Goal: Information Seeking & Learning: Learn about a topic

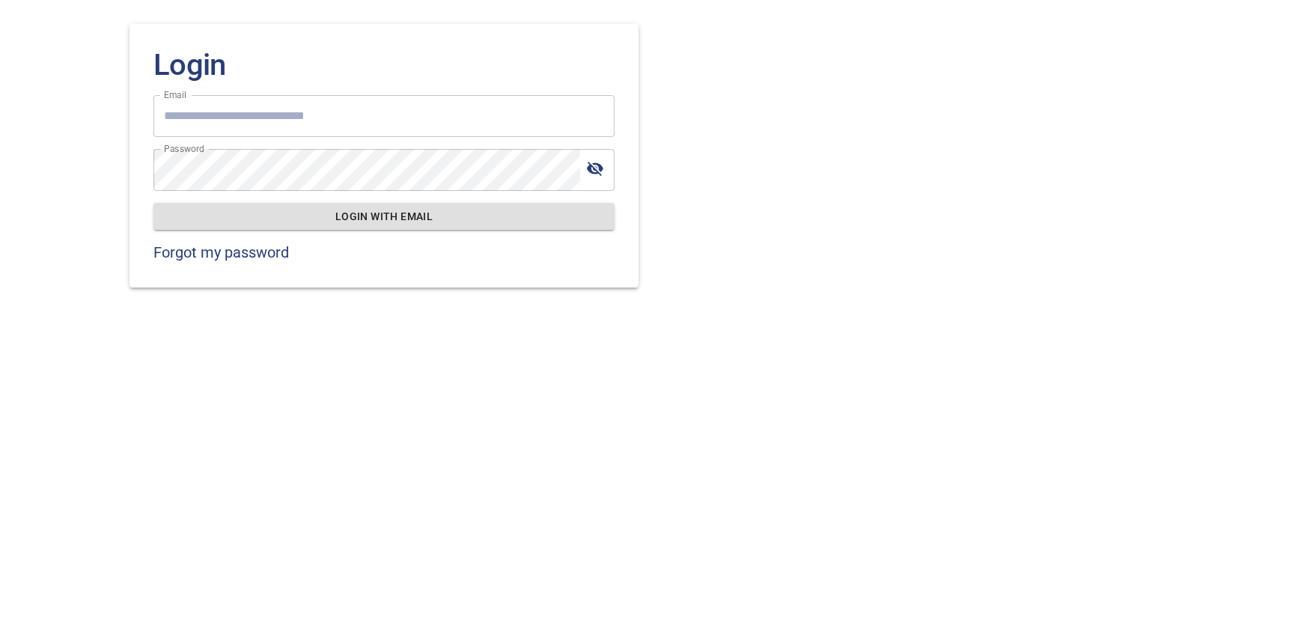
type input "**********"
click at [445, 208] on span "Login with email" at bounding box center [383, 216] width 437 height 19
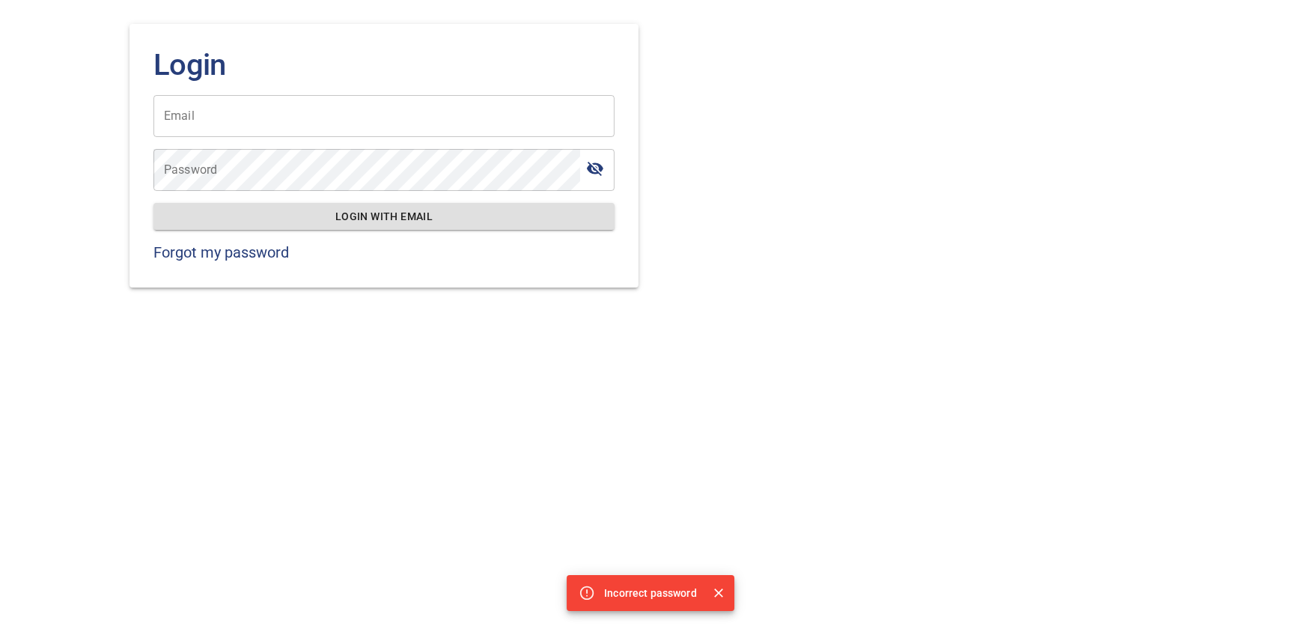
type input "**********"
click at [389, 115] on input "**********" at bounding box center [383, 116] width 461 height 42
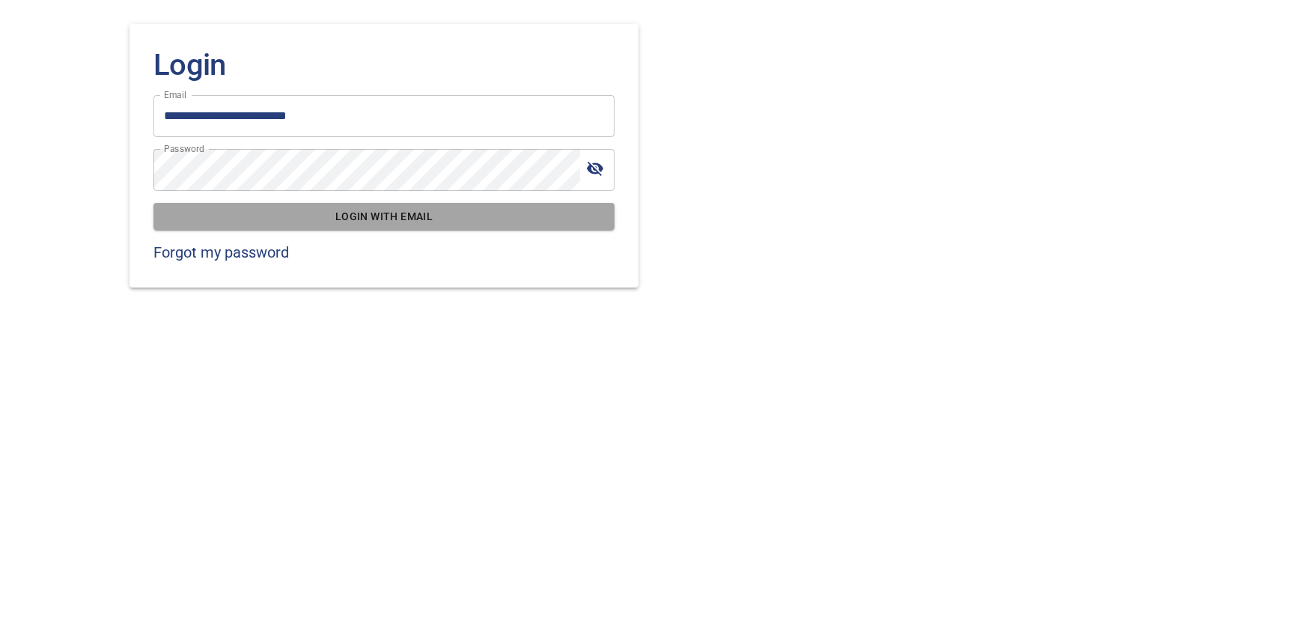
click at [408, 217] on span "Login with email" at bounding box center [383, 216] width 437 height 19
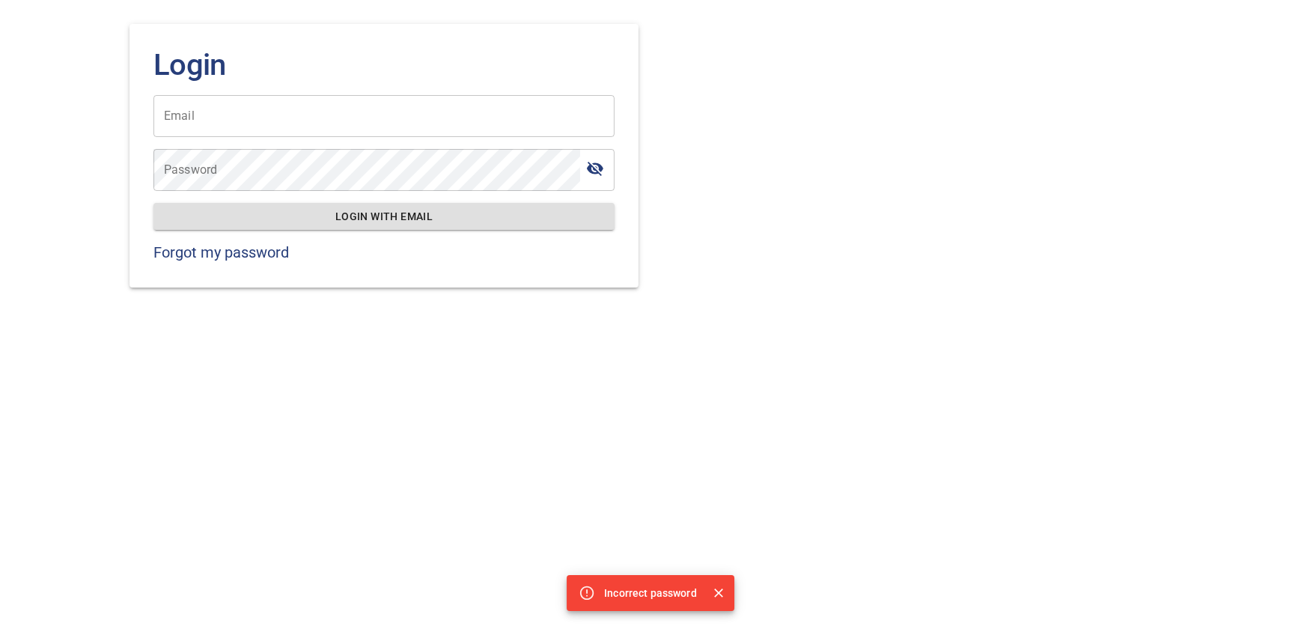
type input "**********"
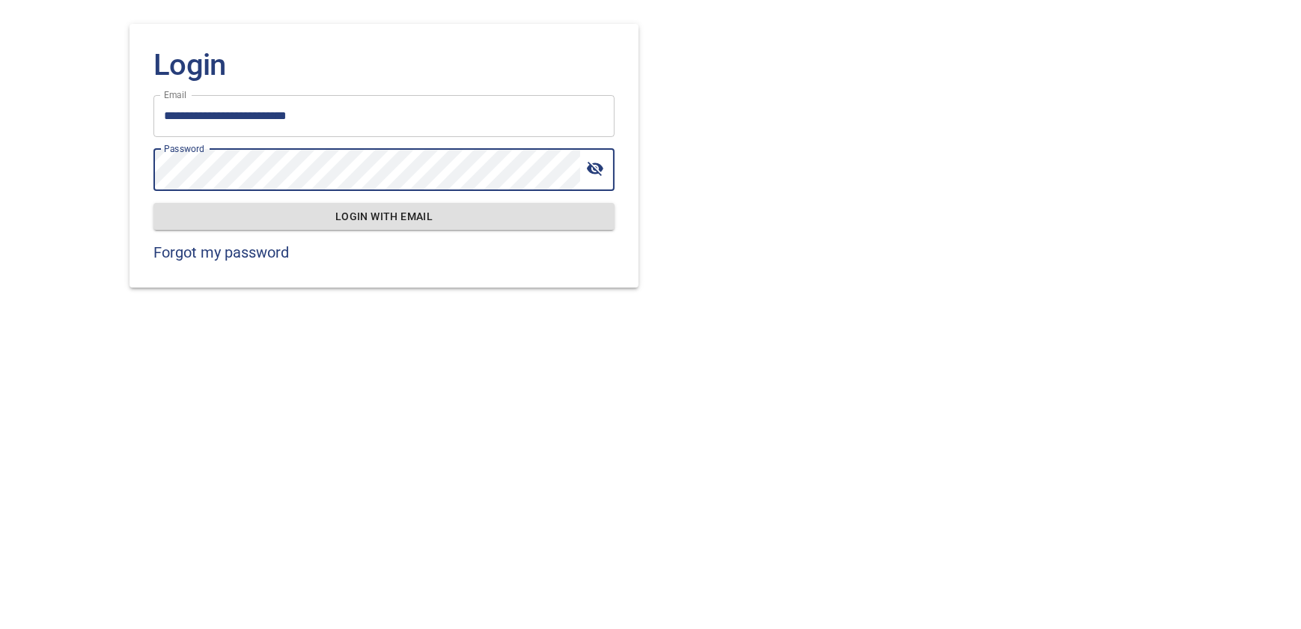
click at [598, 165] on icon "toggle password visibility" at bounding box center [595, 168] width 18 height 18
click at [37, 162] on div "**********" at bounding box center [650, 314] width 1301 height 629
click at [483, 221] on span "Login with email" at bounding box center [383, 216] width 437 height 19
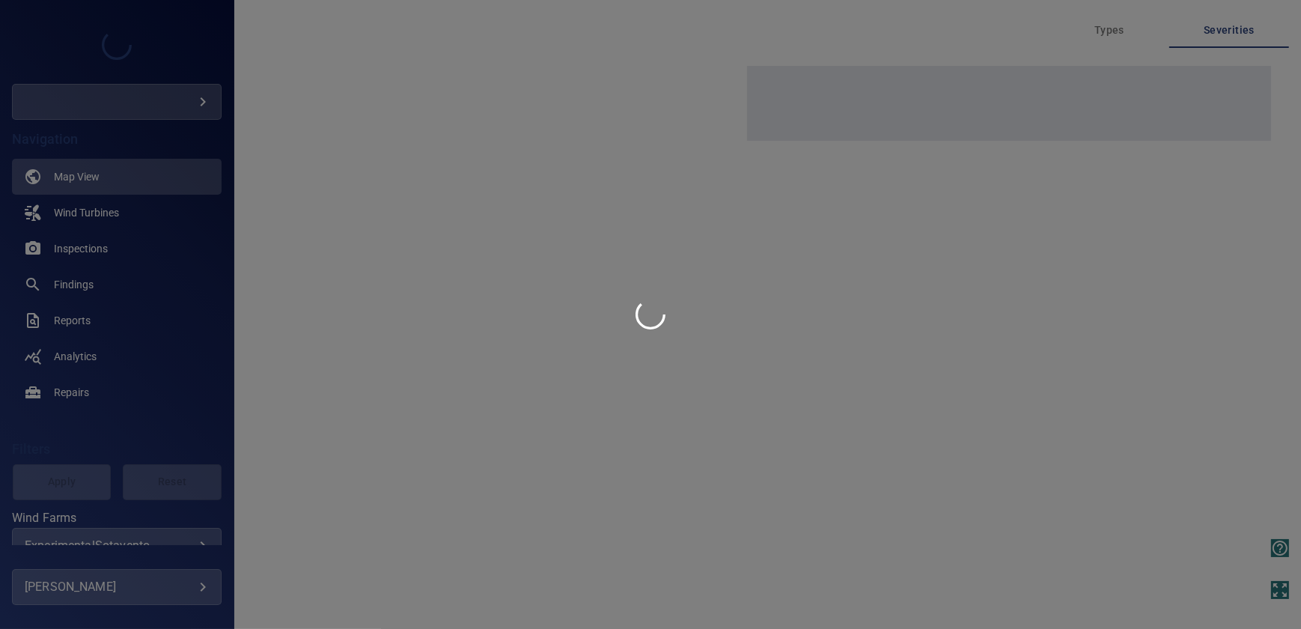
type input "****"
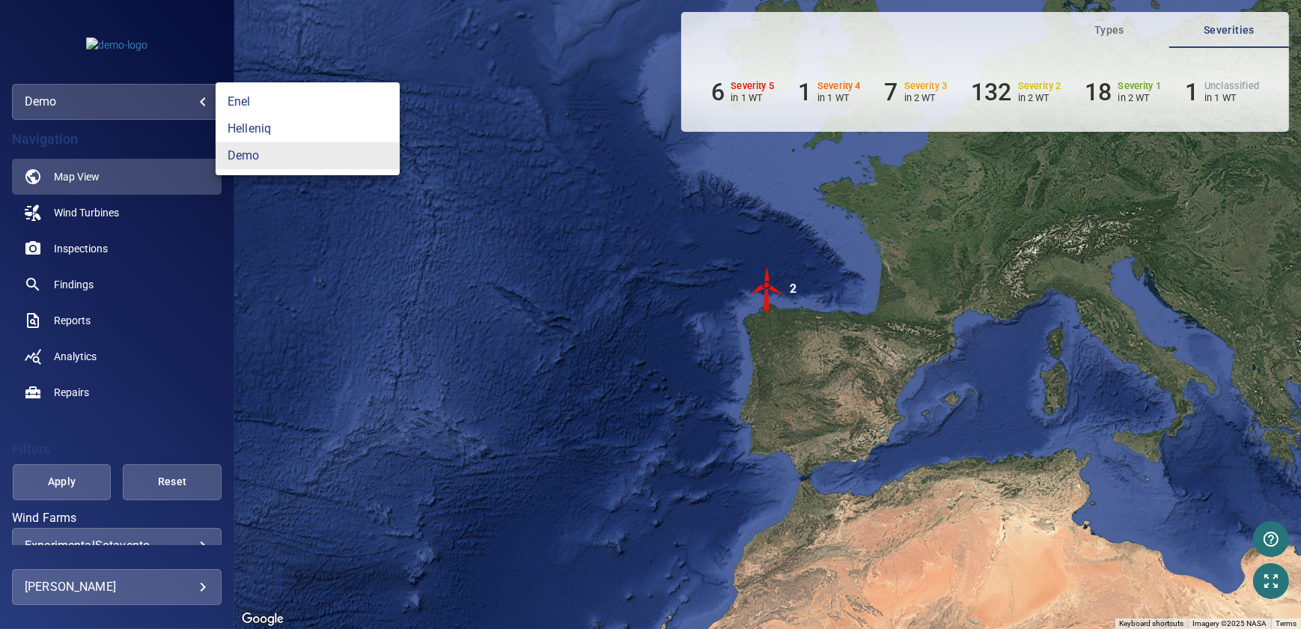
click at [184, 106] on body "**********" at bounding box center [650, 314] width 1301 height 629
click at [266, 135] on link "helleniq" at bounding box center [308, 128] width 184 height 27
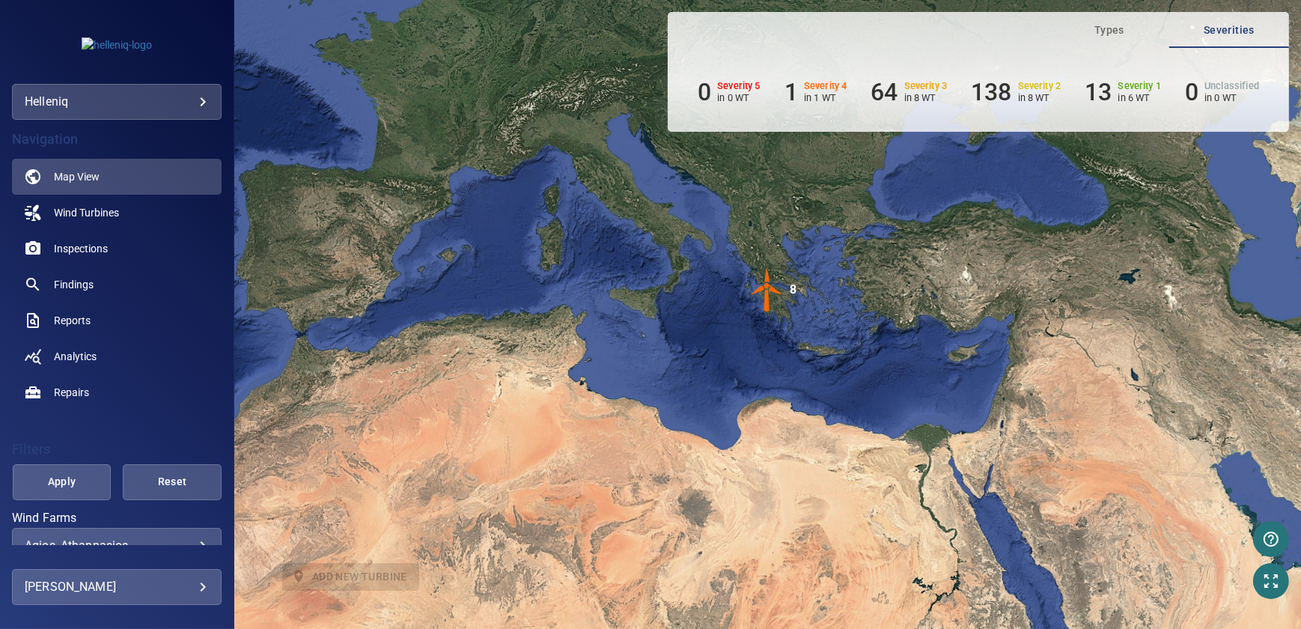
click at [144, 95] on body "**********" at bounding box center [650, 314] width 1301 height 629
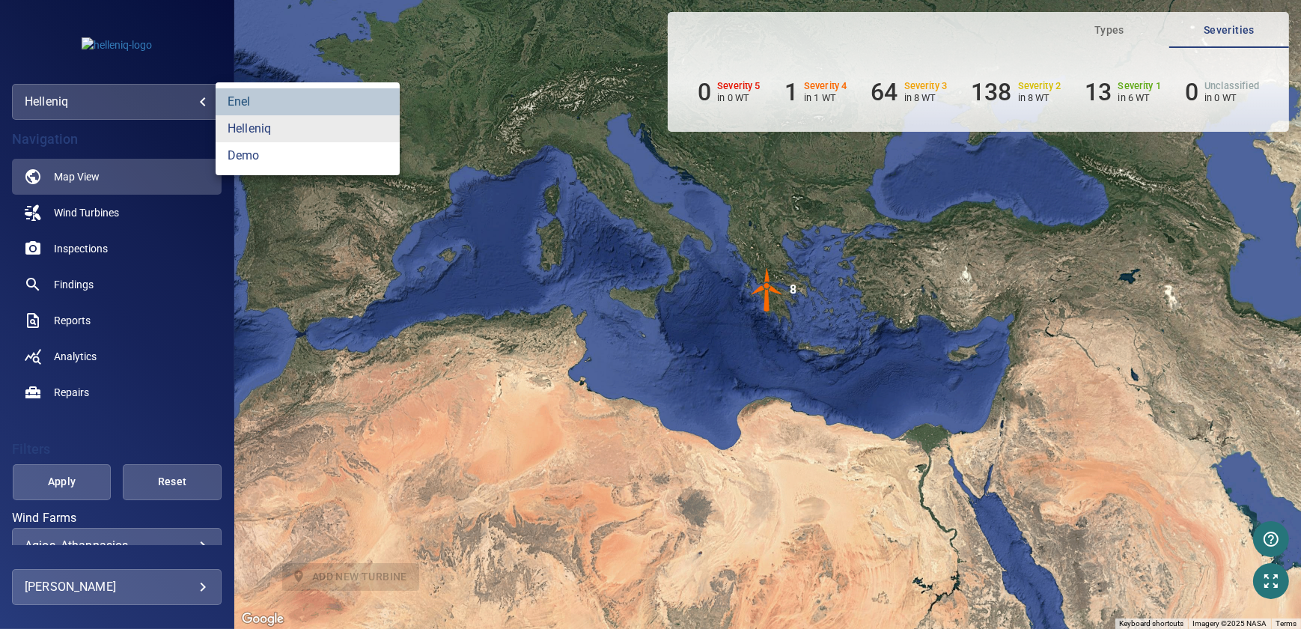
click at [226, 100] on link "enel" at bounding box center [308, 101] width 184 height 27
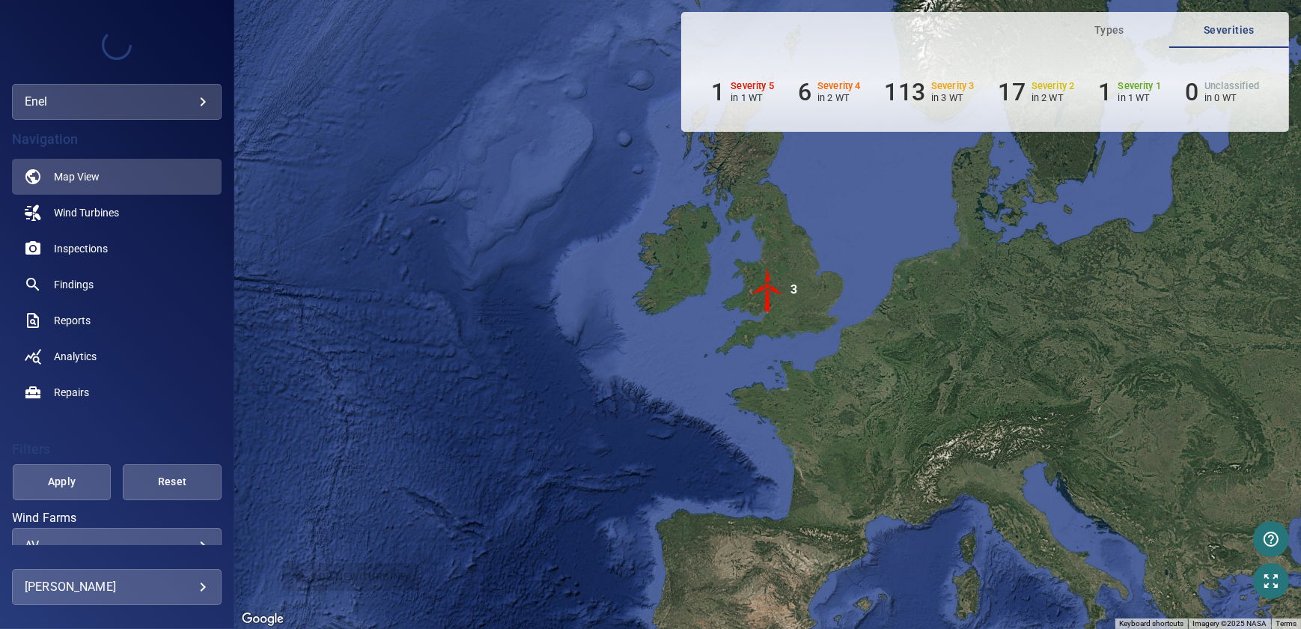
click at [783, 290] on img "3" at bounding box center [767, 289] width 45 height 45
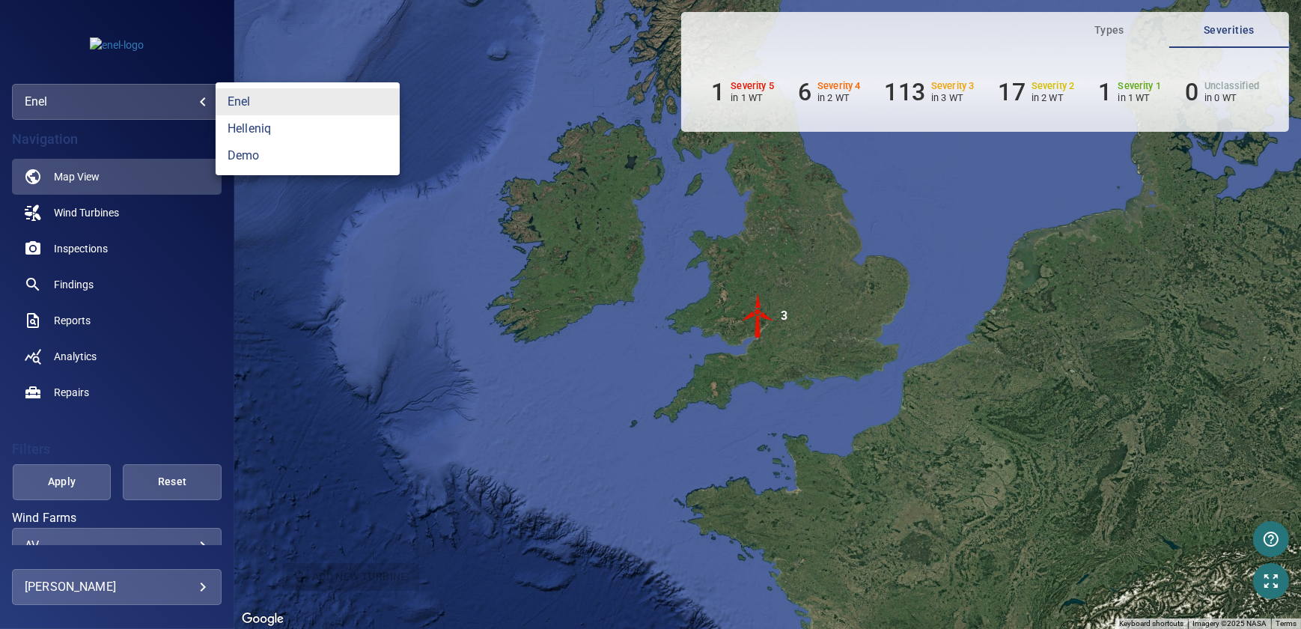
click at [100, 102] on body "**********" at bounding box center [650, 314] width 1301 height 629
click at [269, 129] on link "helleniq" at bounding box center [308, 128] width 184 height 27
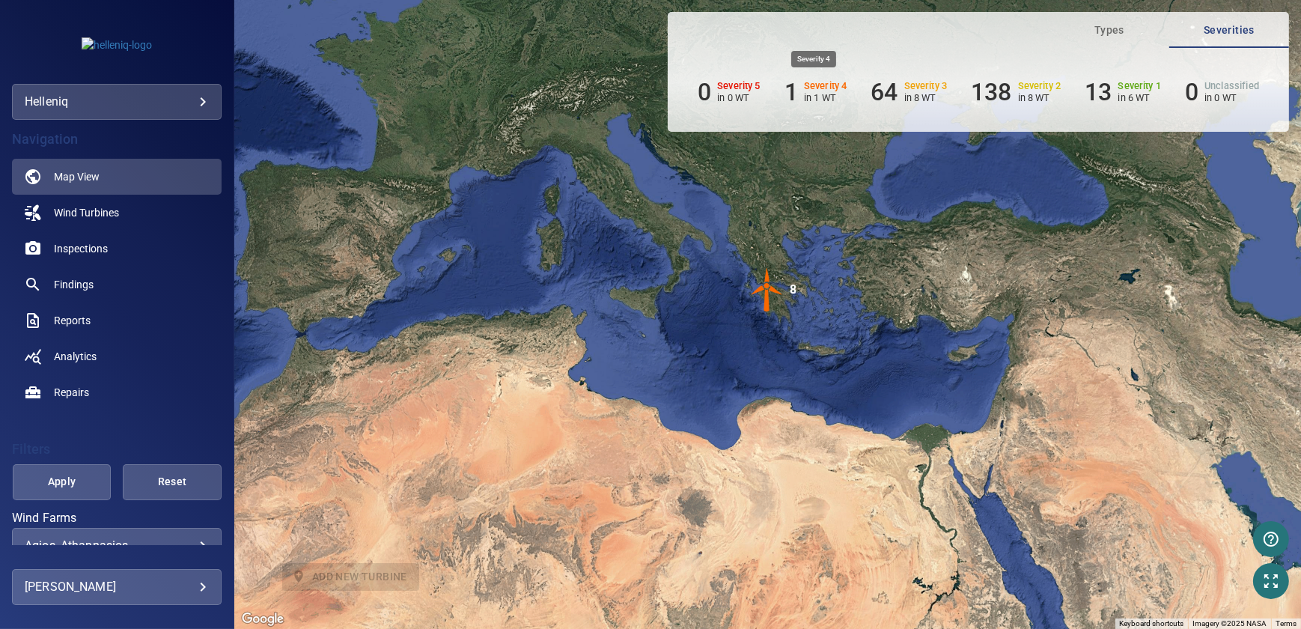
click at [833, 94] on p "in 1 WT" at bounding box center [825, 97] width 43 height 11
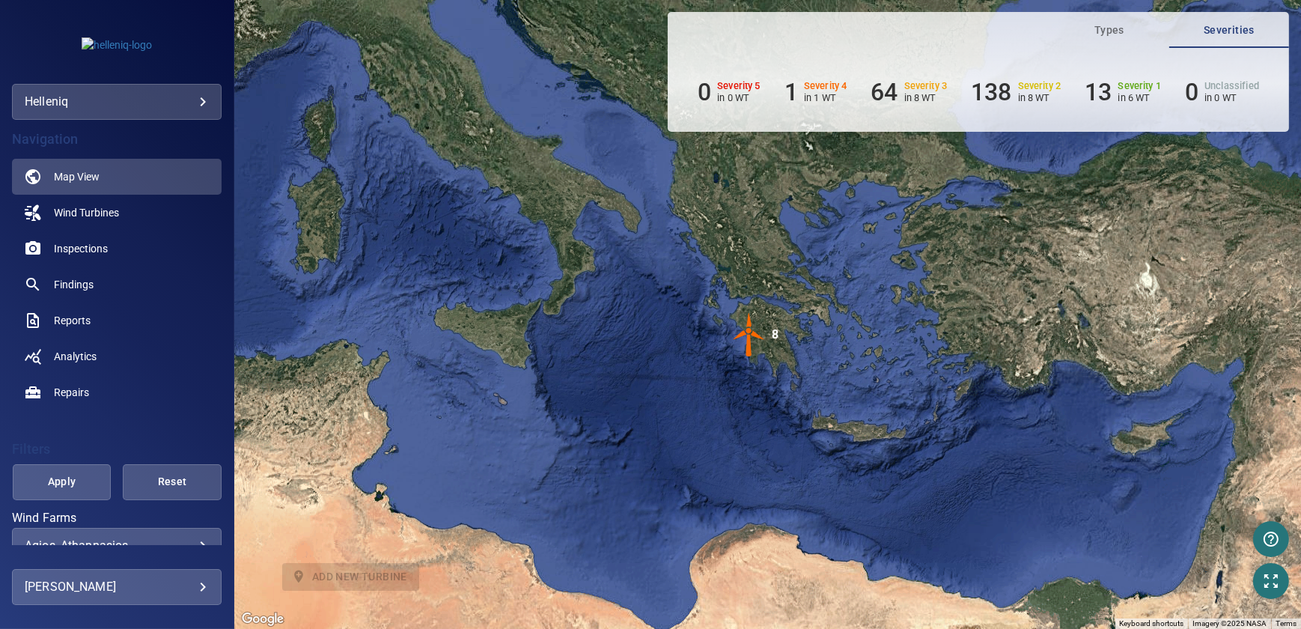
click at [747, 346] on img "8" at bounding box center [749, 334] width 45 height 45
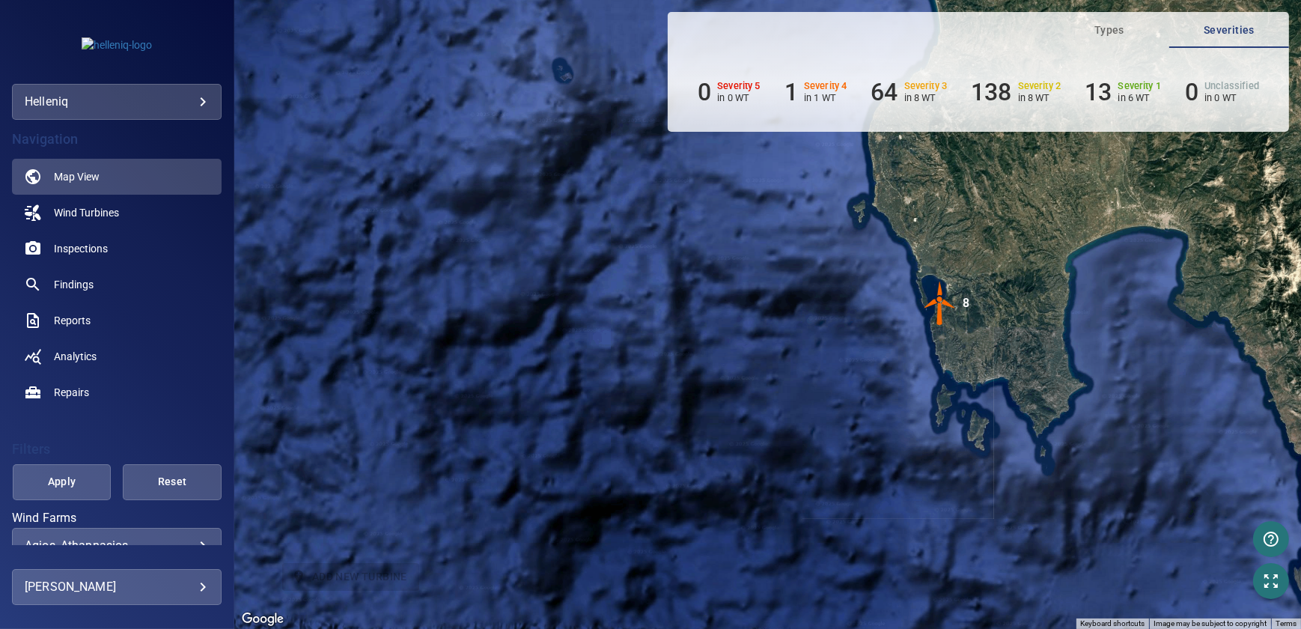
drag, startPoint x: 1016, startPoint y: 367, endPoint x: 694, endPoint y: 393, distance: 322.8
click at [694, 393] on div "To navigate, press the arrow keys. To activate drag with keyboard, press Alt + …" at bounding box center [767, 314] width 1066 height 629
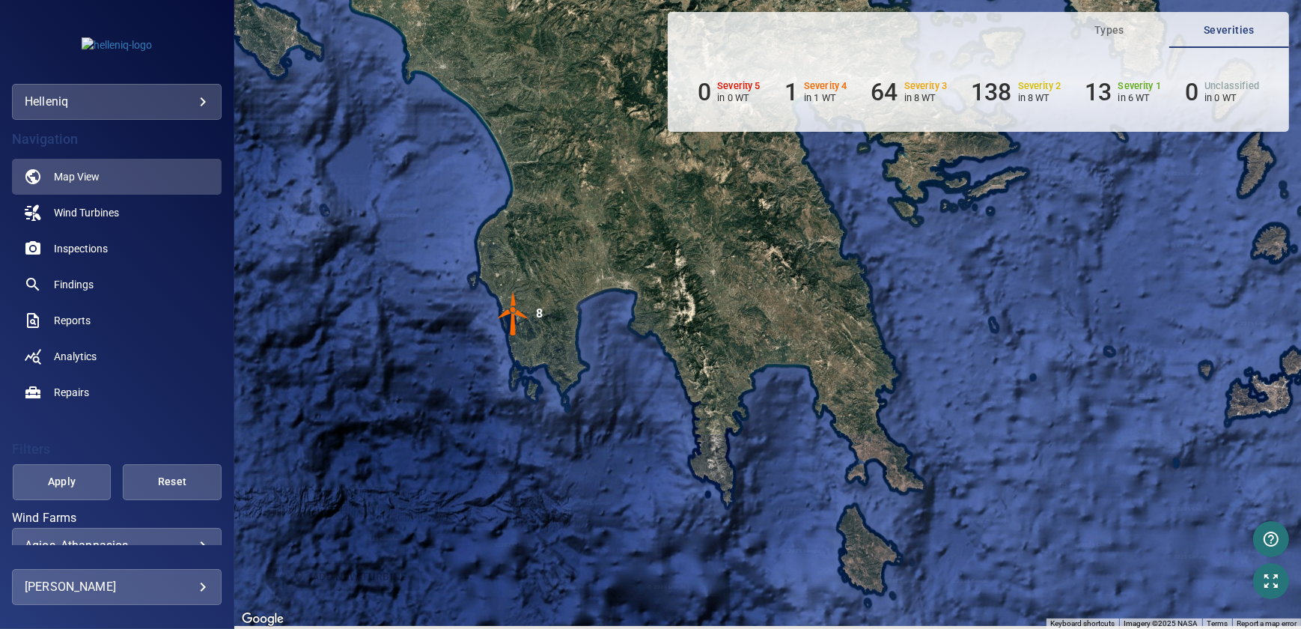
drag, startPoint x: 804, startPoint y: 372, endPoint x: 643, endPoint y: 349, distance: 162.6
click at [646, 354] on div "To navigate, press the arrow keys. To activate drag with keyboard, press Alt + …" at bounding box center [767, 314] width 1066 height 629
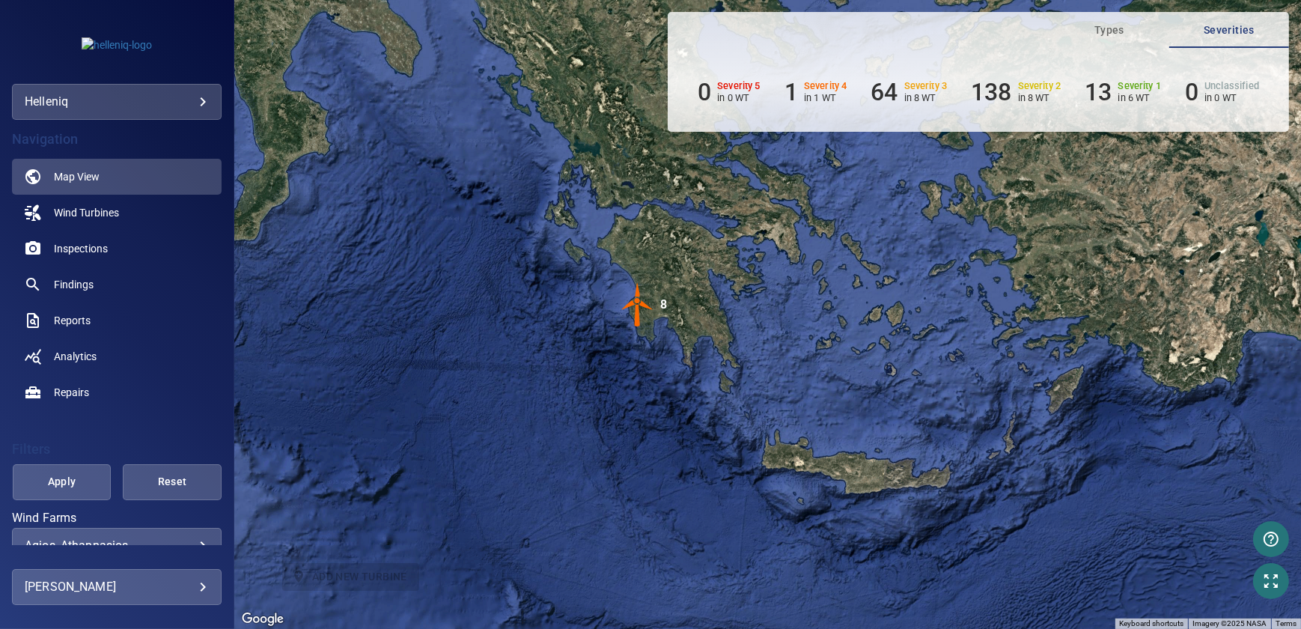
click at [97, 100] on body "**********" at bounding box center [650, 314] width 1301 height 629
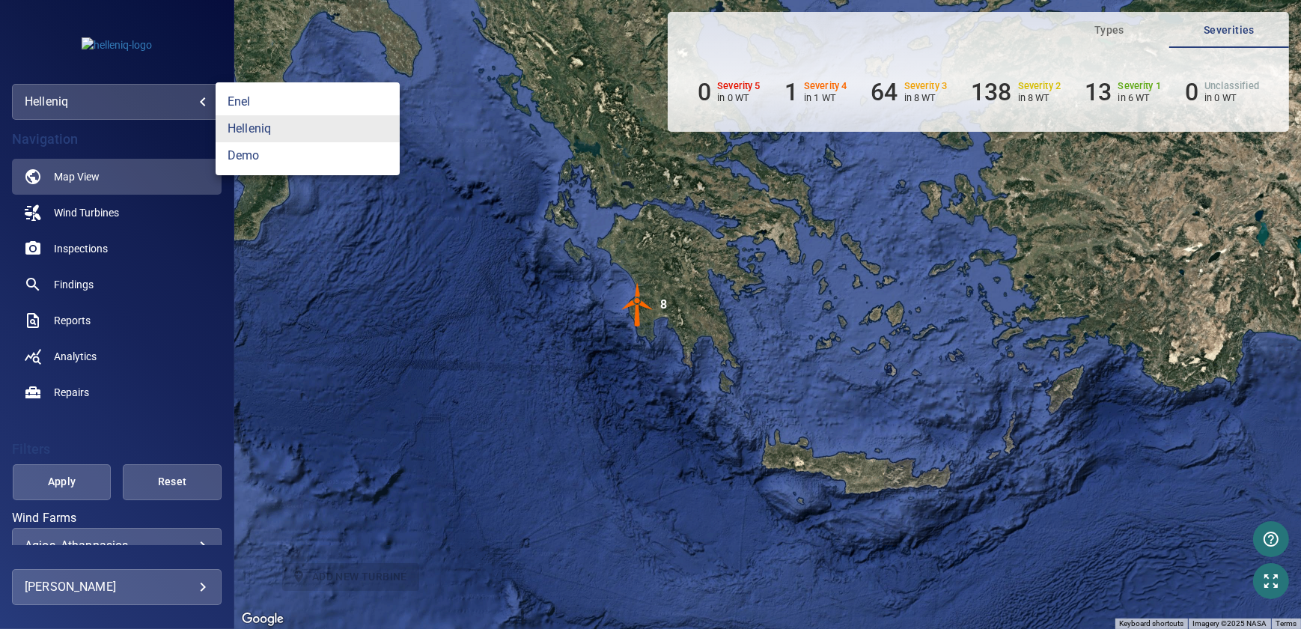
click at [97, 100] on div at bounding box center [650, 314] width 1301 height 629
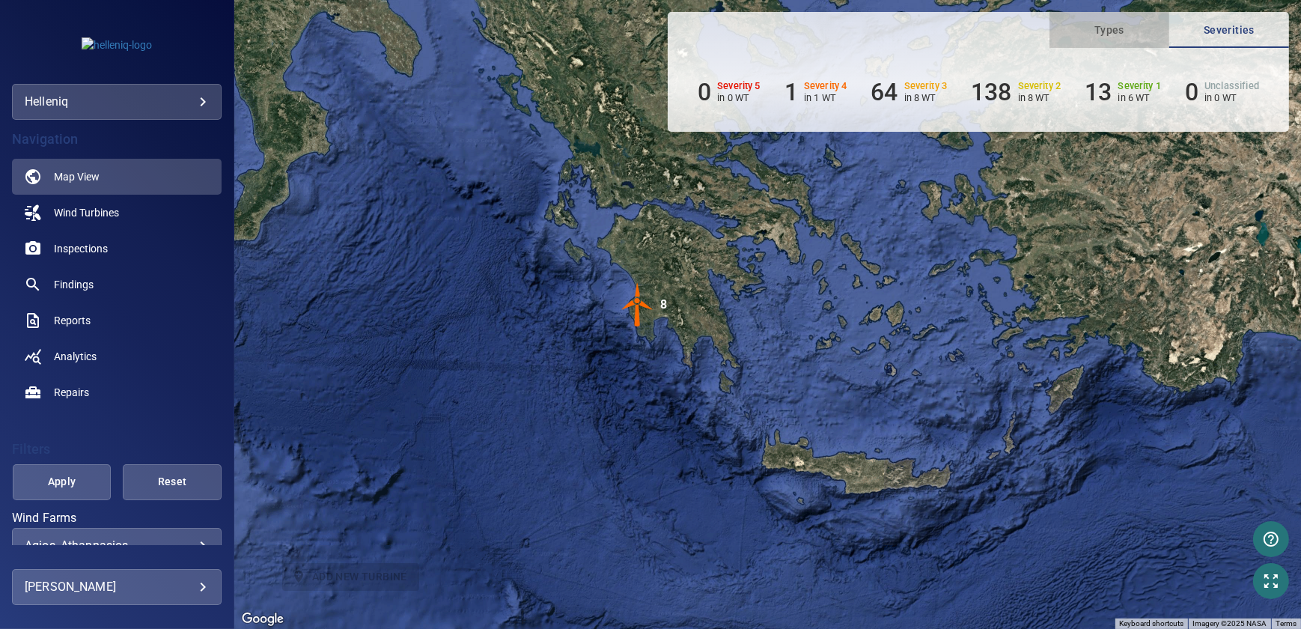
click at [1105, 29] on span "Types" at bounding box center [1109, 30] width 102 height 19
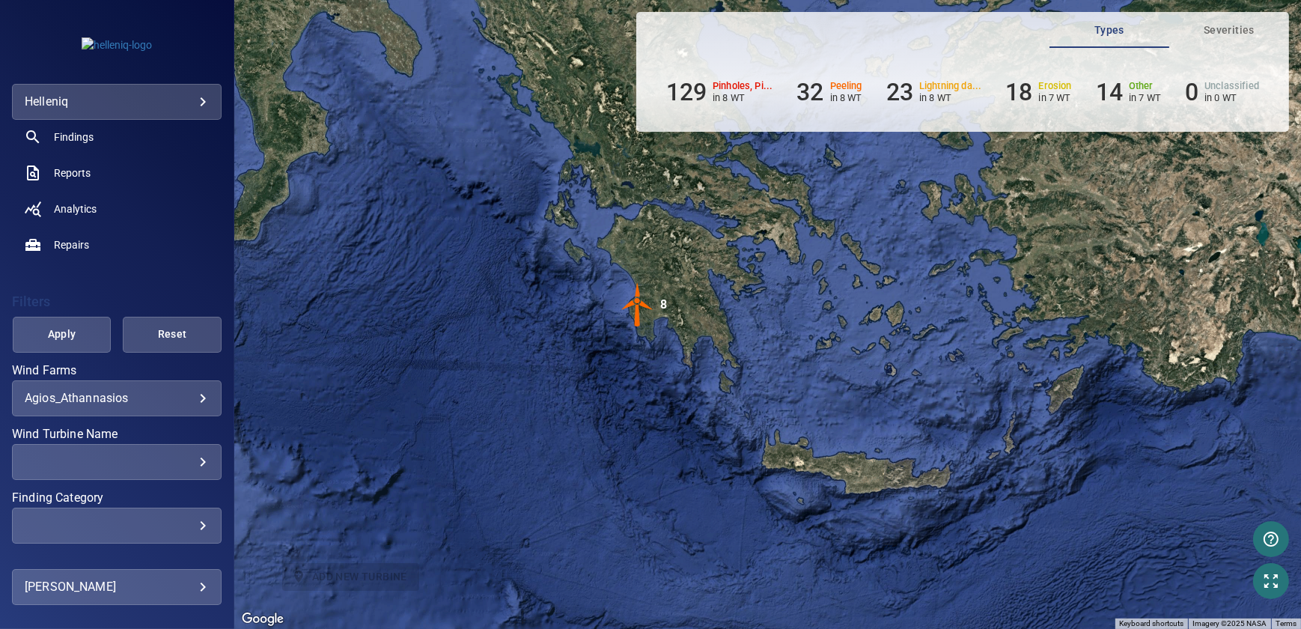
scroll to position [257, 0]
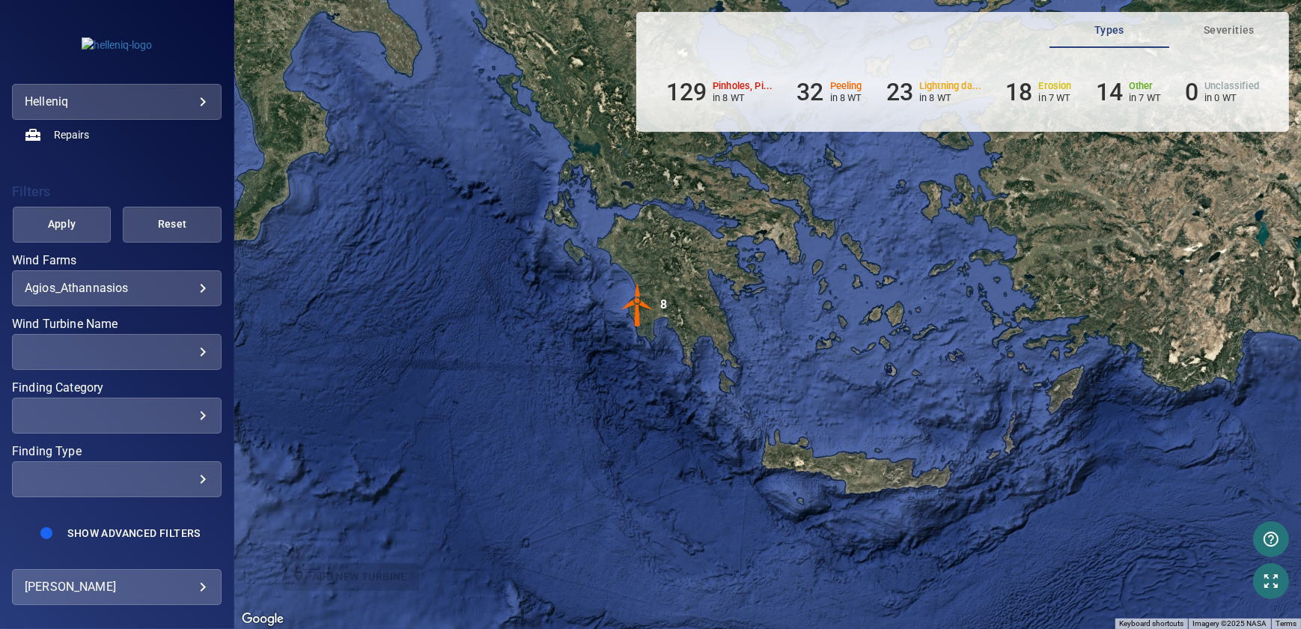
click at [141, 270] on div "**********" at bounding box center [117, 288] width 210 height 36
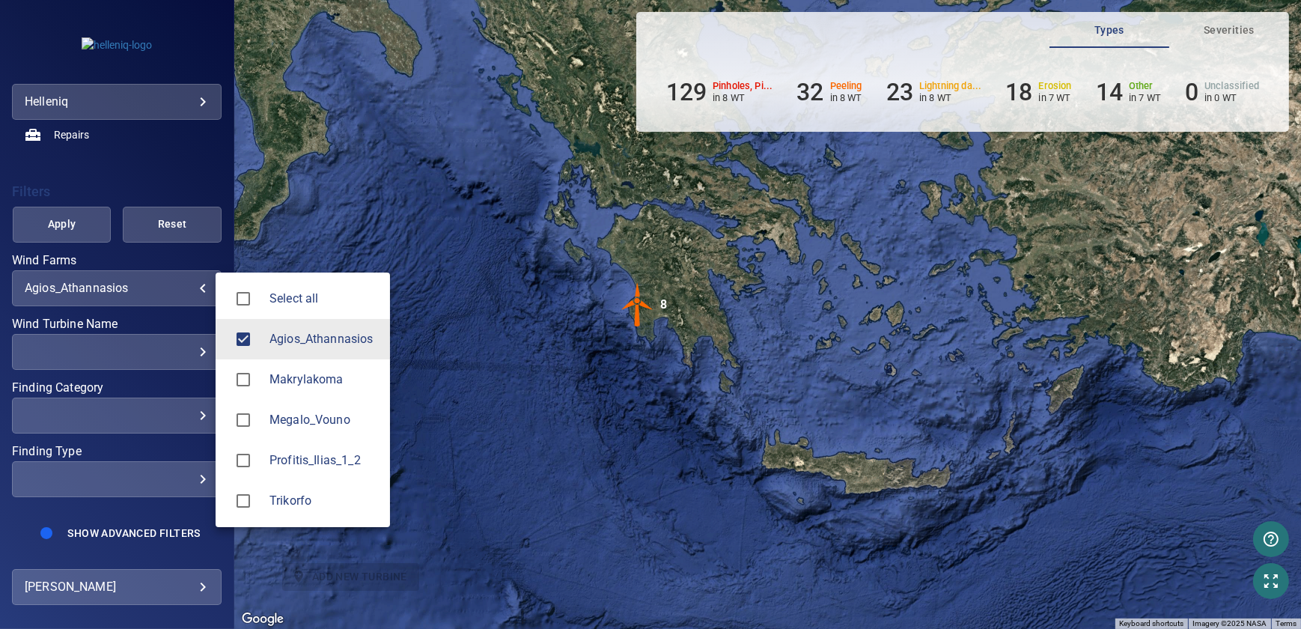
click at [150, 284] on body "**********" at bounding box center [650, 314] width 1301 height 629
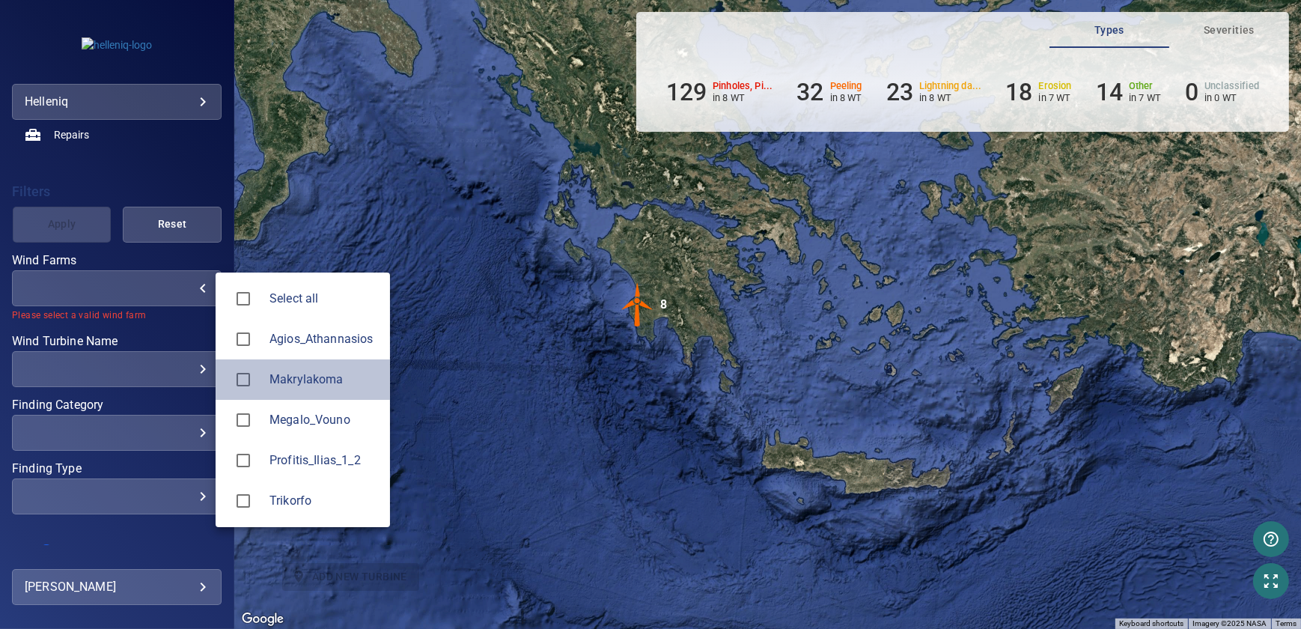
click at [285, 372] on span "Makrylakoma" at bounding box center [323, 379] width 109 height 18
type input "**********"
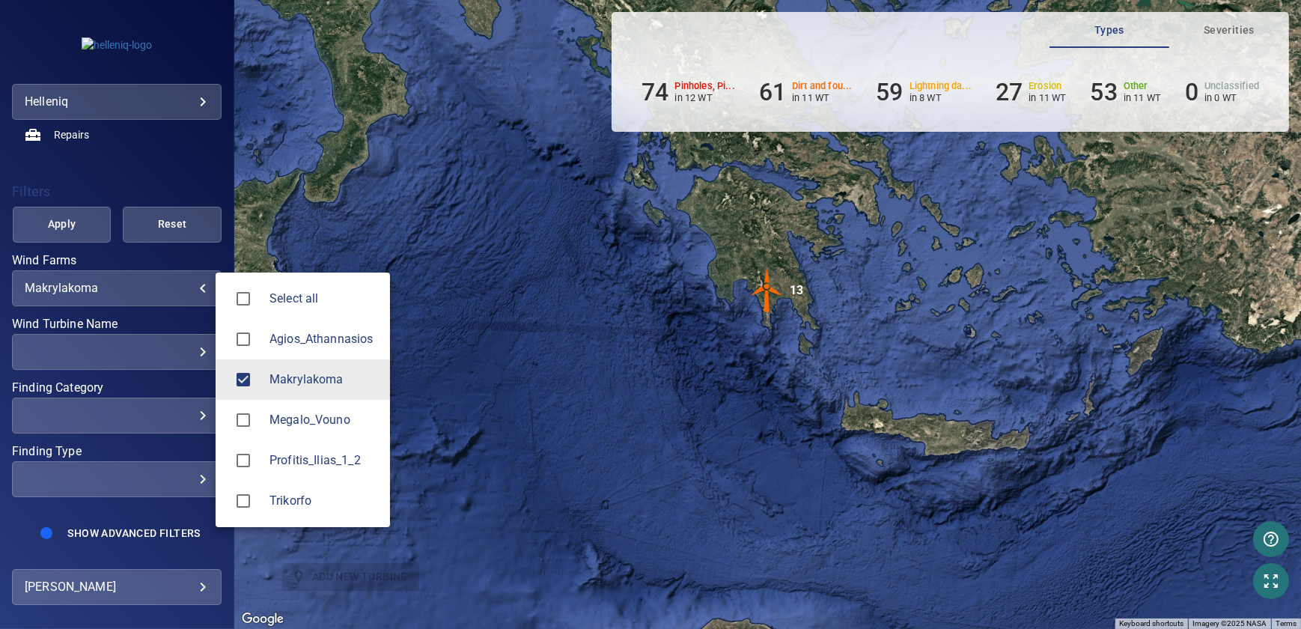
click at [1145, 40] on div at bounding box center [650, 314] width 1301 height 629
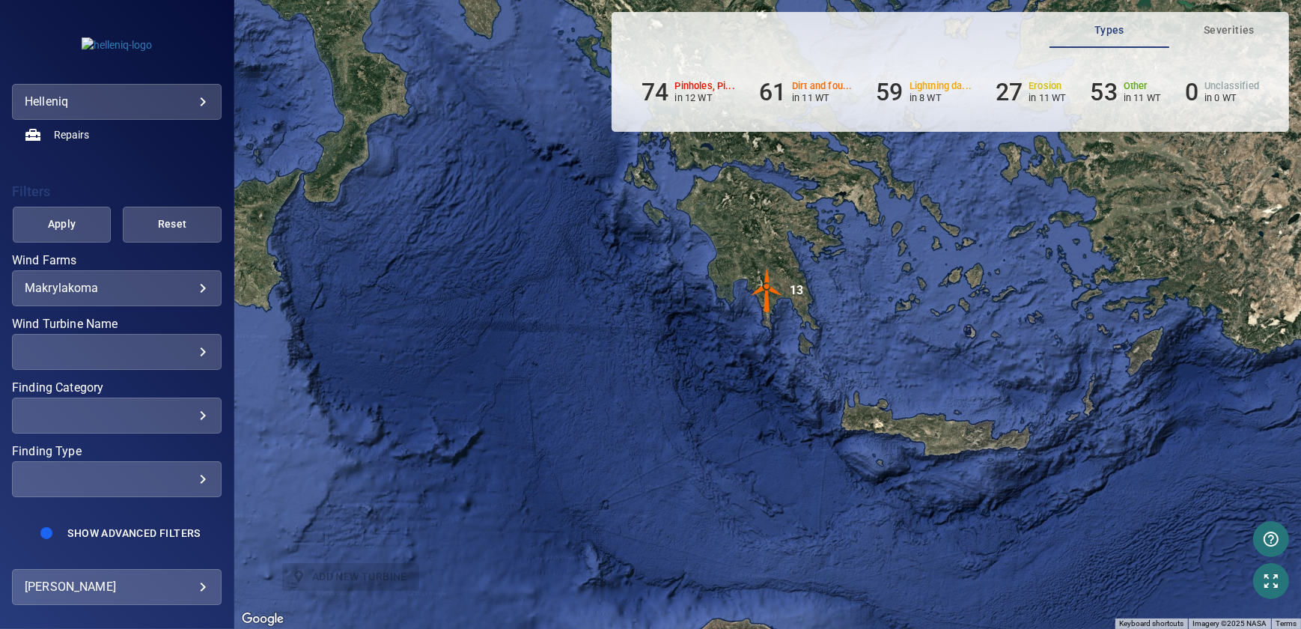
click at [1245, 25] on span "Severities" at bounding box center [1229, 30] width 102 height 19
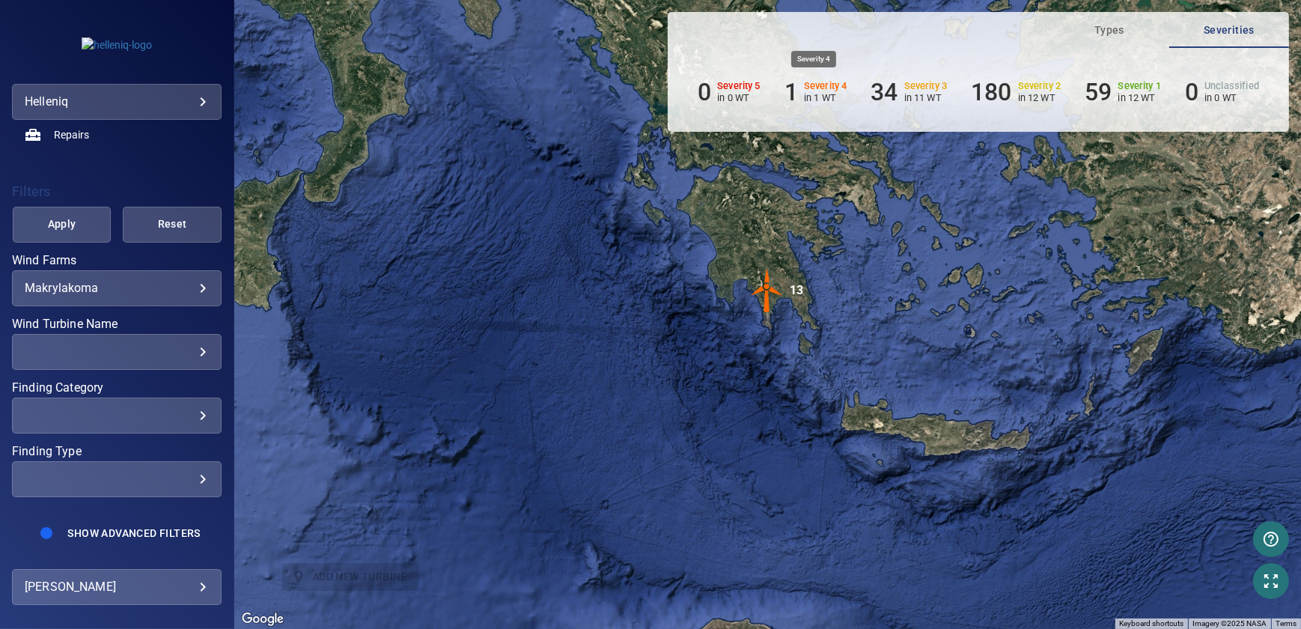
click at [824, 94] on p "in 1 WT" at bounding box center [825, 97] width 43 height 11
click at [763, 290] on img "13" at bounding box center [767, 290] width 45 height 45
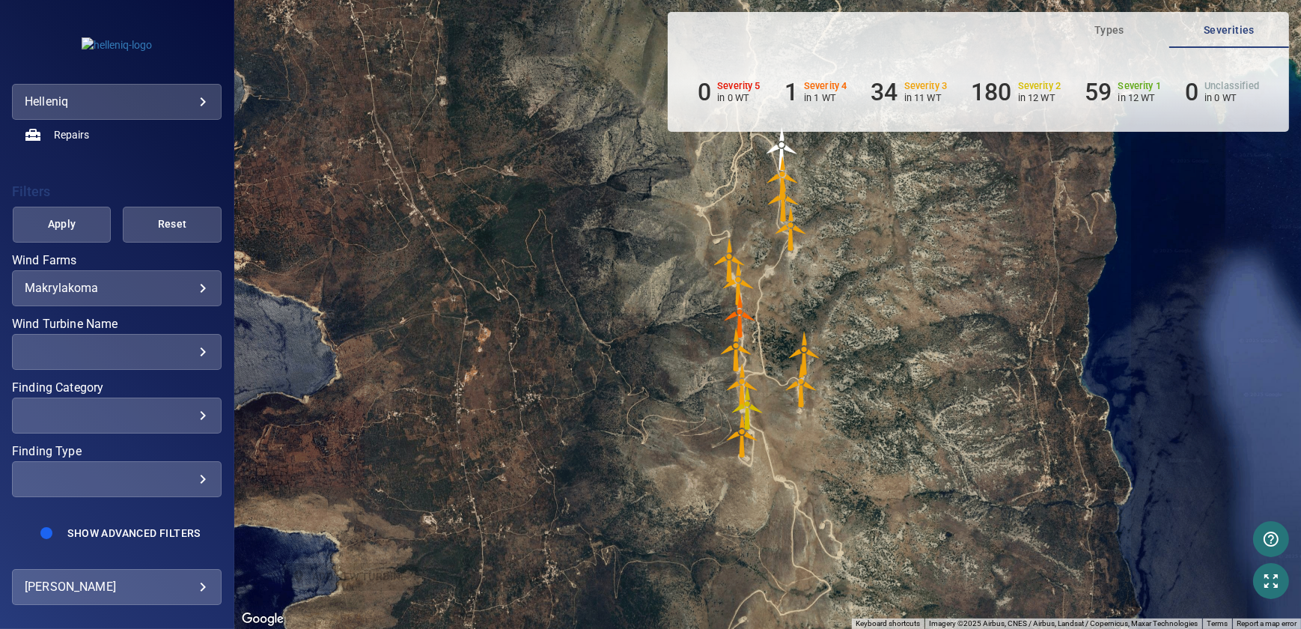
click at [734, 317] on img "785350" at bounding box center [740, 315] width 45 height 45
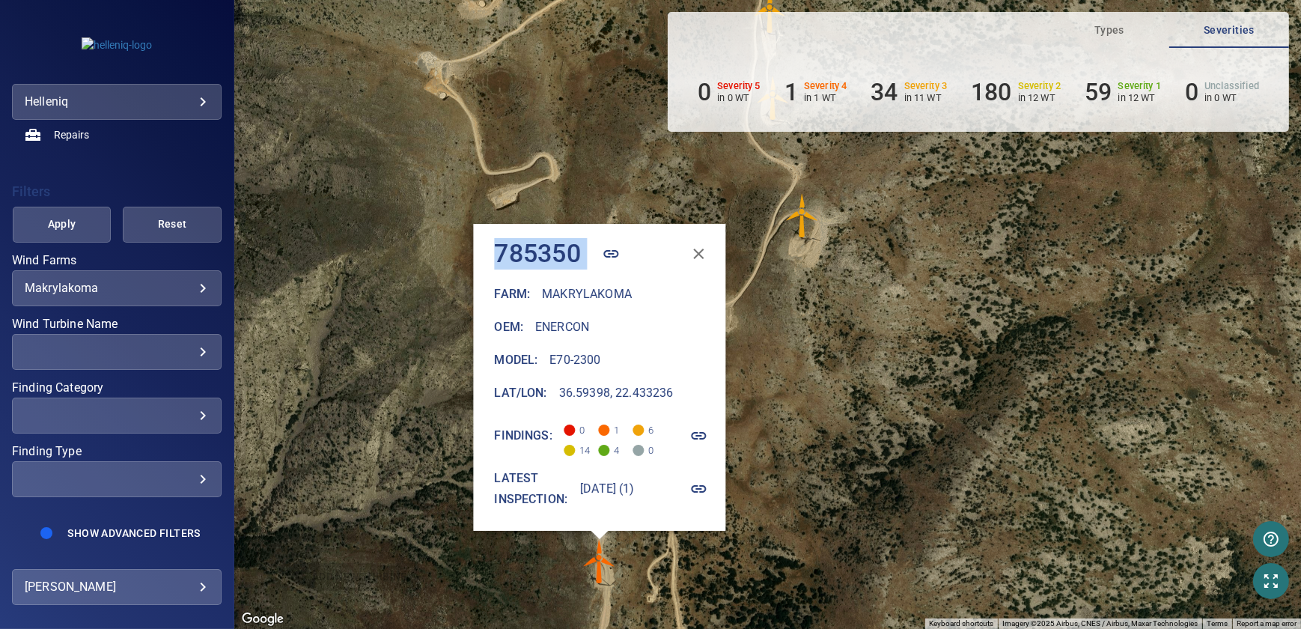
drag, startPoint x: 489, startPoint y: 248, endPoint x: 620, endPoint y: 254, distance: 131.9
click at [620, 254] on div "785350" at bounding box center [606, 254] width 222 height 36
drag, startPoint x: 635, startPoint y: 495, endPoint x: 650, endPoint y: 491, distance: 15.6
click at [635, 495] on h6 "4 Sep 2025 (1)" at bounding box center [607, 488] width 55 height 21
click at [627, 489] on h6 "4 Sep 2025 (1)" at bounding box center [607, 488] width 55 height 21
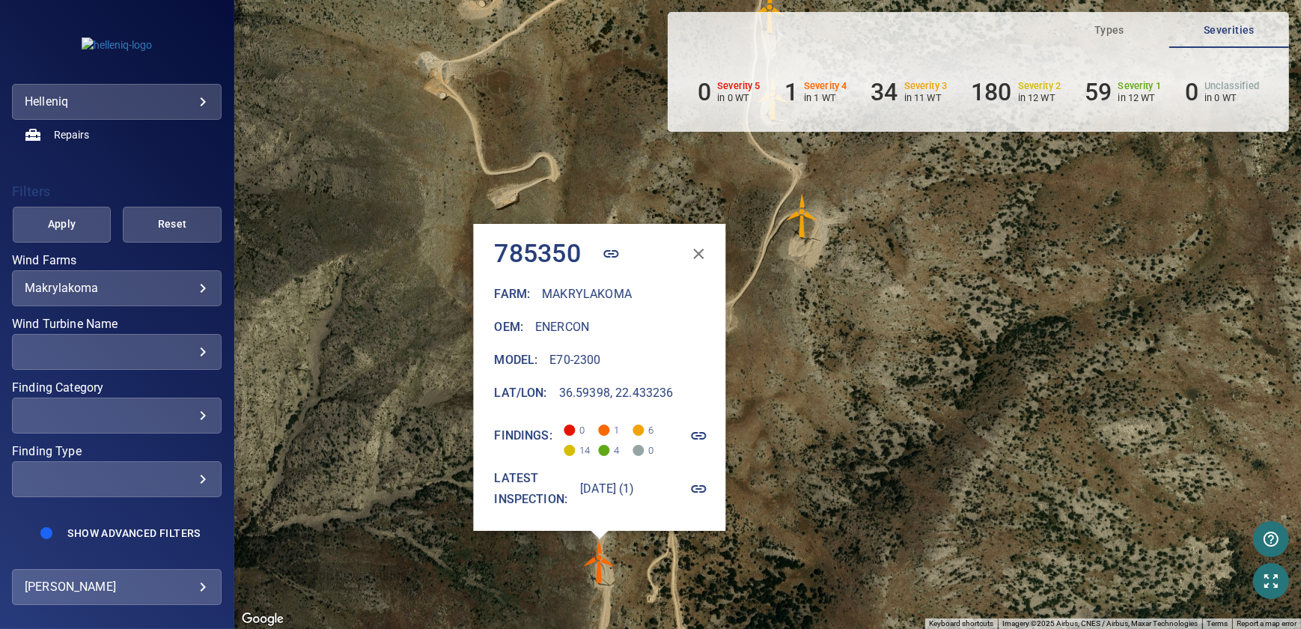
click at [599, 427] on span "1" at bounding box center [611, 425] width 24 height 20
click at [599, 427] on span at bounding box center [604, 429] width 11 height 11
click at [554, 367] on h6 "E70-2300" at bounding box center [575, 359] width 51 height 21
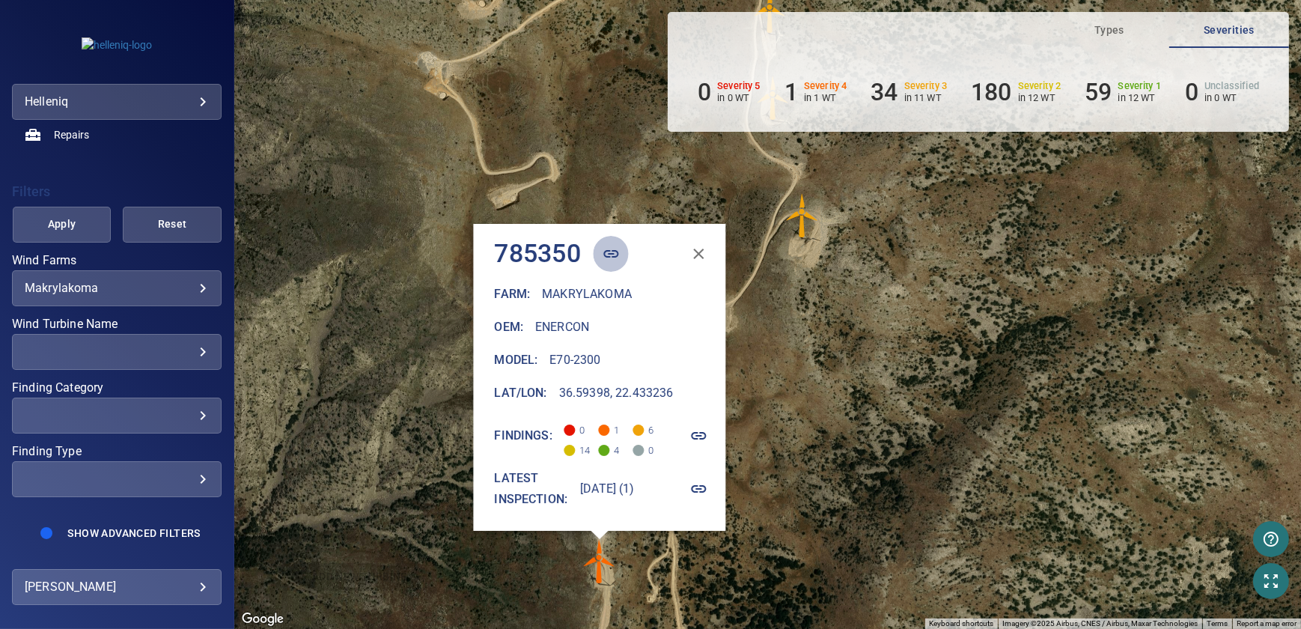
click at [602, 250] on icon "button" at bounding box center [611, 254] width 18 height 18
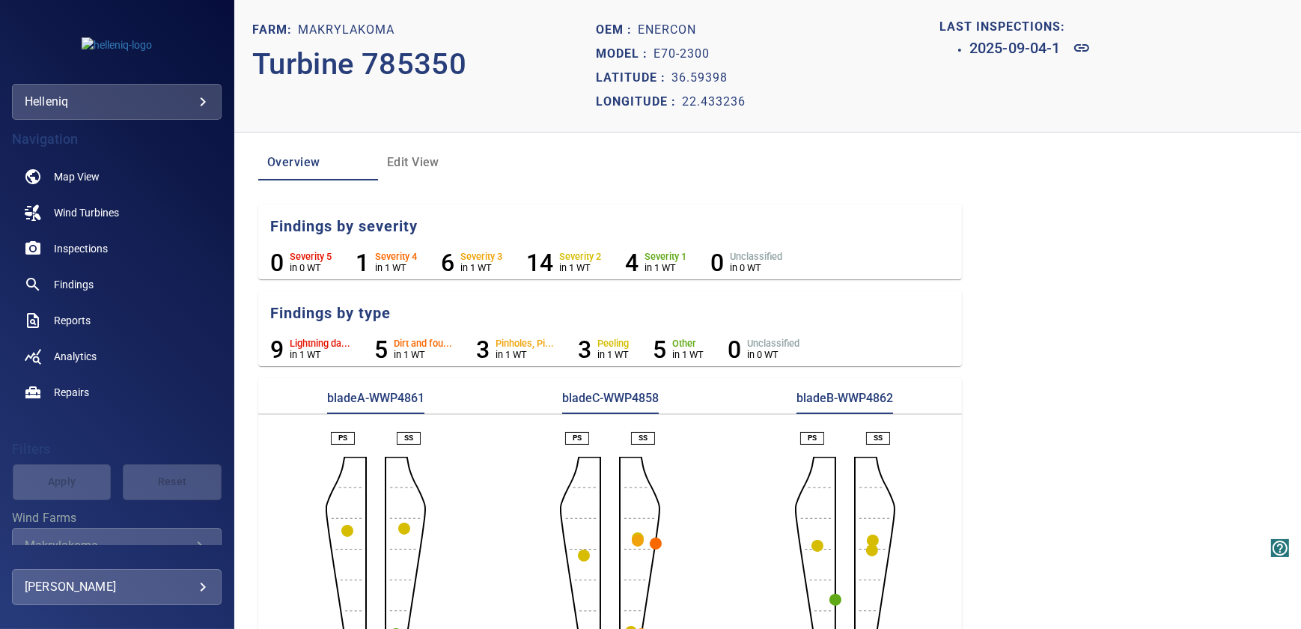
click at [391, 259] on h6 "Severity 4" at bounding box center [396, 256] width 42 height 10
click at [406, 335] on aside "Dirt and fou... in 1 WT" at bounding box center [423, 349] width 58 height 28
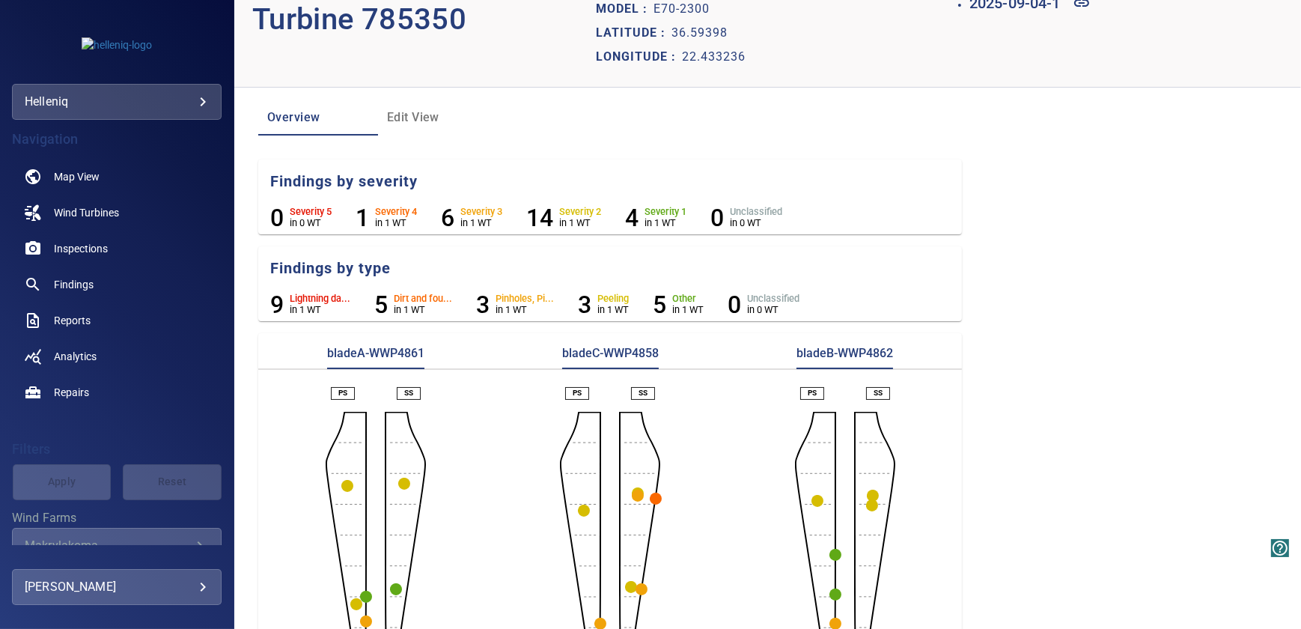
scroll to position [67, 0]
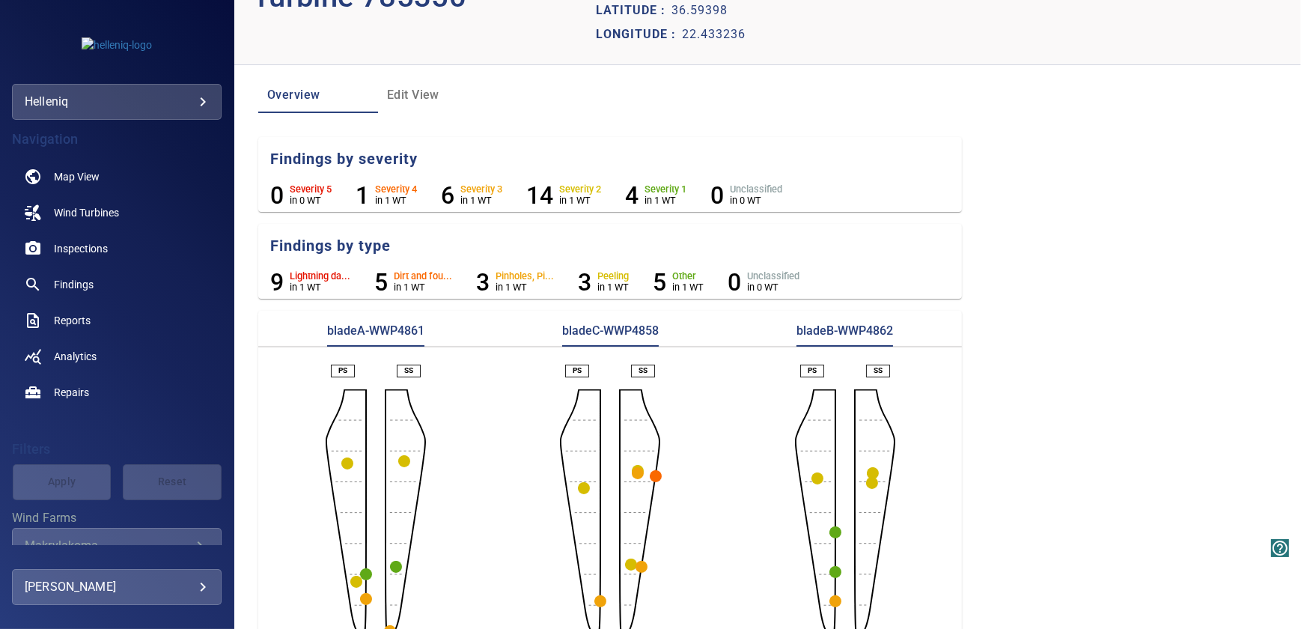
click at [650, 471] on circle "button" at bounding box center [656, 476] width 12 height 12
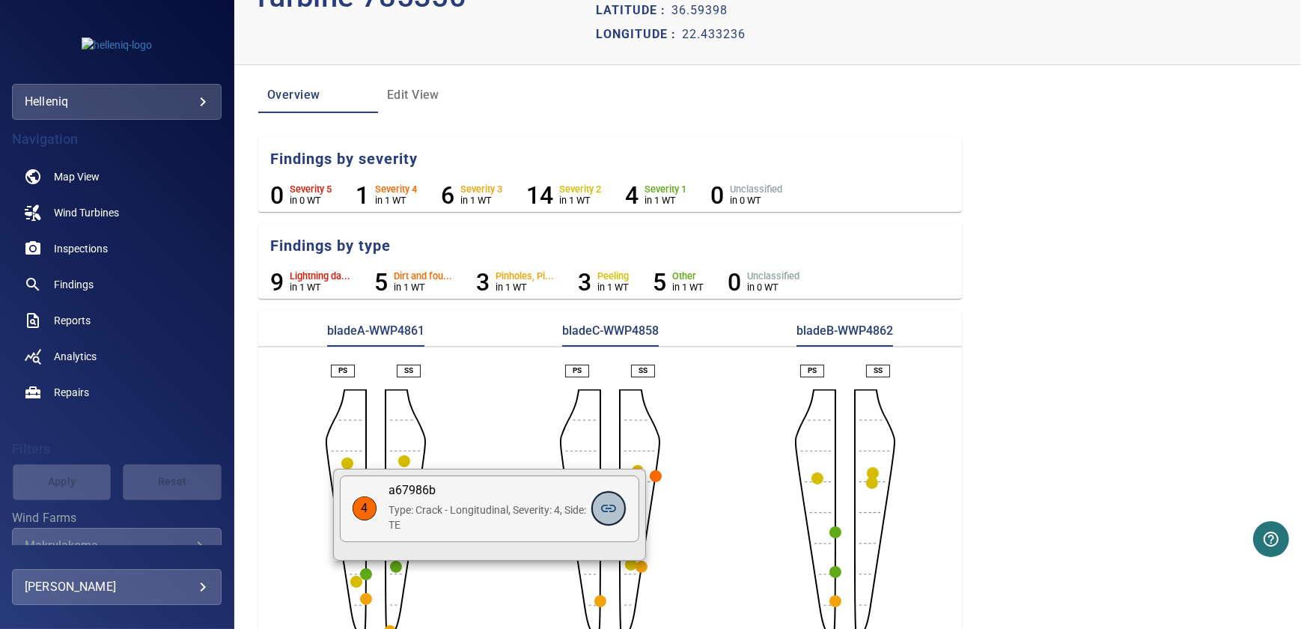
click at [610, 510] on icon at bounding box center [608, 508] width 18 height 18
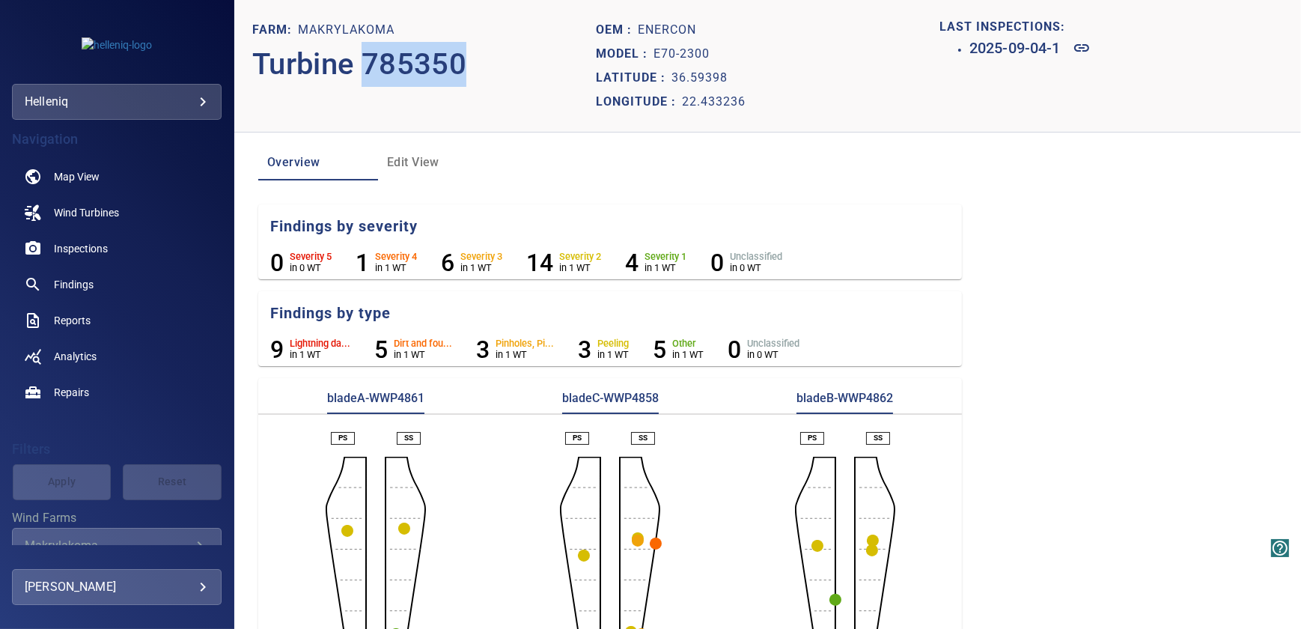
drag, startPoint x: 370, startPoint y: 63, endPoint x: 475, endPoint y: 71, distance: 105.8
click at [475, 71] on p "Turbine 785350" at bounding box center [424, 64] width 344 height 45
drag, startPoint x: 475, startPoint y: 71, endPoint x: 424, endPoint y: 135, distance: 82.0
click at [424, 135] on section "Farm: Makrylakoma Turbine 785350 Oem : Enercon Model : E70-2300 Latitude : 36.5…" at bounding box center [767, 314] width 1066 height 629
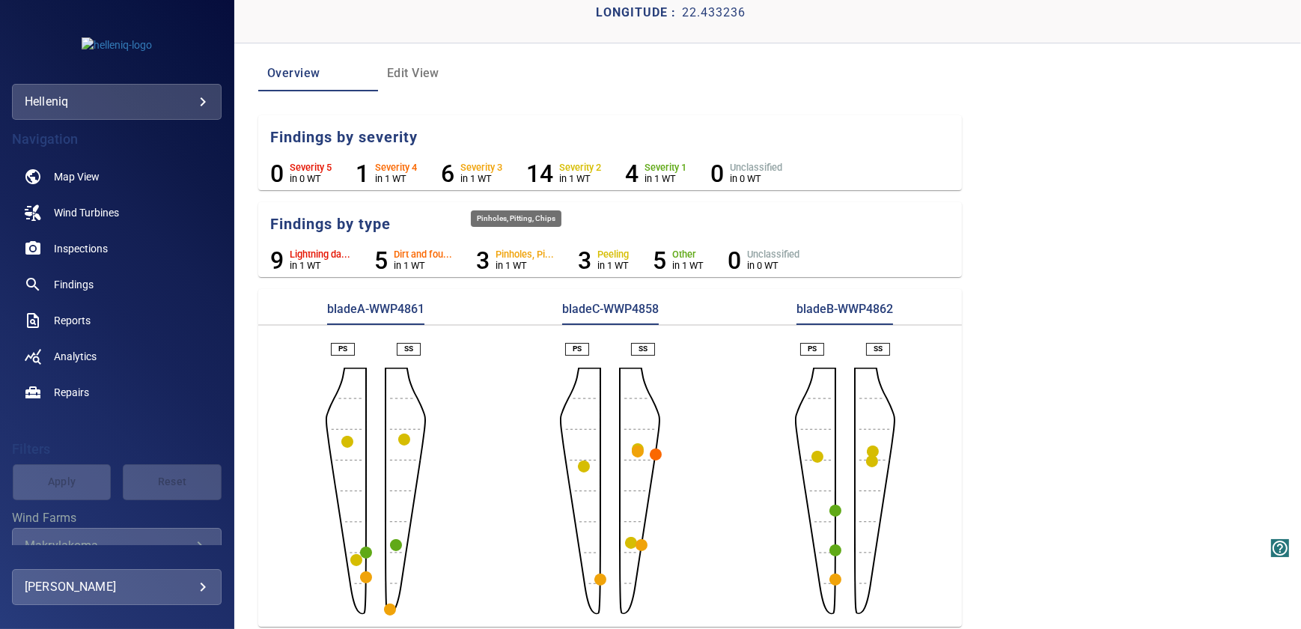
scroll to position [97, 0]
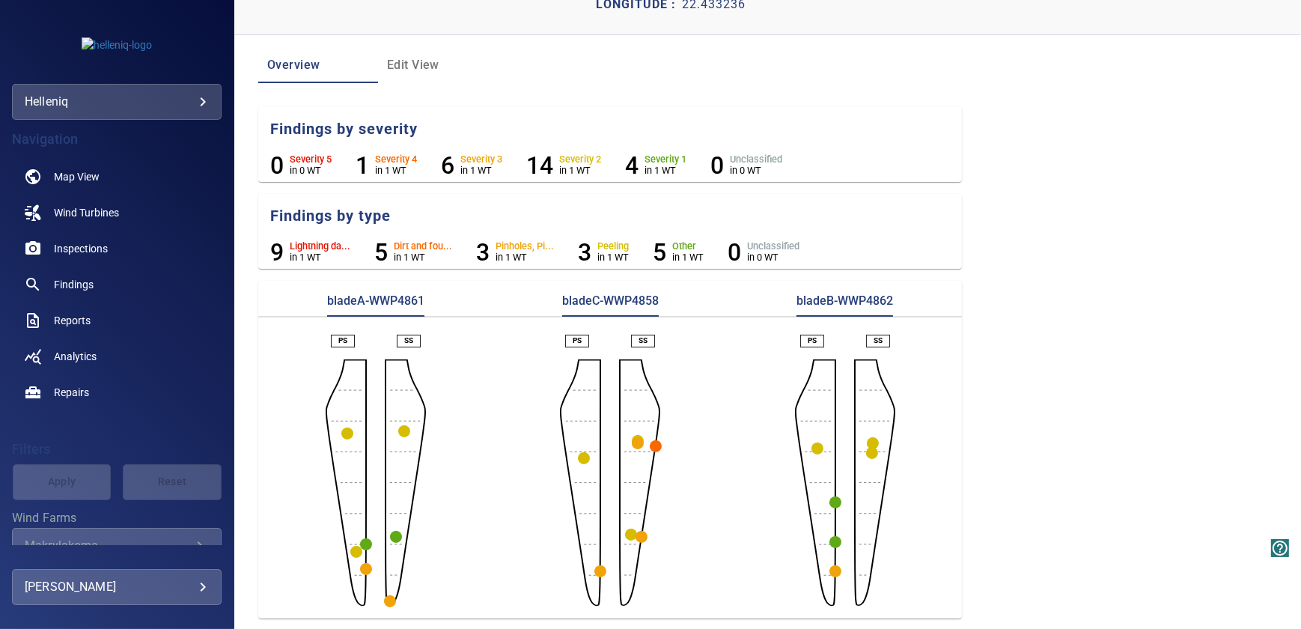
click at [388, 598] on circle "button" at bounding box center [390, 601] width 12 height 12
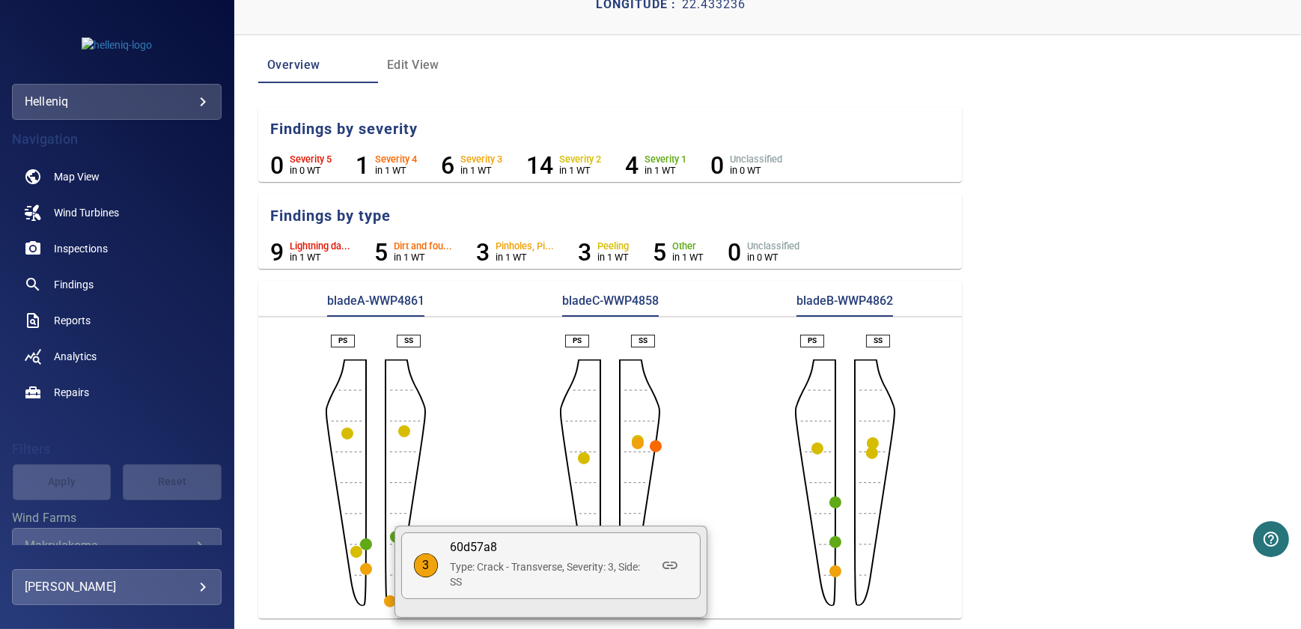
click at [531, 571] on p "Type: Crack - Transverse, Severity: 3, Side: SS" at bounding box center [551, 574] width 202 height 30
click at [677, 567] on icon at bounding box center [669, 564] width 15 height 7
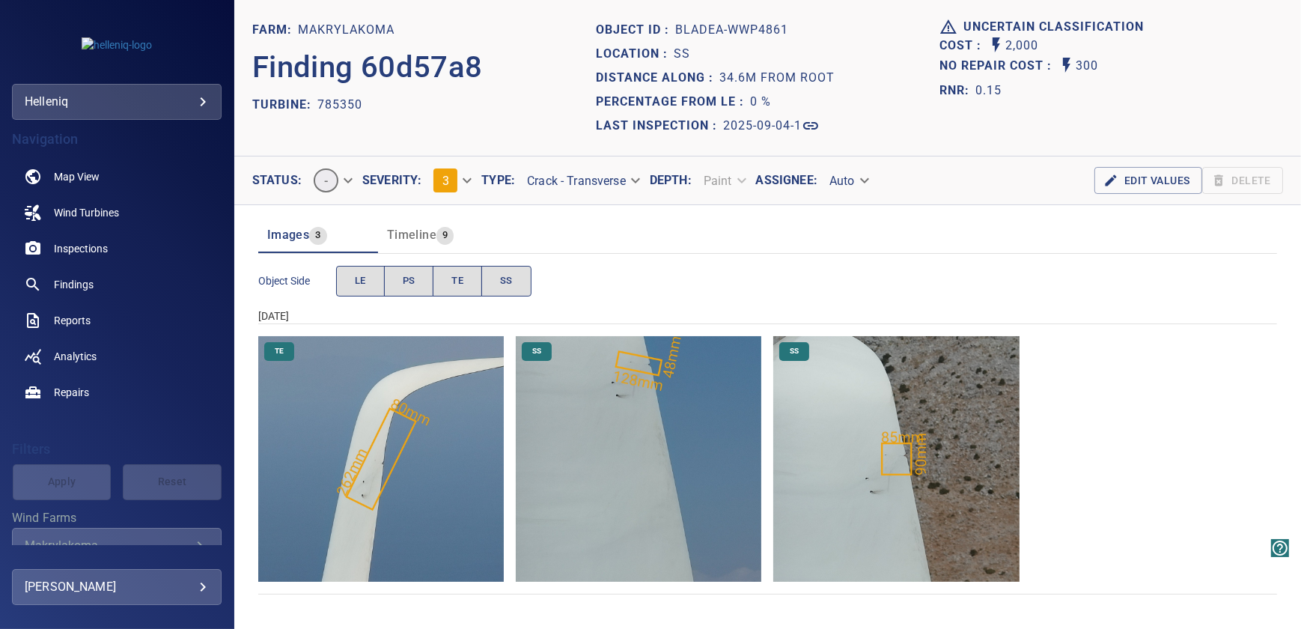
click at [868, 479] on img "Makrylakoma/785350/2025-09-04-1/2025-09-04-3/image143wp159.jpg" at bounding box center [895, 458] width 245 height 245
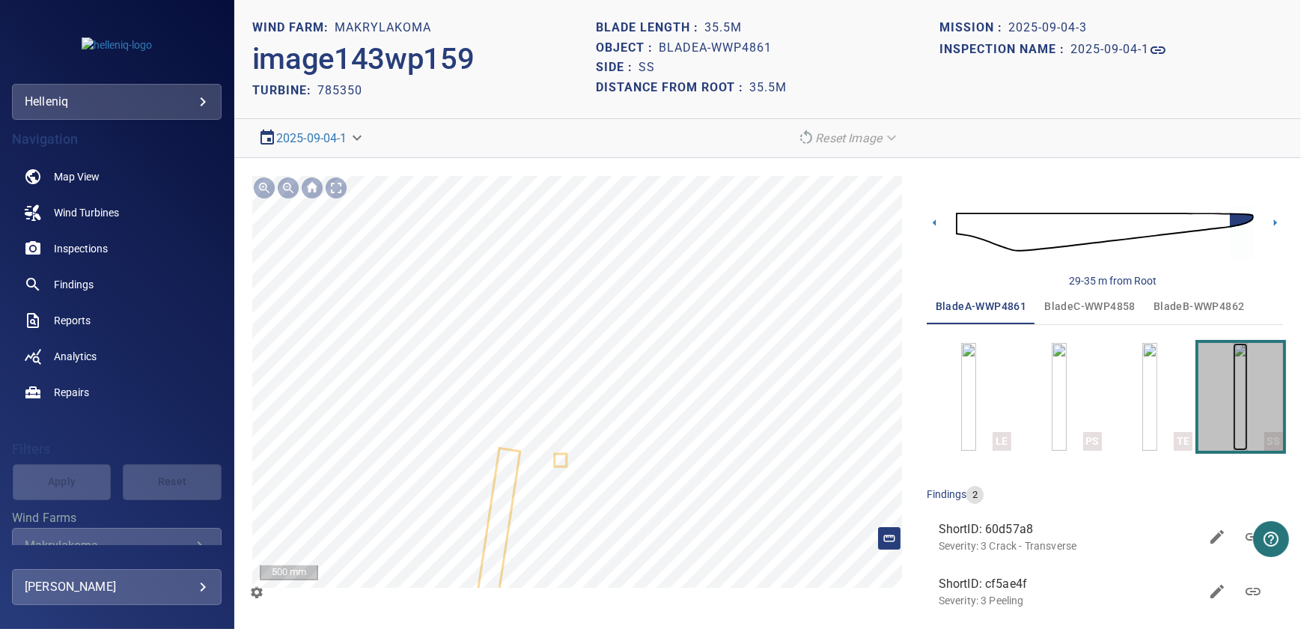
click at [1240, 396] on img "button" at bounding box center [1240, 397] width 15 height 108
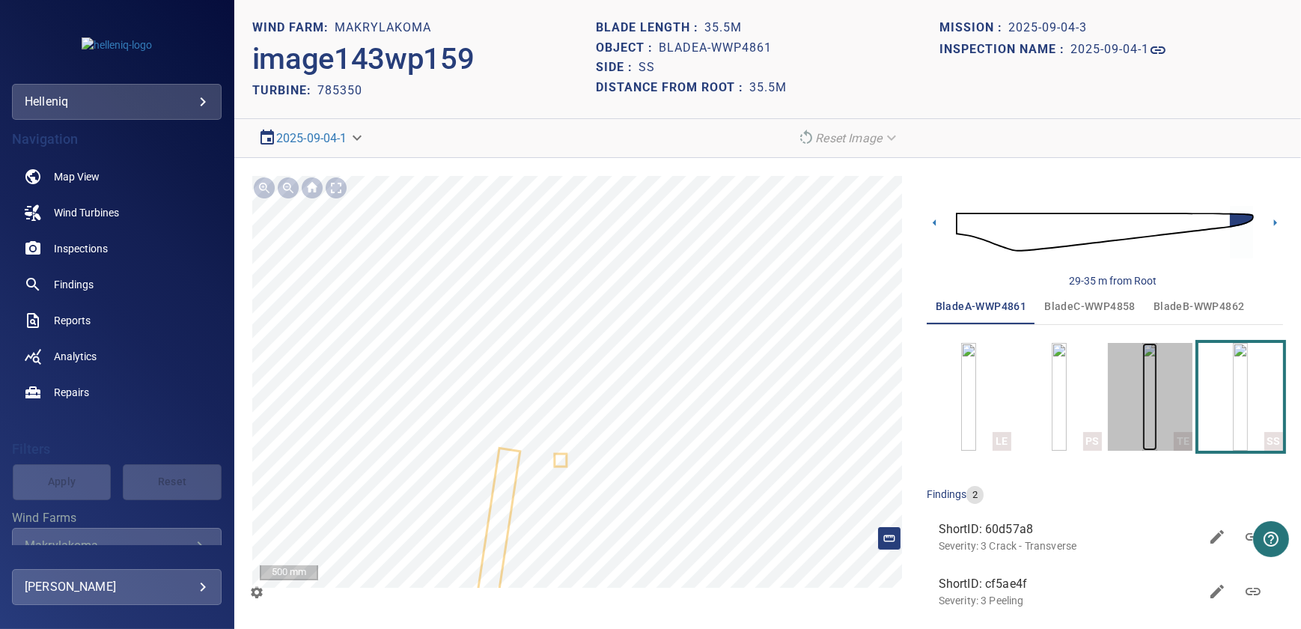
click at [1154, 397] on img "button" at bounding box center [1149, 397] width 15 height 108
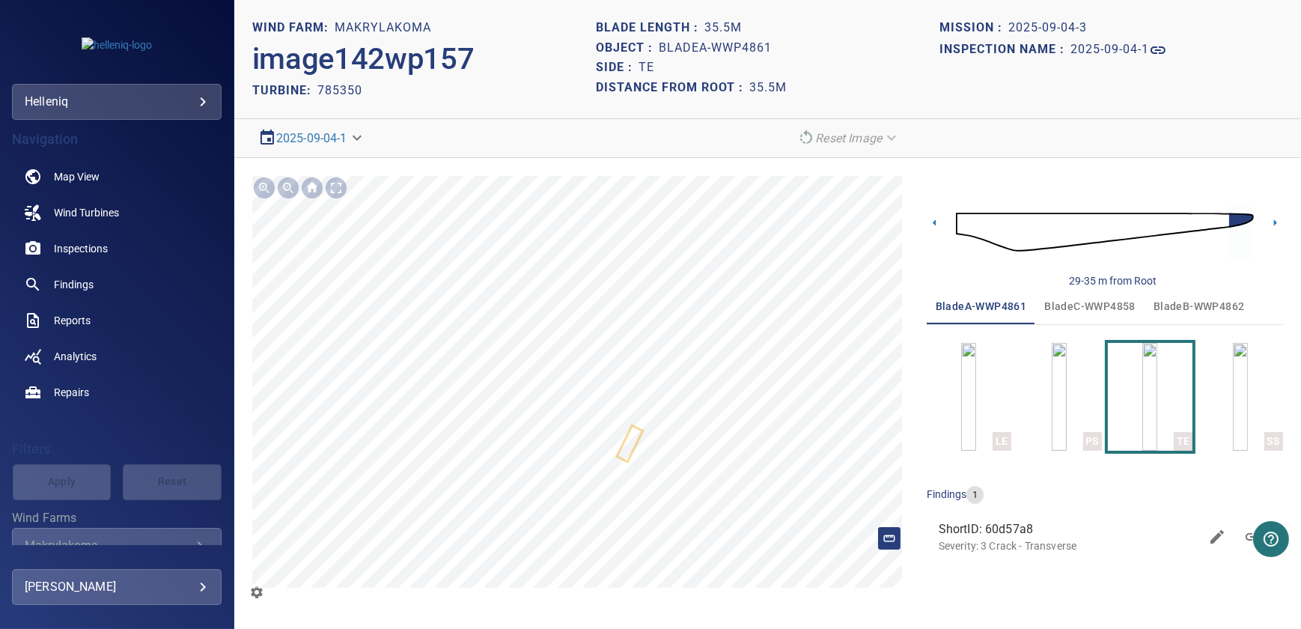
click at [1007, 405] on div "LE PS TE SS" at bounding box center [1104, 397] width 356 height 108
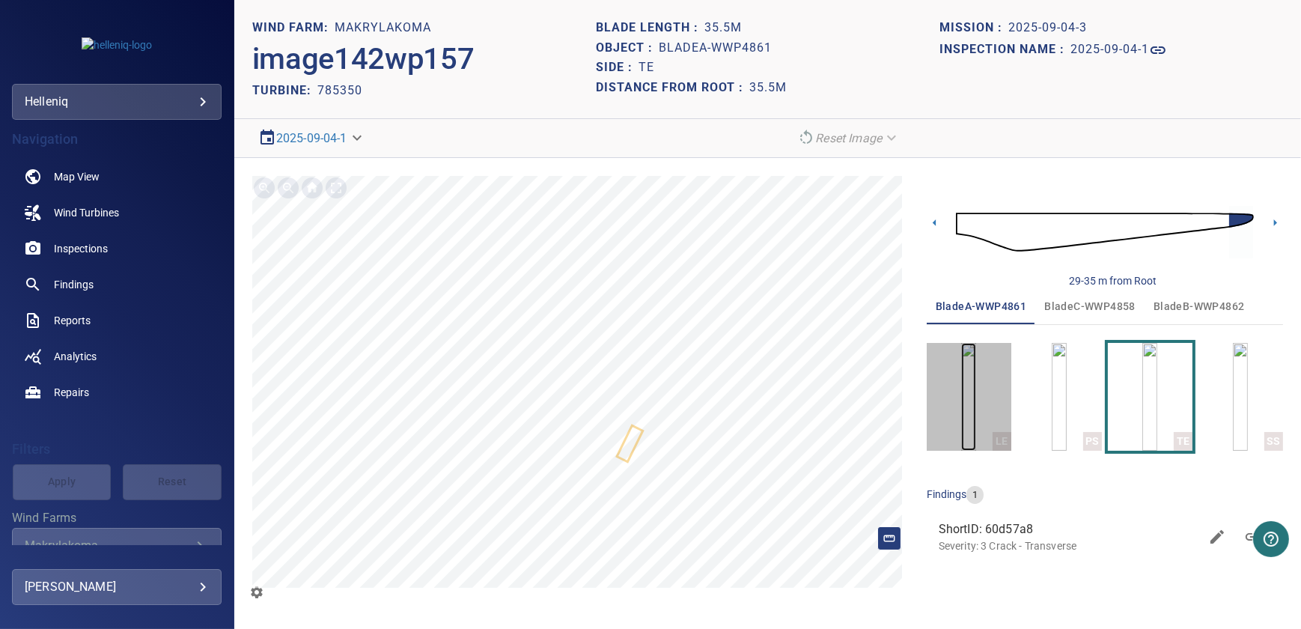
click at [968, 417] on img "button" at bounding box center [968, 397] width 15 height 108
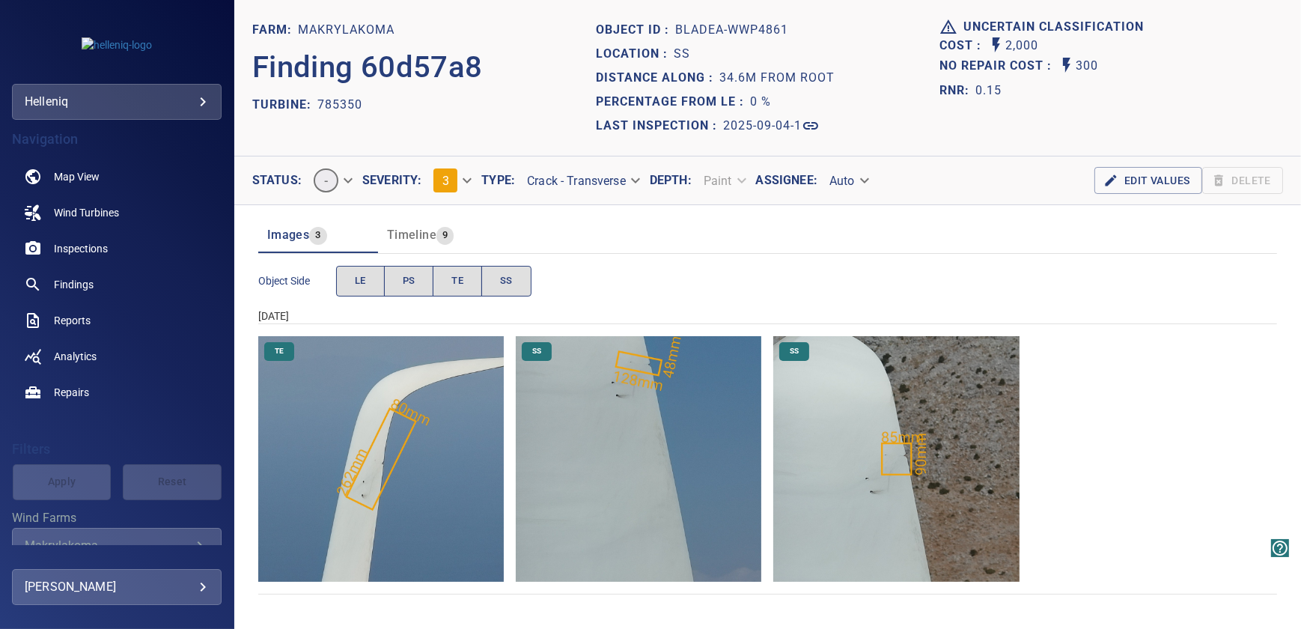
click at [641, 364] on img "Makrylakoma/785350/2025-09-04-1/2025-09-04-3/image144wp160.jpg" at bounding box center [638, 458] width 245 height 245
click at [603, 397] on img "Makrylakoma/785350/2025-09-04-1/2025-09-04-3/image144wp160.jpg" at bounding box center [638, 458] width 245 height 245
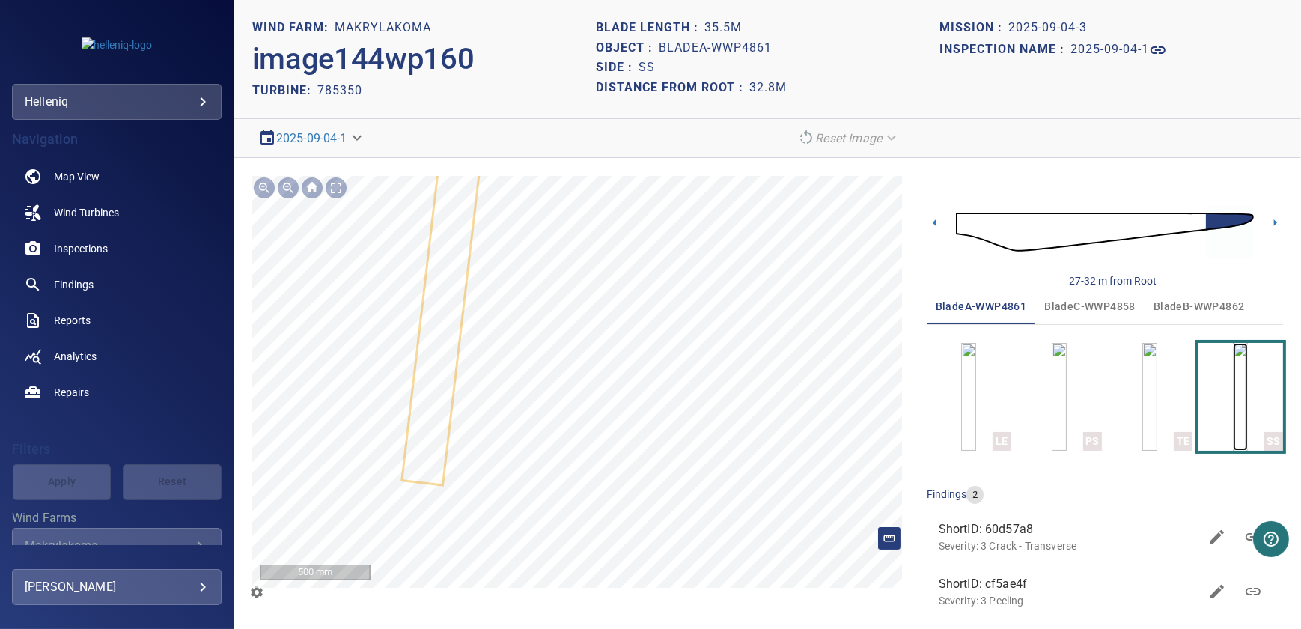
click at [1233, 404] on img "button" at bounding box center [1240, 397] width 15 height 108
click at [1148, 404] on img "button" at bounding box center [1149, 397] width 15 height 108
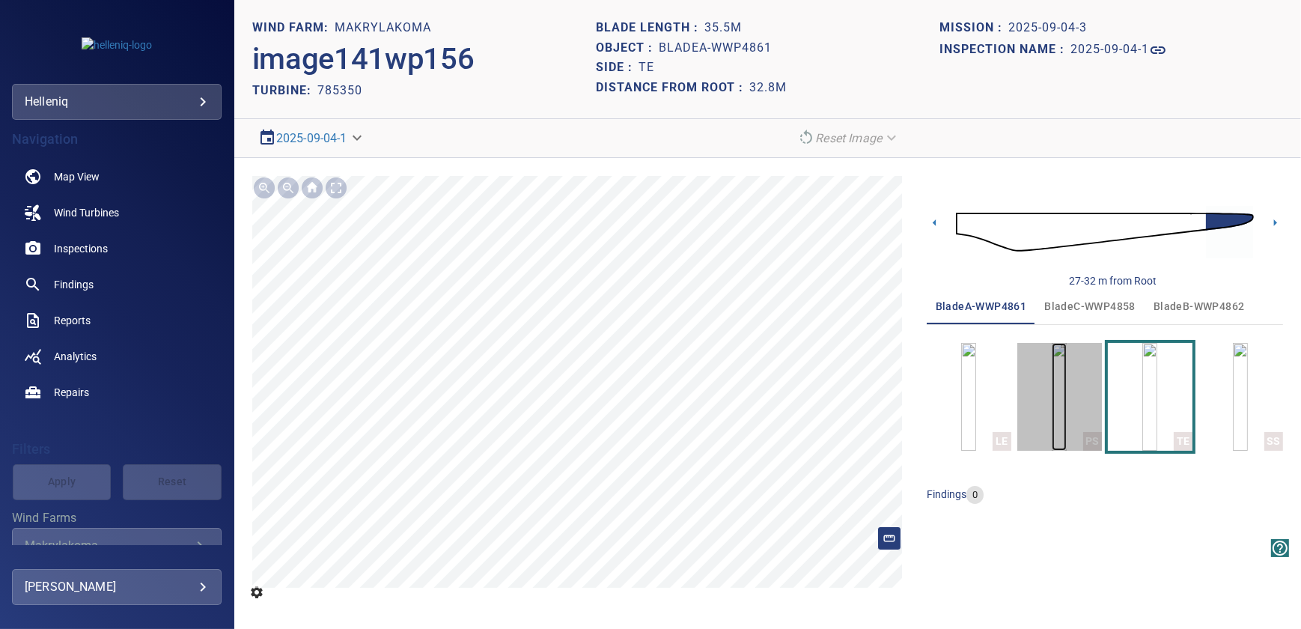
click at [1062, 389] on img "button" at bounding box center [1058, 397] width 15 height 108
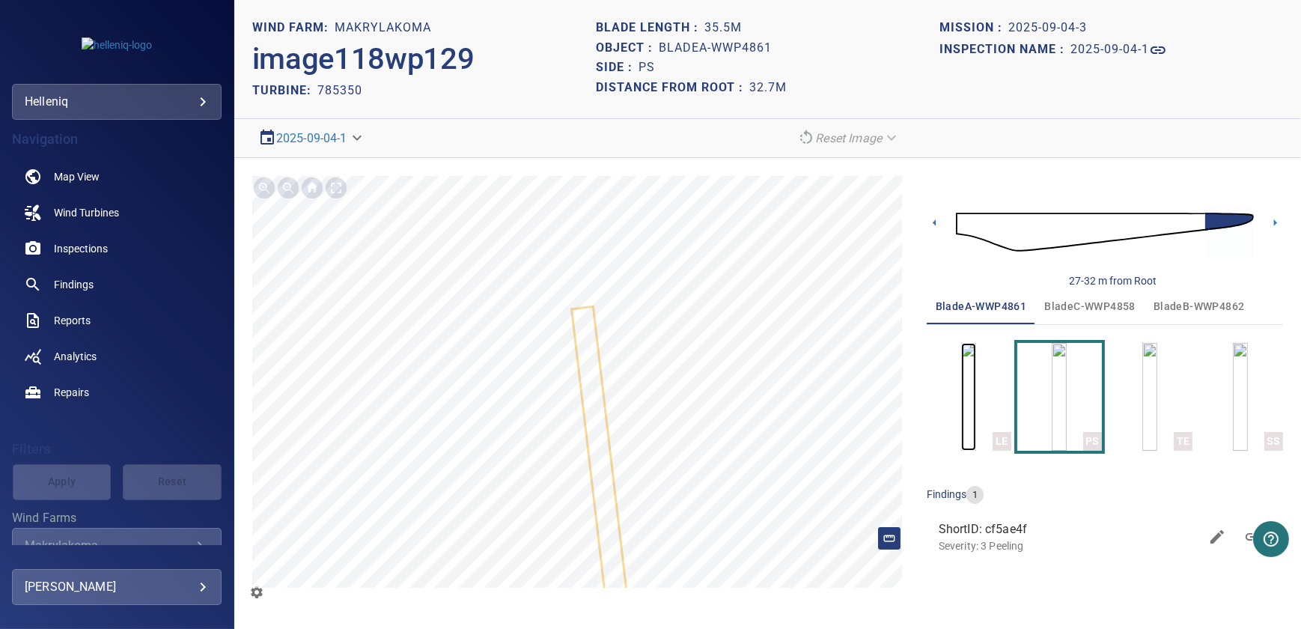
click at [963, 397] on img "button" at bounding box center [968, 397] width 15 height 108
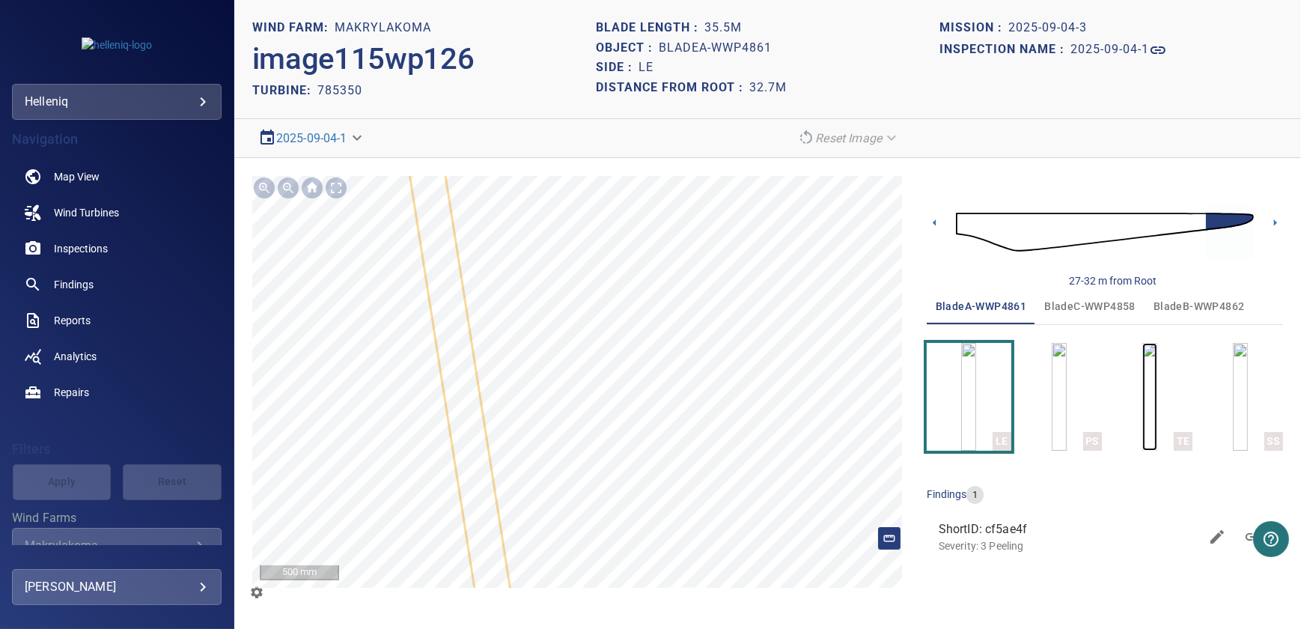
click at [1152, 399] on img "button" at bounding box center [1149, 397] width 15 height 108
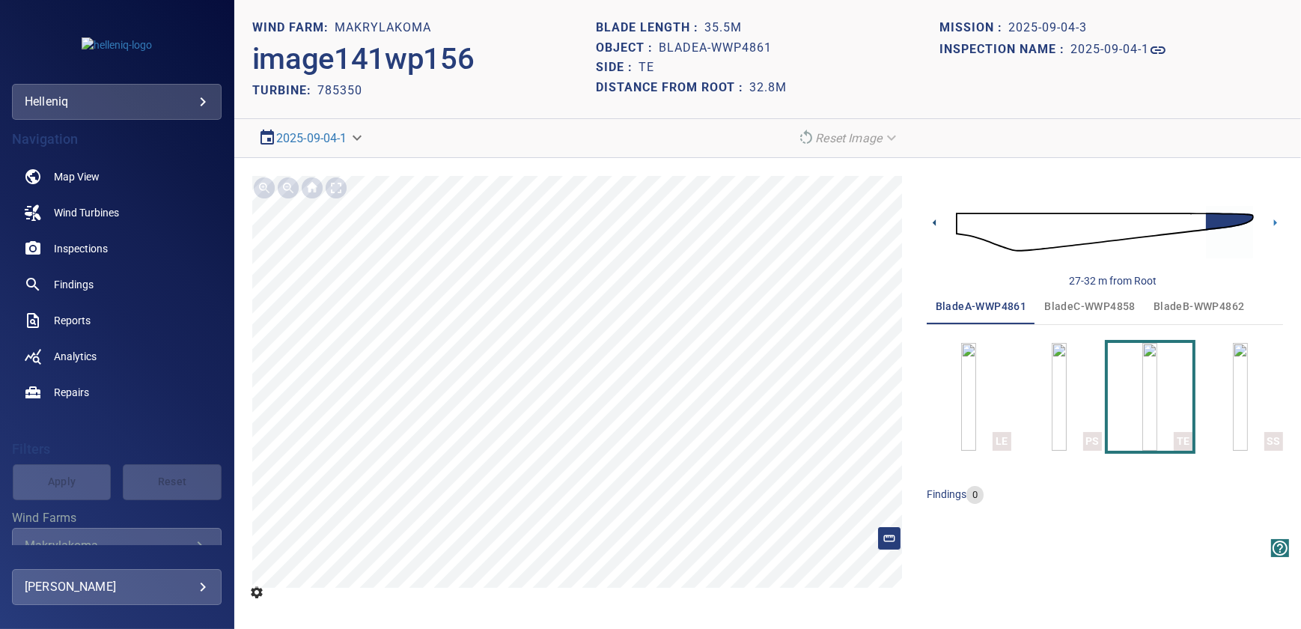
click at [932, 224] on icon at bounding box center [933, 222] width 3 height 7
click at [204, 94] on body "**********" at bounding box center [650, 314] width 1301 height 629
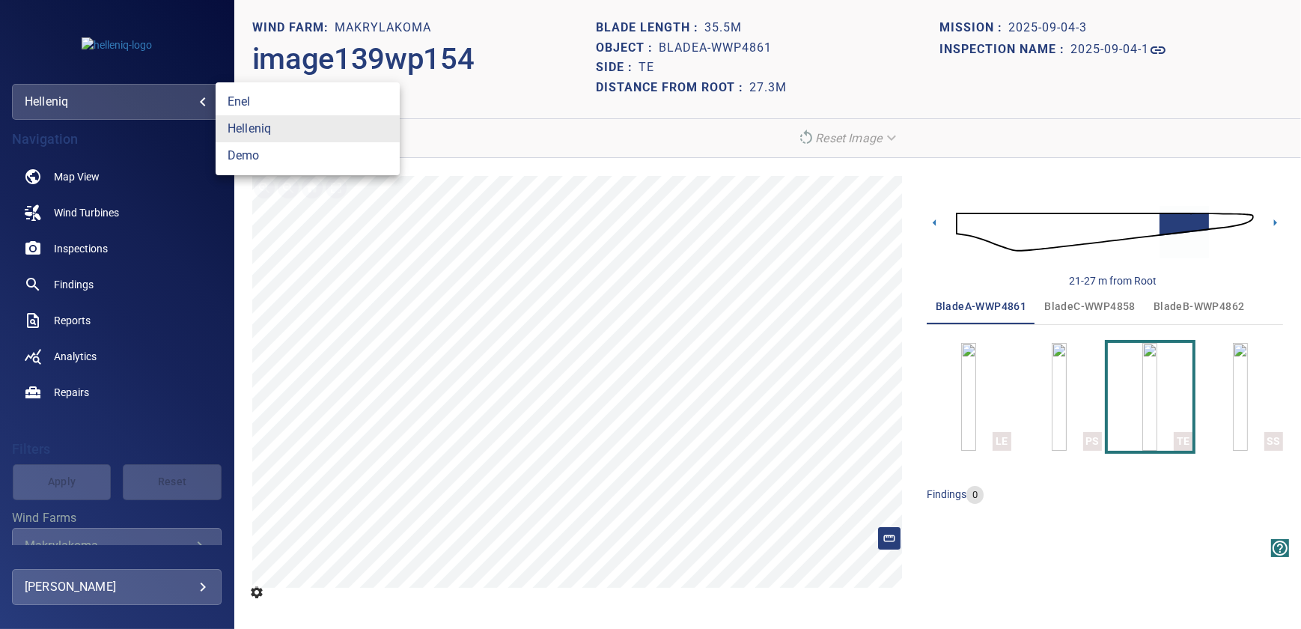
click at [150, 34] on div at bounding box center [650, 314] width 1301 height 629
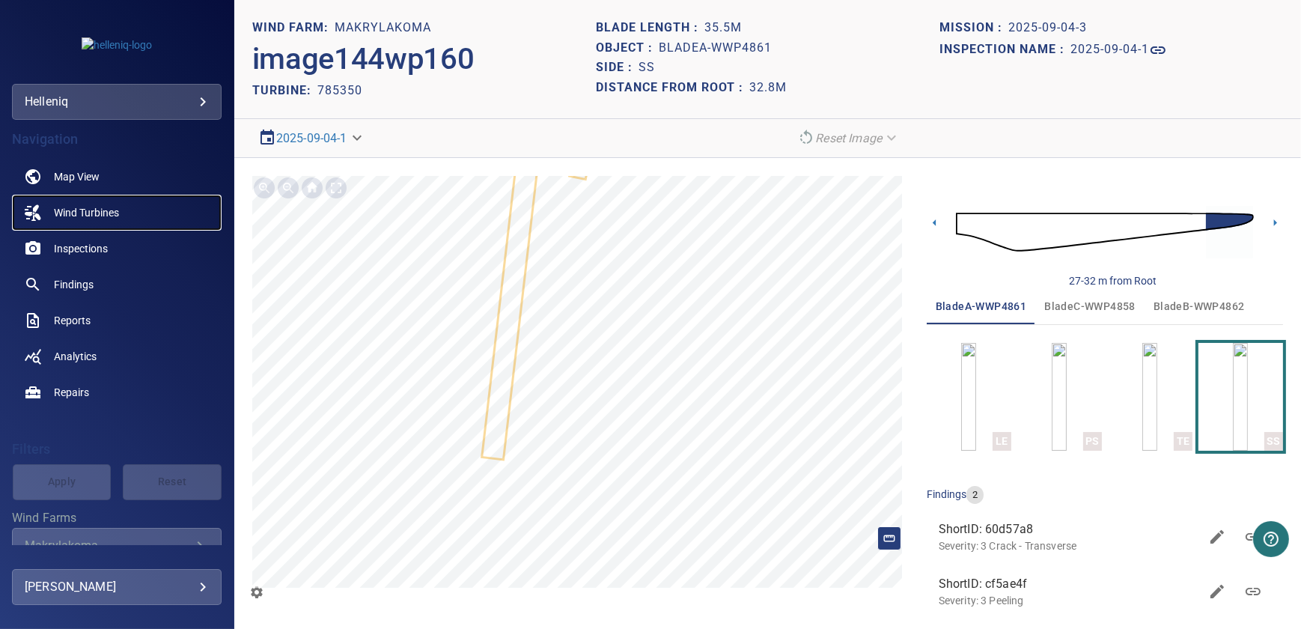
click at [94, 211] on span "Wind Turbines" at bounding box center [86, 212] width 65 height 15
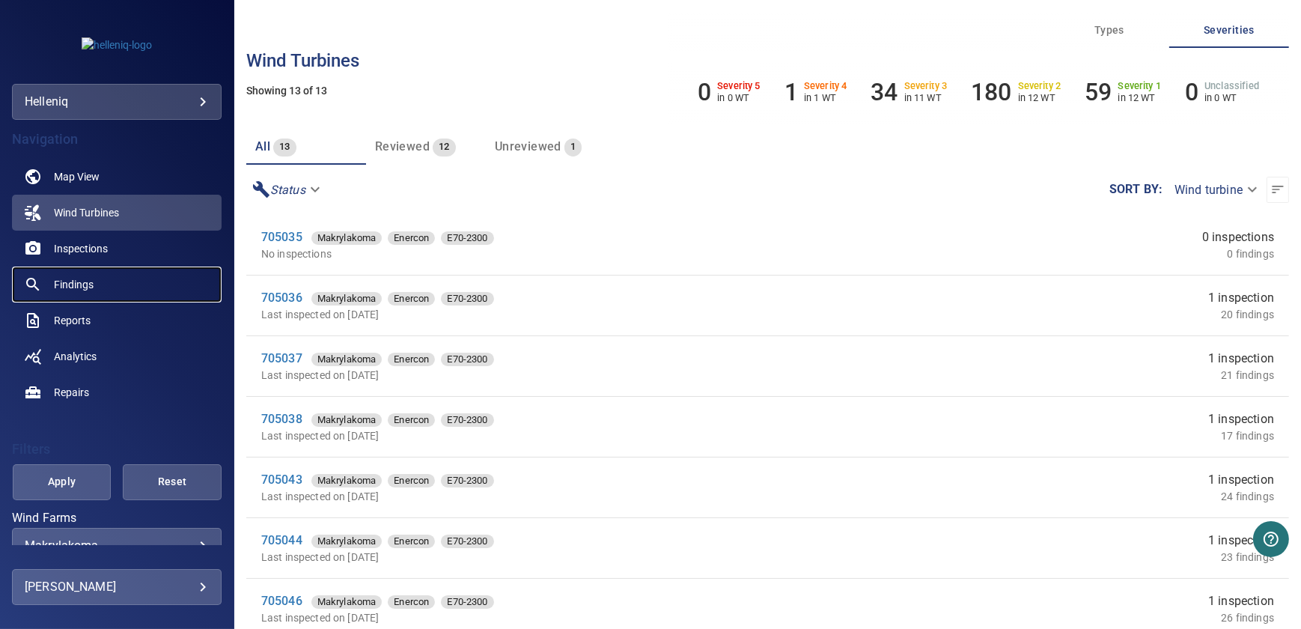
click at [84, 280] on span "Findings" at bounding box center [74, 284] width 40 height 15
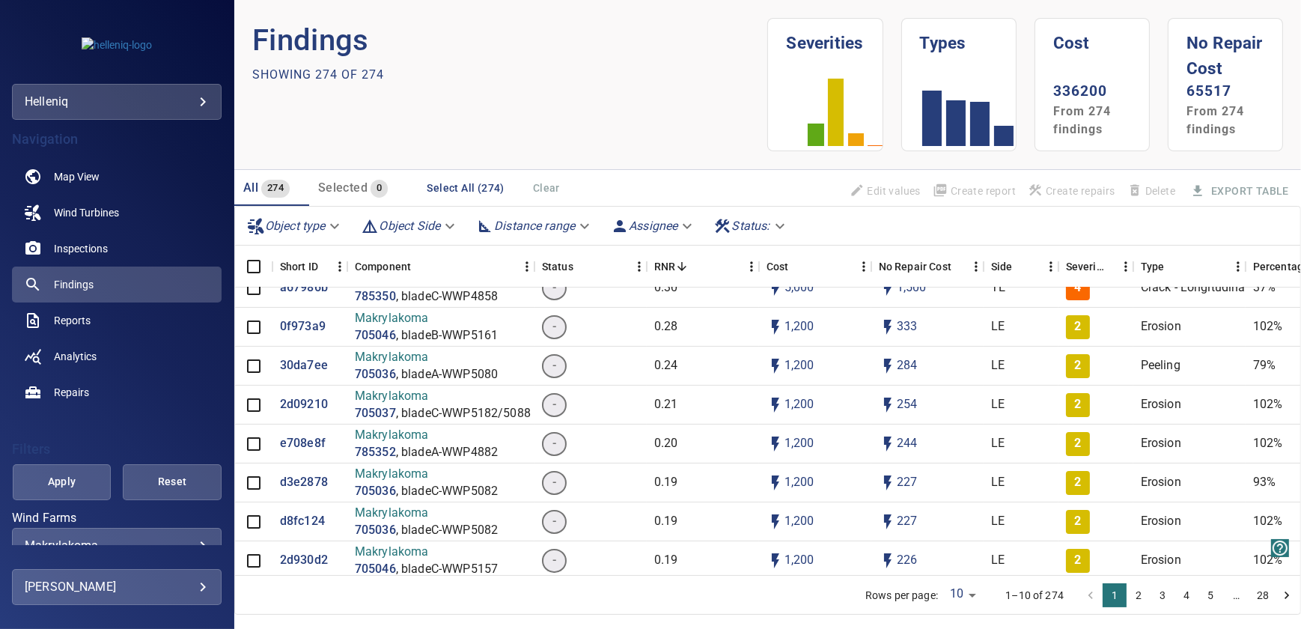
scroll to position [272, 0]
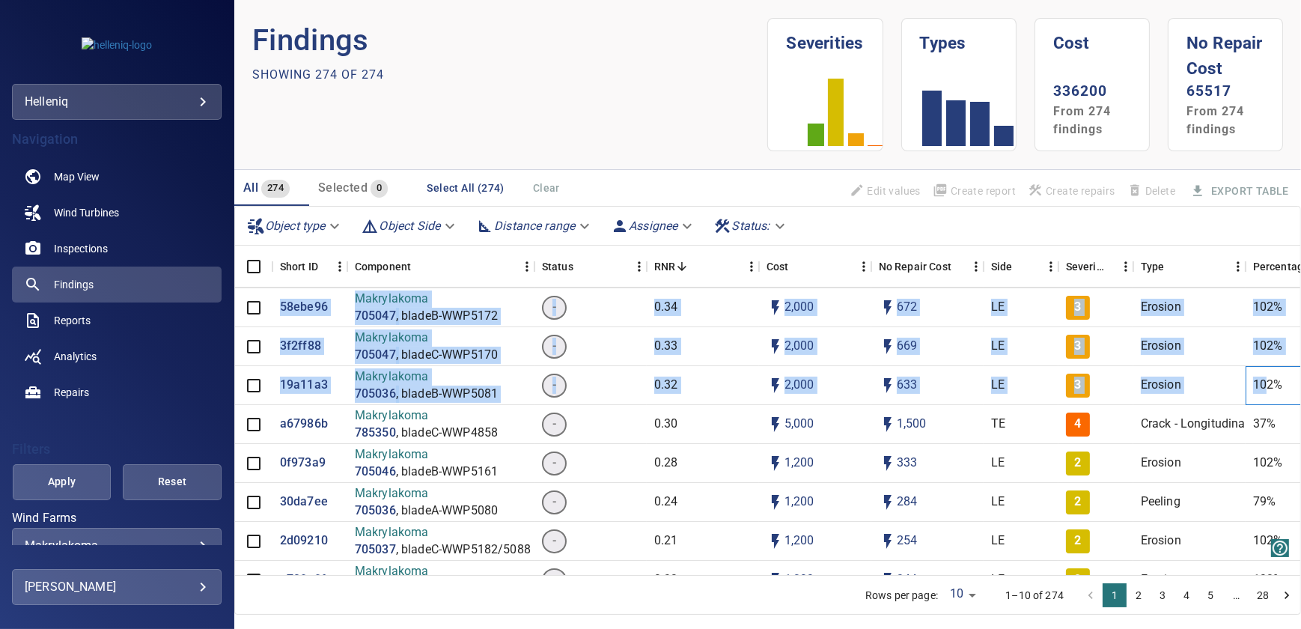
drag, startPoint x: 1265, startPoint y: 381, endPoint x: 1221, endPoint y: 373, distance: 44.2
click at [1300, 386] on html "**********" at bounding box center [650, 314] width 1301 height 629
click at [1135, 379] on div "Erosion" at bounding box center [1189, 385] width 112 height 39
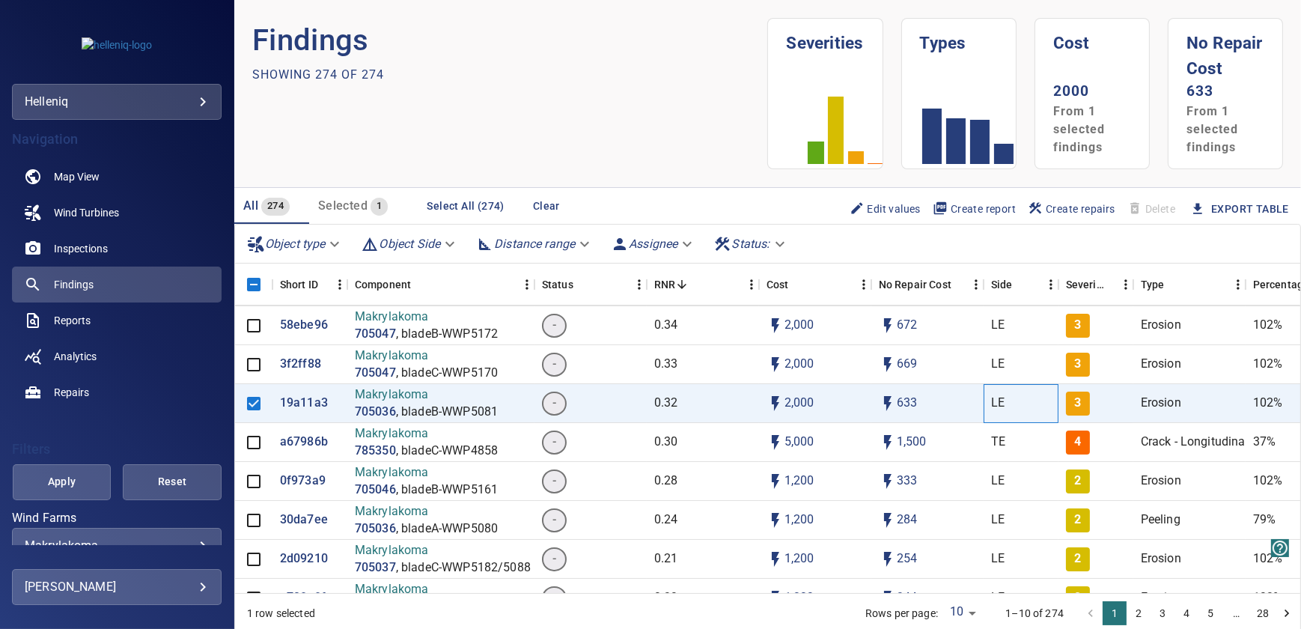
click at [1006, 384] on div "LE" at bounding box center [1020, 403] width 75 height 39
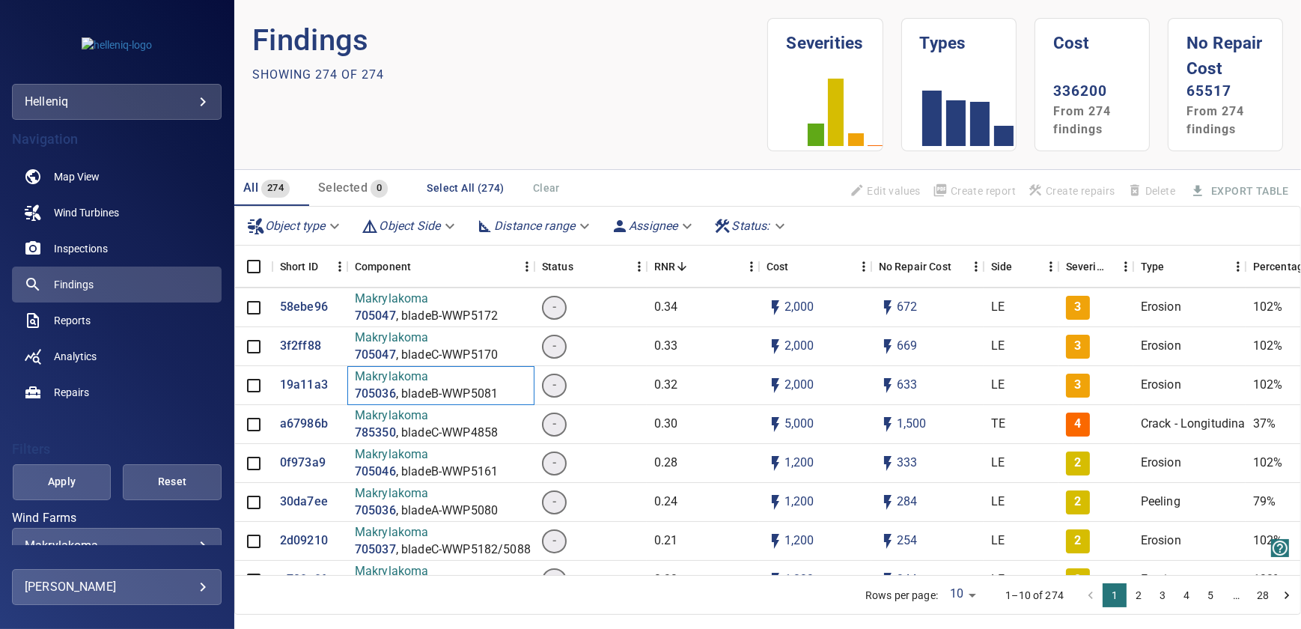
click at [419, 385] on p ", bladeB-WWP5081" at bounding box center [447, 393] width 102 height 17
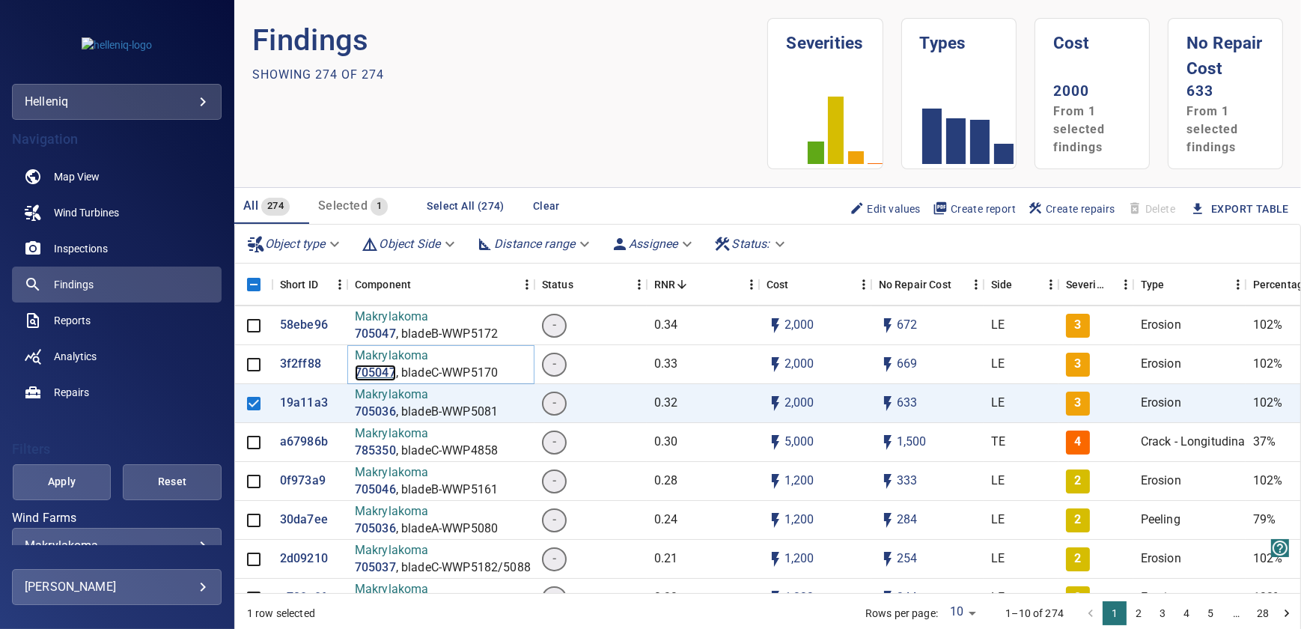
click at [370, 368] on p "705047" at bounding box center [375, 372] width 41 height 17
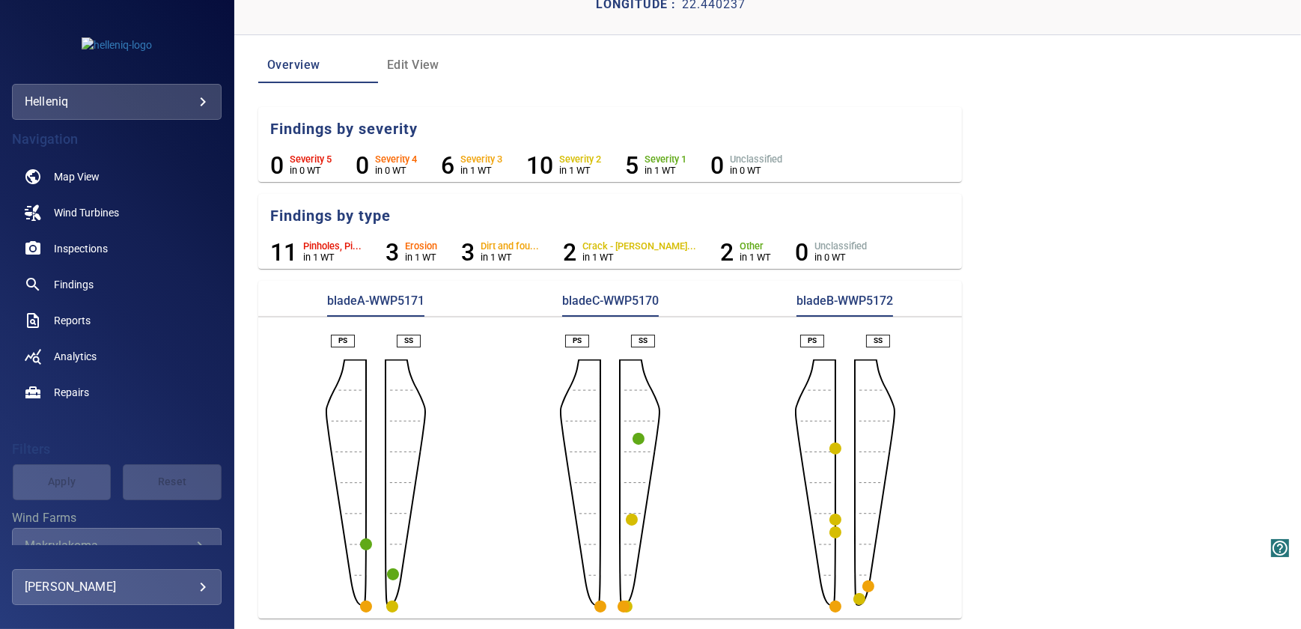
scroll to position [97, 0]
click at [599, 601] on circle "button" at bounding box center [600, 606] width 12 height 12
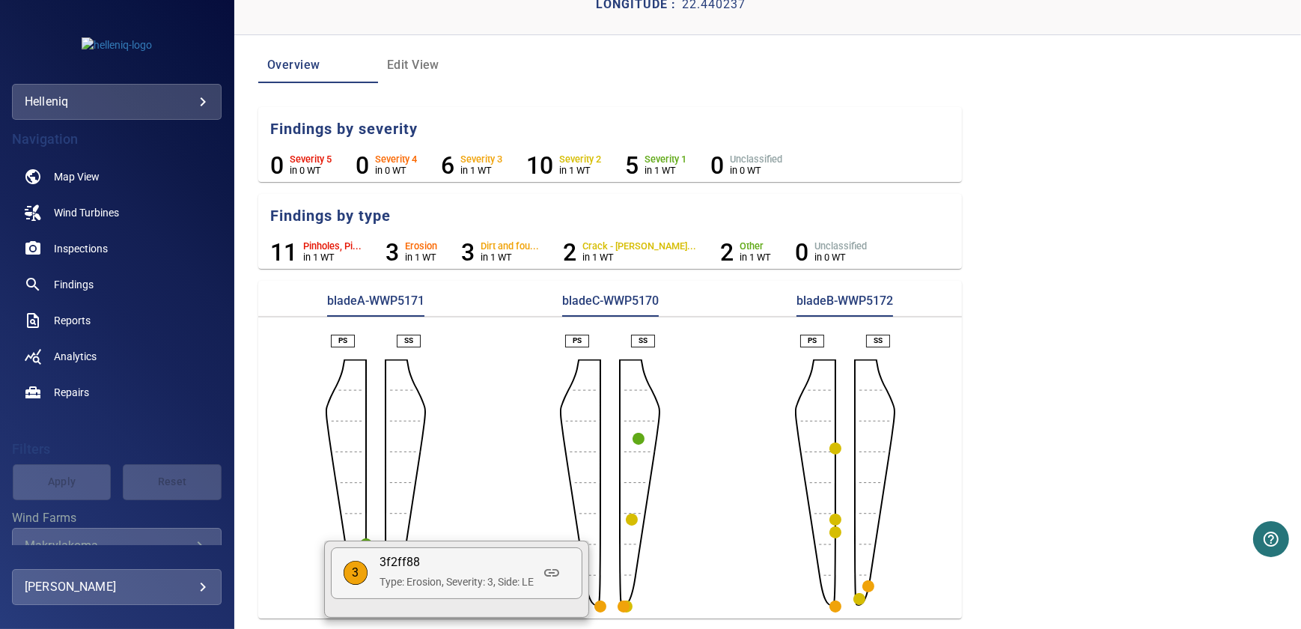
drag, startPoint x: 491, startPoint y: 489, endPoint x: 506, endPoint y: 468, distance: 25.1
click at [492, 486] on div at bounding box center [650, 314] width 1301 height 629
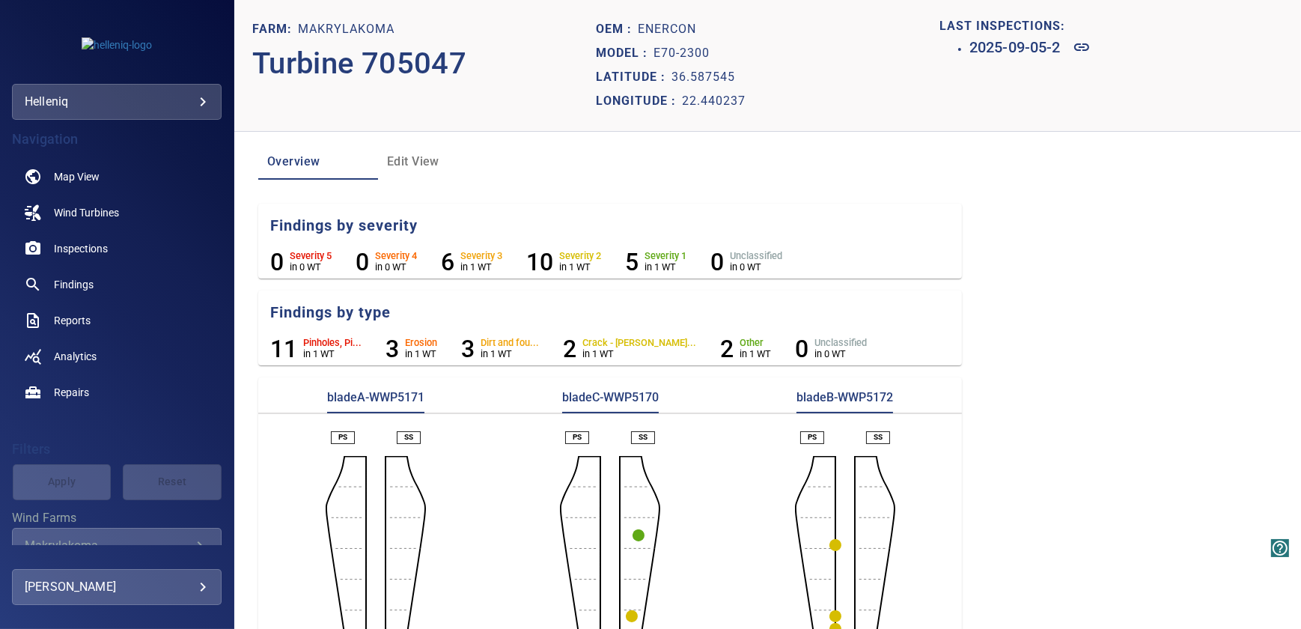
scroll to position [0, 0]
click at [417, 171] on span "Edit View" at bounding box center [438, 162] width 102 height 21
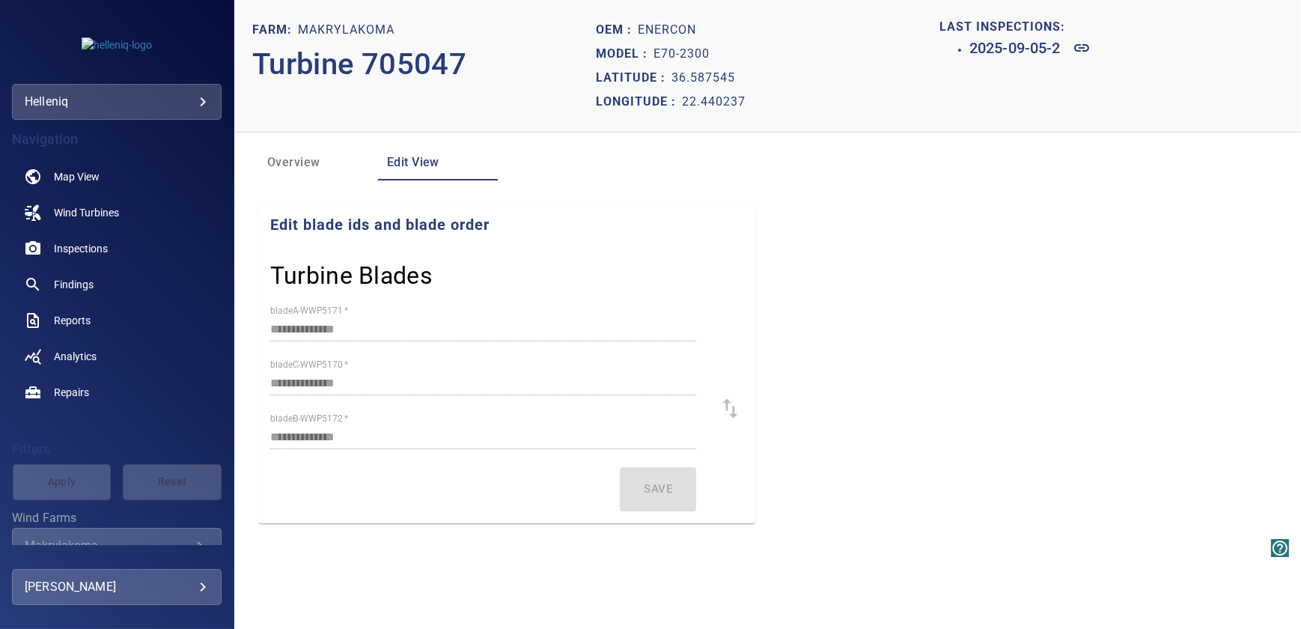
click at [299, 162] on span "Overview" at bounding box center [318, 162] width 102 height 21
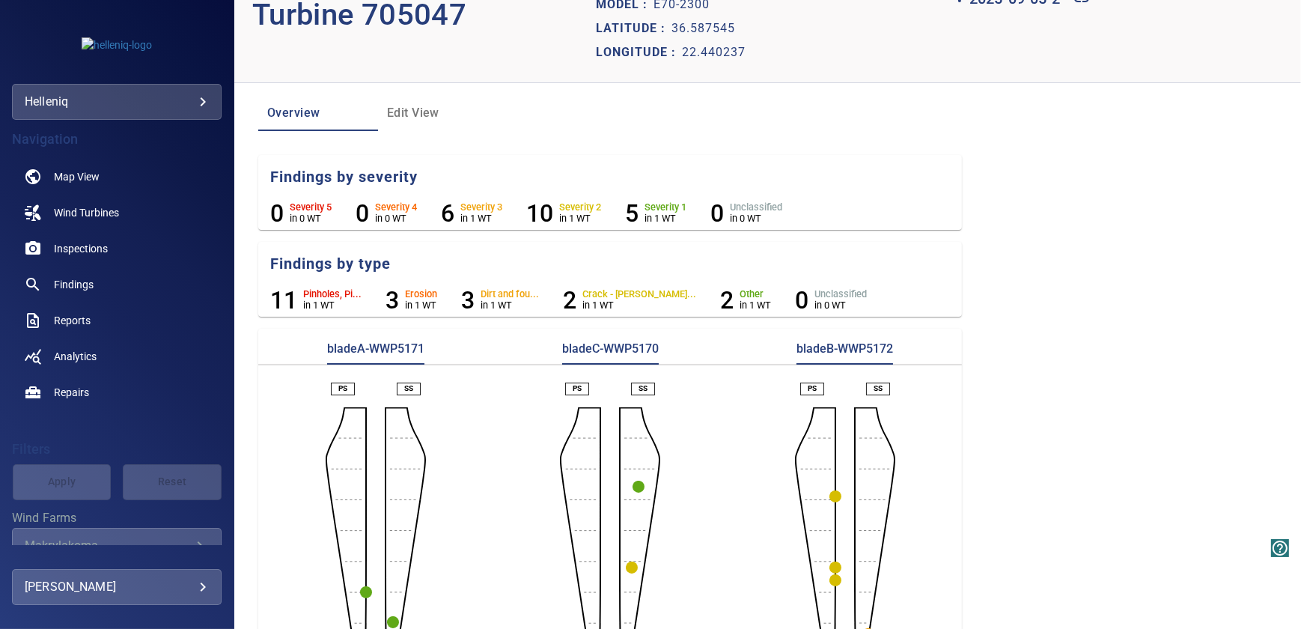
scroll to position [97, 0]
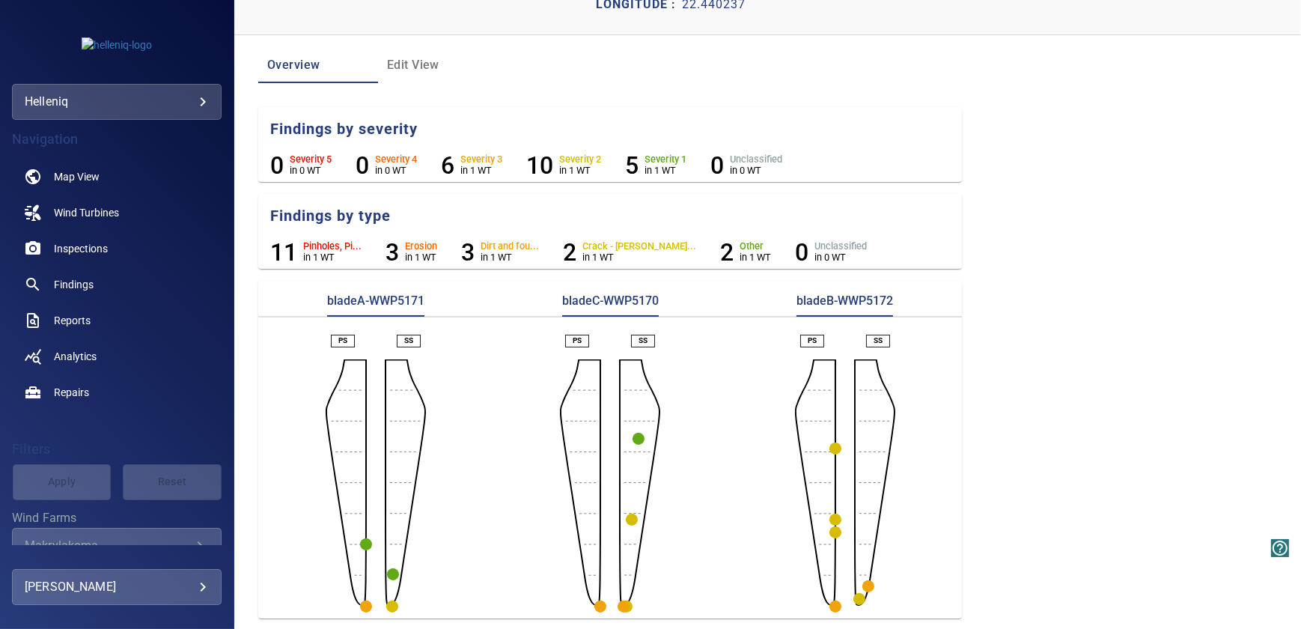
click at [600, 605] on circle "button" at bounding box center [600, 606] width 12 height 12
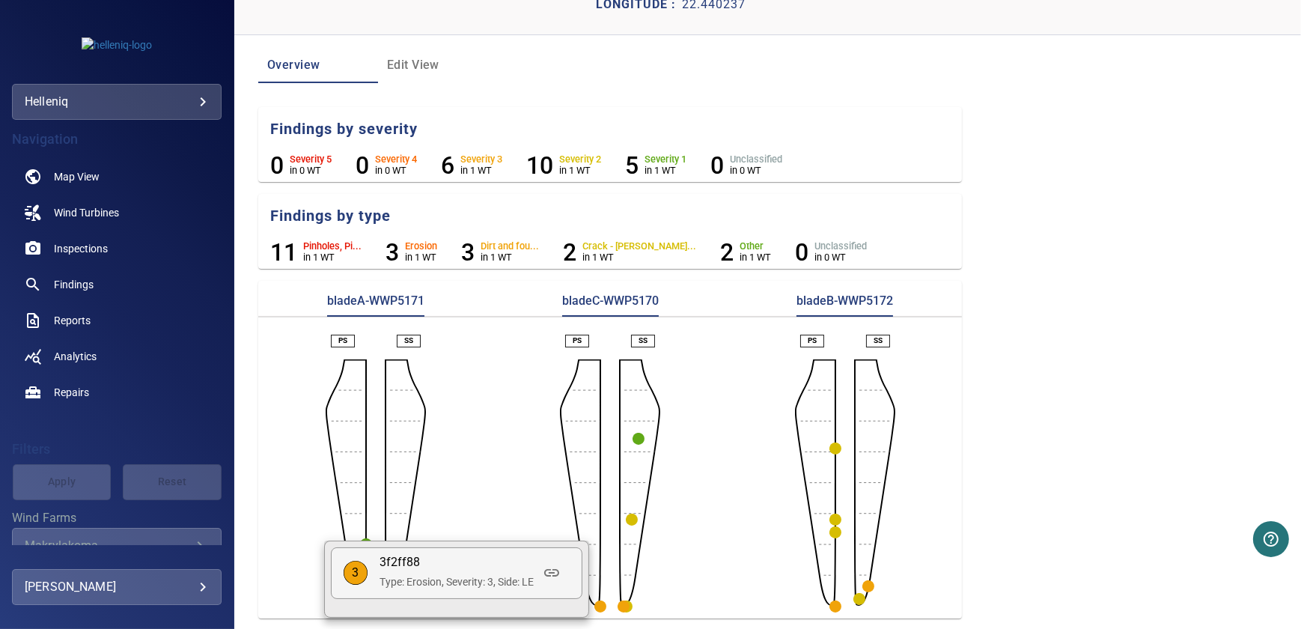
click at [510, 581] on p "Type: Erosion, Severity: 3, Side: LE" at bounding box center [456, 581] width 154 height 15
drag, startPoint x: 510, startPoint y: 581, endPoint x: 561, endPoint y: 572, distance: 51.7
click at [561, 572] on link at bounding box center [552, 573] width 36 height 36
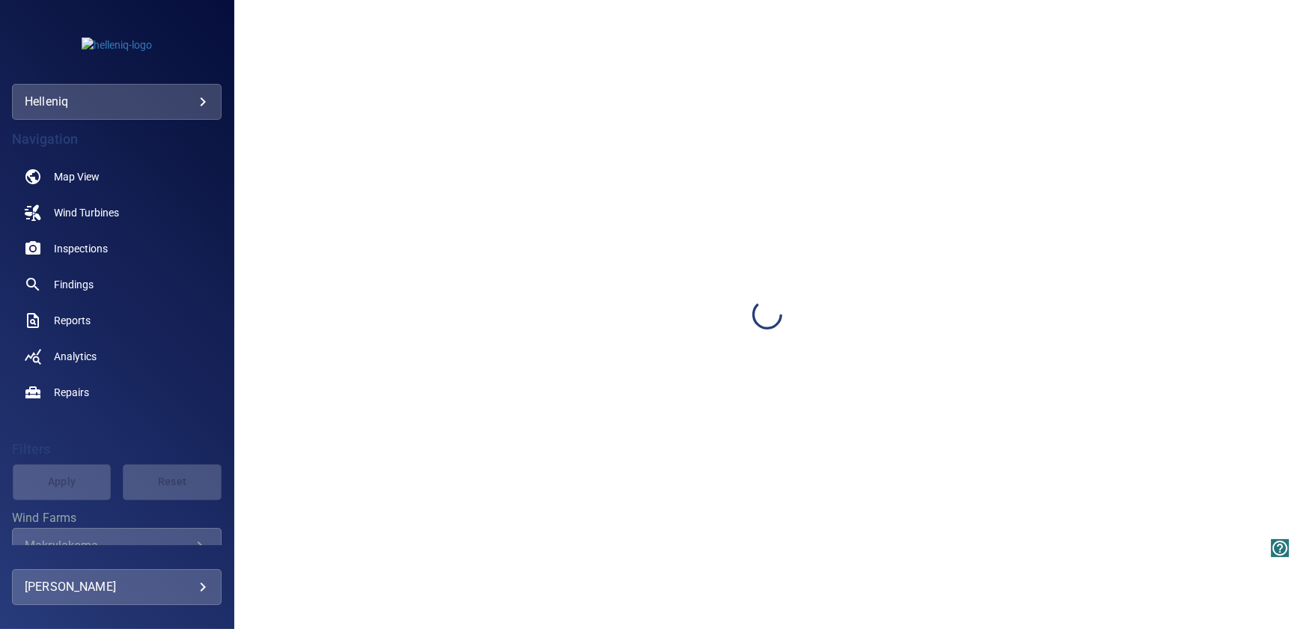
click at [555, 573] on div at bounding box center [767, 314] width 1066 height 629
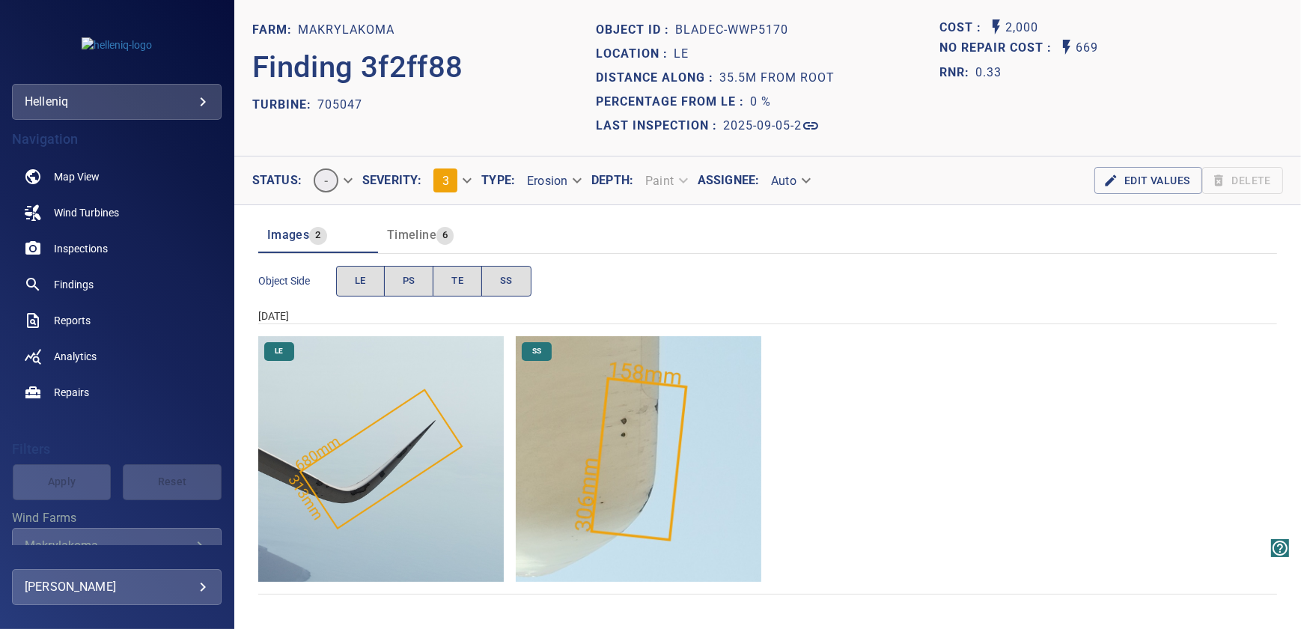
click at [422, 241] on div "Timeline 6" at bounding box center [420, 235] width 67 height 21
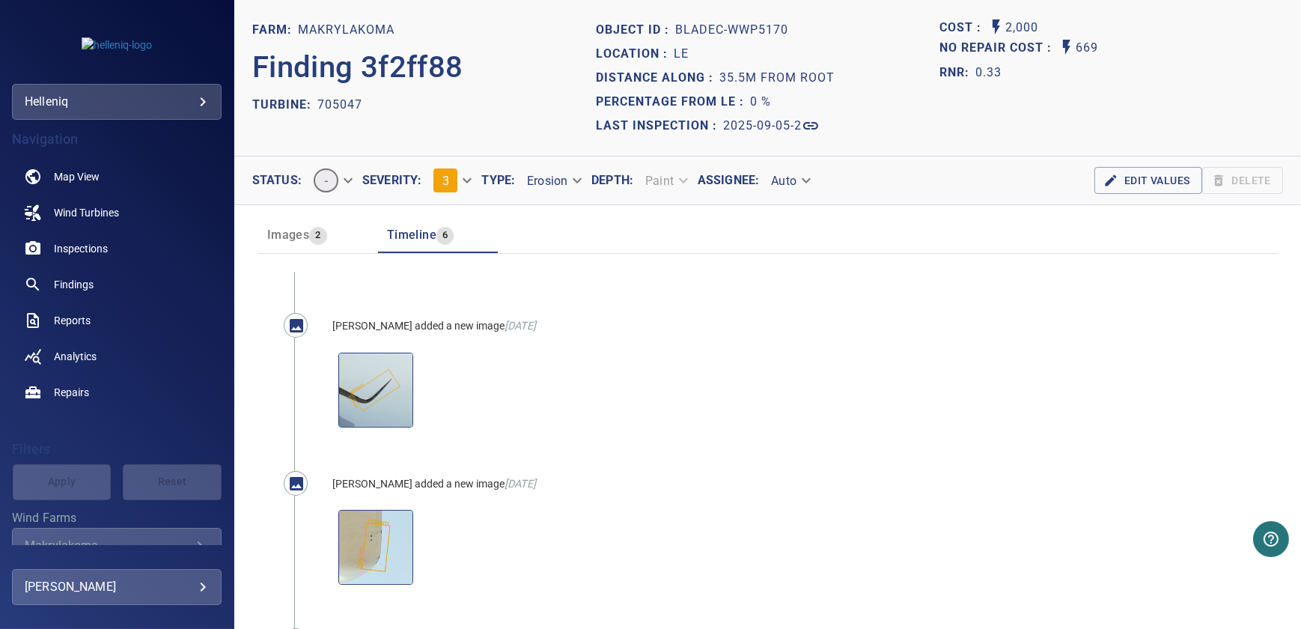
click at [296, 228] on span "Images" at bounding box center [288, 235] width 42 height 14
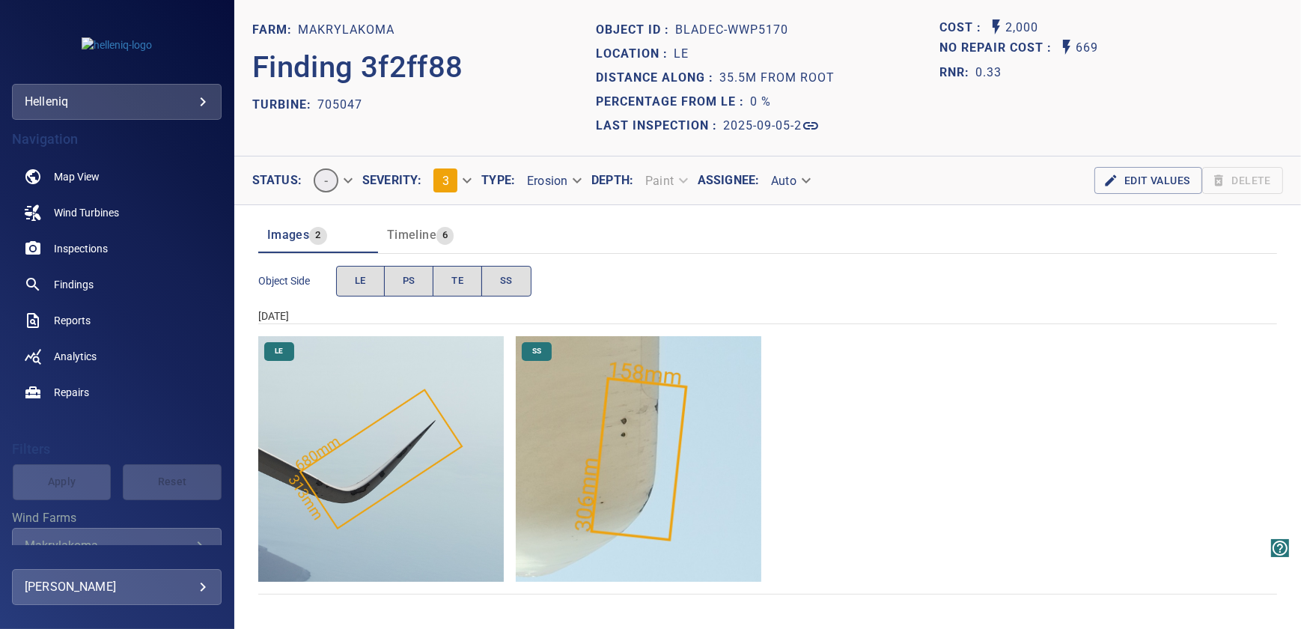
click at [366, 494] on img "Makrylakoma/705047/2025-09-05-2/2025-09-05-2/image12wp14.jpg" at bounding box center [380, 458] width 245 height 245
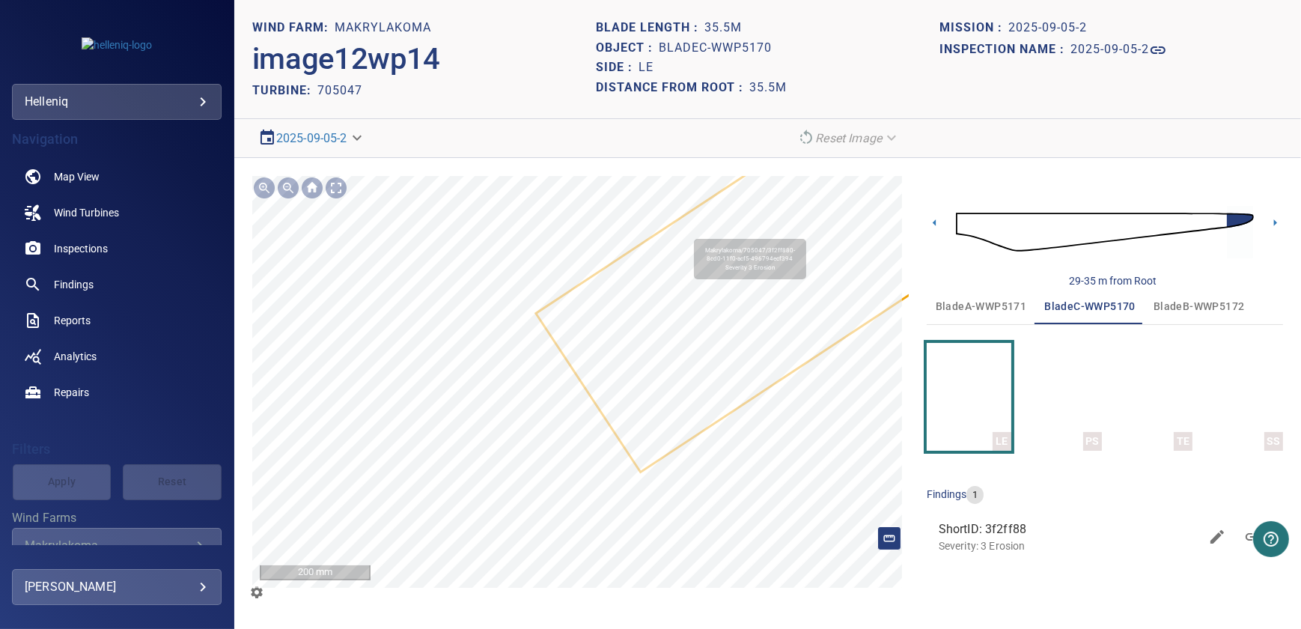
click at [668, 358] on icon at bounding box center [759, 280] width 445 height 382
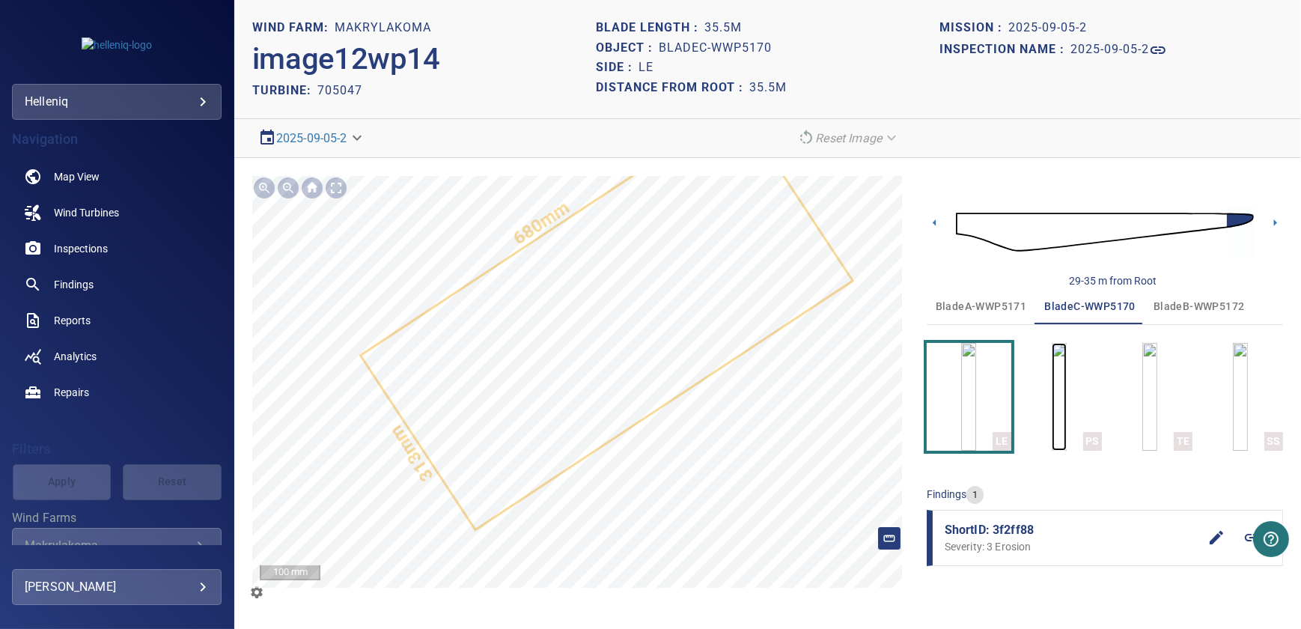
click at [1051, 396] on img "button" at bounding box center [1058, 397] width 15 height 108
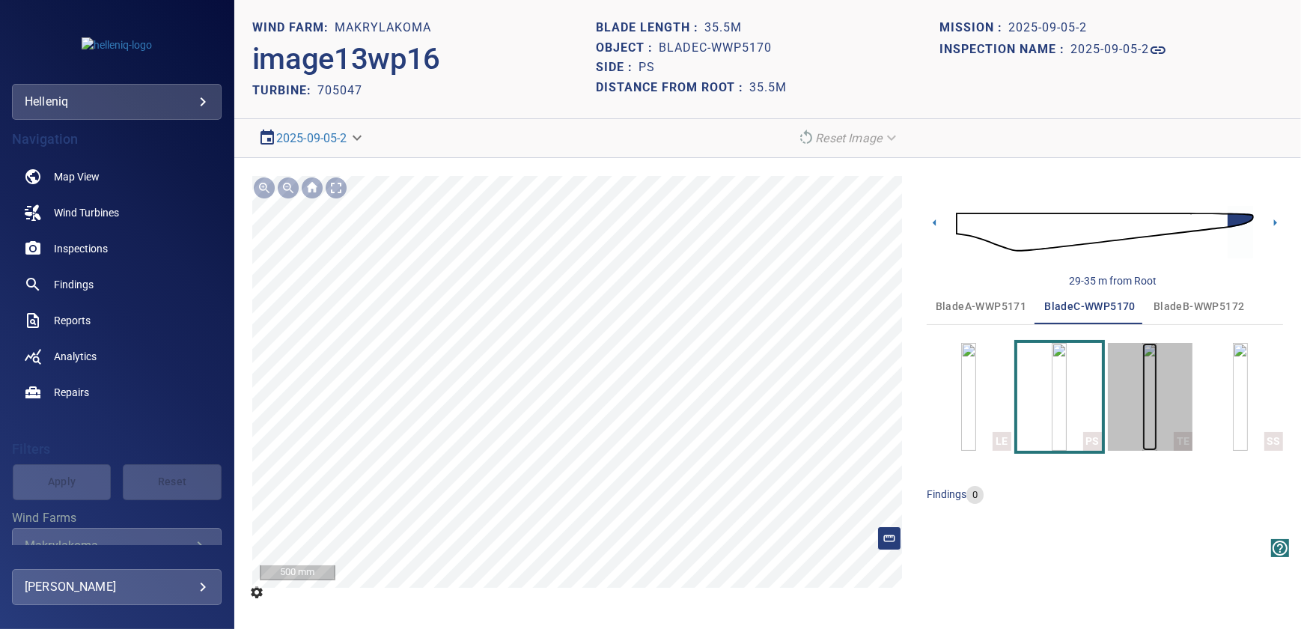
click at [1142, 391] on img "button" at bounding box center [1149, 397] width 15 height 108
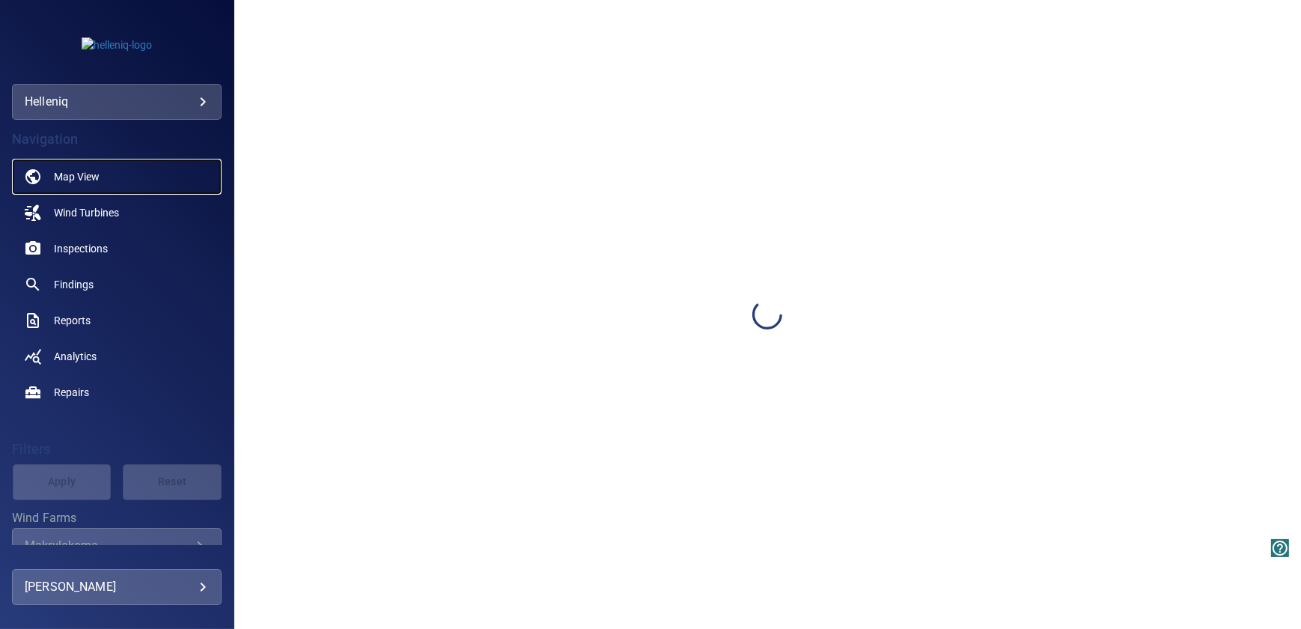
click at [56, 169] on span "Map View" at bounding box center [77, 176] width 46 height 15
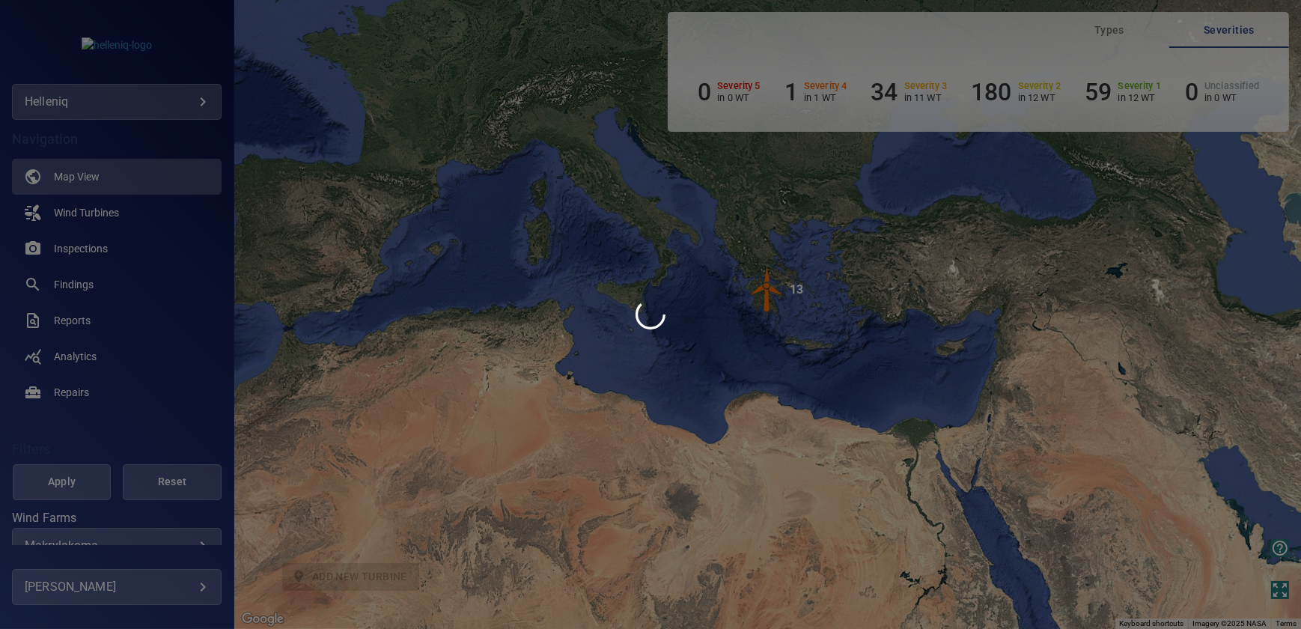
drag, startPoint x: 328, startPoint y: 168, endPoint x: 188, endPoint y: 99, distance: 156.0
click at [325, 168] on div at bounding box center [650, 314] width 1301 height 629
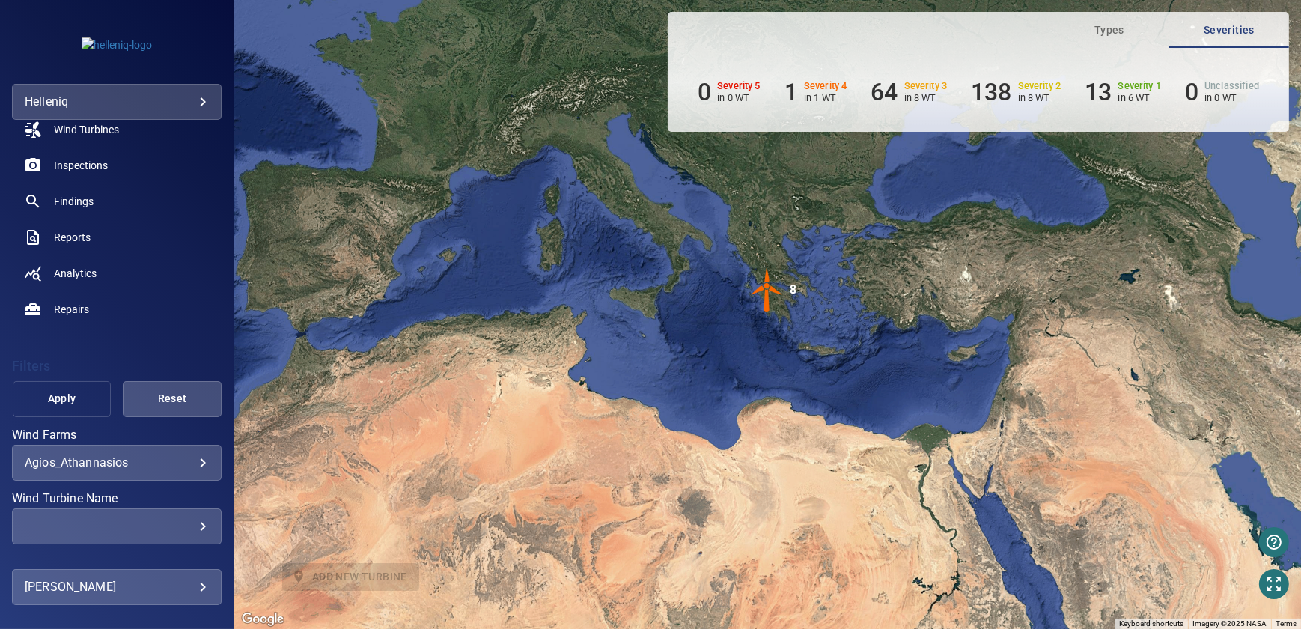
scroll to position [135, 0]
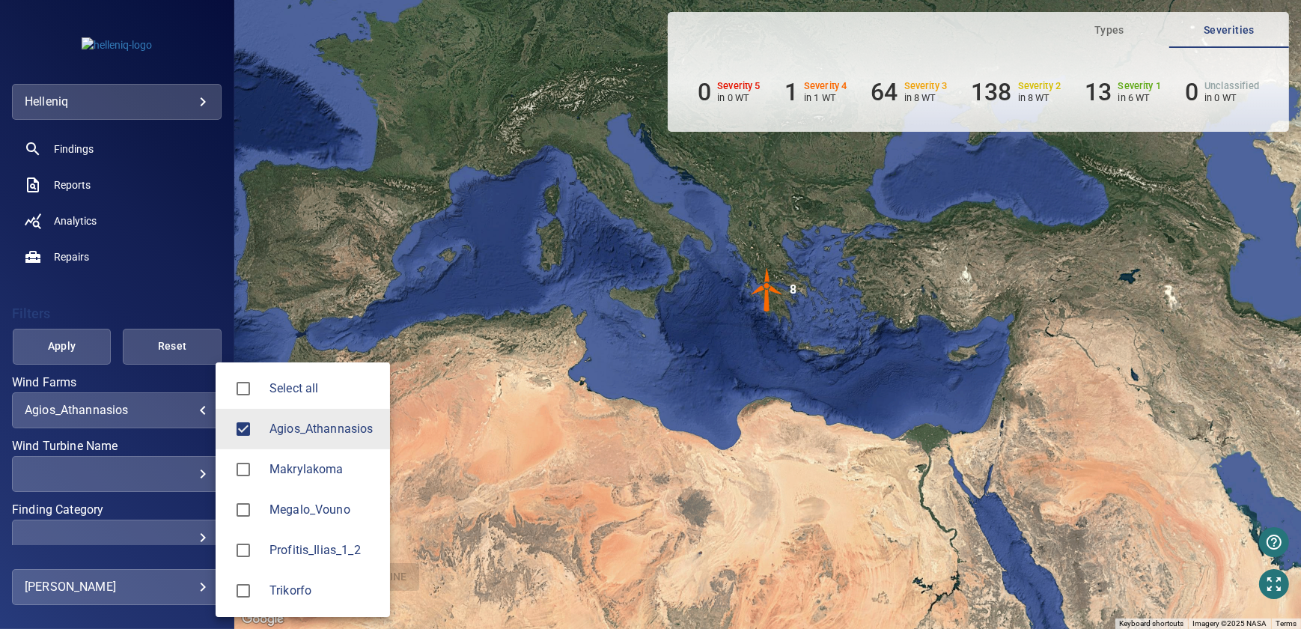
click at [141, 409] on body "**********" at bounding box center [650, 314] width 1301 height 629
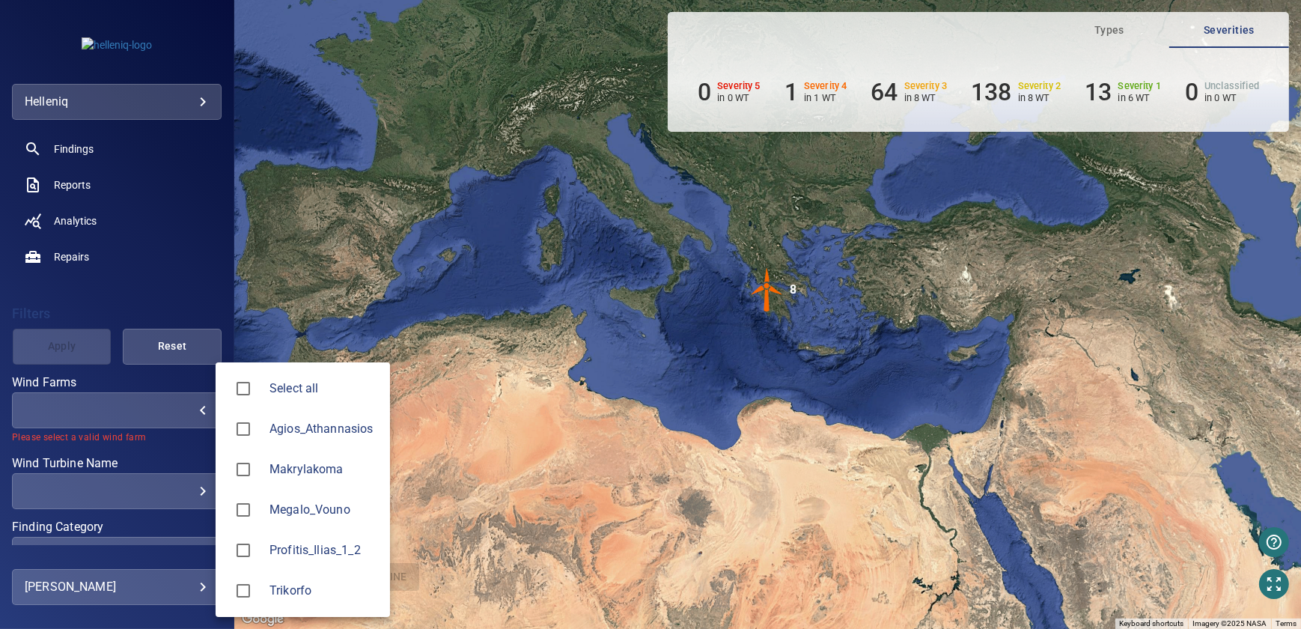
type input "**********"
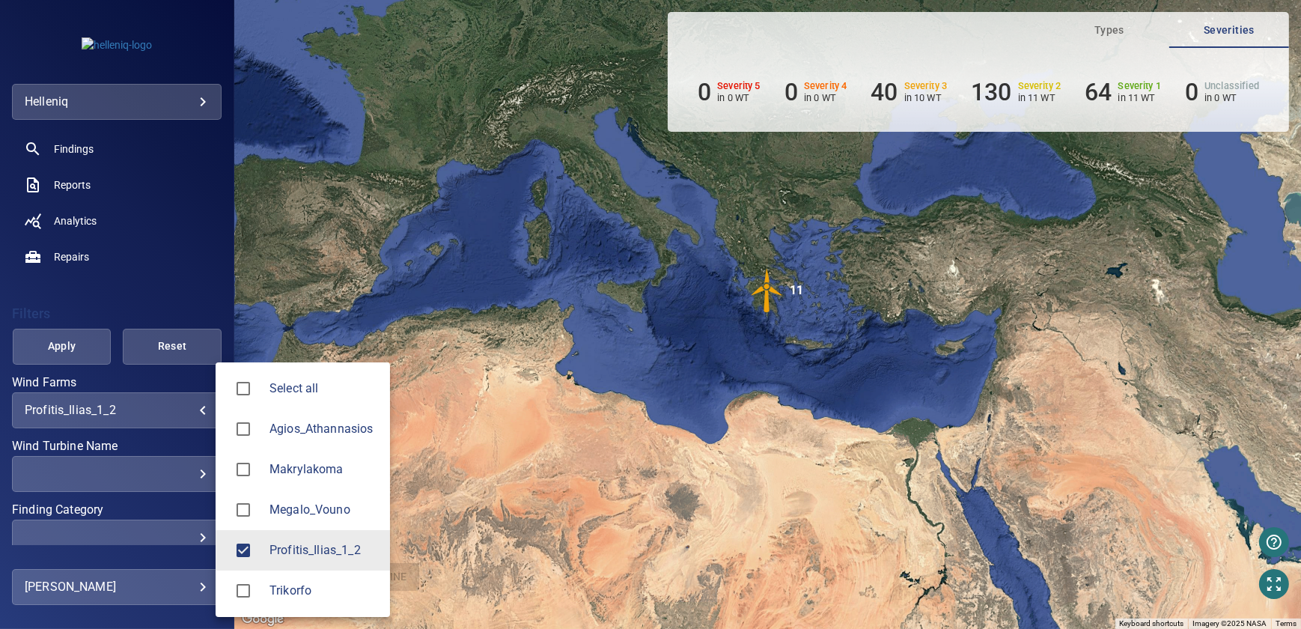
click at [765, 303] on div at bounding box center [650, 314] width 1301 height 629
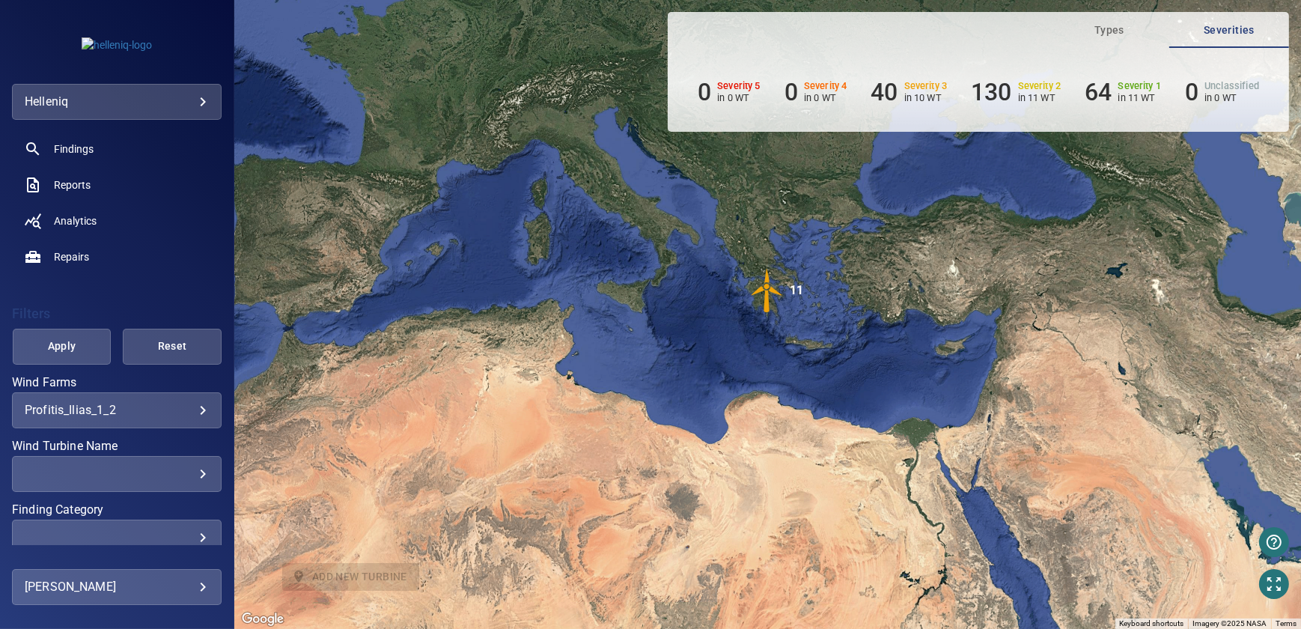
click at [765, 290] on img "11" at bounding box center [767, 290] width 45 height 45
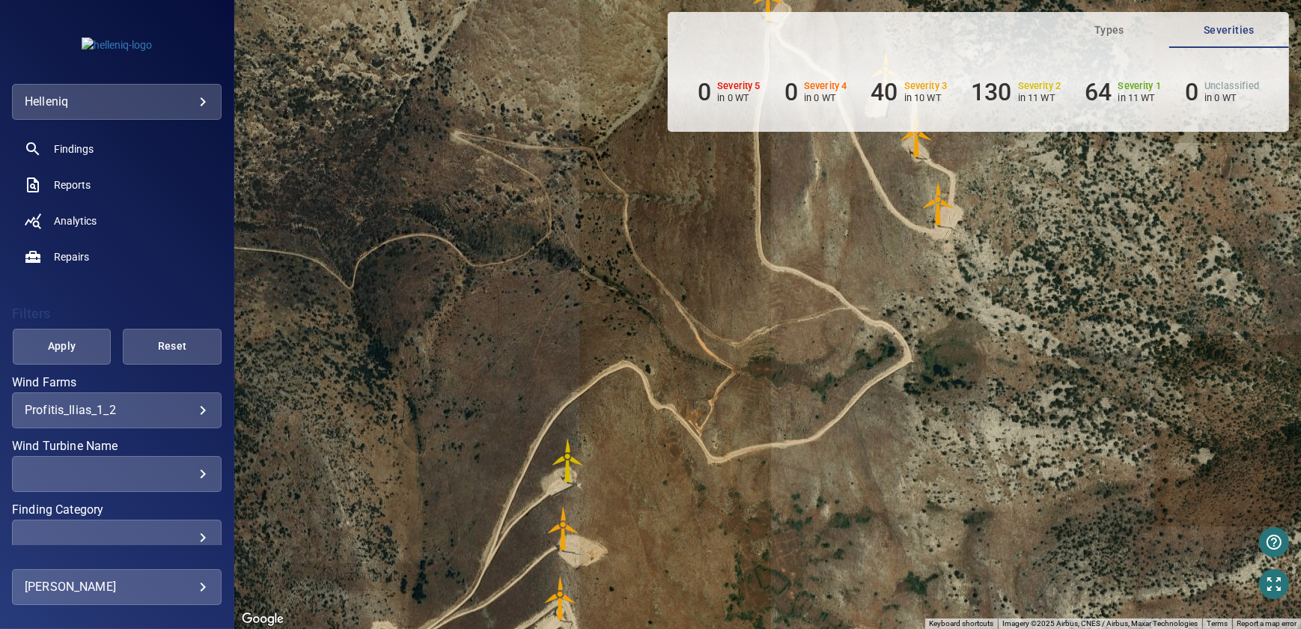
drag, startPoint x: 822, startPoint y: 186, endPoint x: 862, endPoint y: 153, distance: 52.0
click at [862, 153] on div "To navigate, press the arrow keys. To activate drag with keyboard, press Alt + …" at bounding box center [767, 314] width 1066 height 629
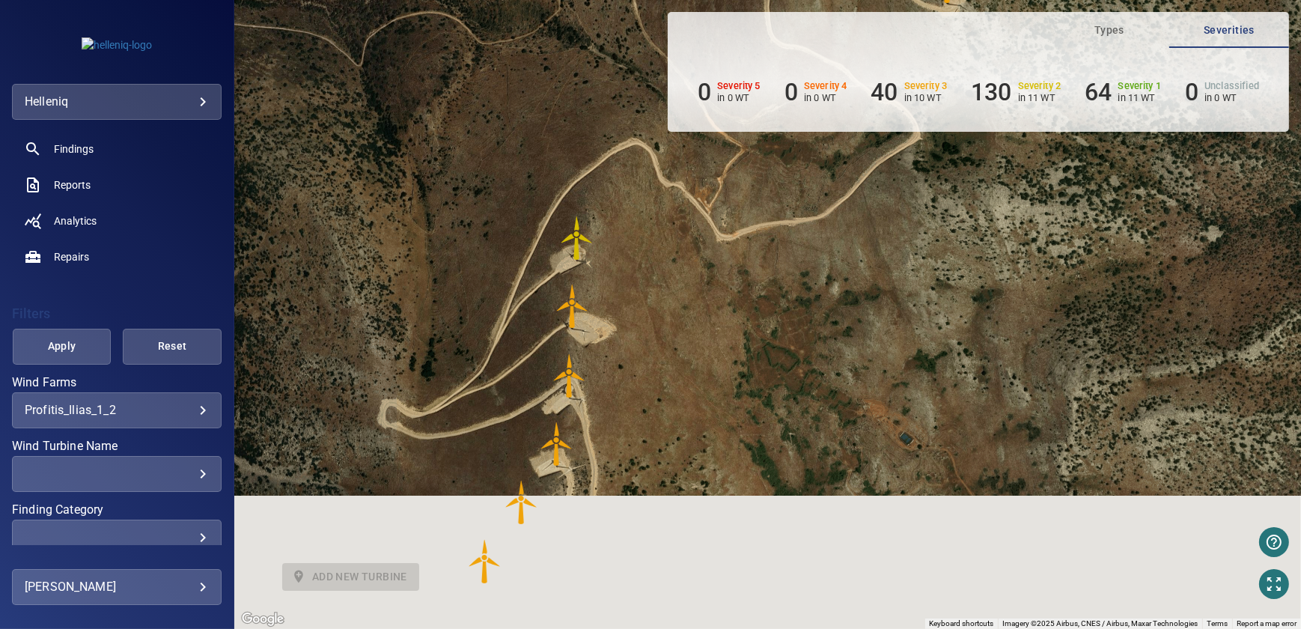
drag, startPoint x: 651, startPoint y: 492, endPoint x: 673, endPoint y: 181, distance: 311.3
click at [673, 181] on div "To navigate, press the arrow keys. To activate drag with keyboard, press Alt + …" at bounding box center [767, 314] width 1066 height 629
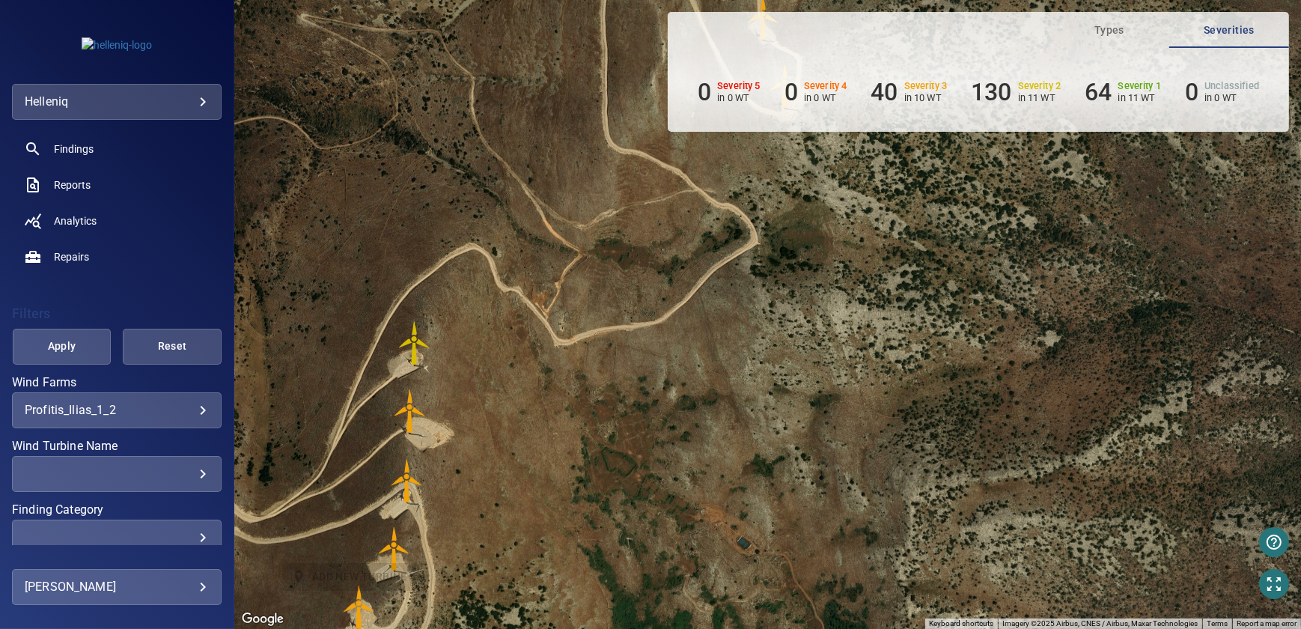
drag, startPoint x: 718, startPoint y: 354, endPoint x: 628, endPoint y: 471, distance: 147.9
click at [628, 471] on div "To navigate, press the arrow keys. To activate drag with keyboard, press Alt + …" at bounding box center [767, 314] width 1066 height 629
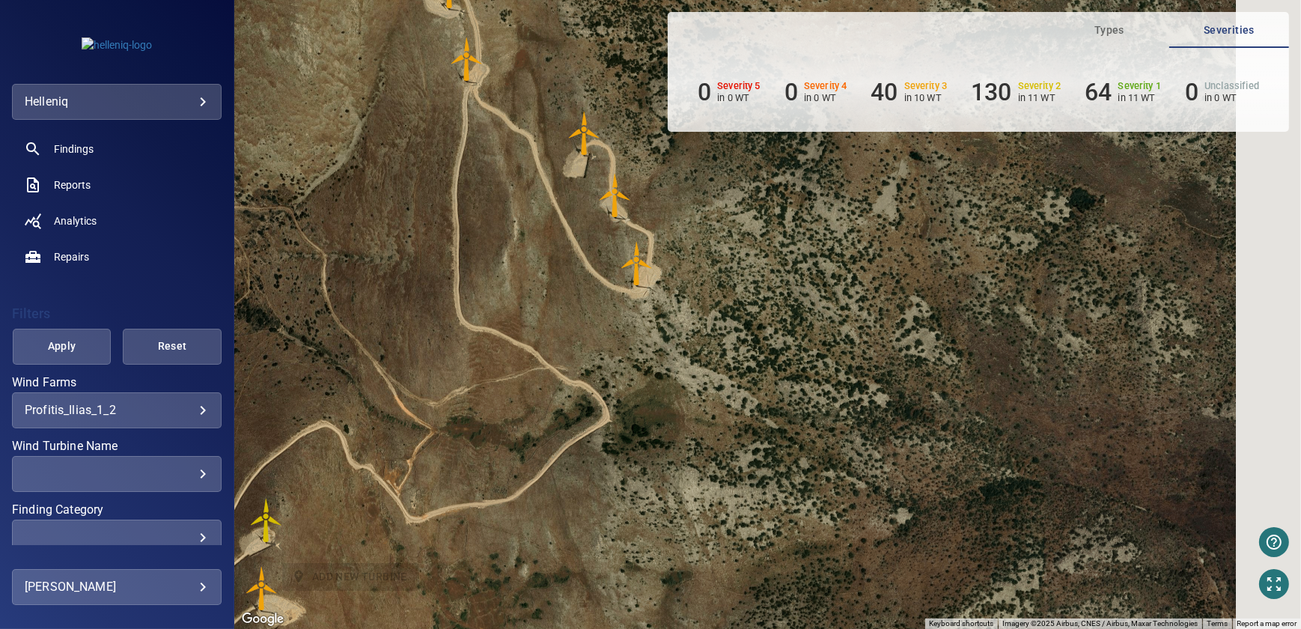
drag, startPoint x: 796, startPoint y: 320, endPoint x: 647, endPoint y: 463, distance: 206.4
click at [602, 524] on div "To navigate, press the arrow keys. To activate drag with keyboard, press Alt + …" at bounding box center [767, 314] width 1066 height 629
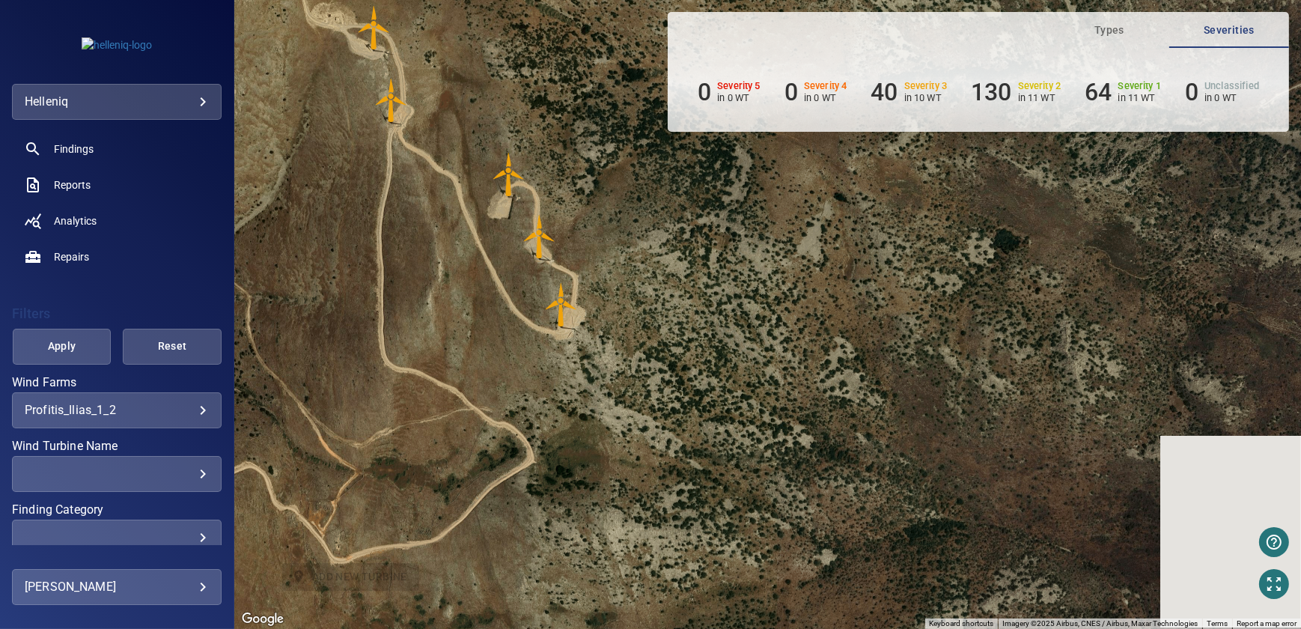
drag, startPoint x: 742, startPoint y: 302, endPoint x: 787, endPoint y: 439, distance: 143.9
click at [800, 465] on div "To navigate, press the arrow keys. To activate drag with keyboard, press Alt + …" at bounding box center [767, 314] width 1066 height 629
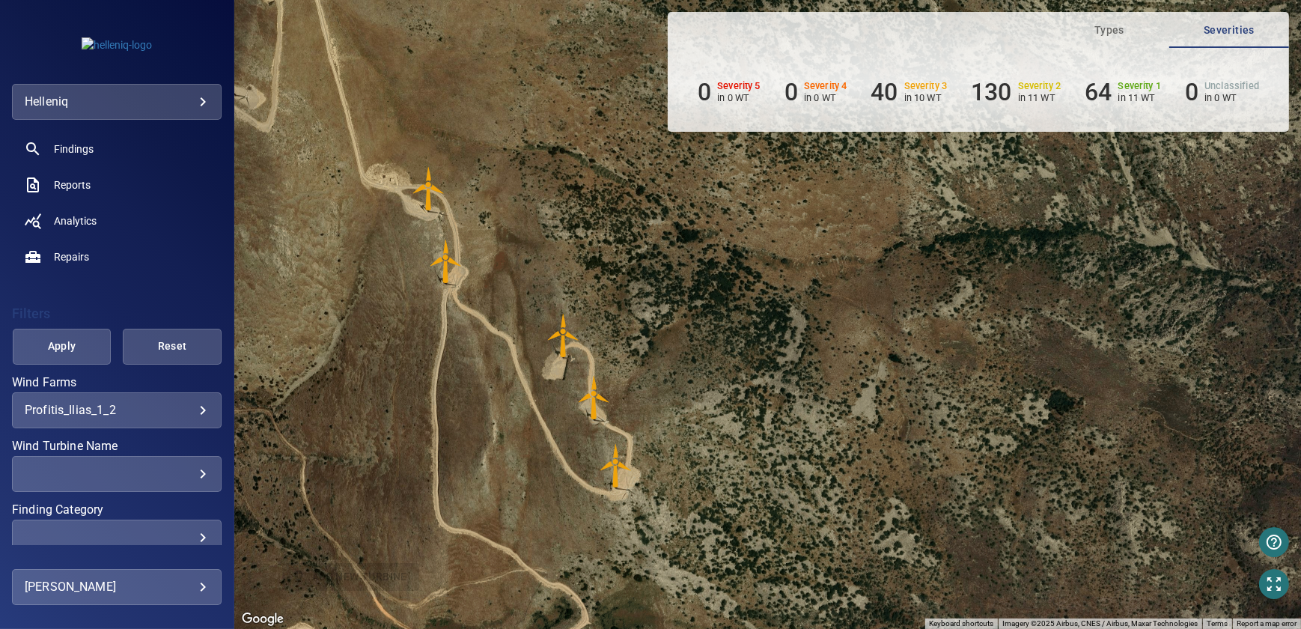
click at [609, 457] on img "785052" at bounding box center [615, 465] width 45 height 45
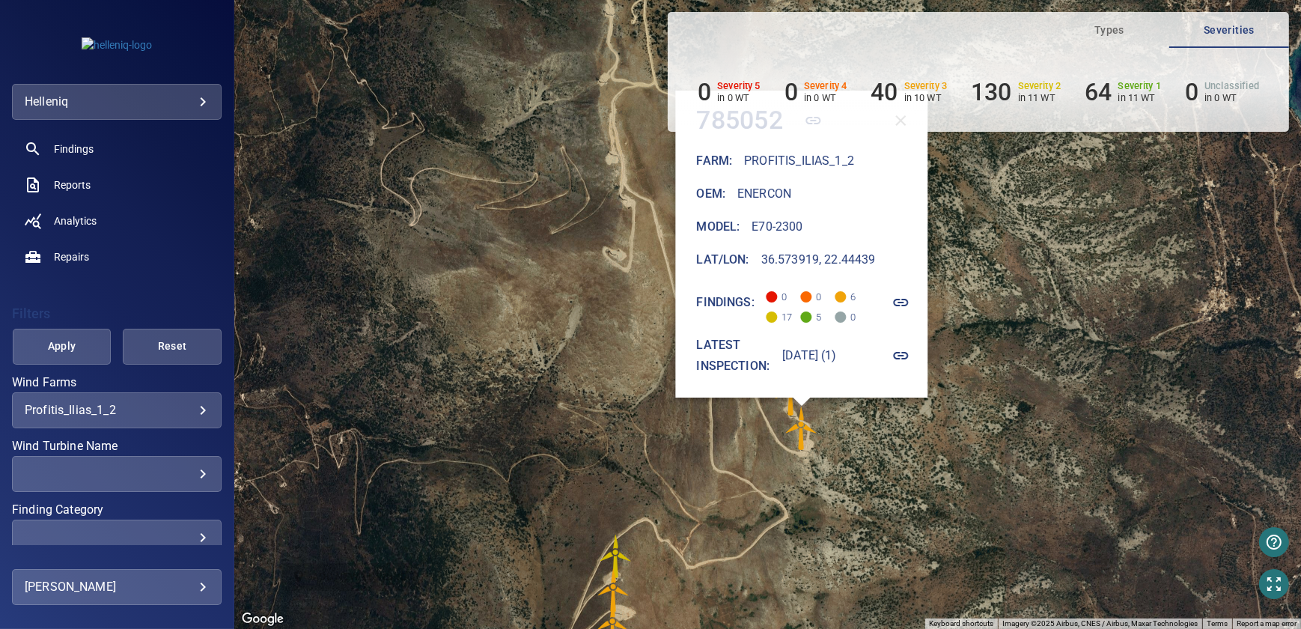
click at [910, 301] on icon "button" at bounding box center [901, 302] width 18 height 18
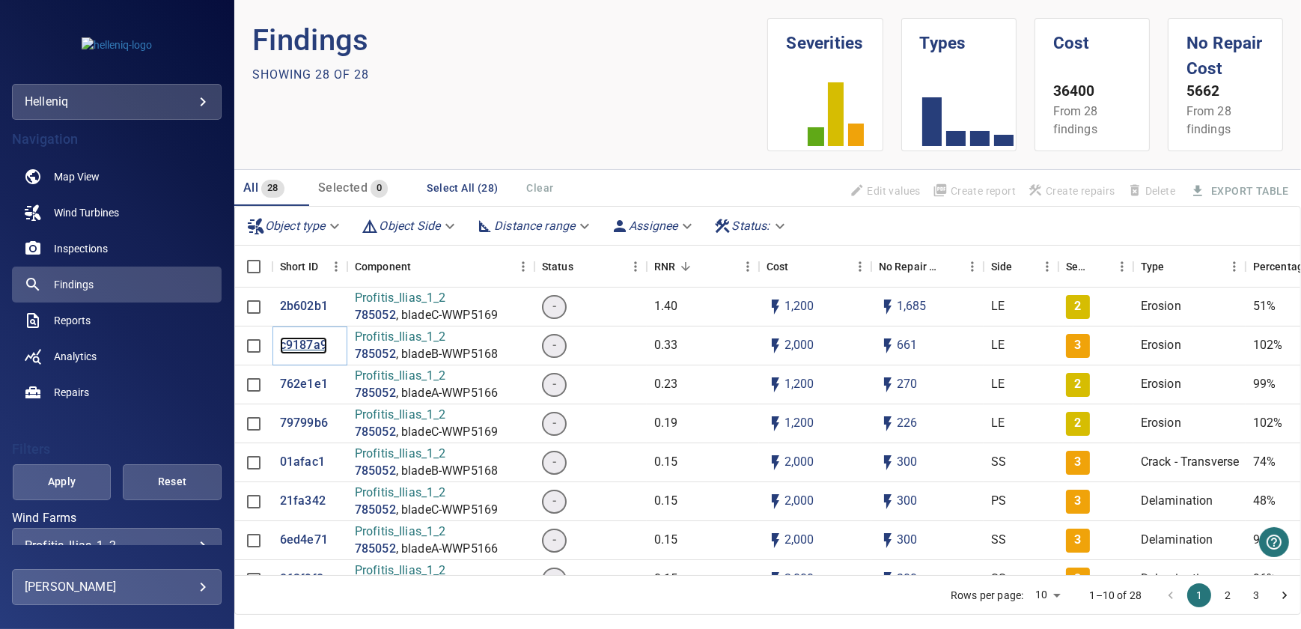
click at [303, 344] on p "c9187a9" at bounding box center [303, 345] width 47 height 17
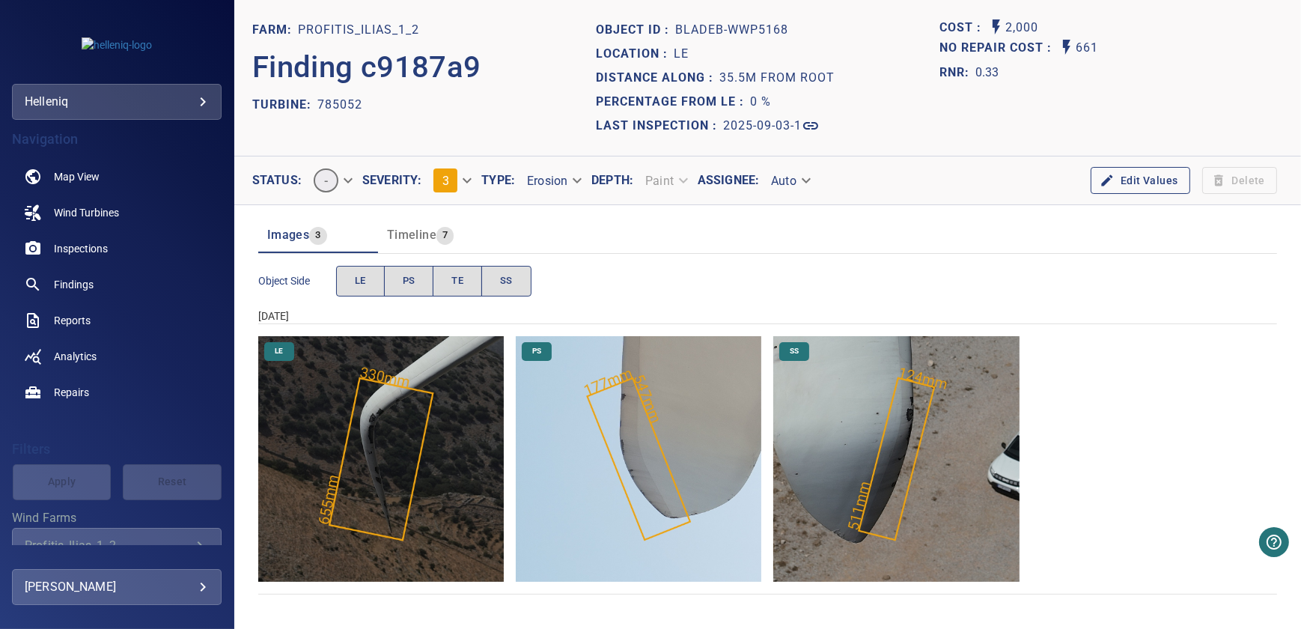
click at [471, 178] on body "**********" at bounding box center [650, 314] width 1301 height 629
click at [713, 220] on div at bounding box center [650, 314] width 1301 height 629
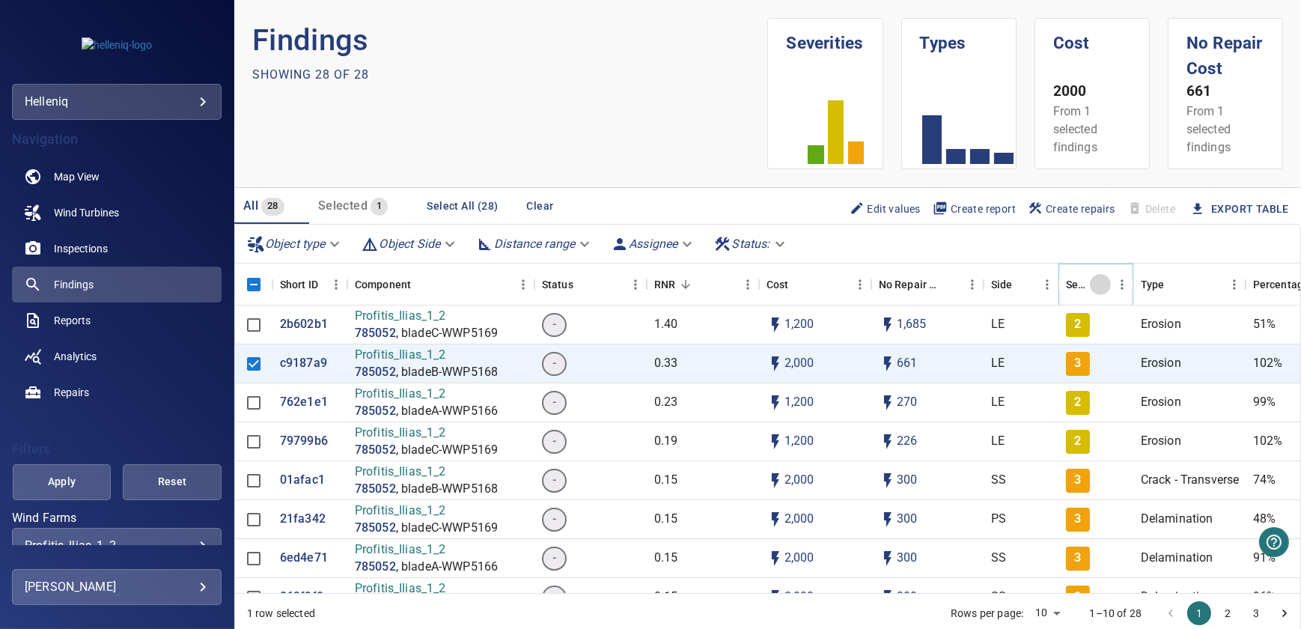
click at [1093, 287] on icon "Sort" at bounding box center [1099, 284] width 13 height 13
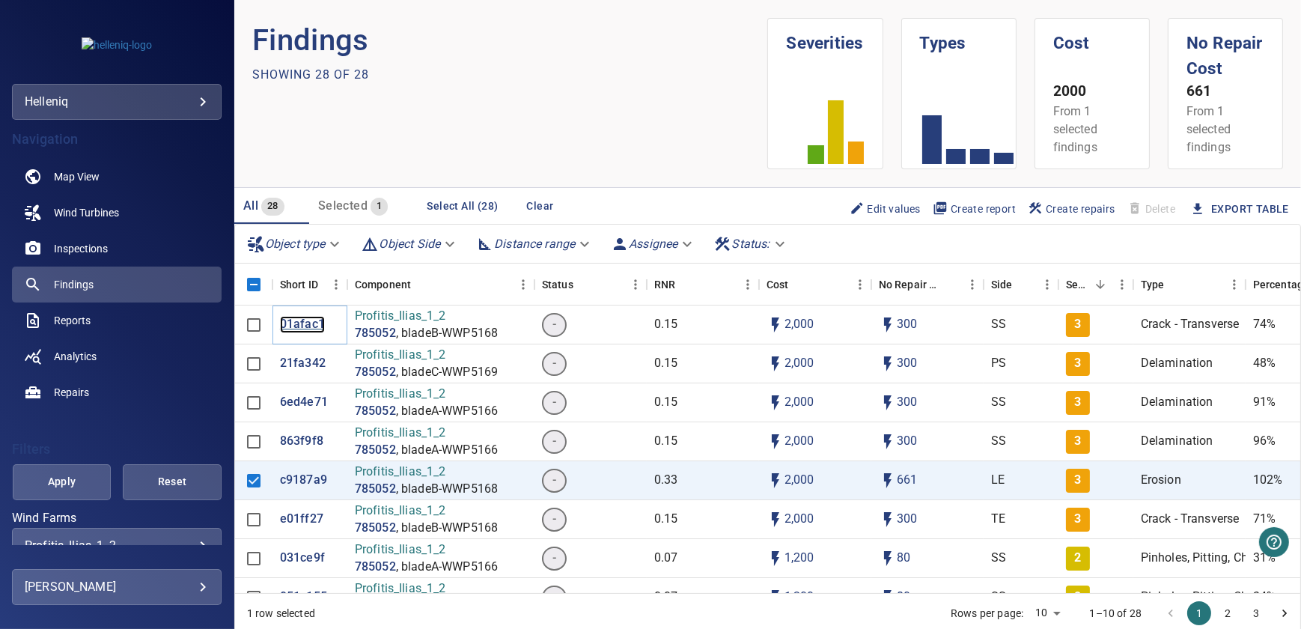
click at [312, 320] on p "01afac1" at bounding box center [302, 324] width 45 height 17
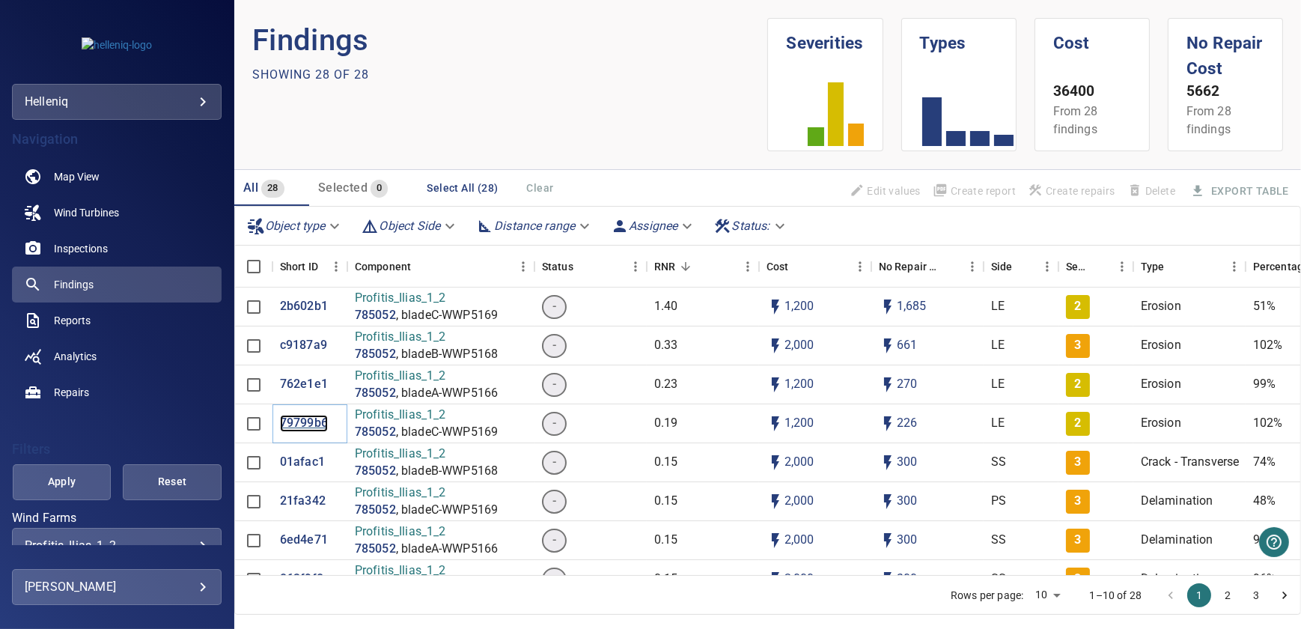
click at [307, 419] on p "79799b6" at bounding box center [304, 423] width 48 height 17
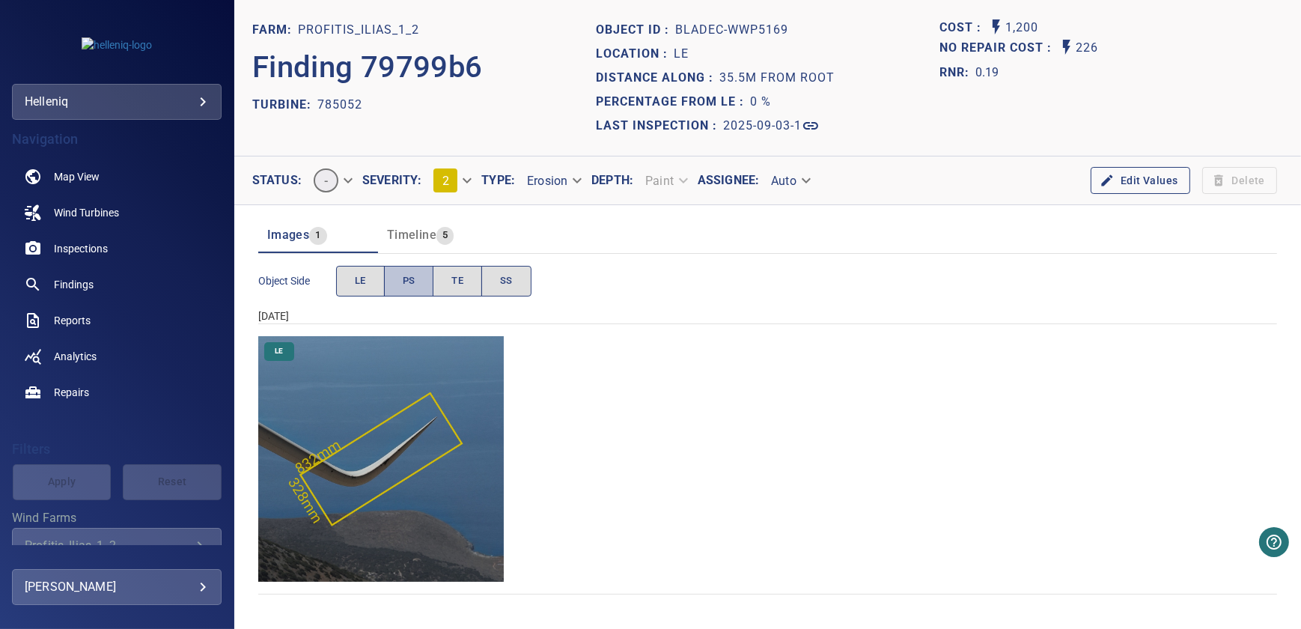
click at [411, 287] on span "PS" at bounding box center [409, 280] width 13 height 17
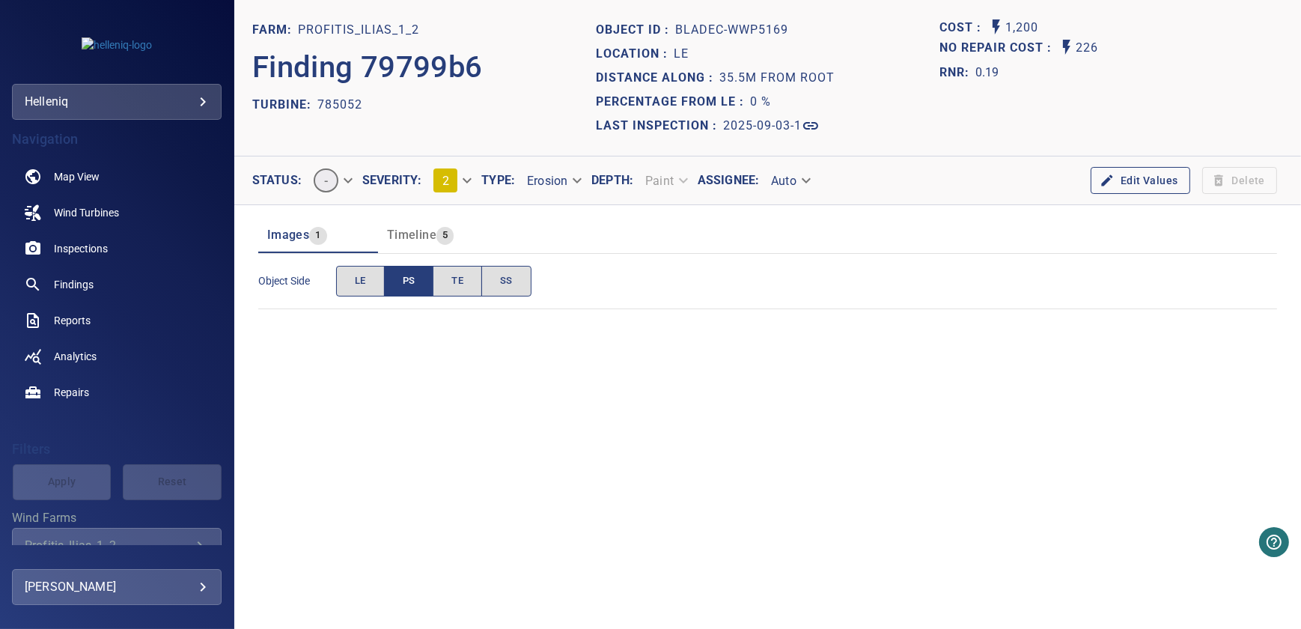
click at [451, 290] on button "TE" at bounding box center [457, 281] width 49 height 31
click at [372, 277] on button "LE" at bounding box center [360, 281] width 49 height 31
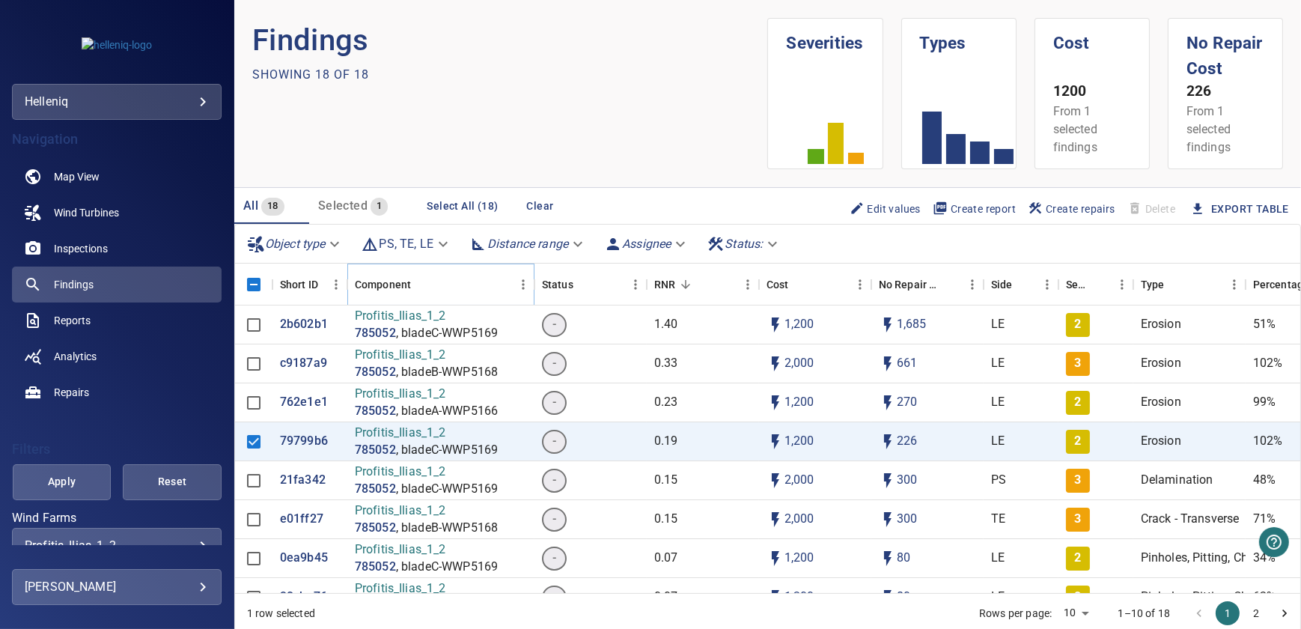
click at [415, 279] on icon "Sort" at bounding box center [421, 284] width 13 height 13
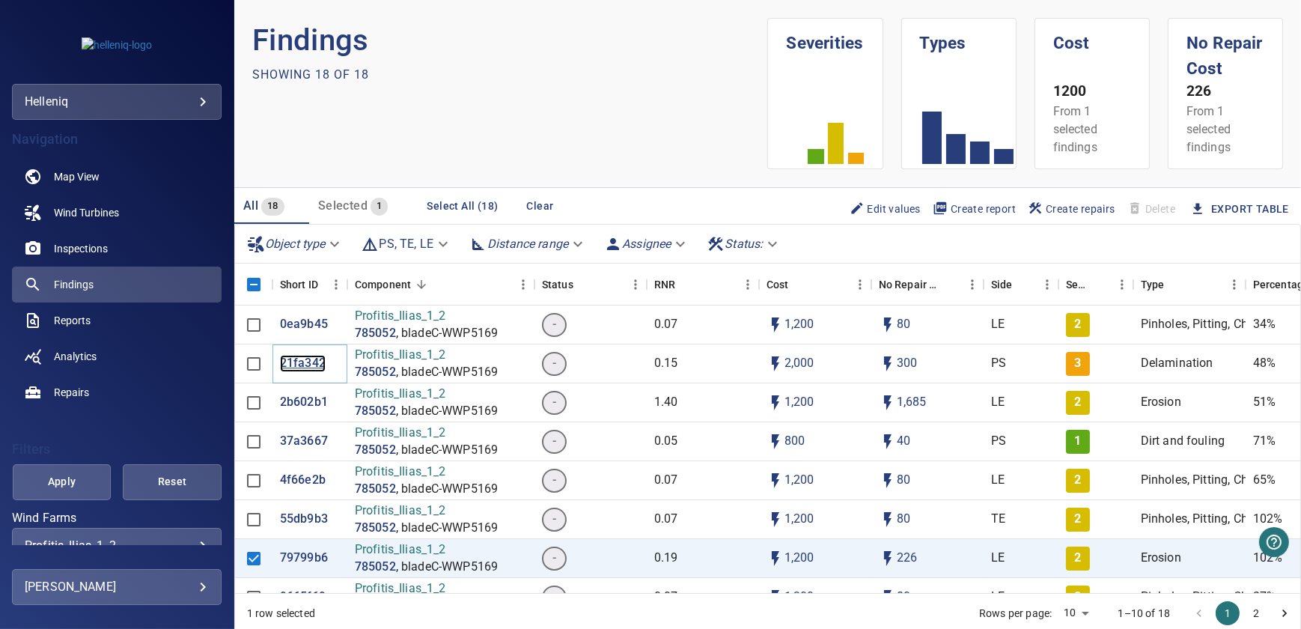
click at [292, 364] on p "21fa342" at bounding box center [303, 363] width 46 height 17
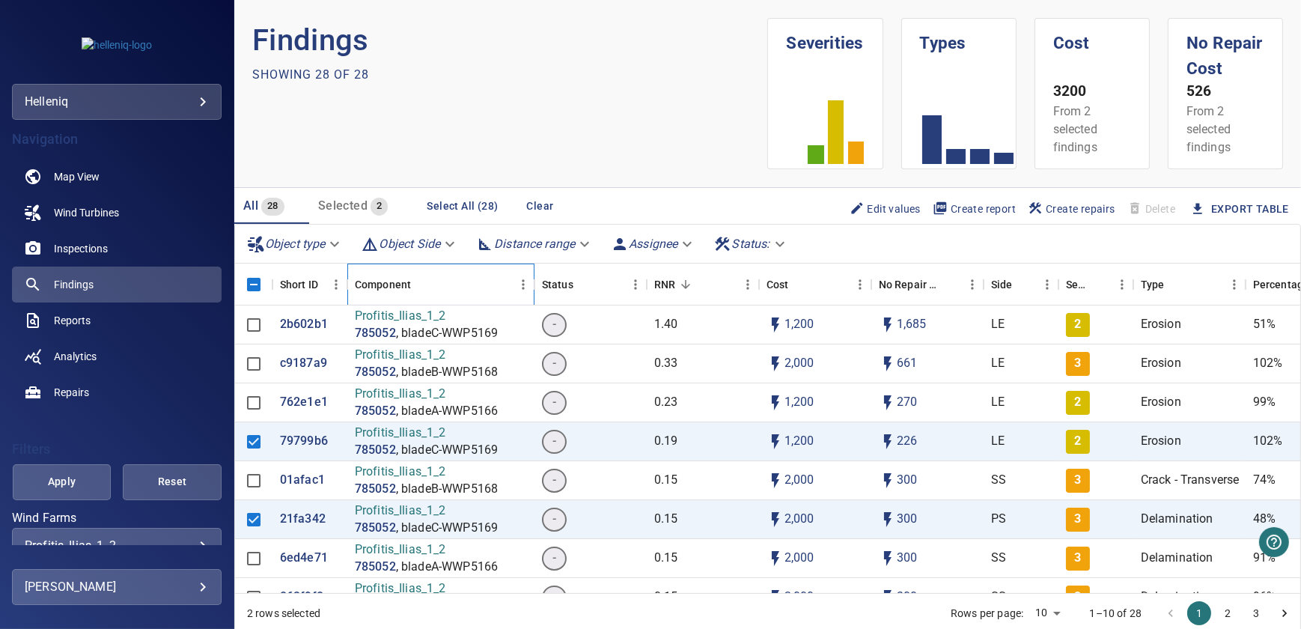
click at [391, 287] on div "Component" at bounding box center [383, 284] width 56 height 42
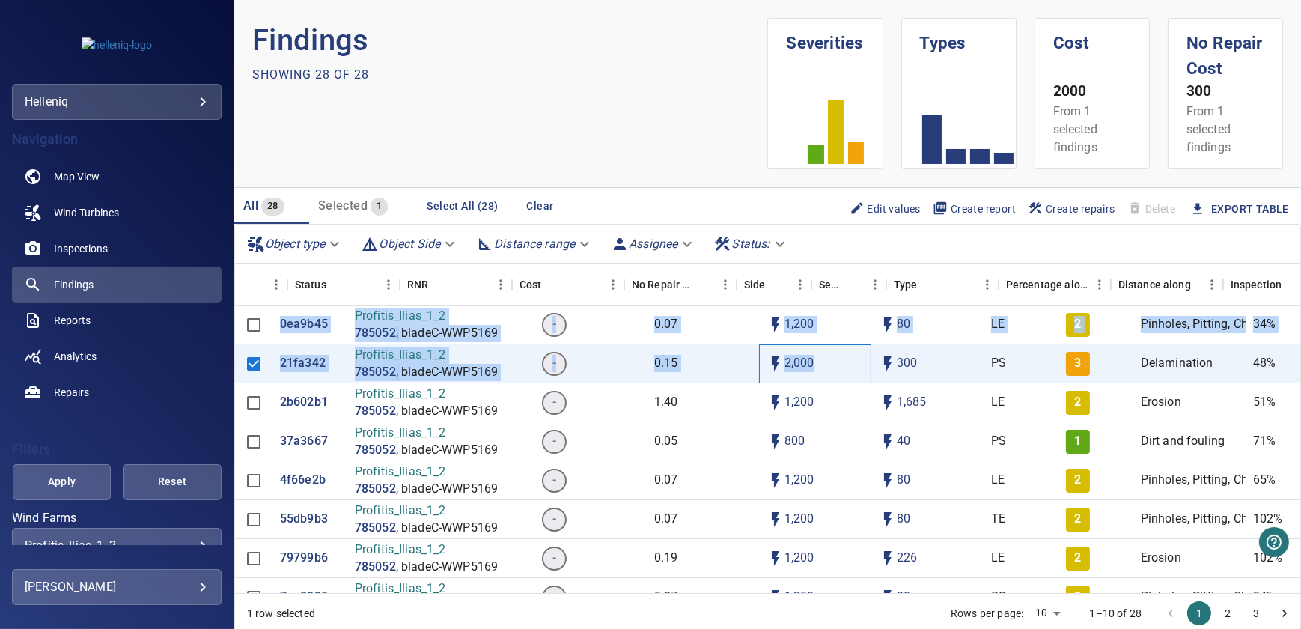
scroll to position [0, 489]
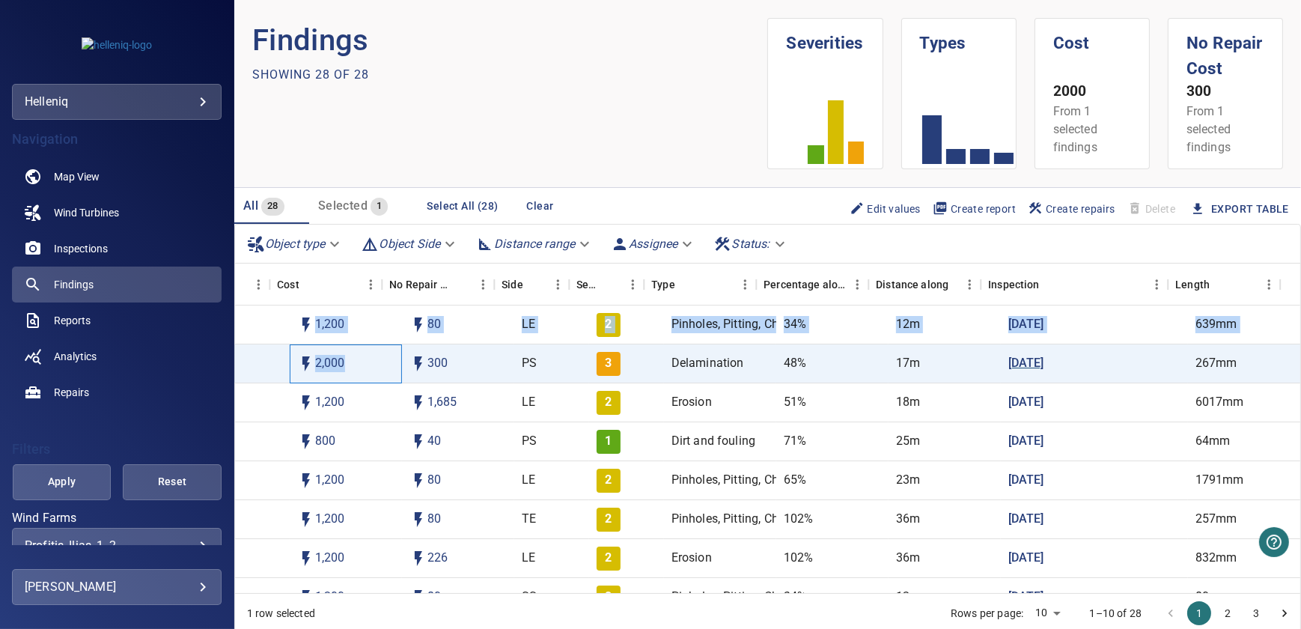
drag, startPoint x: 824, startPoint y: 357, endPoint x: 1076, endPoint y: 361, distance: 252.2
click at [1076, 361] on div "Profitis_Ilias_1_2 785052 , bladeC-WWP5169 - 0.15 2,000 300 PS 3 Delamination 4…" at bounding box center [589, 363] width 1422 height 39
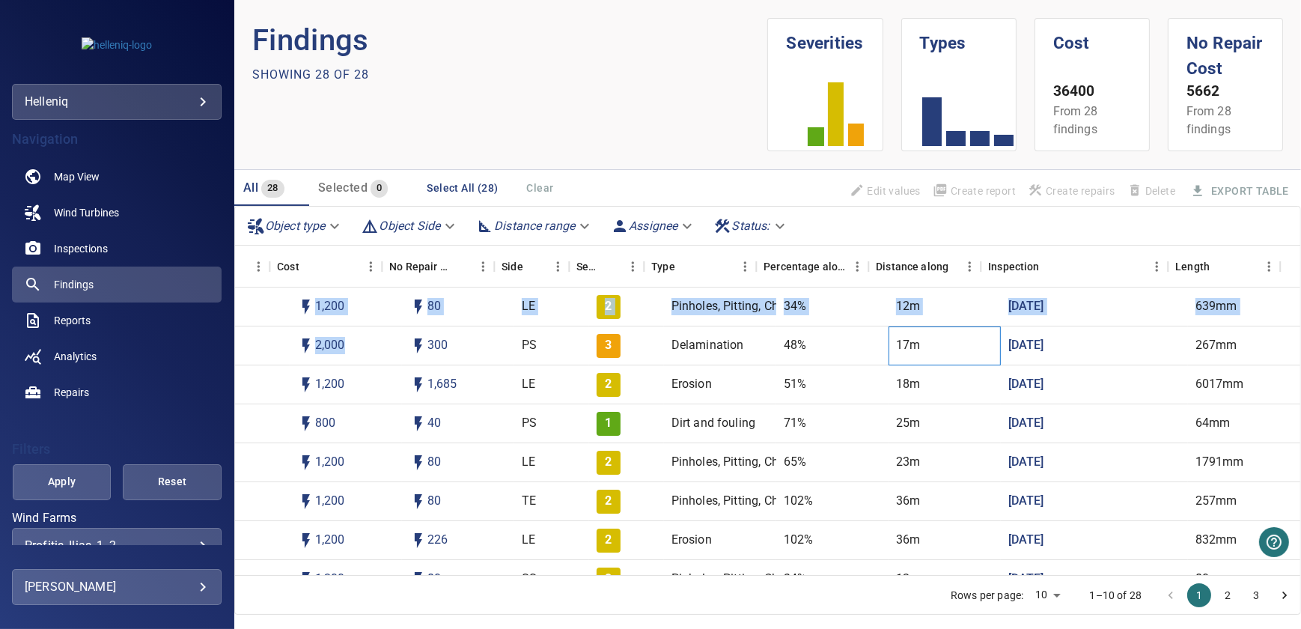
click at [909, 346] on div "17m" at bounding box center [944, 345] width 112 height 39
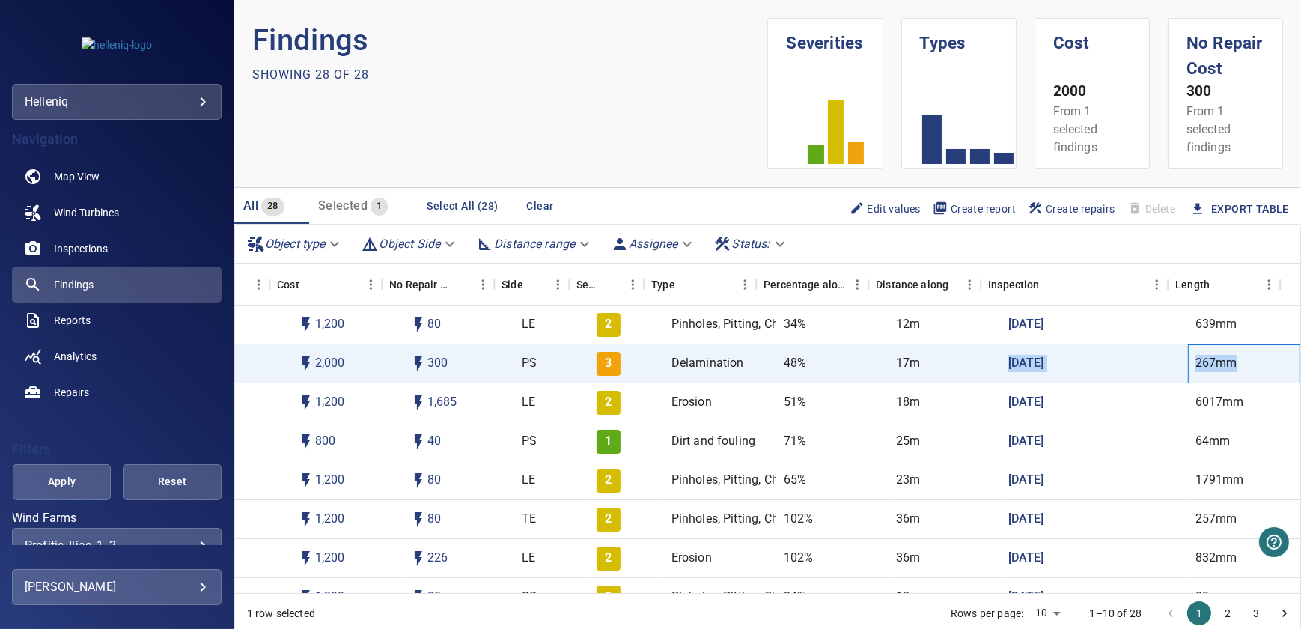
drag, startPoint x: 1227, startPoint y: 360, endPoint x: 879, endPoint y: 364, distance: 348.8
click at [921, 355] on div "Profitis_Ilias_1_2 785052 , bladeC-WWP5169 - 0.15 2,000 300 PS 3 Delamination 4…" at bounding box center [589, 363] width 1422 height 39
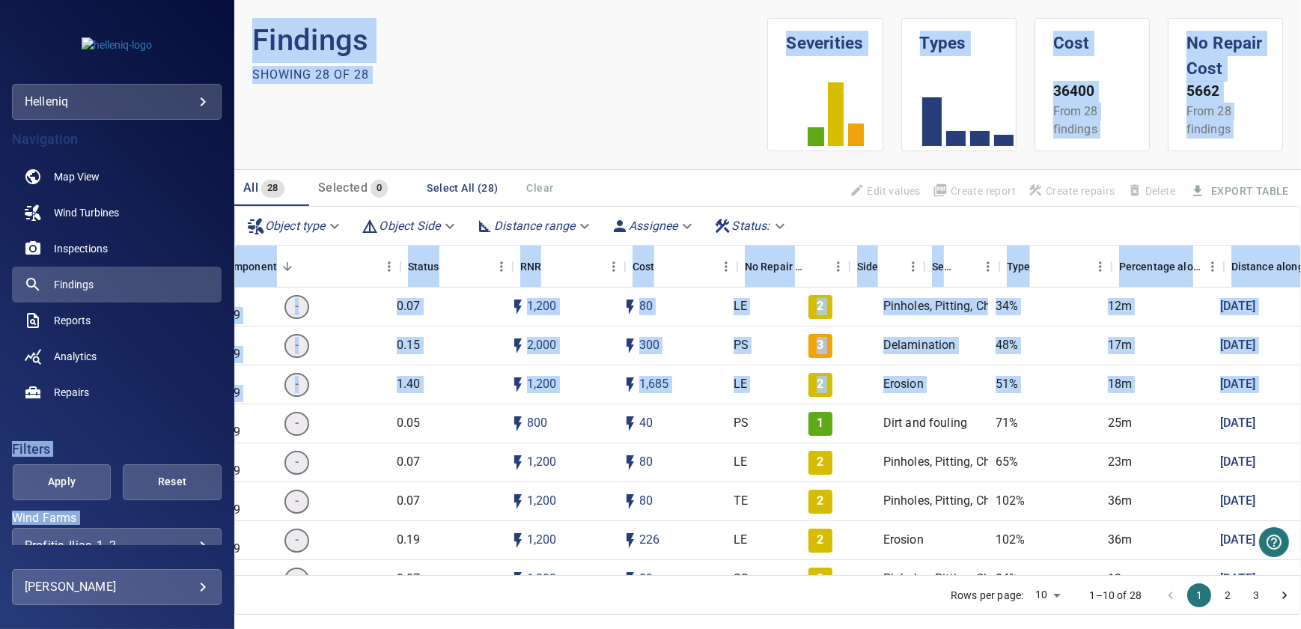
scroll to position [0, 0]
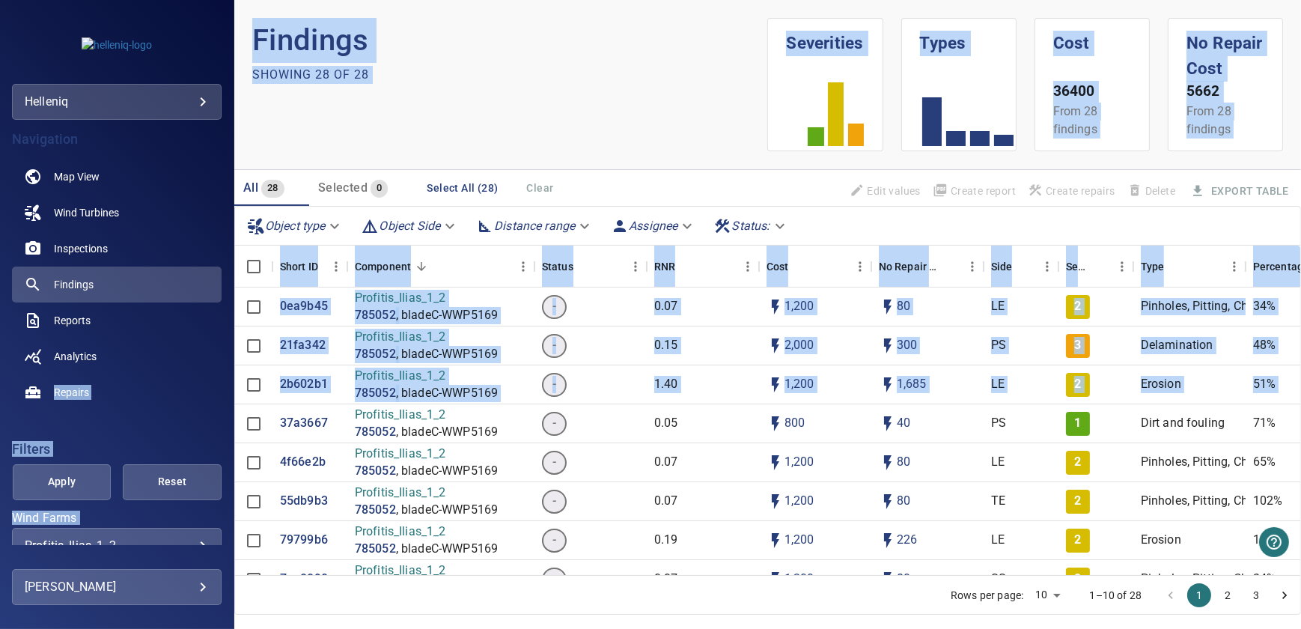
drag, startPoint x: 1239, startPoint y: 385, endPoint x: 222, endPoint y: 373, distance: 1017.9
click at [211, 372] on main "**********" at bounding box center [650, 314] width 1301 height 629
click at [343, 373] on div "2b602b1" at bounding box center [309, 384] width 75 height 39
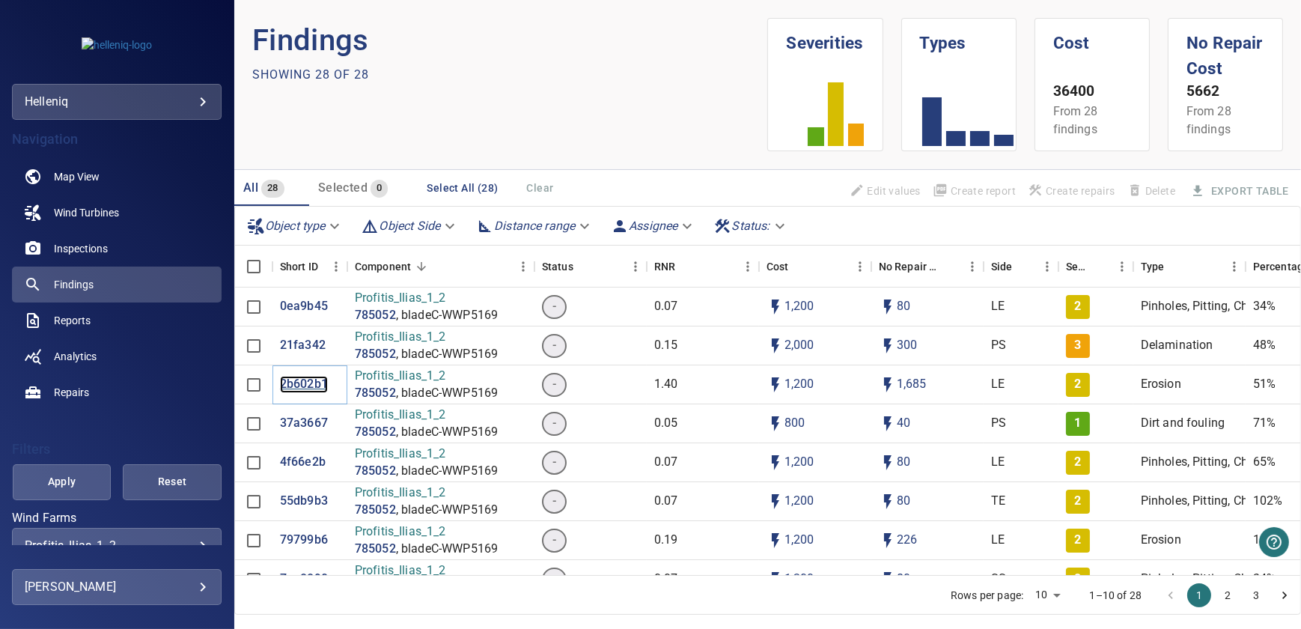
click at [306, 381] on p "2b602b1" at bounding box center [304, 384] width 48 height 17
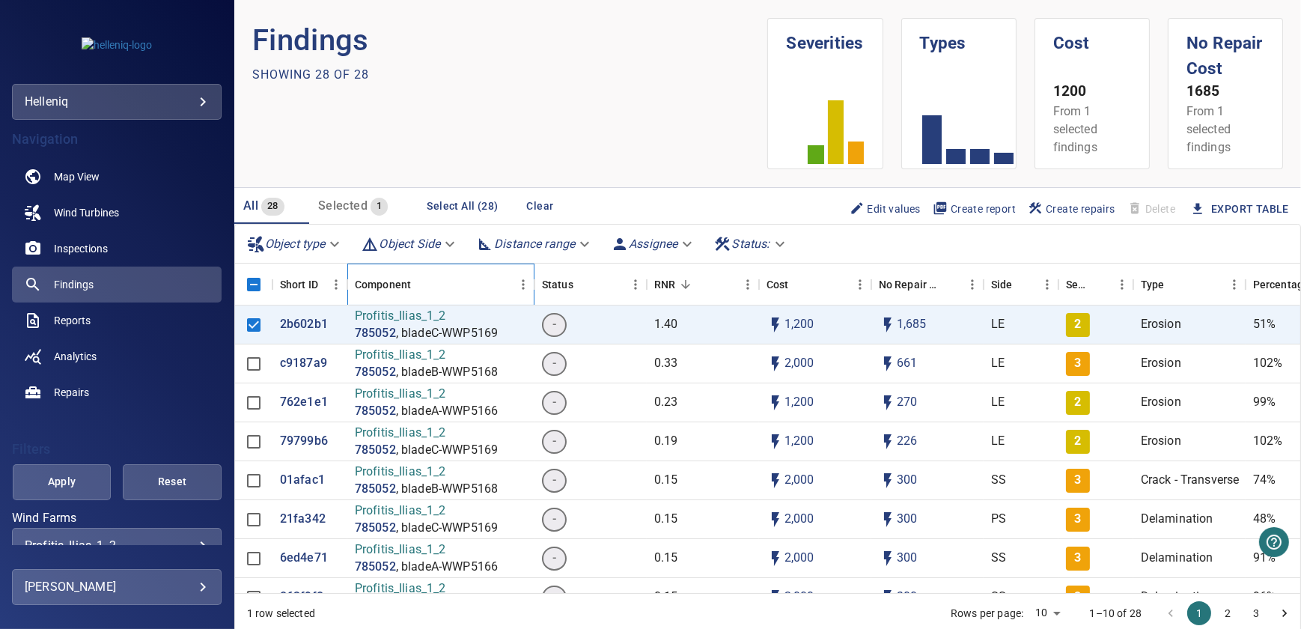
click at [400, 277] on div "Component" at bounding box center [383, 284] width 56 height 42
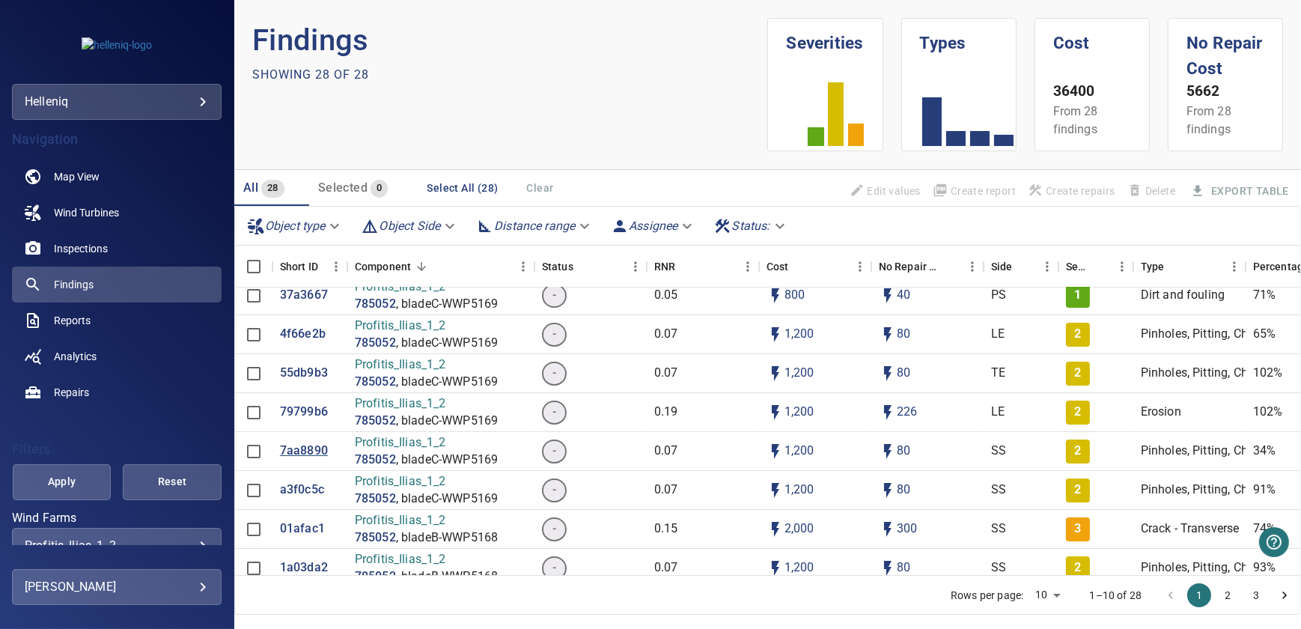
scroll to position [135, 0]
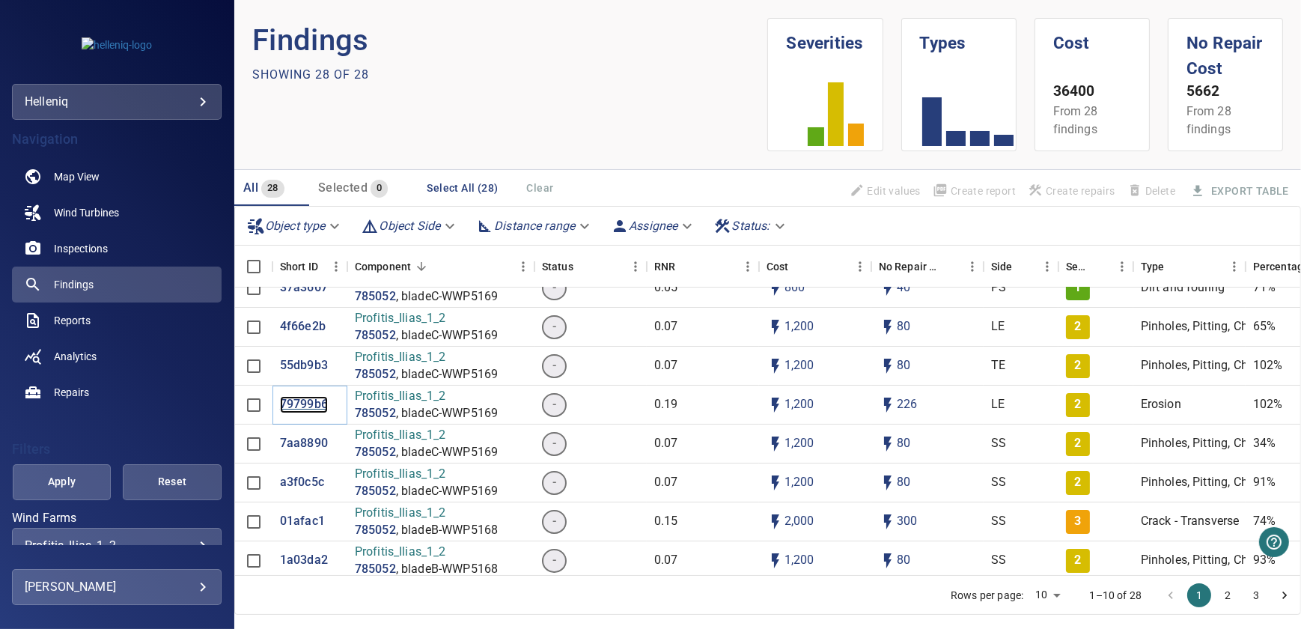
click at [308, 401] on p "79799b6" at bounding box center [304, 404] width 48 height 17
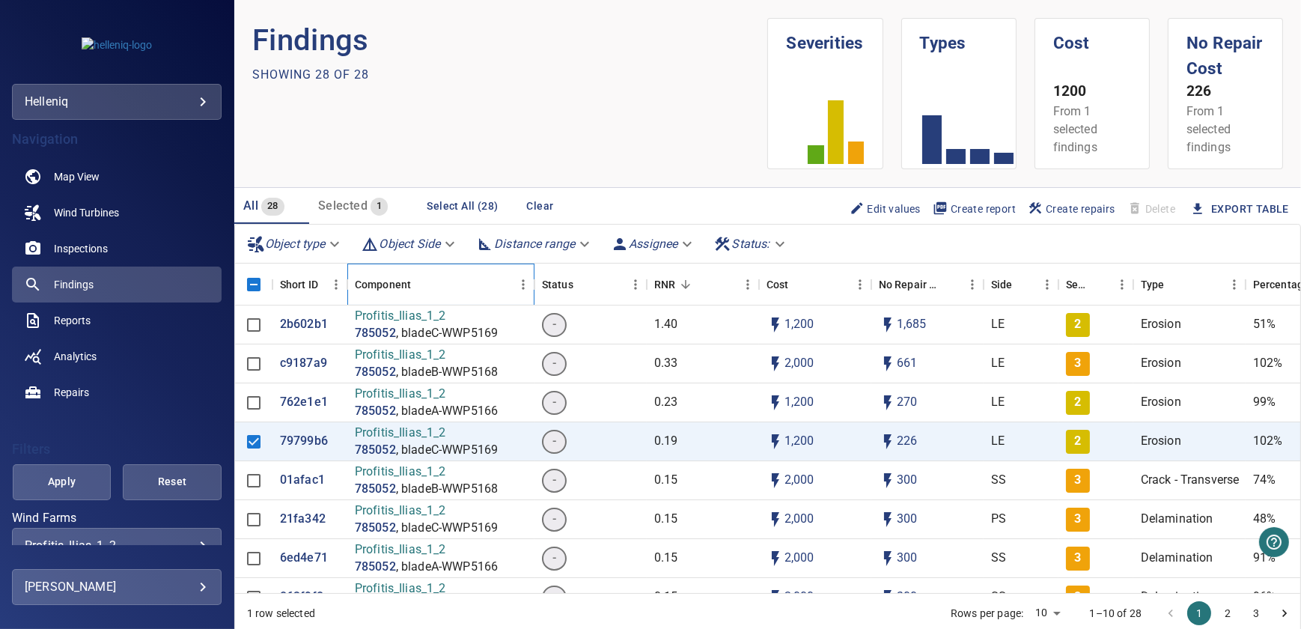
click at [387, 281] on div "Component" at bounding box center [383, 284] width 56 height 42
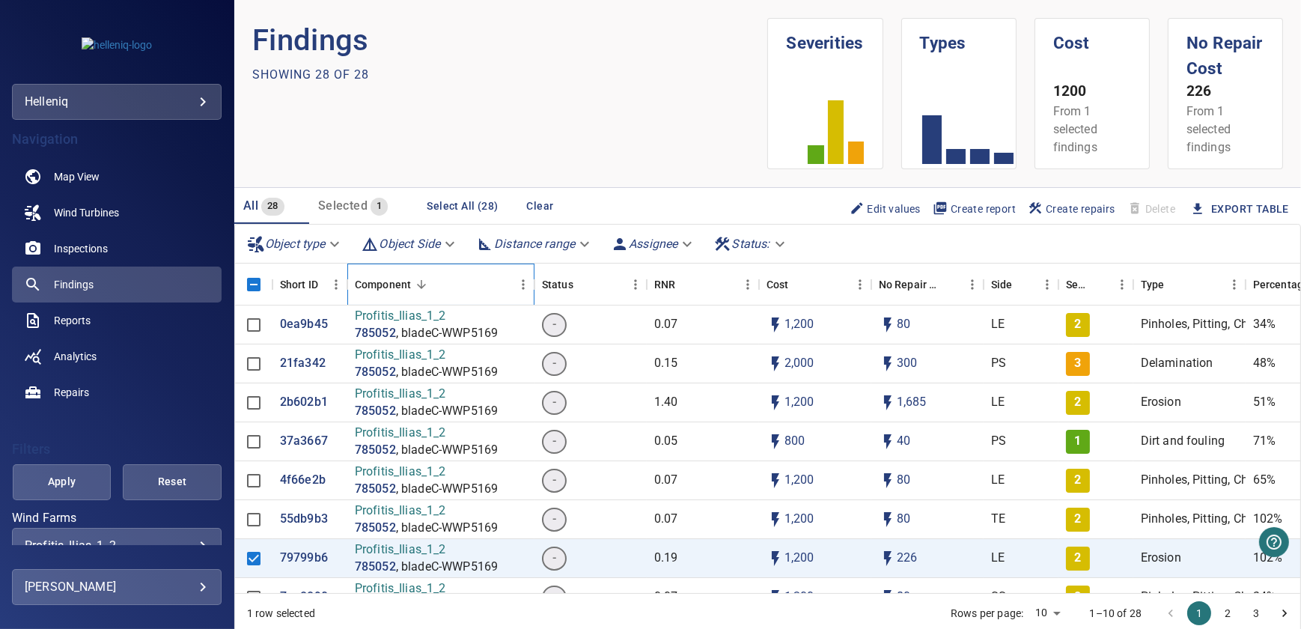
scroll to position [204, 0]
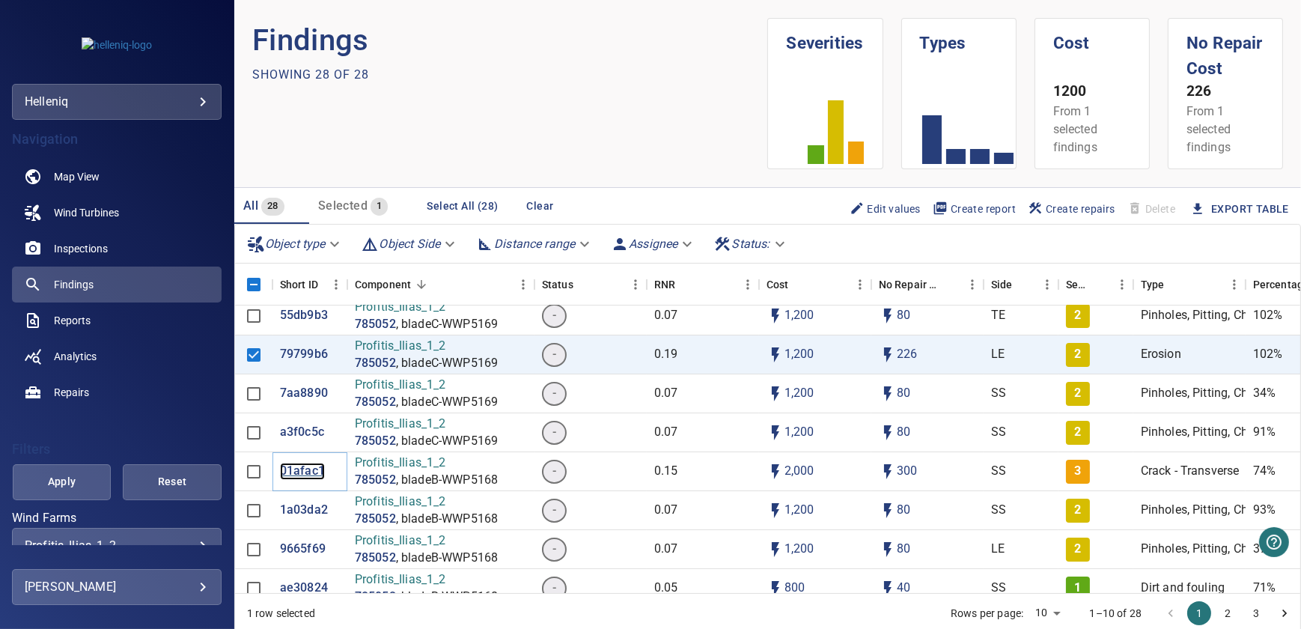
click at [312, 466] on p "01afac1" at bounding box center [302, 470] width 45 height 17
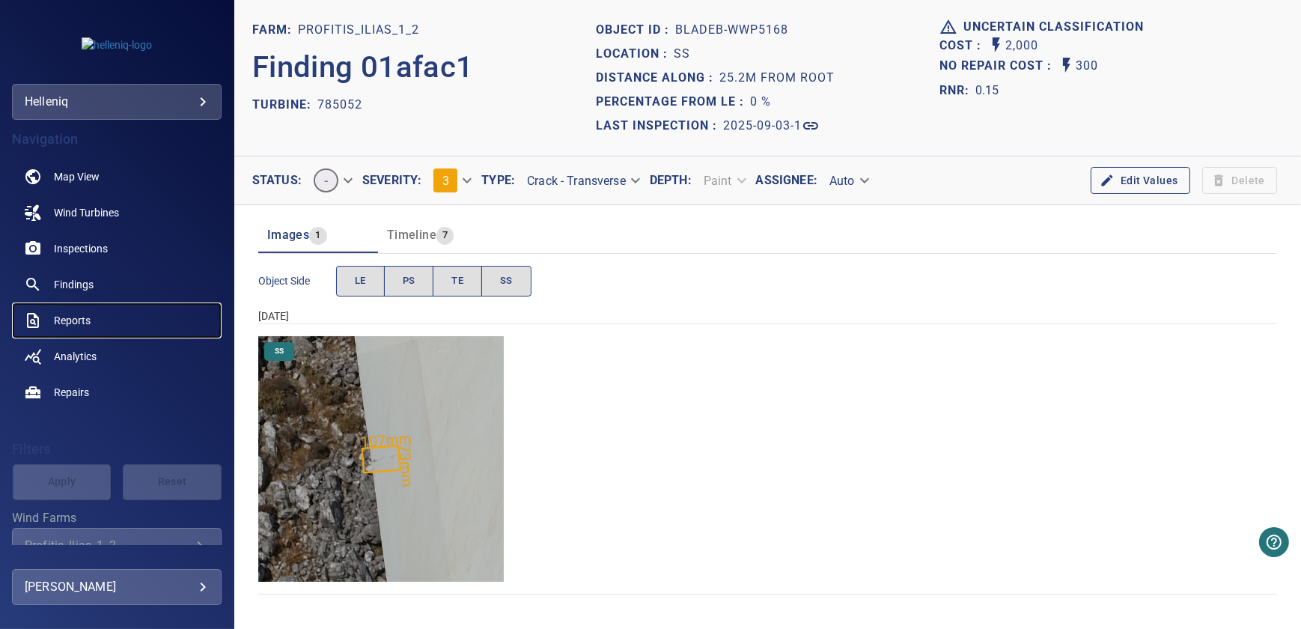
click at [61, 320] on span "Reports" at bounding box center [72, 320] width 37 height 15
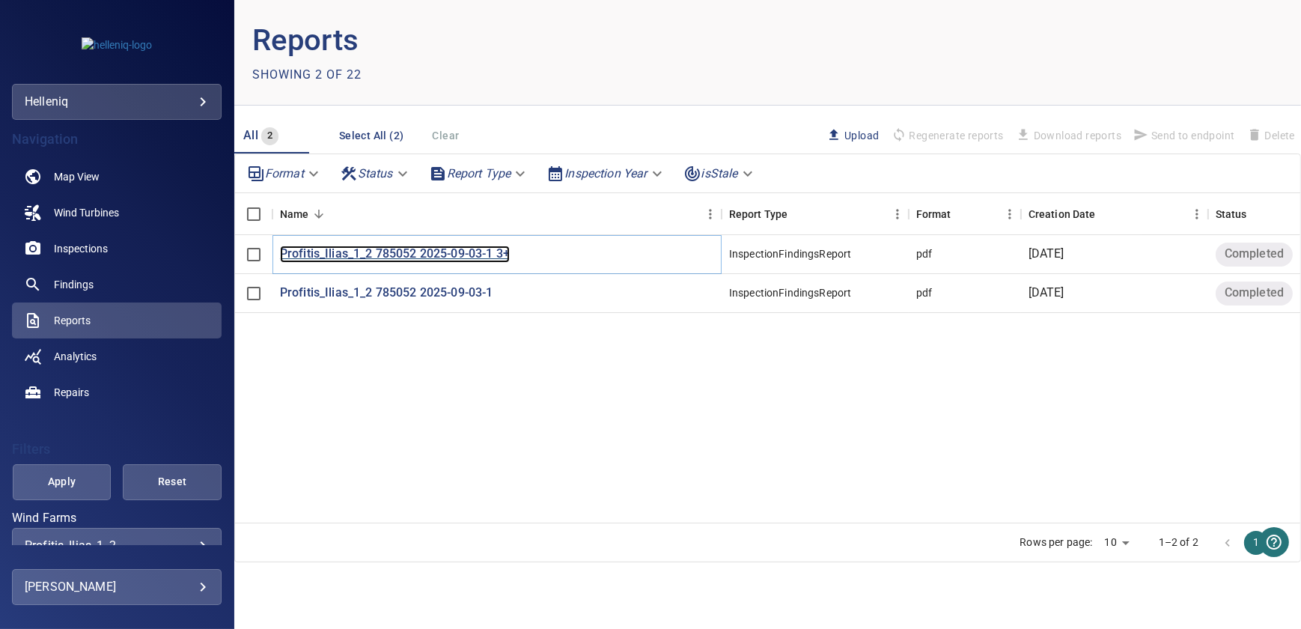
click at [439, 251] on p "Profitis_Ilias_1_2 785052 2025-09-03-1 3+" at bounding box center [395, 253] width 230 height 17
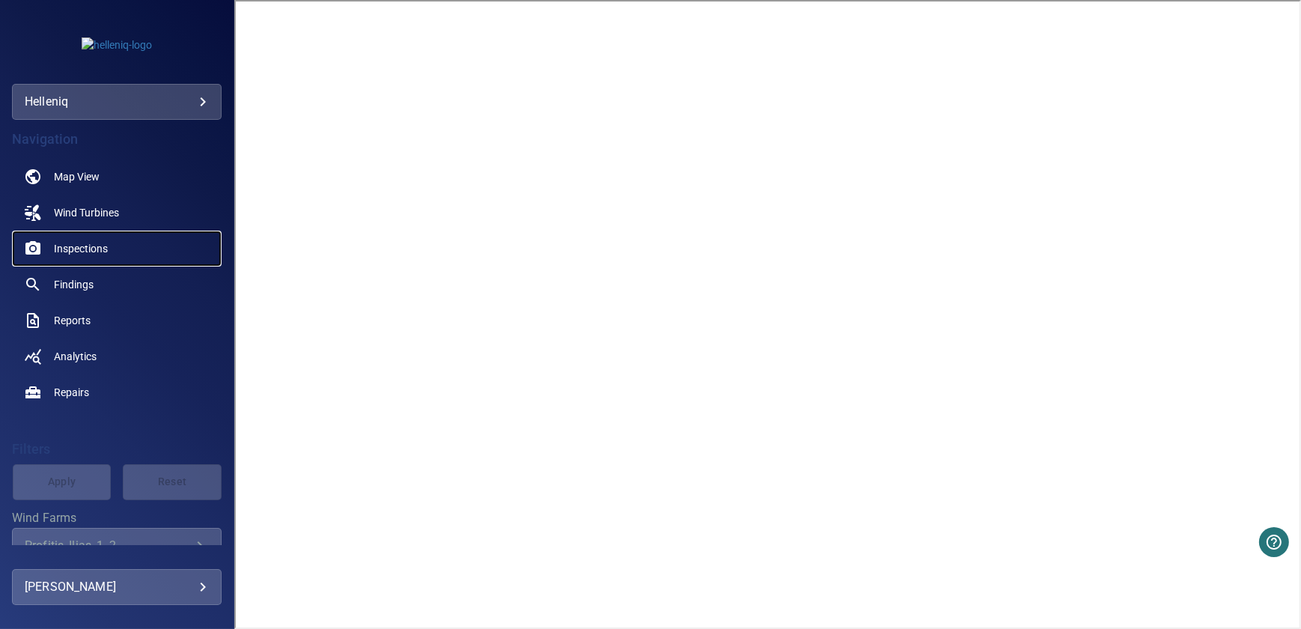
click at [75, 243] on span "Inspections" at bounding box center [81, 248] width 54 height 15
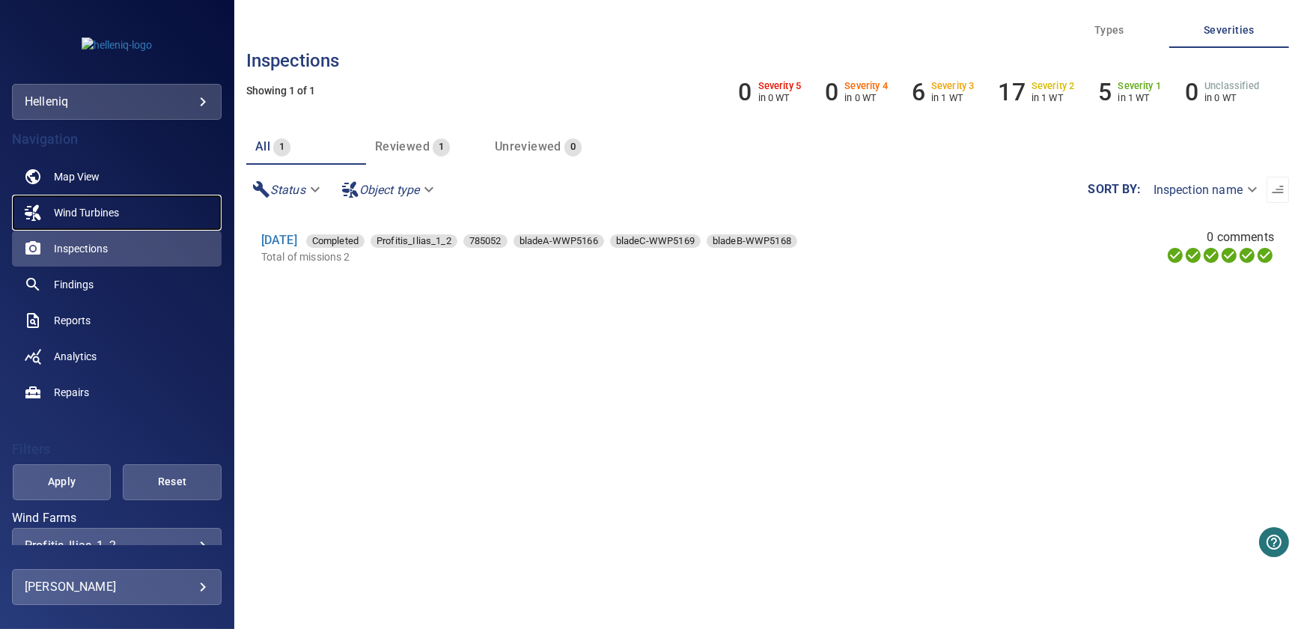
click at [79, 209] on span "Wind Turbines" at bounding box center [86, 212] width 65 height 15
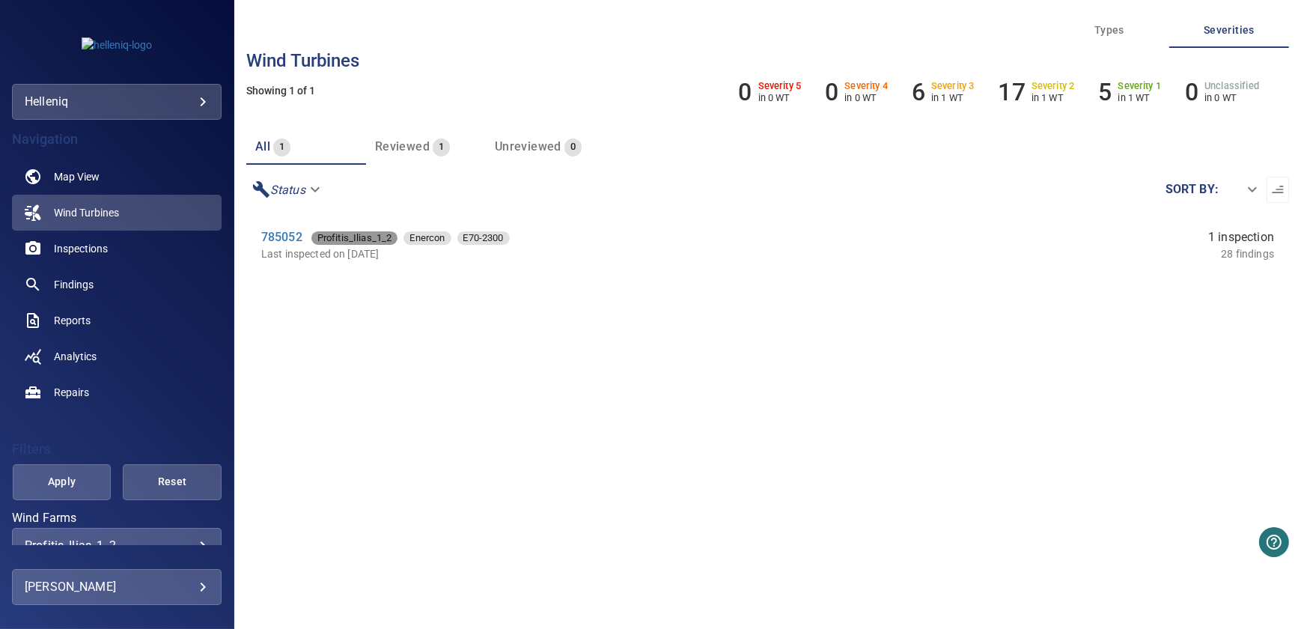
click at [361, 239] on span "Profitis_Ilias_1_2" at bounding box center [354, 237] width 87 height 15
click at [103, 180] on link "Map View" at bounding box center [117, 177] width 210 height 36
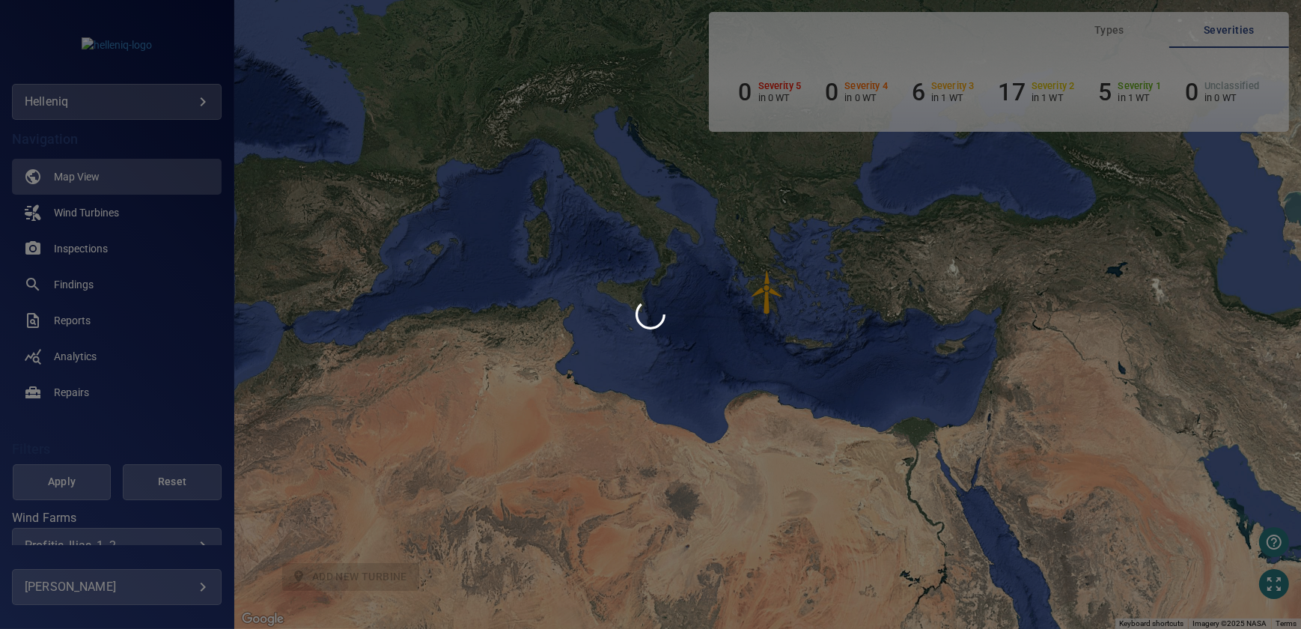
click at [695, 257] on div at bounding box center [650, 314] width 1301 height 629
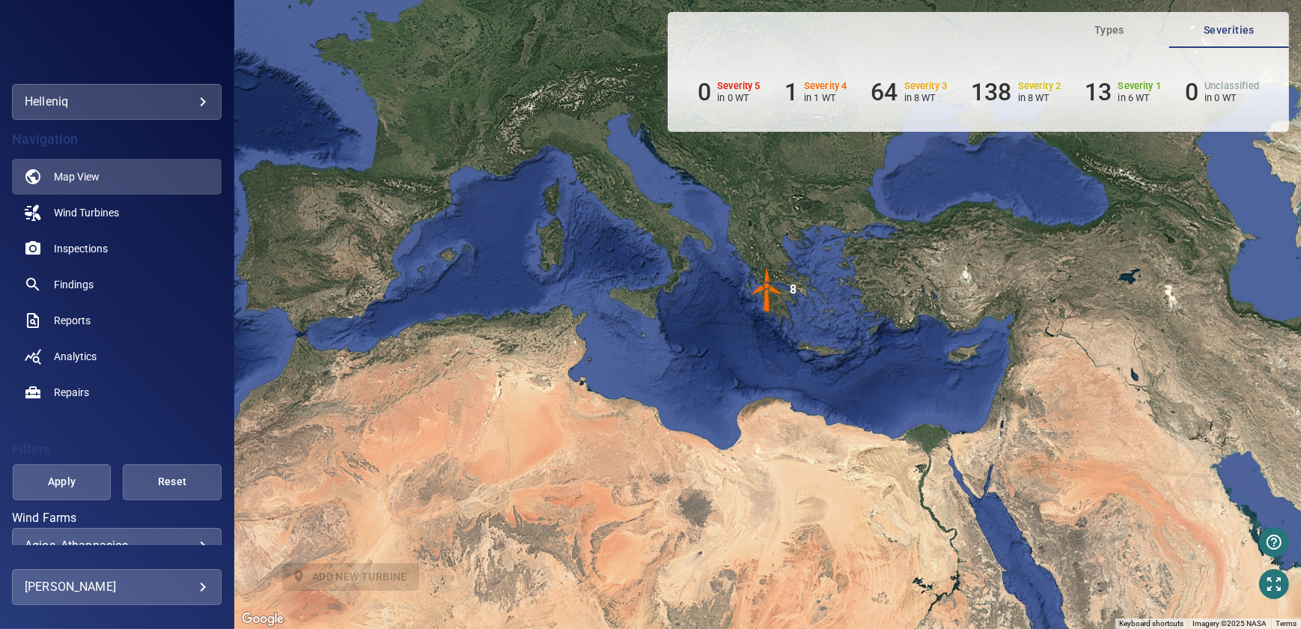
scroll to position [257, 0]
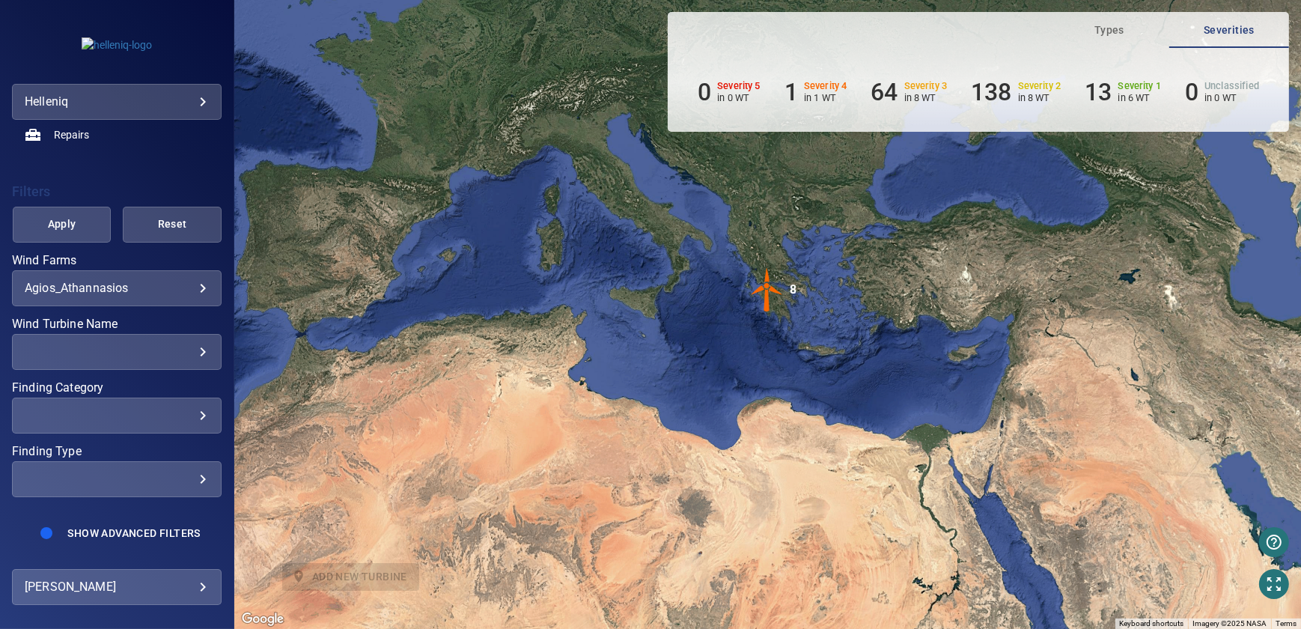
click at [120, 272] on div "**********" at bounding box center [117, 288] width 210 height 36
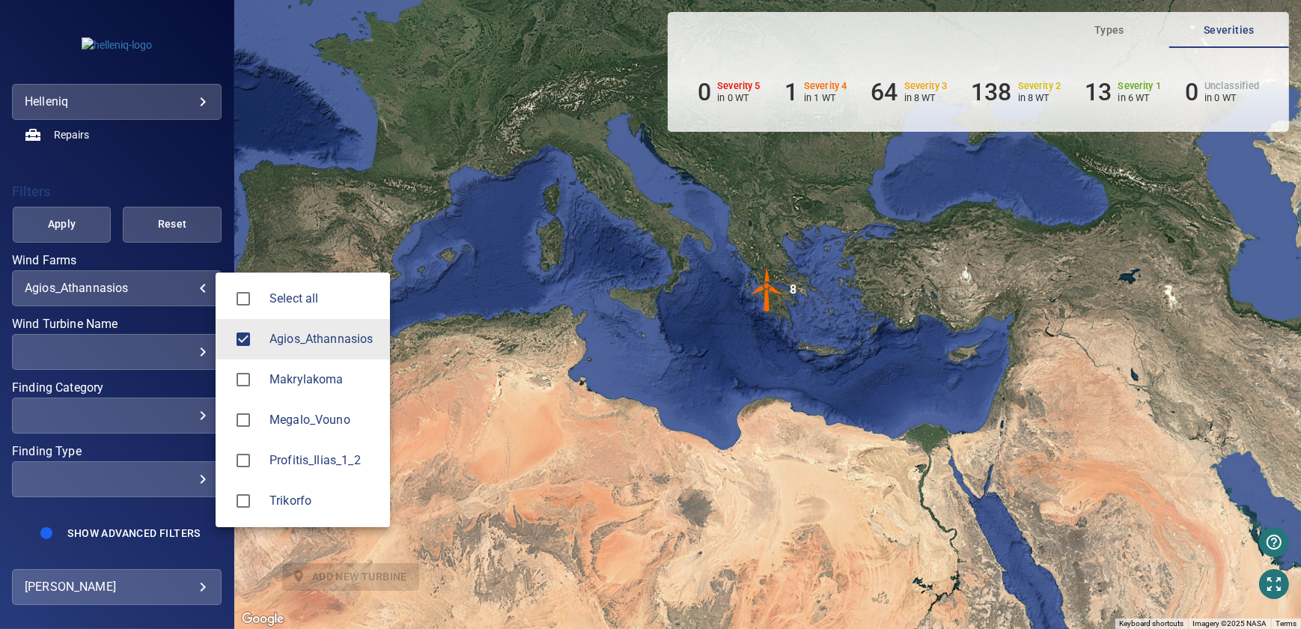
click at [132, 287] on body "**********" at bounding box center [650, 314] width 1301 height 629
click at [306, 344] on span "Agios_Athannasios" at bounding box center [323, 339] width 109 height 18
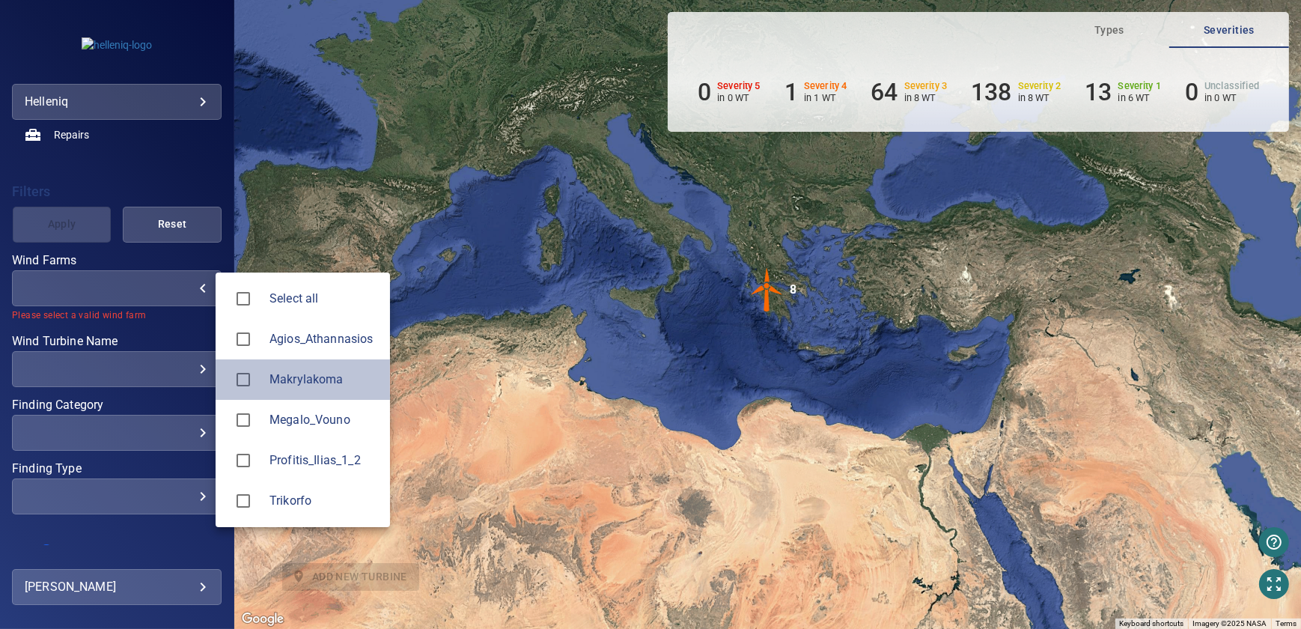
click at [328, 378] on span "Makrylakoma" at bounding box center [323, 379] width 109 height 18
type input "**********"
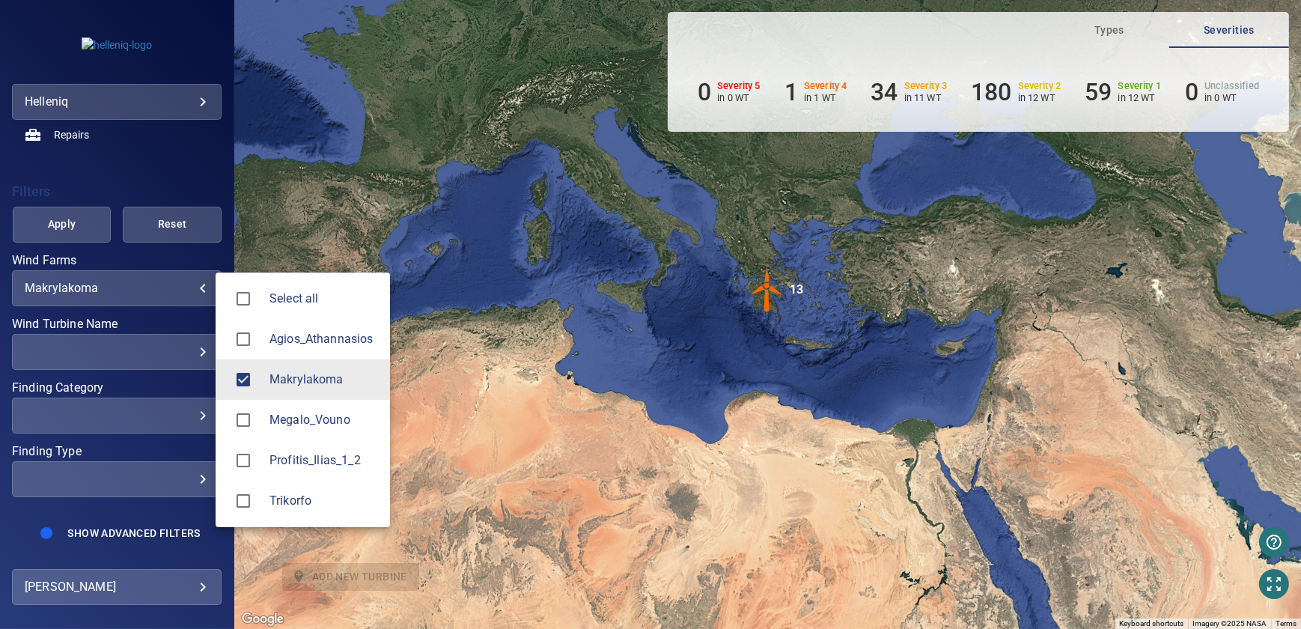
click at [604, 269] on div at bounding box center [650, 314] width 1301 height 629
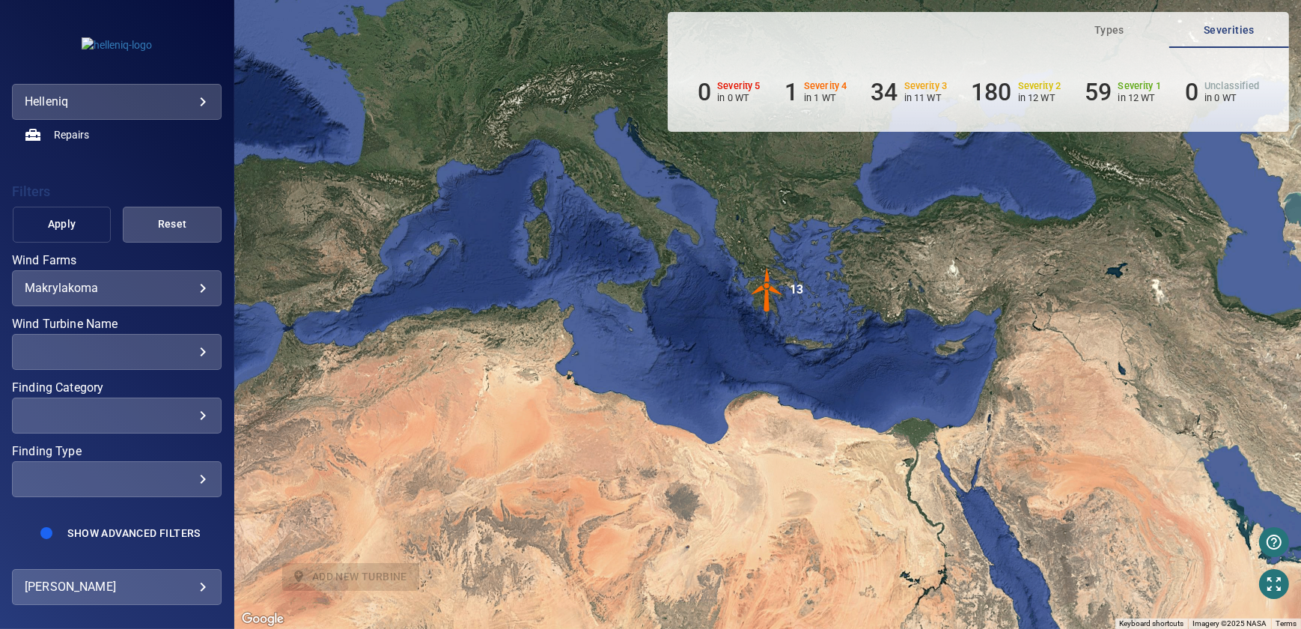
click at [78, 232] on span "Apply" at bounding box center [61, 224] width 61 height 19
click at [763, 294] on img "13" at bounding box center [767, 289] width 45 height 45
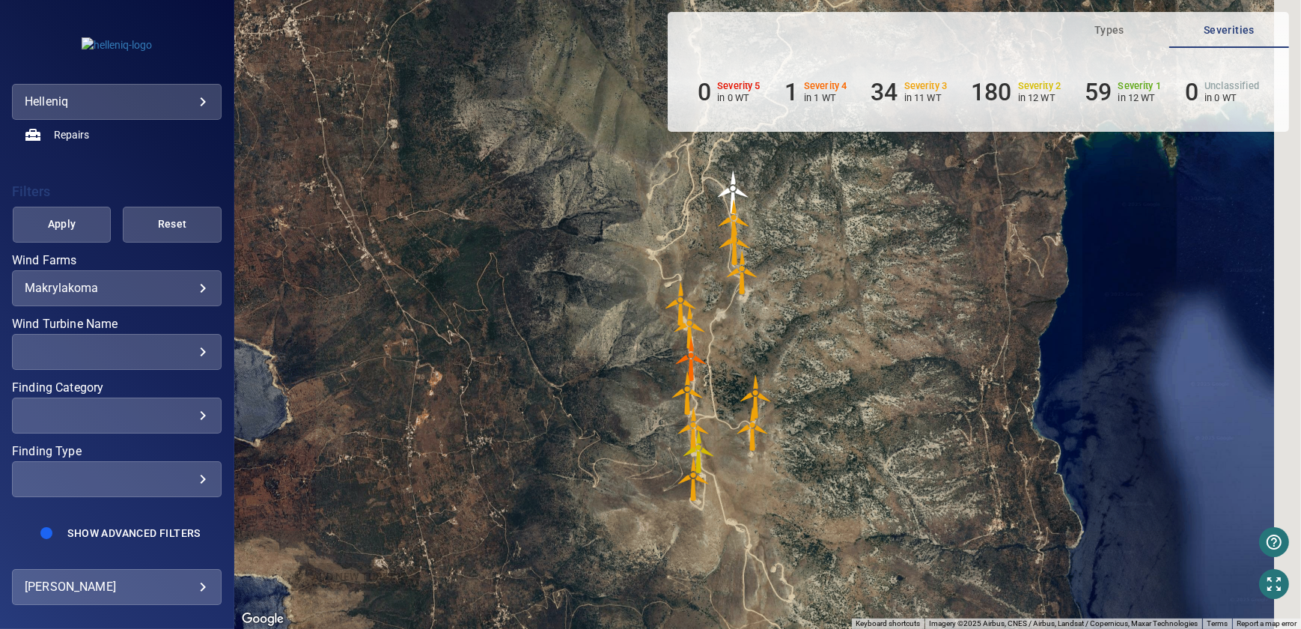
drag, startPoint x: 804, startPoint y: 160, endPoint x: 755, endPoint y: 210, distance: 69.9
click at [755, 210] on img "705036" at bounding box center [734, 221] width 45 height 45
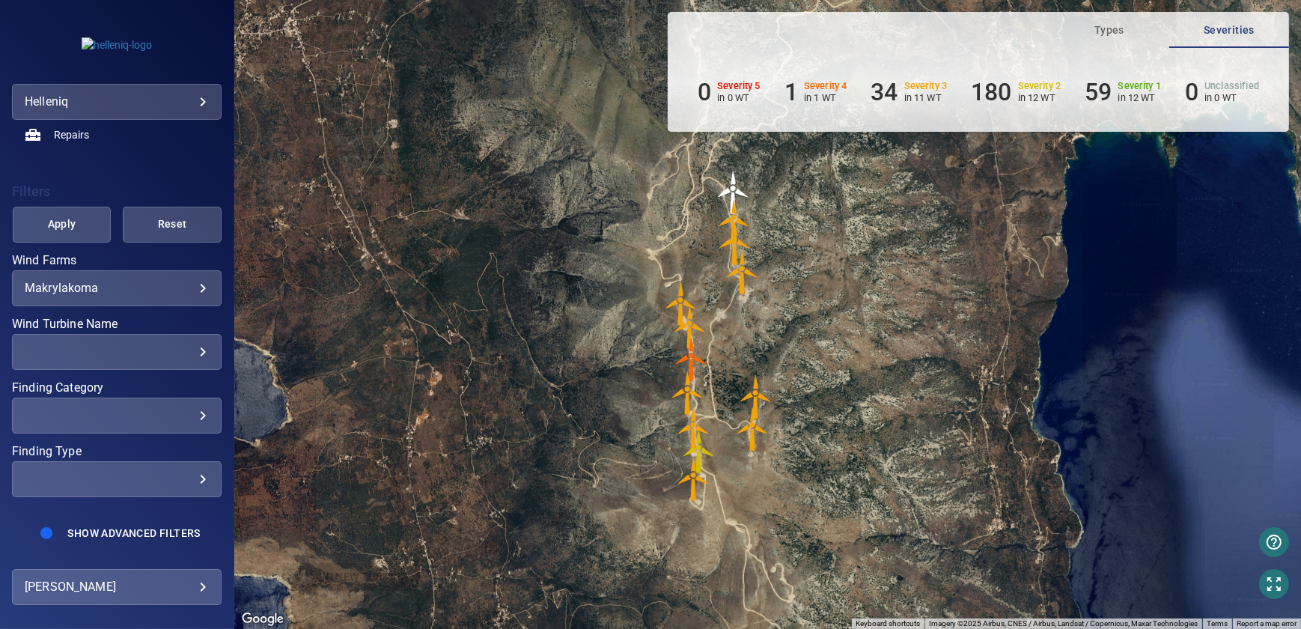
click at [149, 415] on div "​" at bounding box center [117, 415] width 184 height 14
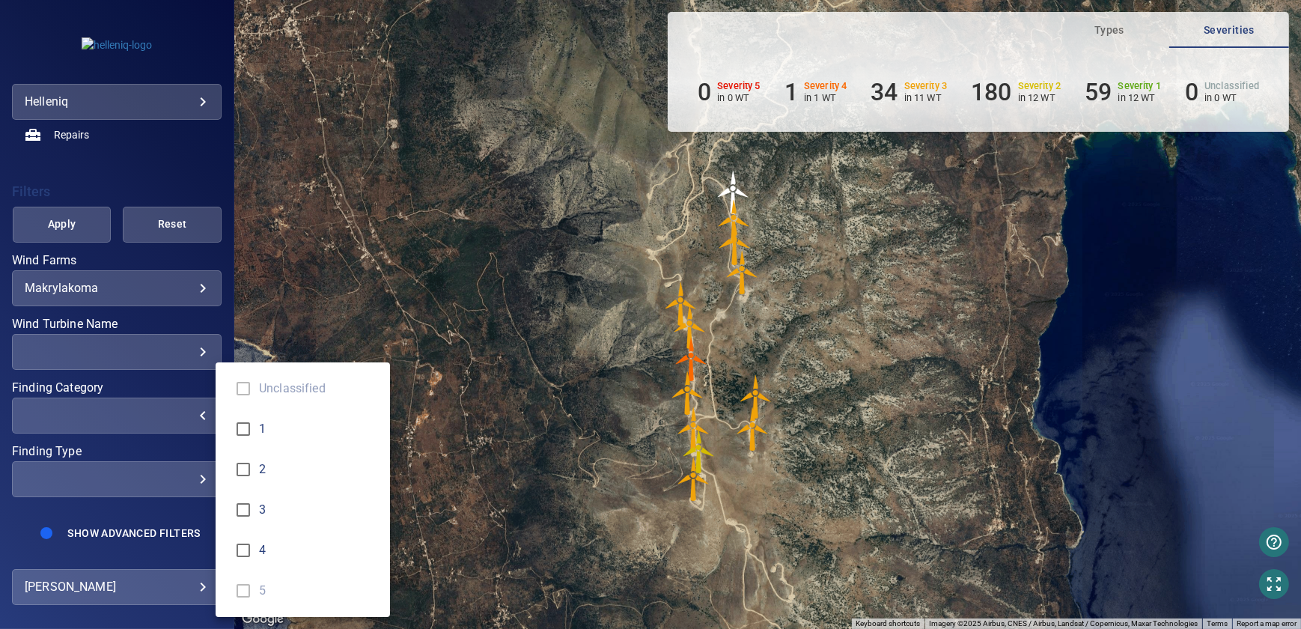
click at [170, 387] on div "Finding Category" at bounding box center [650, 314] width 1301 height 629
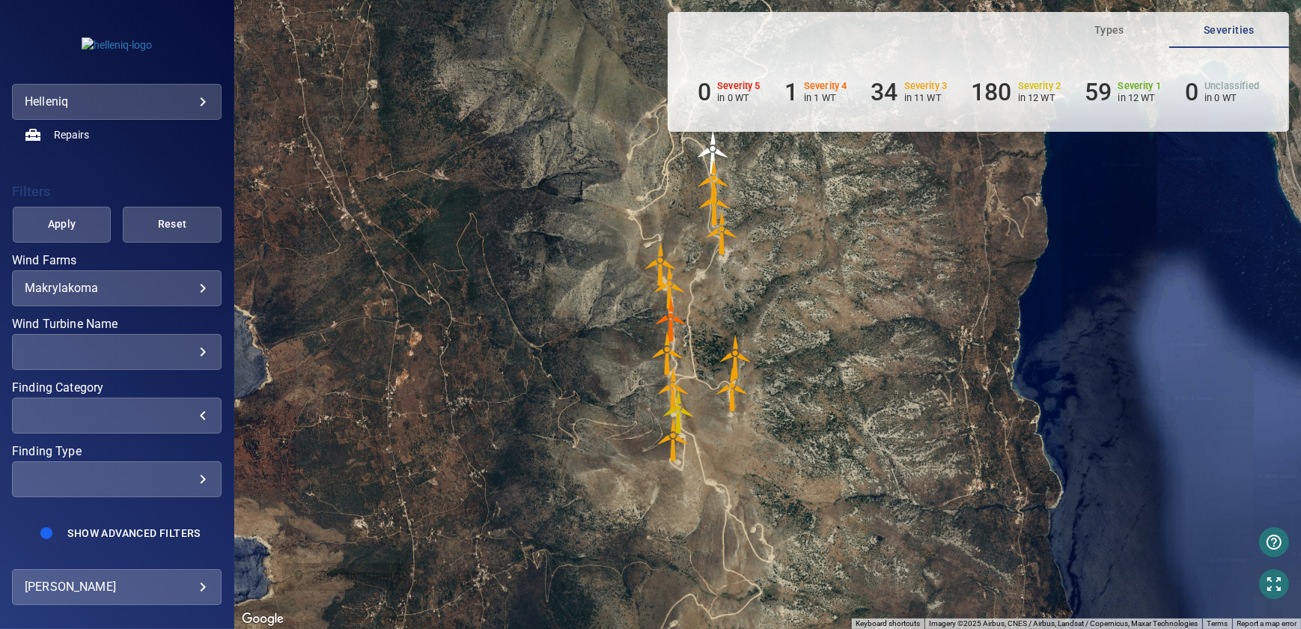
click at [808, 94] on p "in 1 WT" at bounding box center [825, 97] width 43 height 11
click at [890, 95] on h6 "34" at bounding box center [883, 92] width 27 height 28
click at [710, 175] on img "705036" at bounding box center [713, 181] width 45 height 45
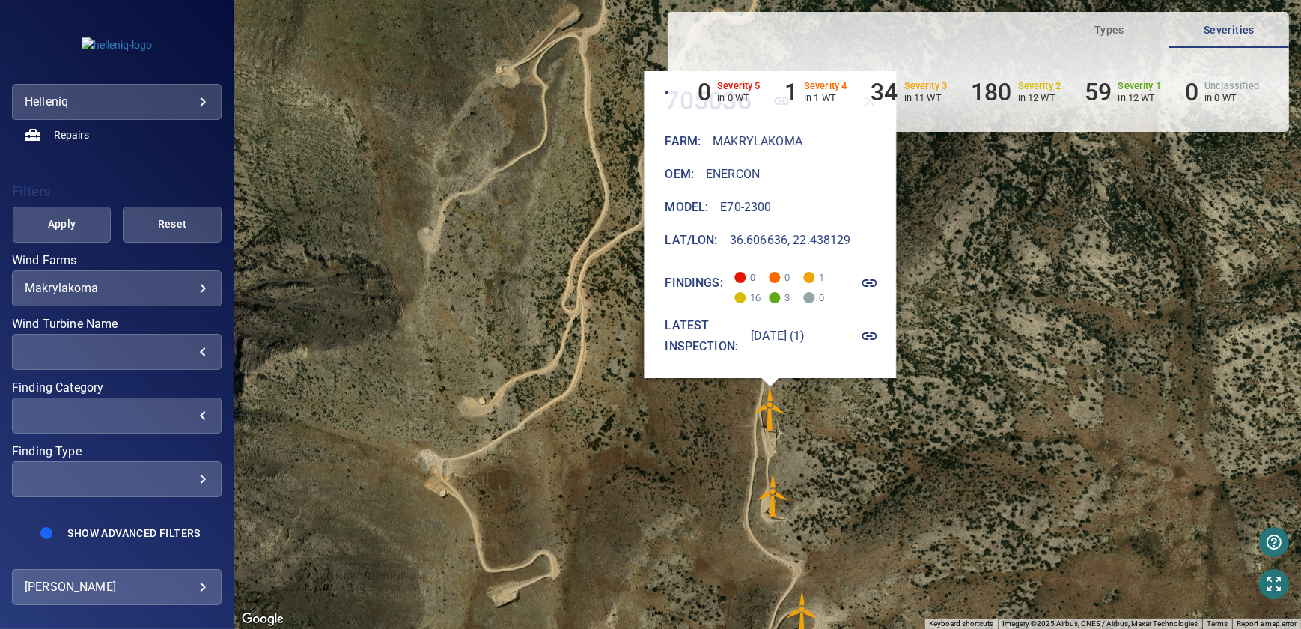
click at [186, 349] on div "​" at bounding box center [117, 351] width 184 height 14
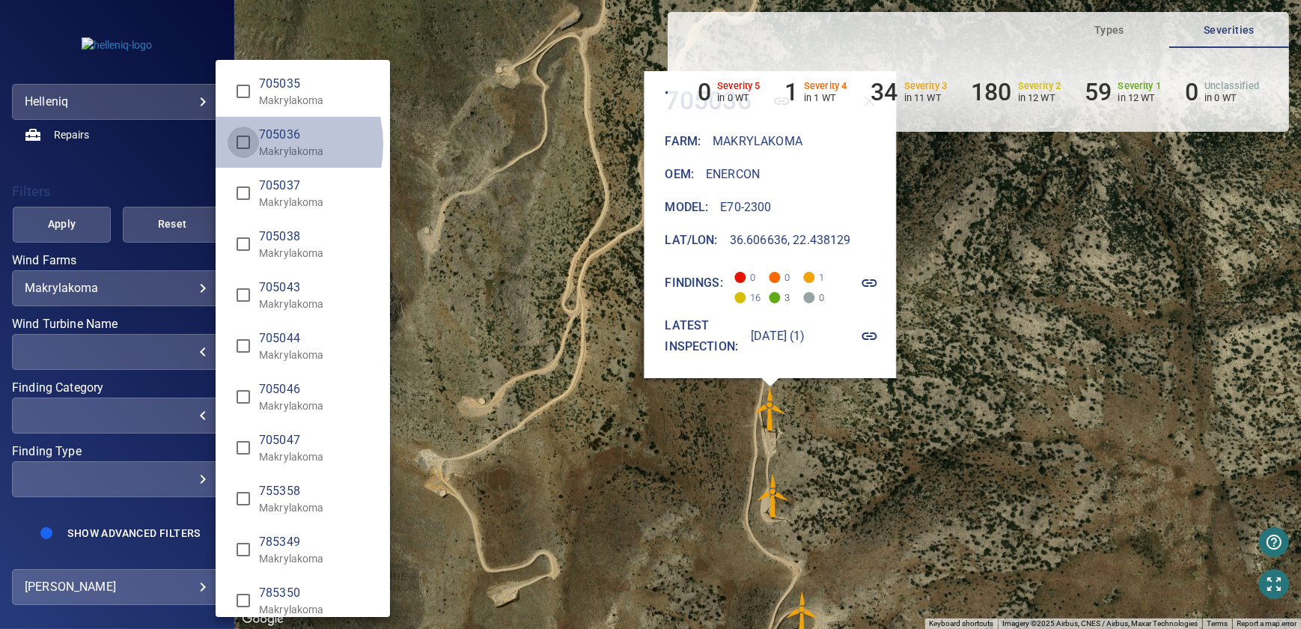
type input "**********"
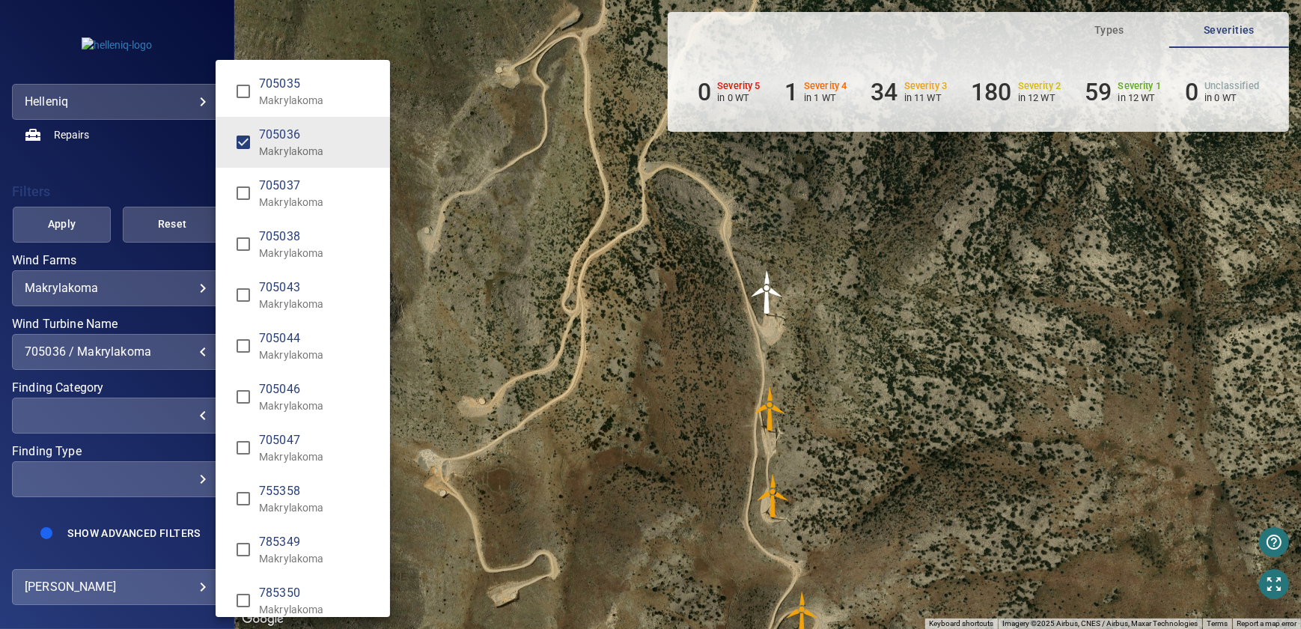
click at [145, 385] on div "Wind Turbine Name" at bounding box center [650, 314] width 1301 height 629
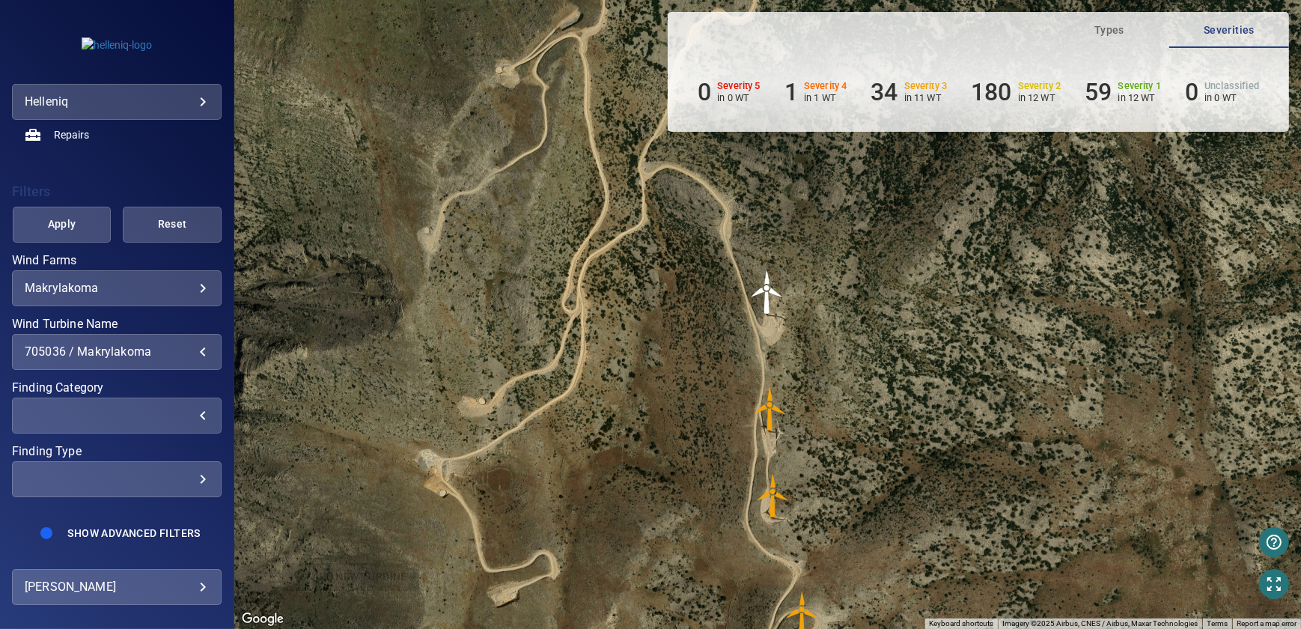
click at [769, 406] on img "705036" at bounding box center [770, 408] width 45 height 45
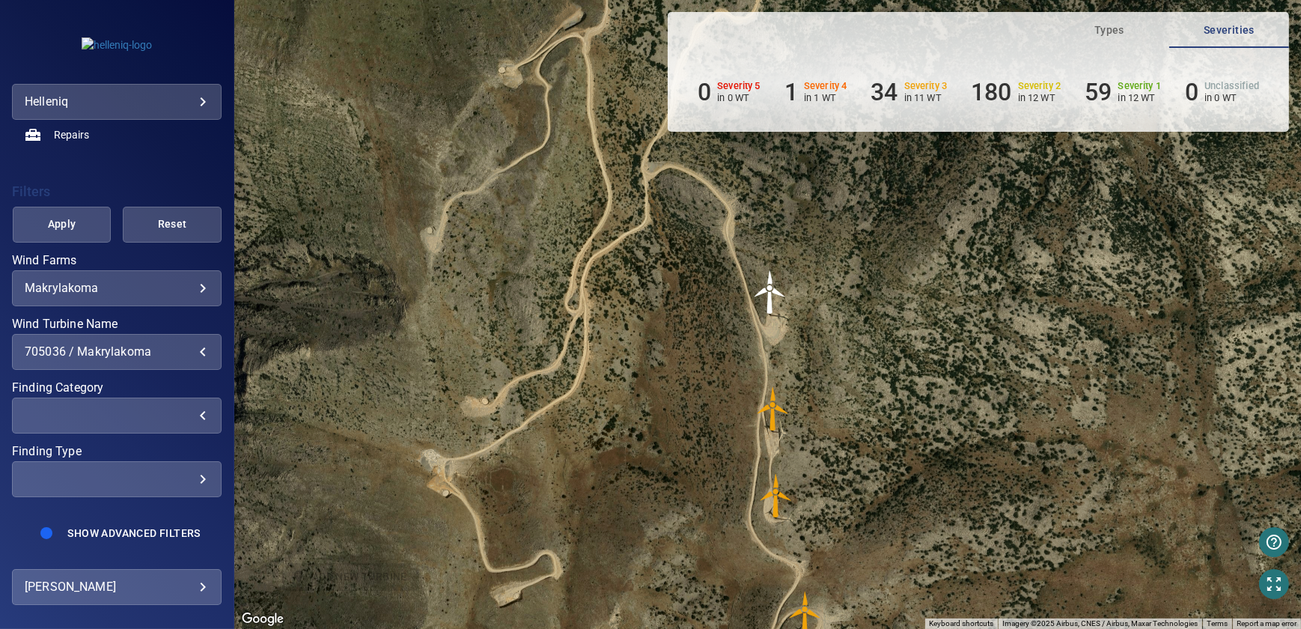
click at [770, 406] on img "705036" at bounding box center [773, 408] width 45 height 45
click at [770, 314] on div "To activate drag with keyboard, press Alt + Enter. Once in keyboard drag state,…" at bounding box center [1300, 314] width 1066 height 0
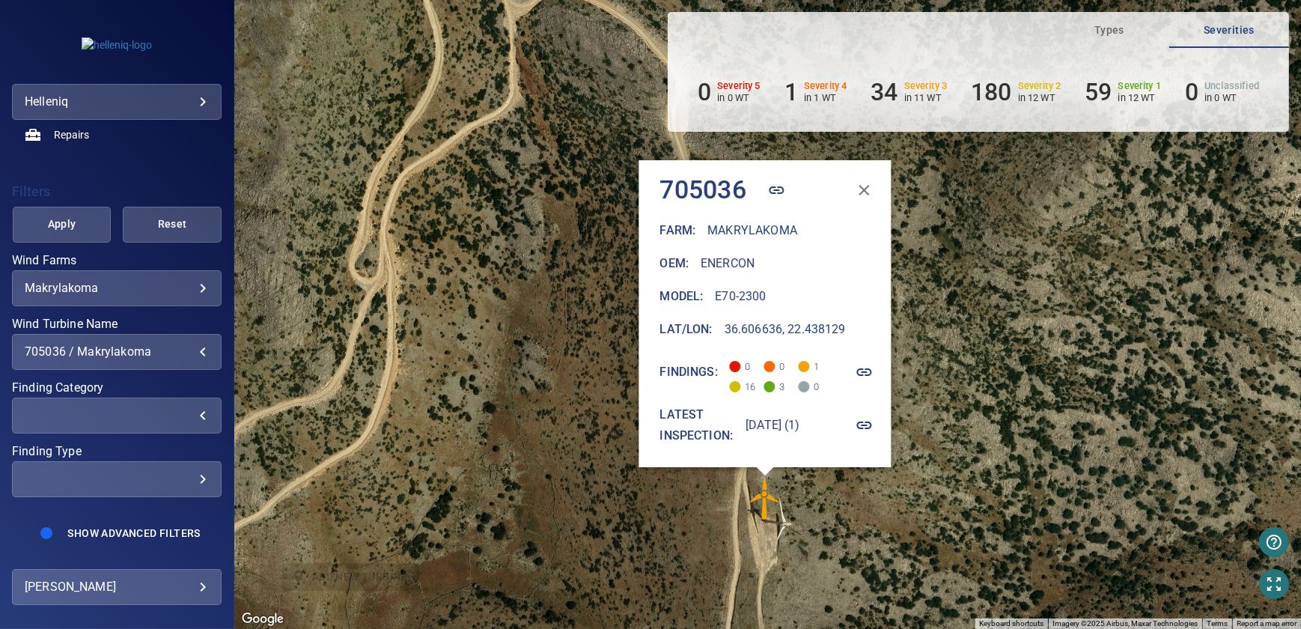
click at [871, 373] on icon "button" at bounding box center [864, 371] width 15 height 7
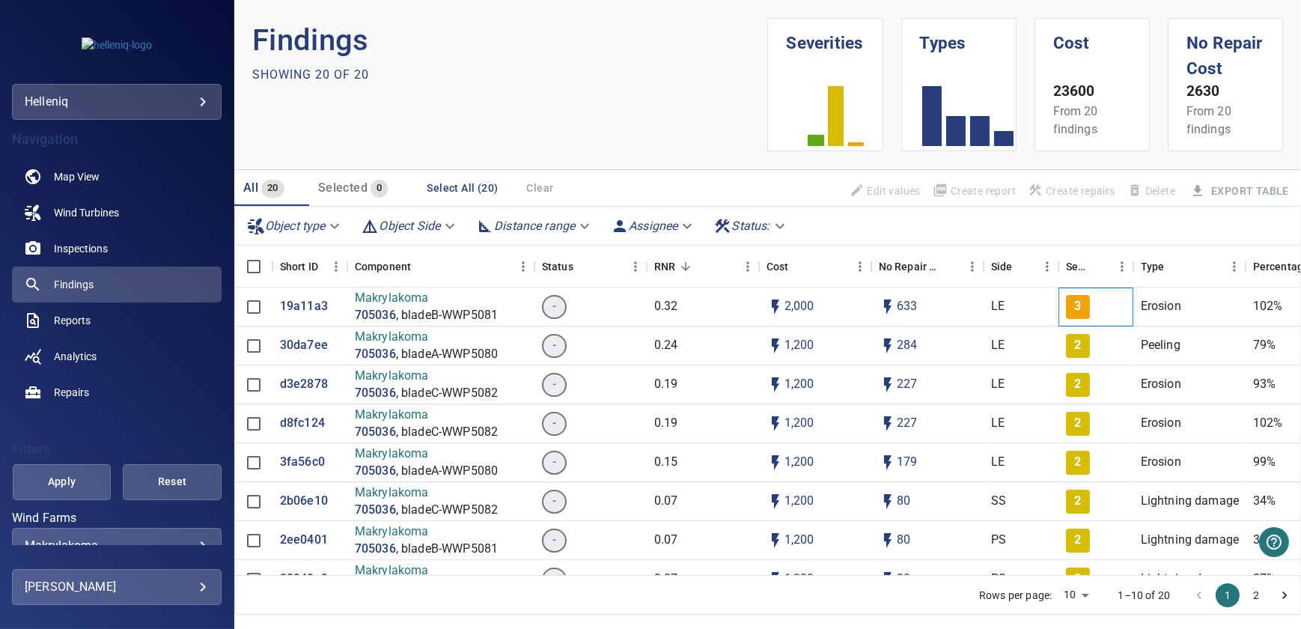
drag, startPoint x: 1080, startPoint y: 306, endPoint x: 1167, endPoint y: 309, distance: 86.9
click at [1087, 305] on span "3" at bounding box center [1078, 307] width 24 height 24
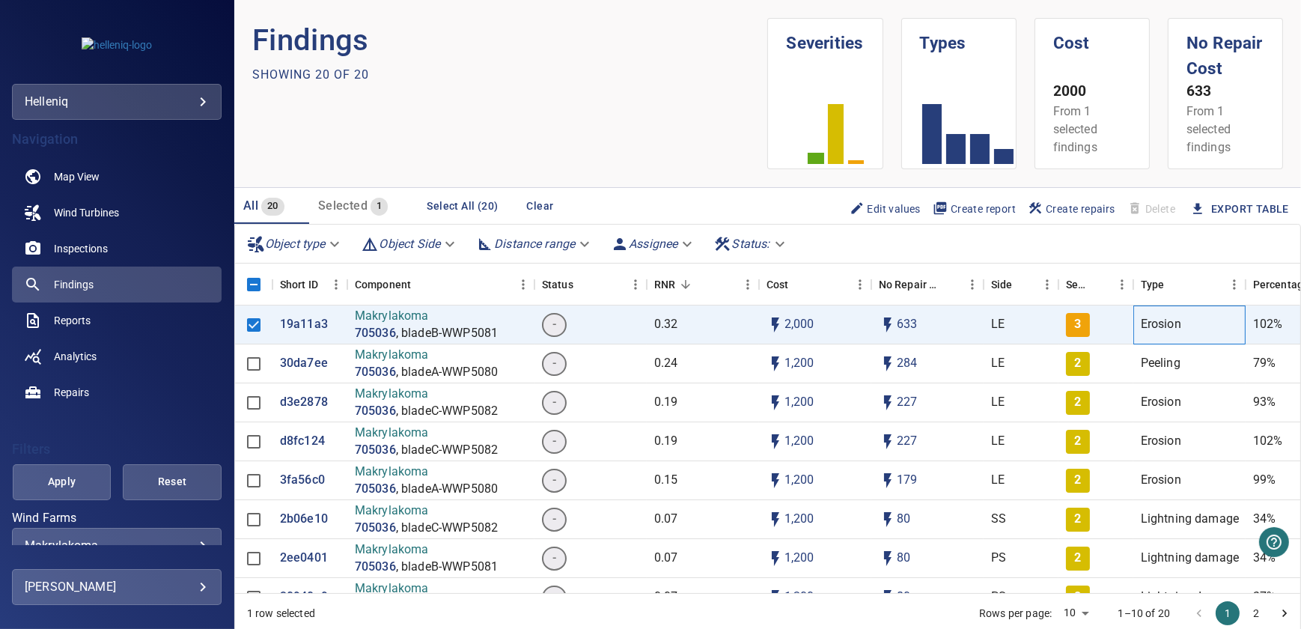
click at [1167, 309] on div "Erosion" at bounding box center [1189, 324] width 112 height 39
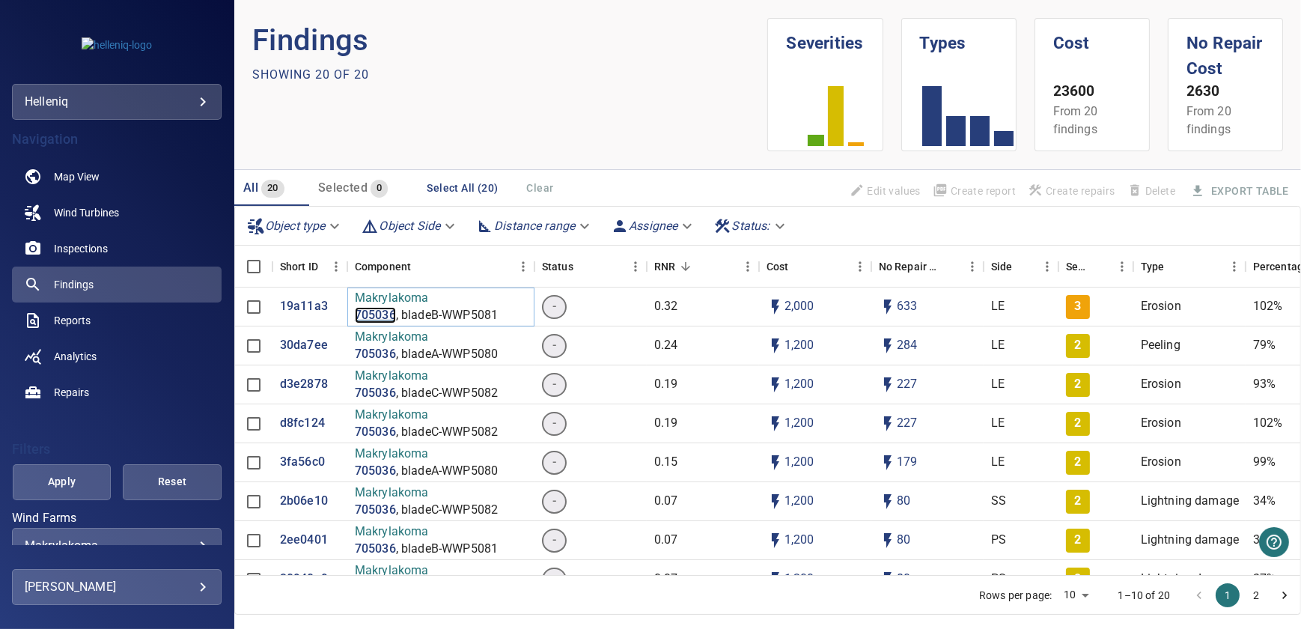
click at [379, 312] on p "705036" at bounding box center [375, 315] width 41 height 17
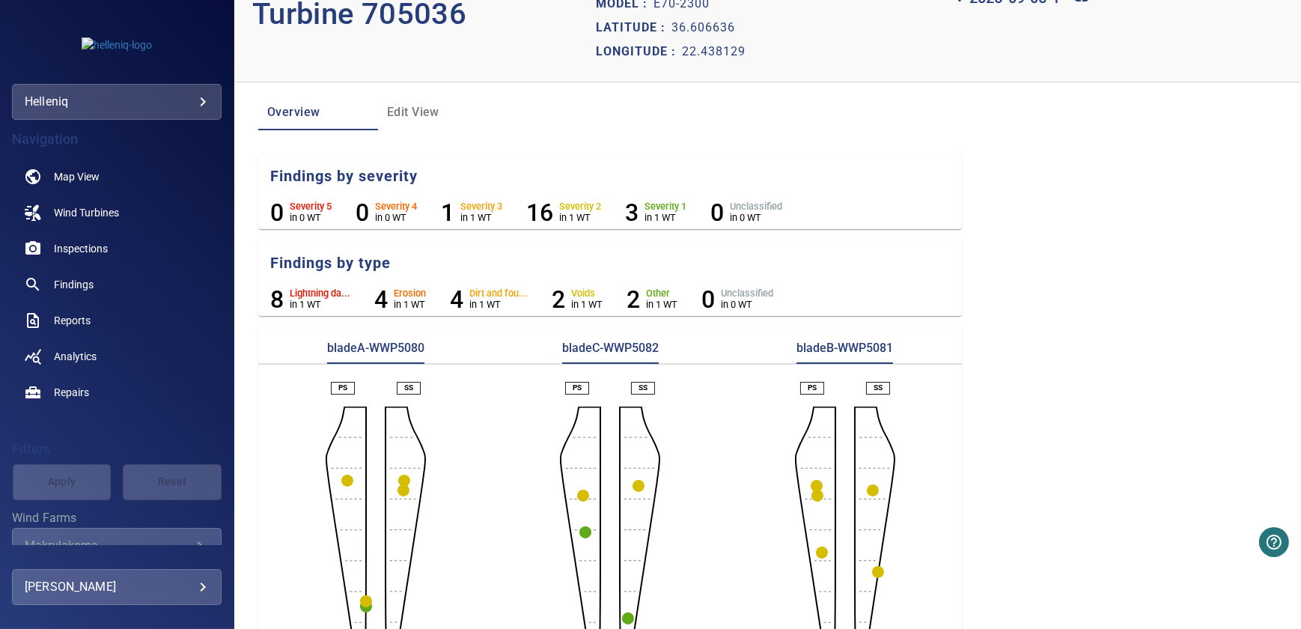
scroll to position [97, 0]
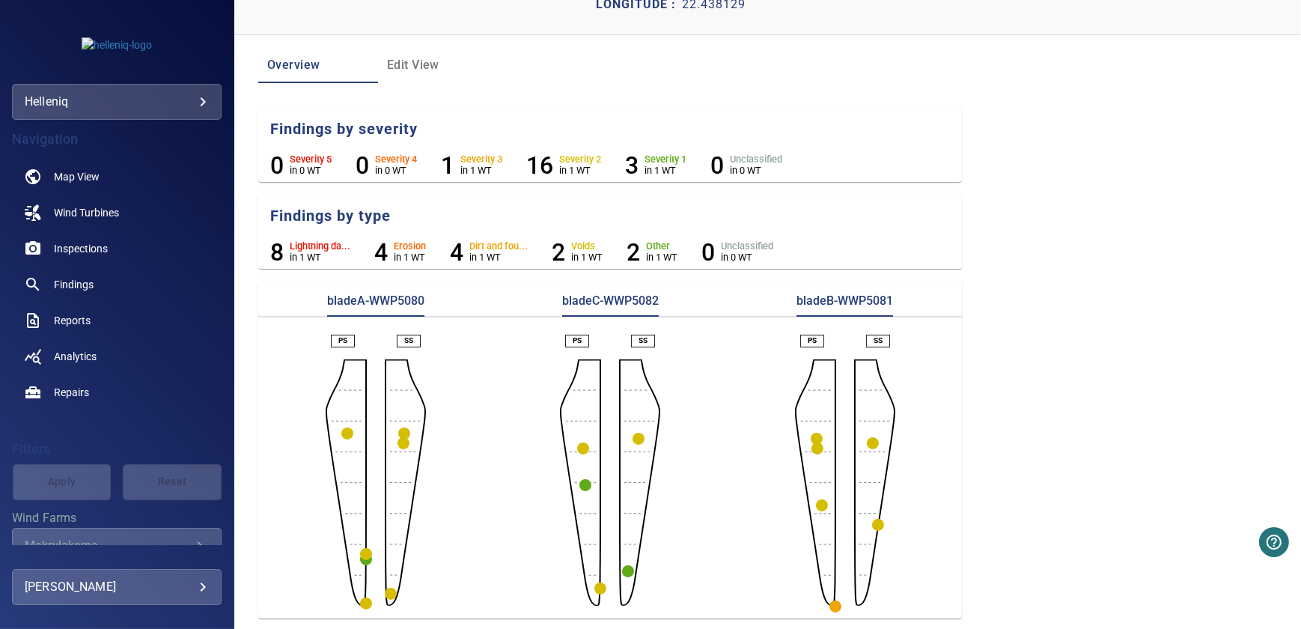
click at [346, 430] on circle "button" at bounding box center [347, 433] width 12 height 12
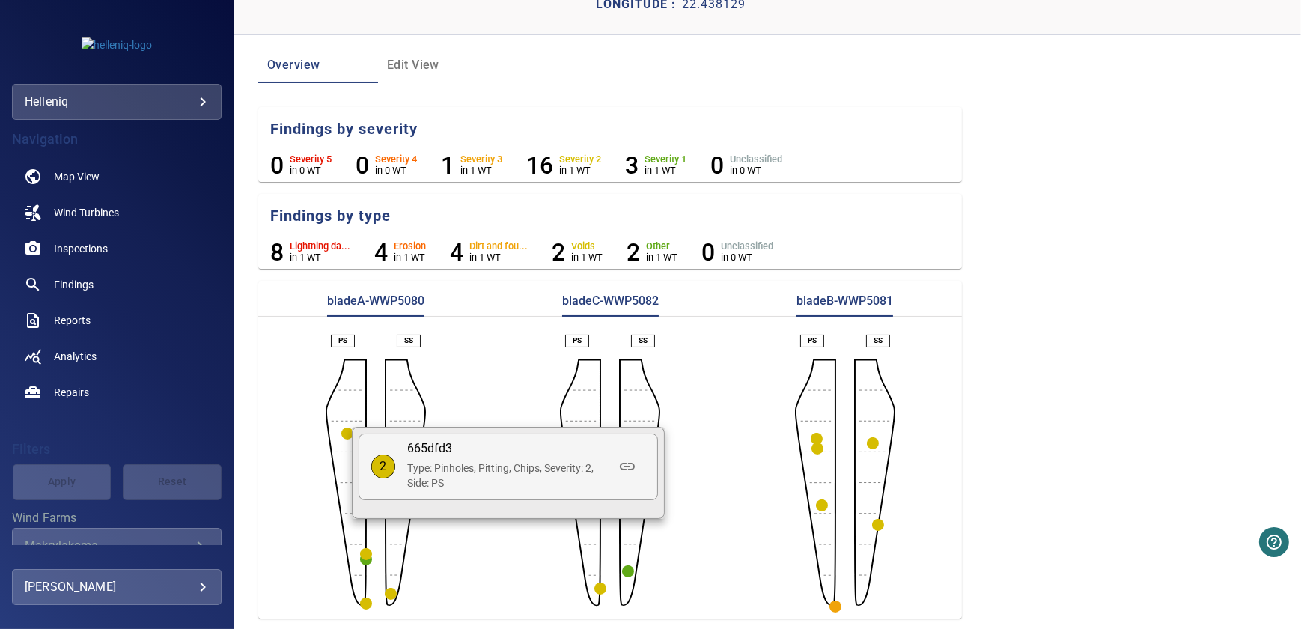
click at [502, 388] on div at bounding box center [650, 314] width 1301 height 629
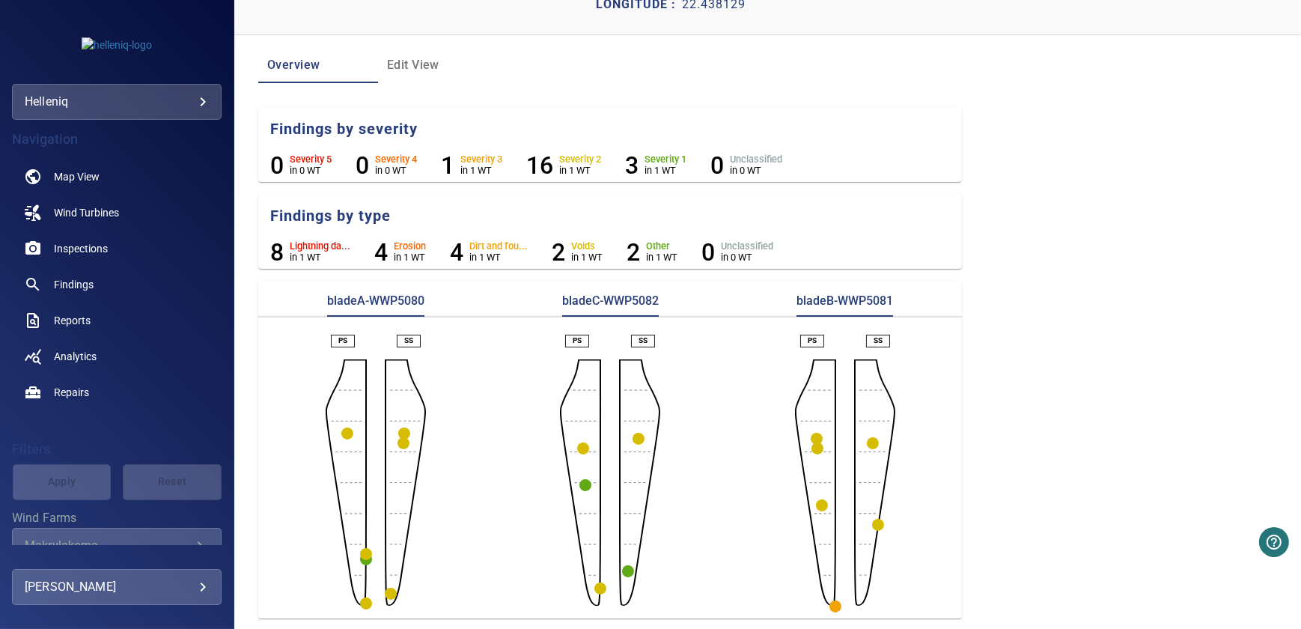
click at [831, 606] on circle "button" at bounding box center [835, 606] width 12 height 12
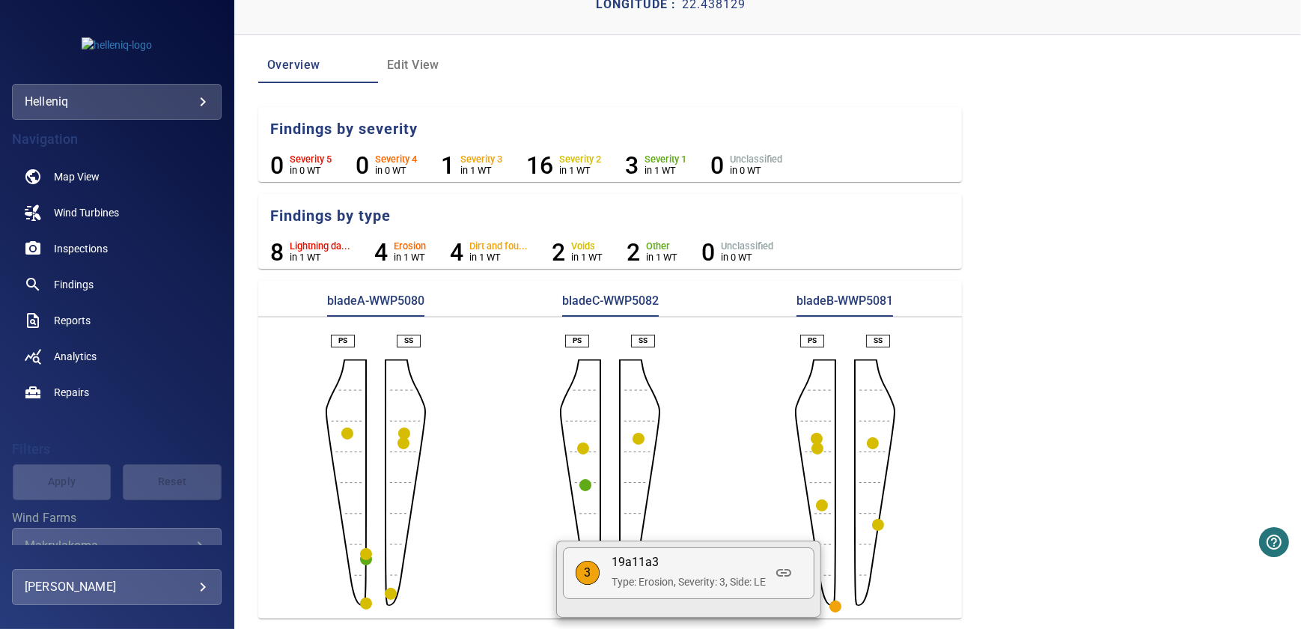
click at [767, 585] on aside at bounding box center [784, 573] width 36 height 36
click at [786, 573] on icon at bounding box center [784, 573] width 18 height 18
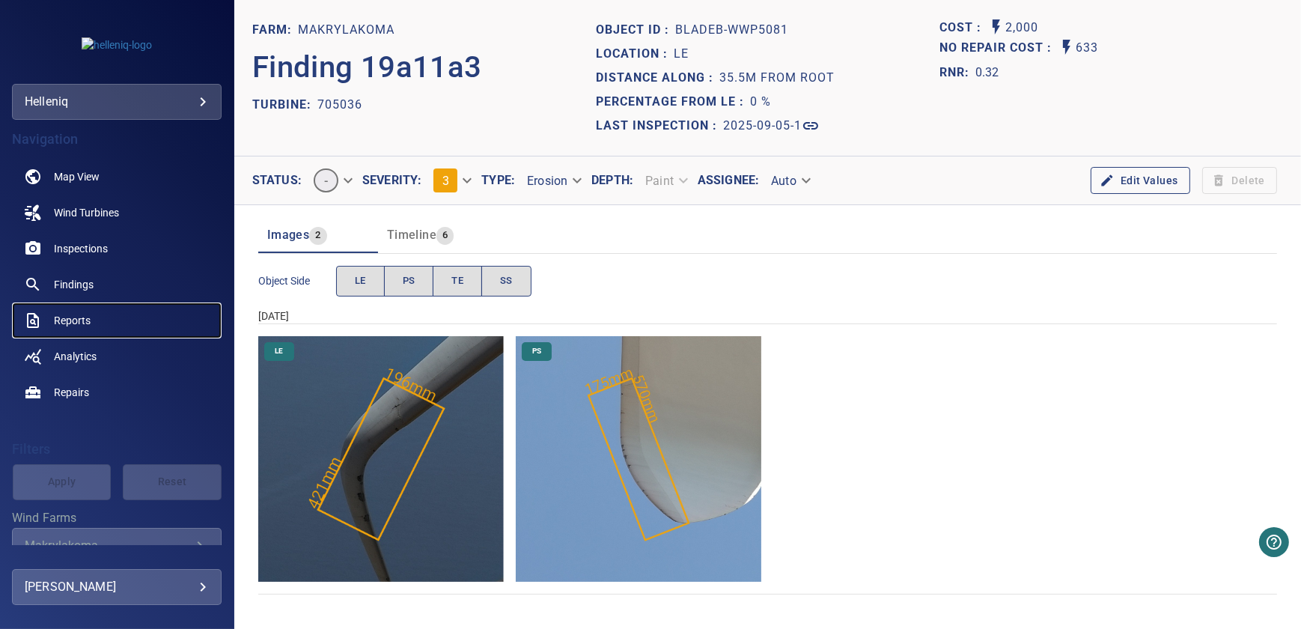
click at [74, 319] on span "Reports" at bounding box center [72, 320] width 37 height 15
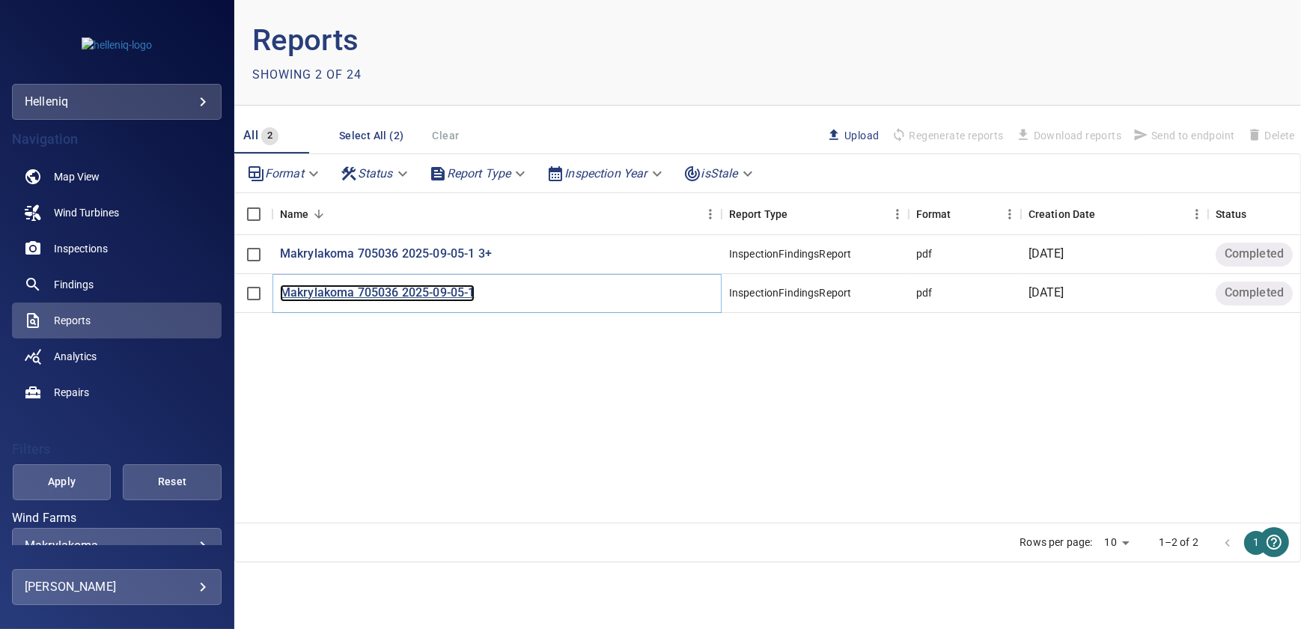
click at [409, 293] on p "Makrylakoma 705036 2025-09-05-1" at bounding box center [377, 292] width 195 height 17
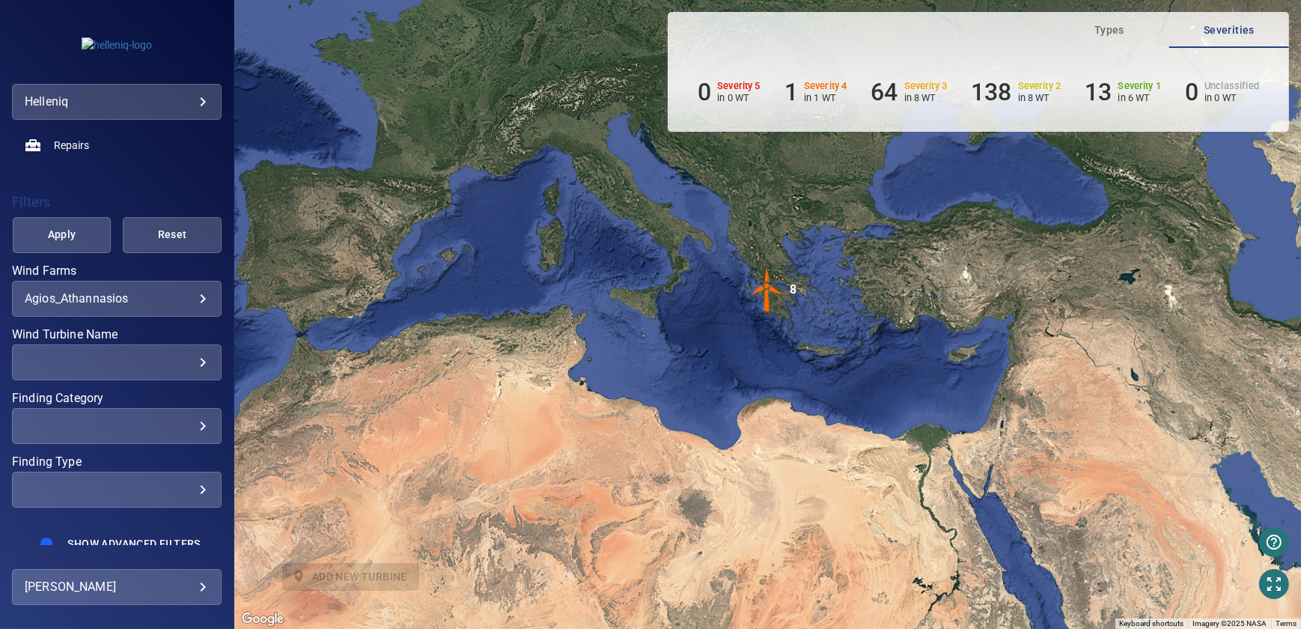
scroll to position [257, 0]
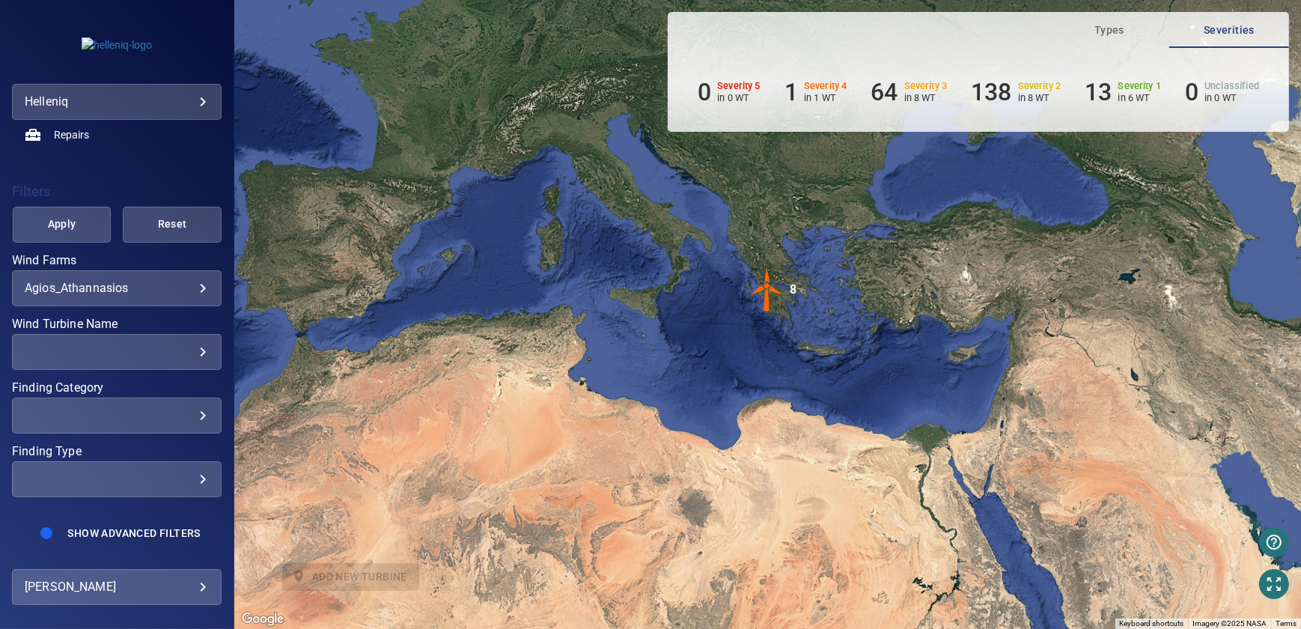
click at [160, 296] on div "**********" at bounding box center [117, 288] width 210 height 36
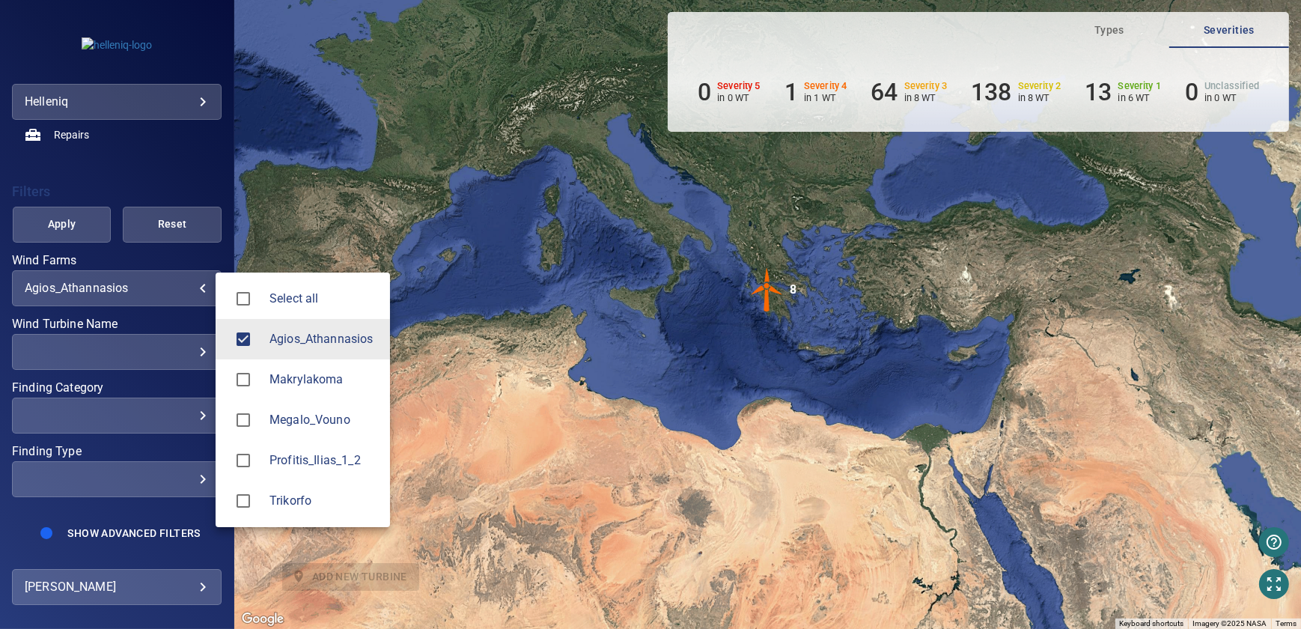
click at [183, 289] on body "**********" at bounding box center [650, 314] width 1301 height 629
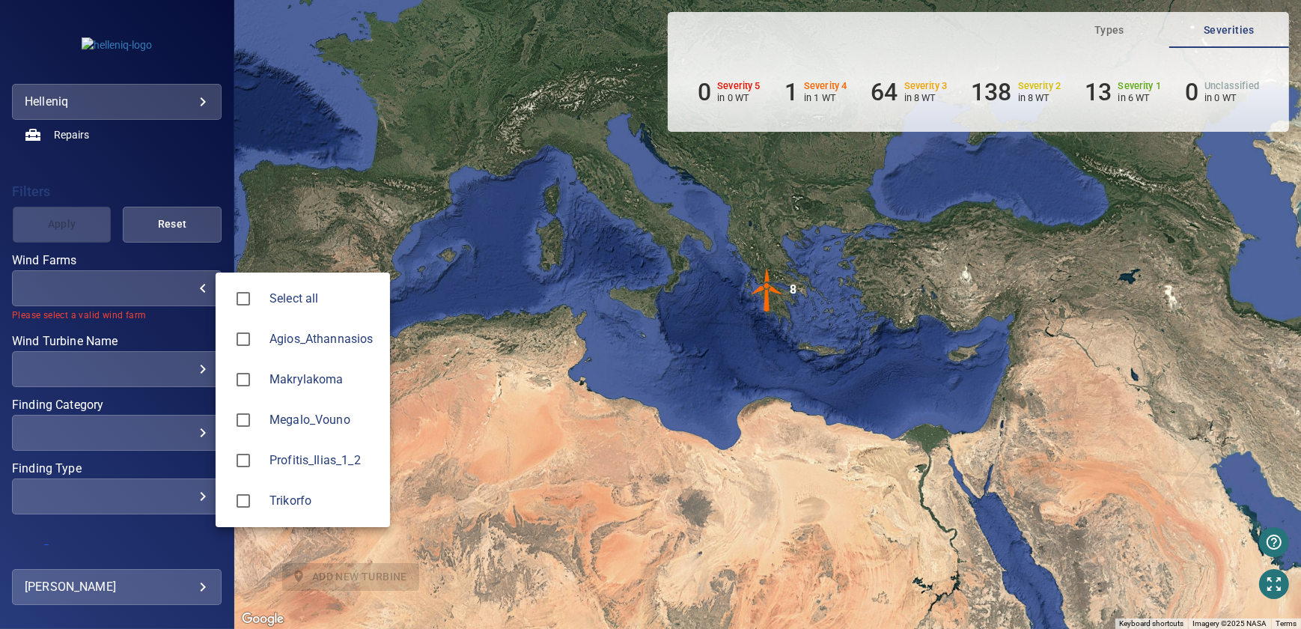
click at [295, 381] on span "Makrylakoma" at bounding box center [323, 379] width 109 height 18
type input "**********"
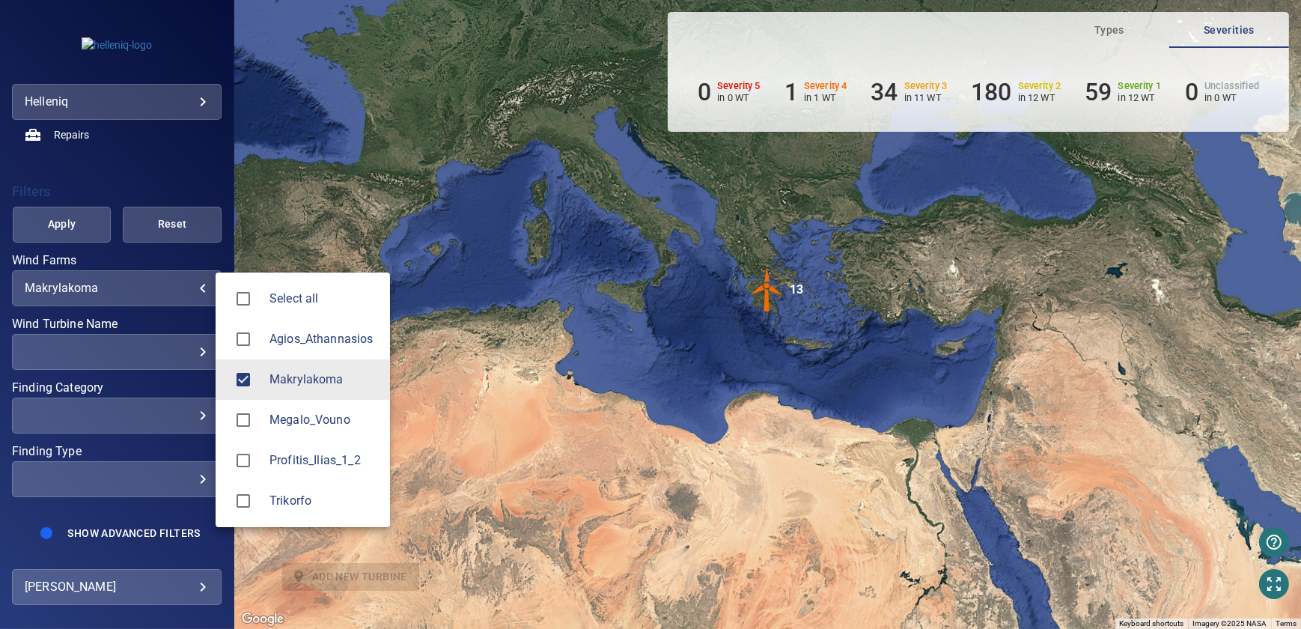
drag, startPoint x: 769, startPoint y: 354, endPoint x: 763, endPoint y: 281, distance: 73.6
click at [769, 354] on div at bounding box center [650, 314] width 1301 height 629
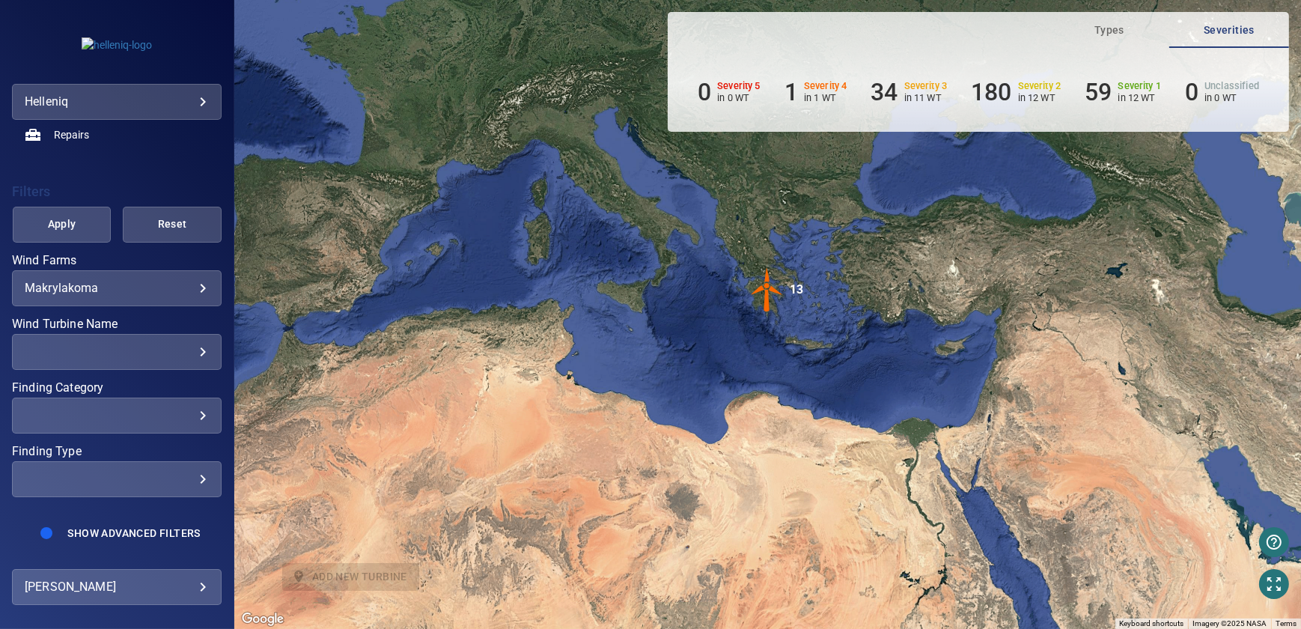
click at [763, 279] on img "13" at bounding box center [767, 289] width 45 height 45
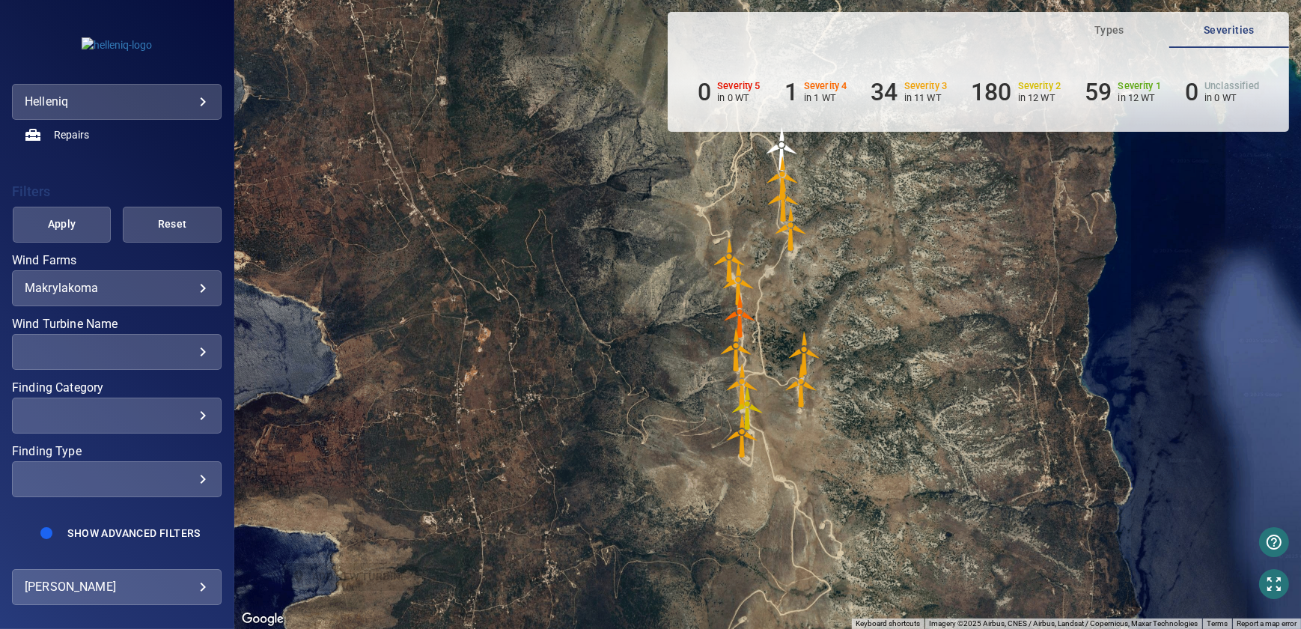
click at [192, 349] on div "​" at bounding box center [117, 351] width 184 height 14
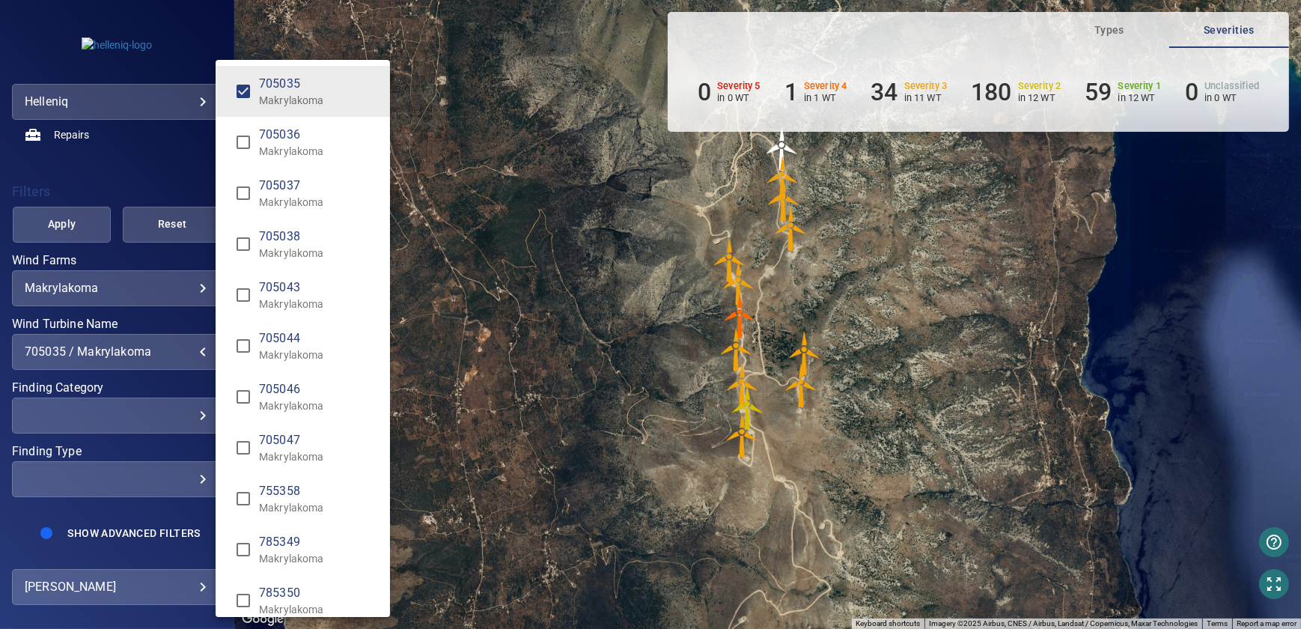
click at [239, 127] on span "705036 / Makrylakoma 705036 / Makrylakoma" at bounding box center [243, 141] width 31 height 31
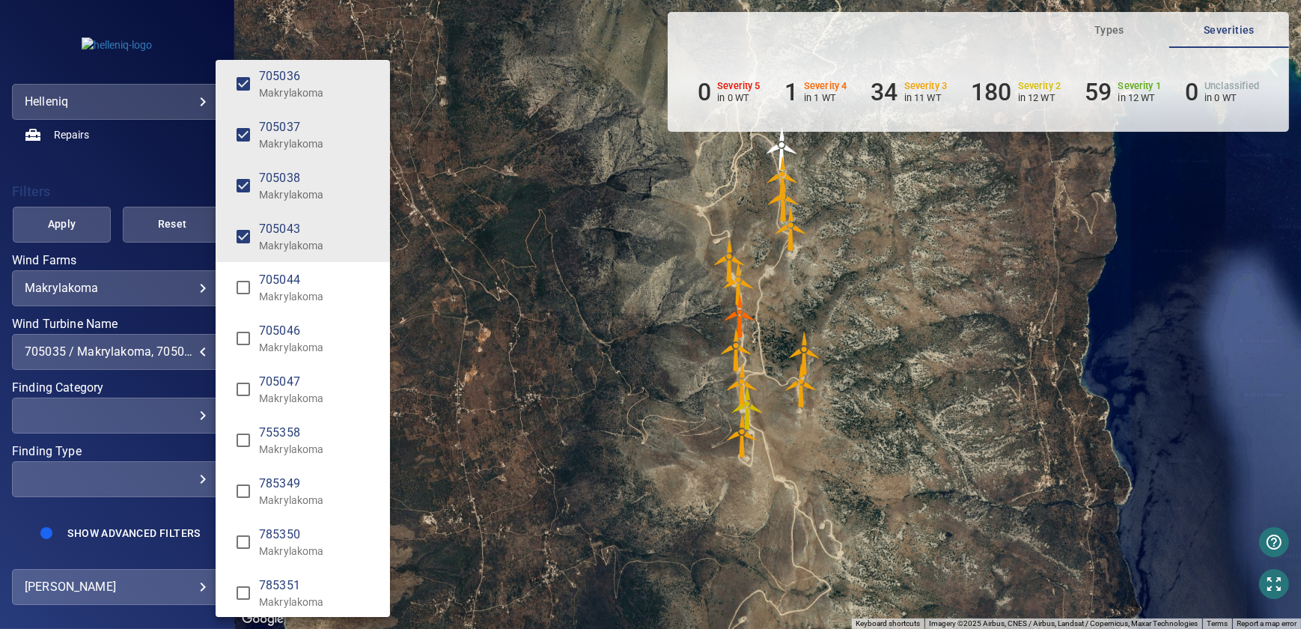
scroll to position [117, 0]
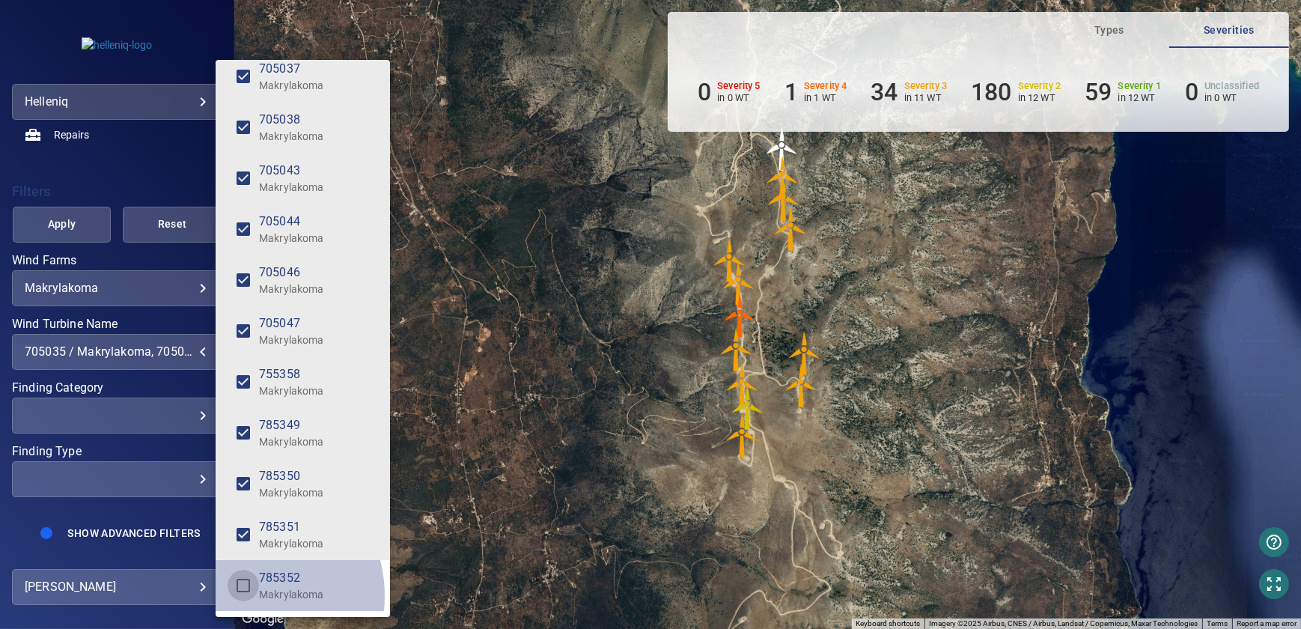
type input "**********"
click at [85, 433] on div "Wind Turbine Name" at bounding box center [650, 314] width 1301 height 629
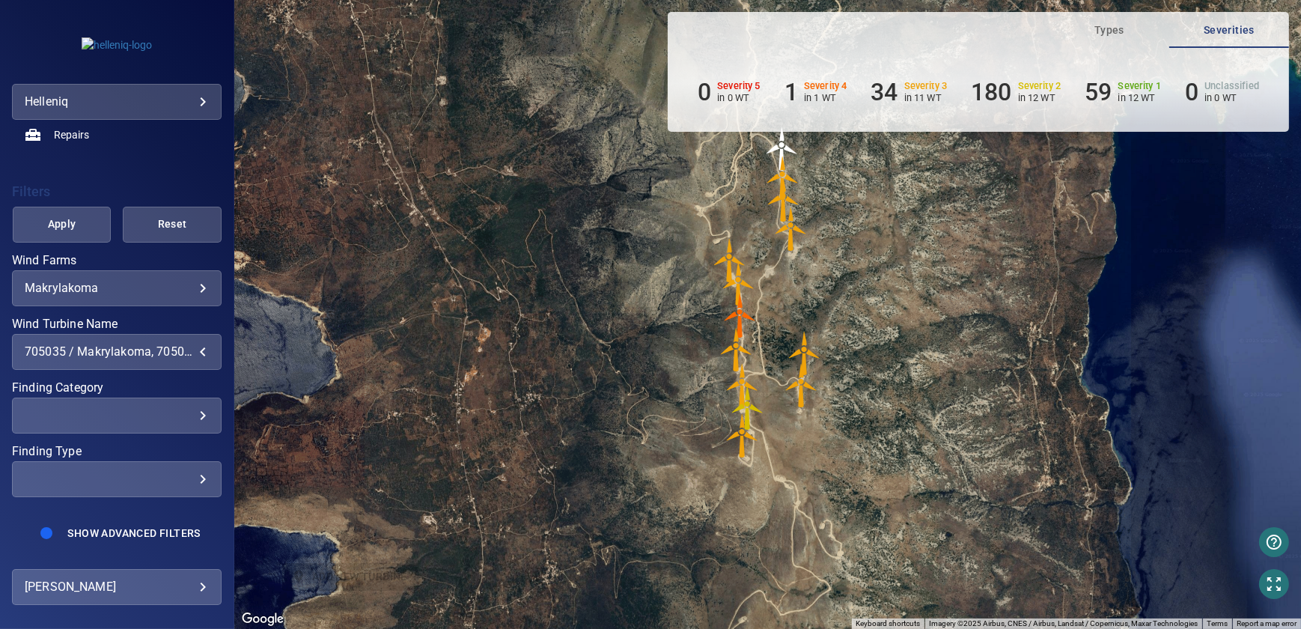
click at [159, 415] on div "​" at bounding box center [117, 415] width 184 height 14
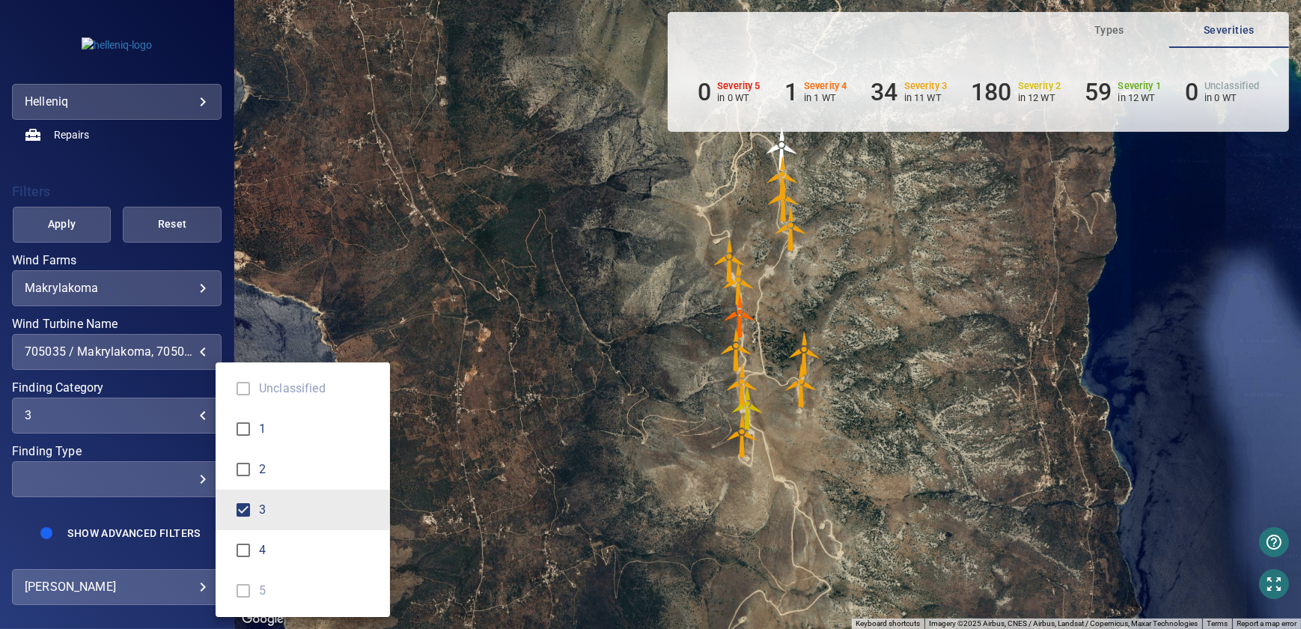
type input "***"
click at [126, 449] on div "Finding Category" at bounding box center [650, 314] width 1301 height 629
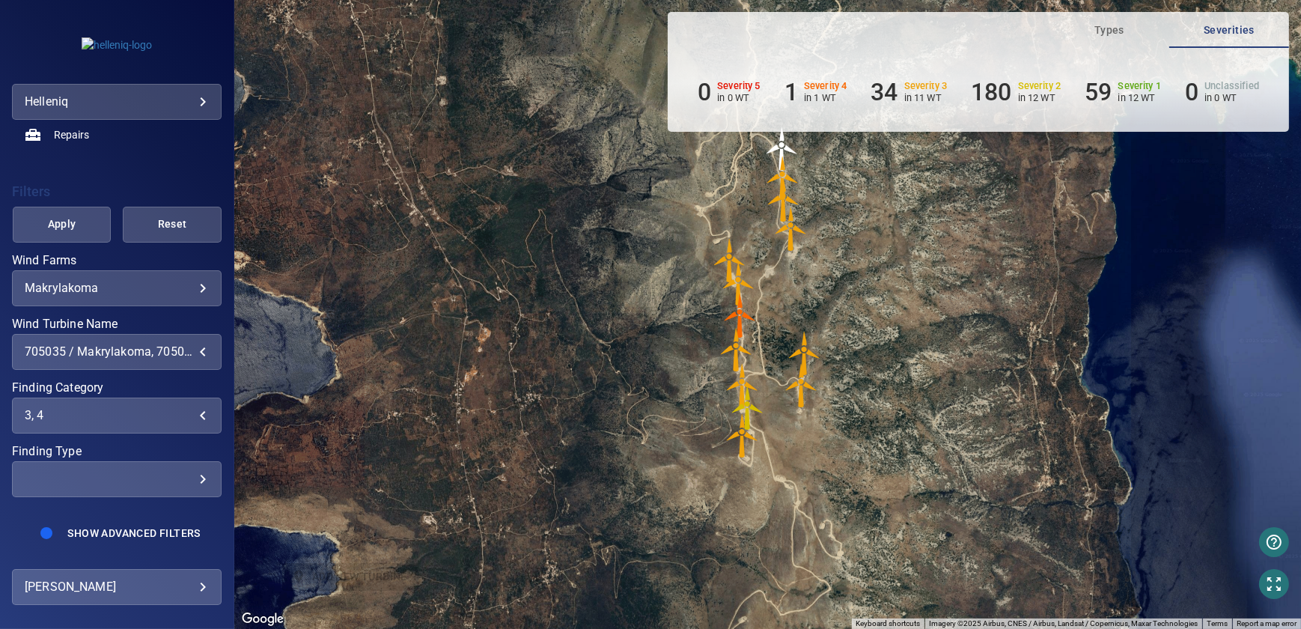
click at [177, 485] on div "​" at bounding box center [117, 478] width 184 height 14
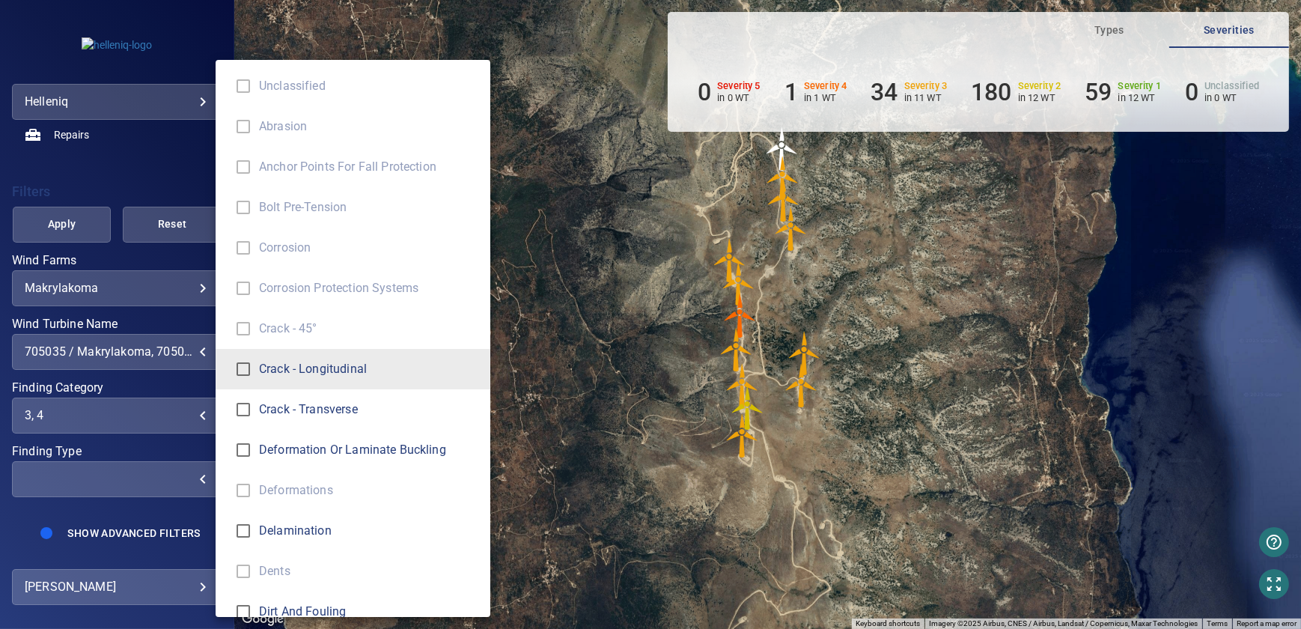
click at [176, 442] on div "Finding Type" at bounding box center [650, 314] width 1301 height 629
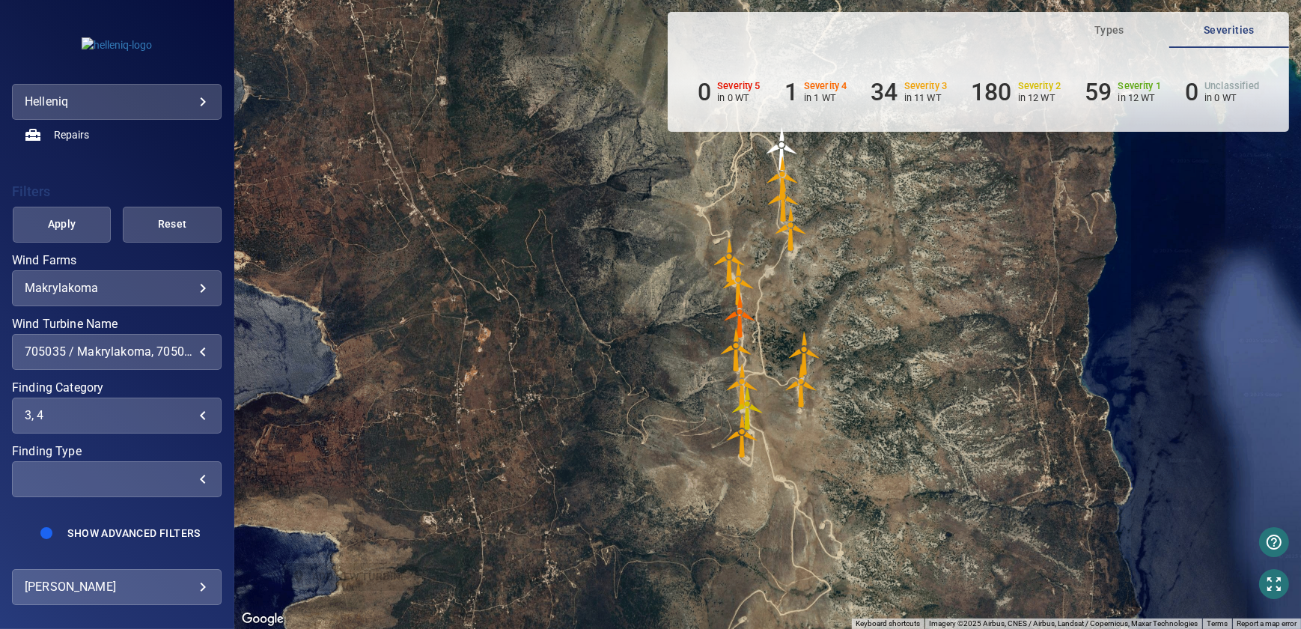
click at [206, 580] on body "**********" at bounding box center [650, 314] width 1301 height 629
click at [201, 555] on div at bounding box center [650, 314] width 1301 height 629
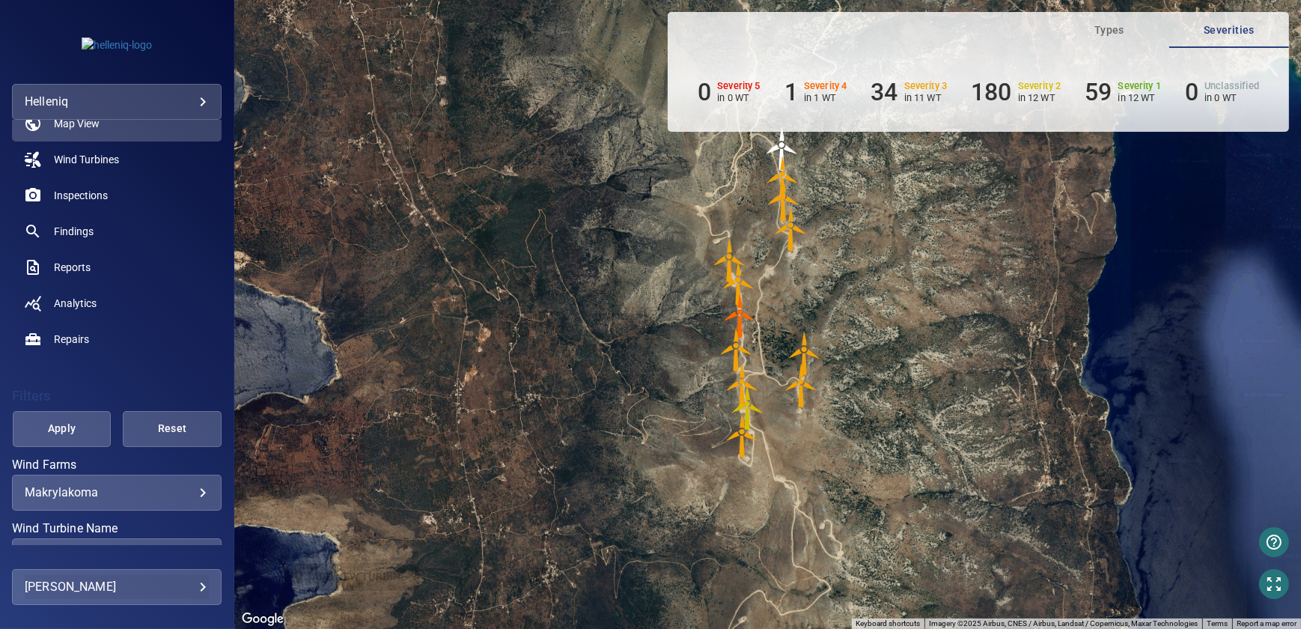
scroll to position [0, 0]
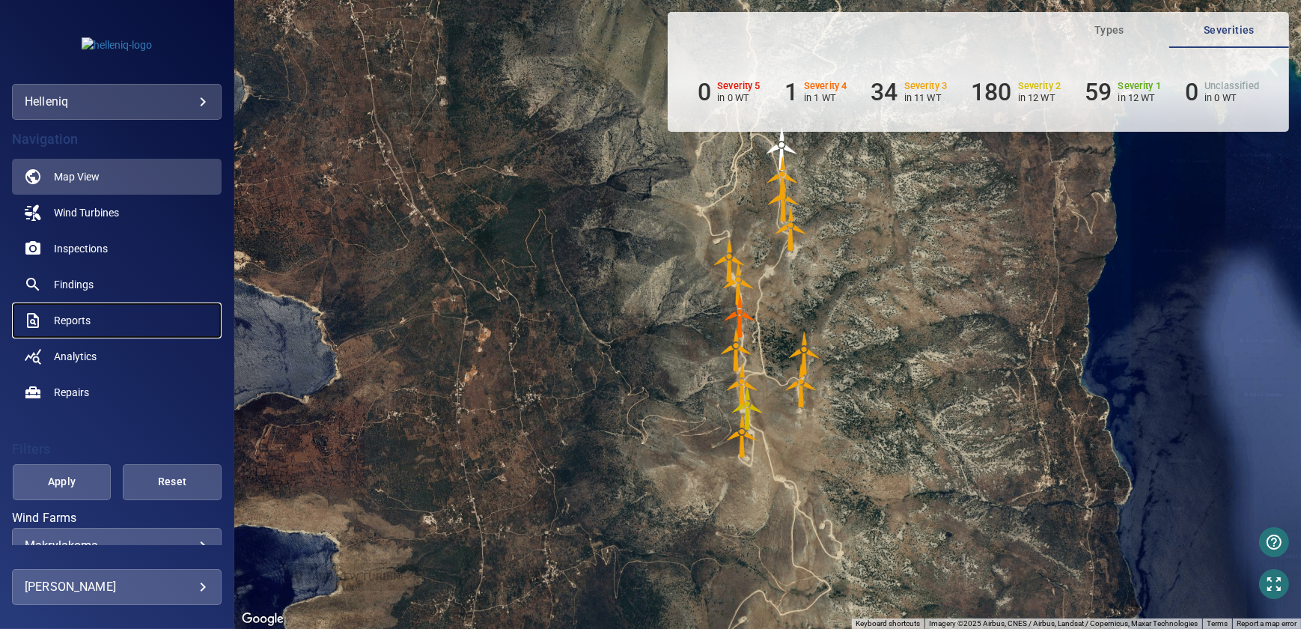
click at [85, 317] on span "Reports" at bounding box center [72, 320] width 37 height 15
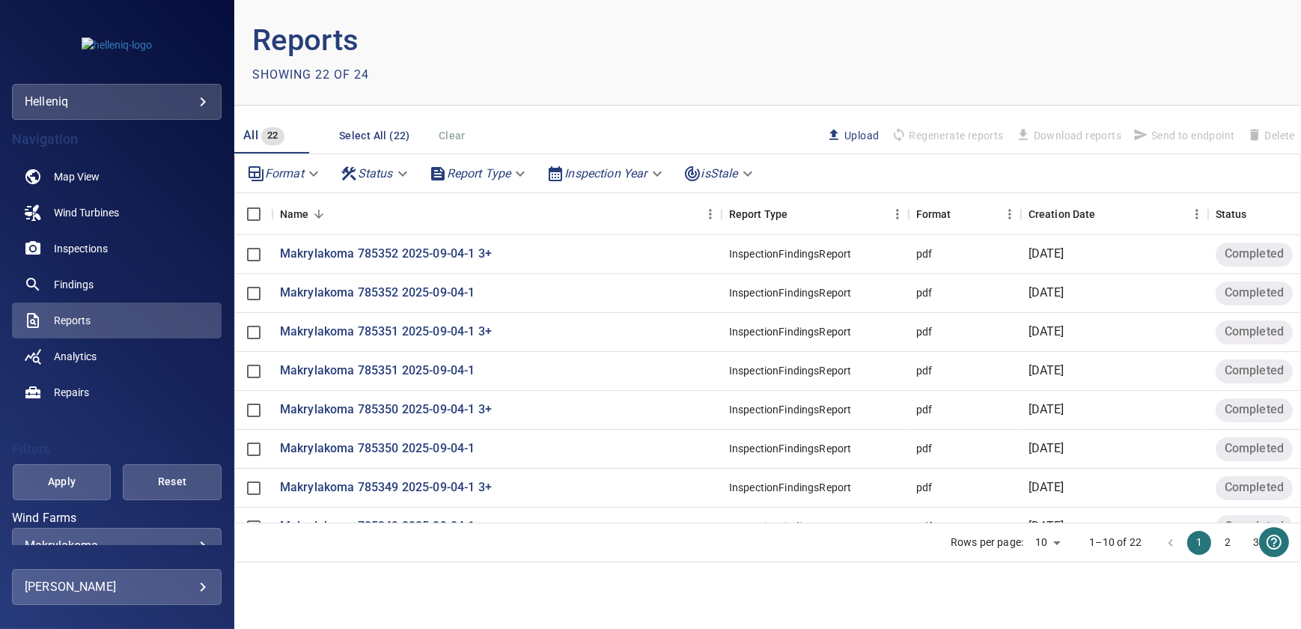
scroll to position [100, 0]
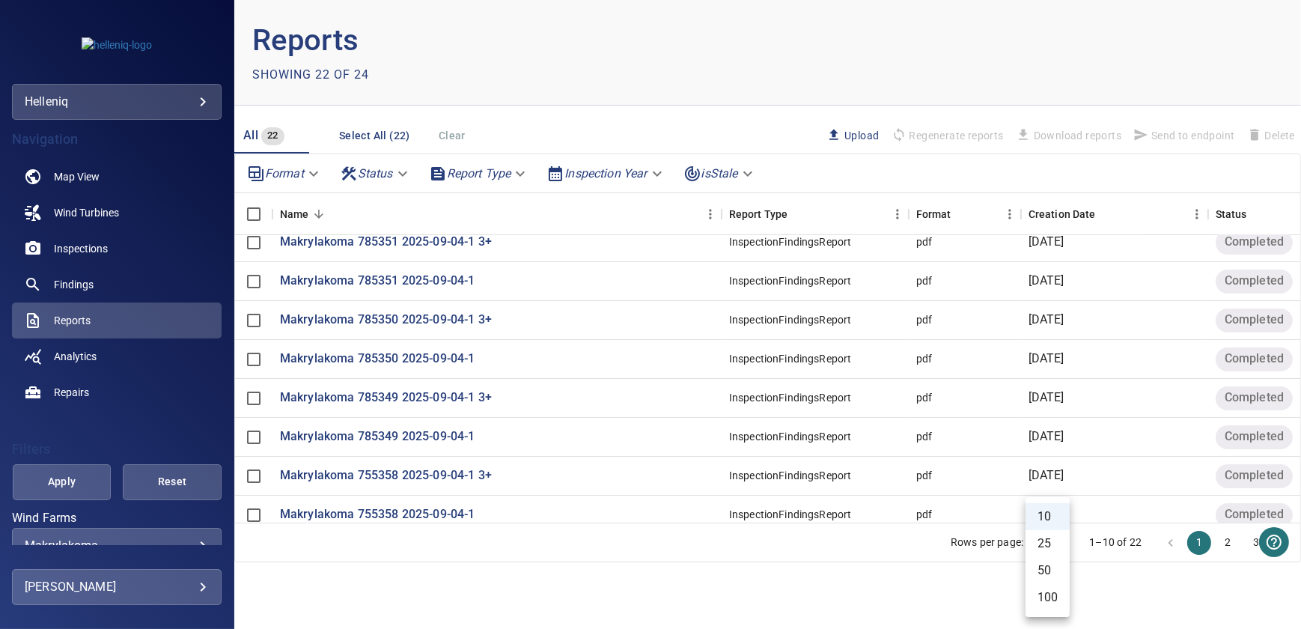
click at [1050, 543] on body "**********" at bounding box center [650, 314] width 1301 height 629
click at [1052, 570] on li "50" at bounding box center [1047, 570] width 44 height 27
type input "**"
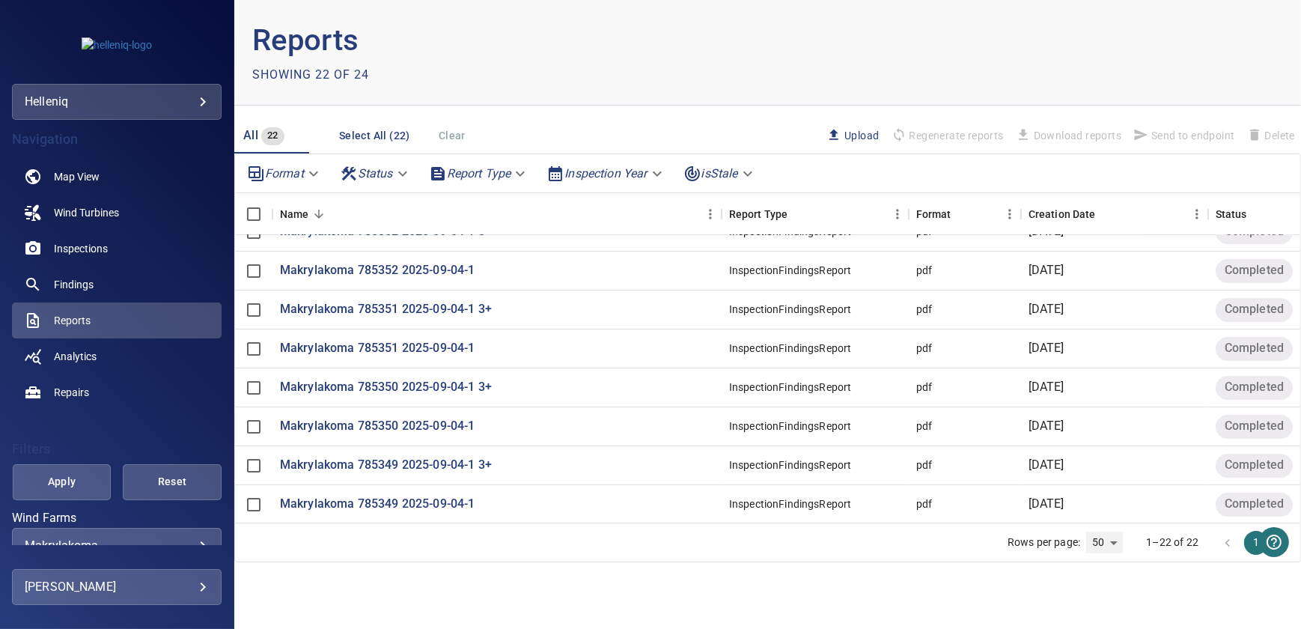
scroll to position [0, 0]
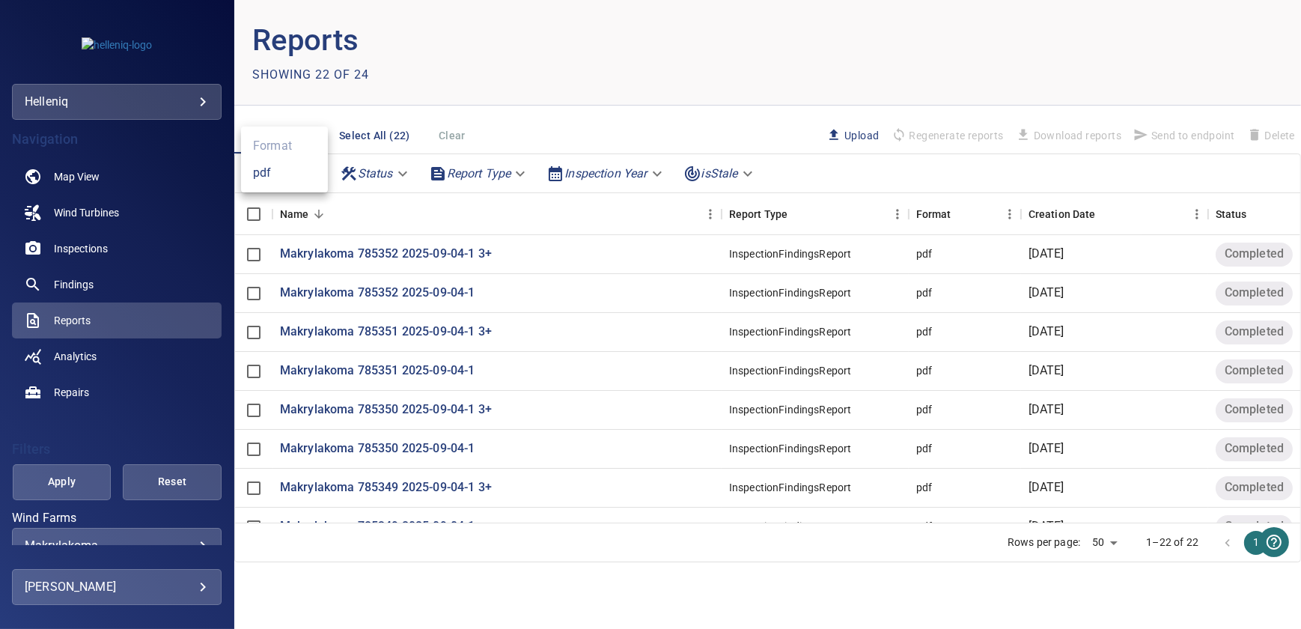
click at [308, 177] on body "**********" at bounding box center [650, 314] width 1301 height 629
click at [572, 135] on div at bounding box center [650, 314] width 1301 height 629
click at [407, 173] on body "**********" at bounding box center [650, 314] width 1301 height 629
click at [695, 135] on div at bounding box center [650, 314] width 1301 height 629
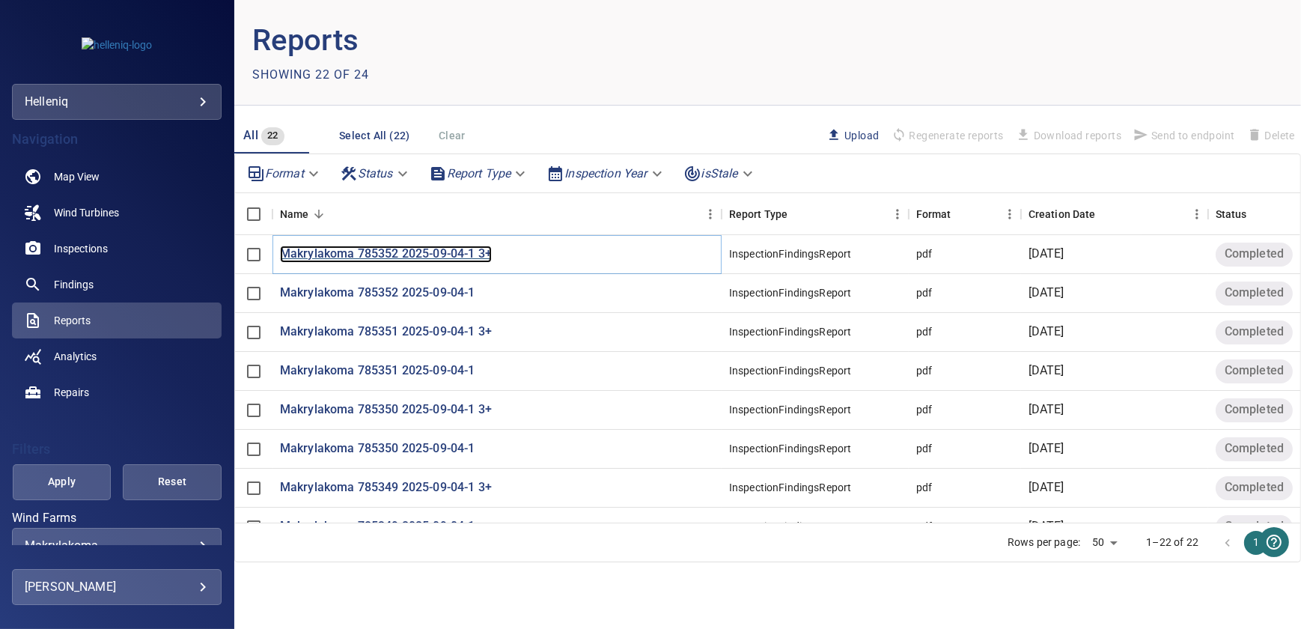
click at [410, 259] on p "Makrylakoma 785352 2025-09-04-1 3+" at bounding box center [386, 253] width 212 height 17
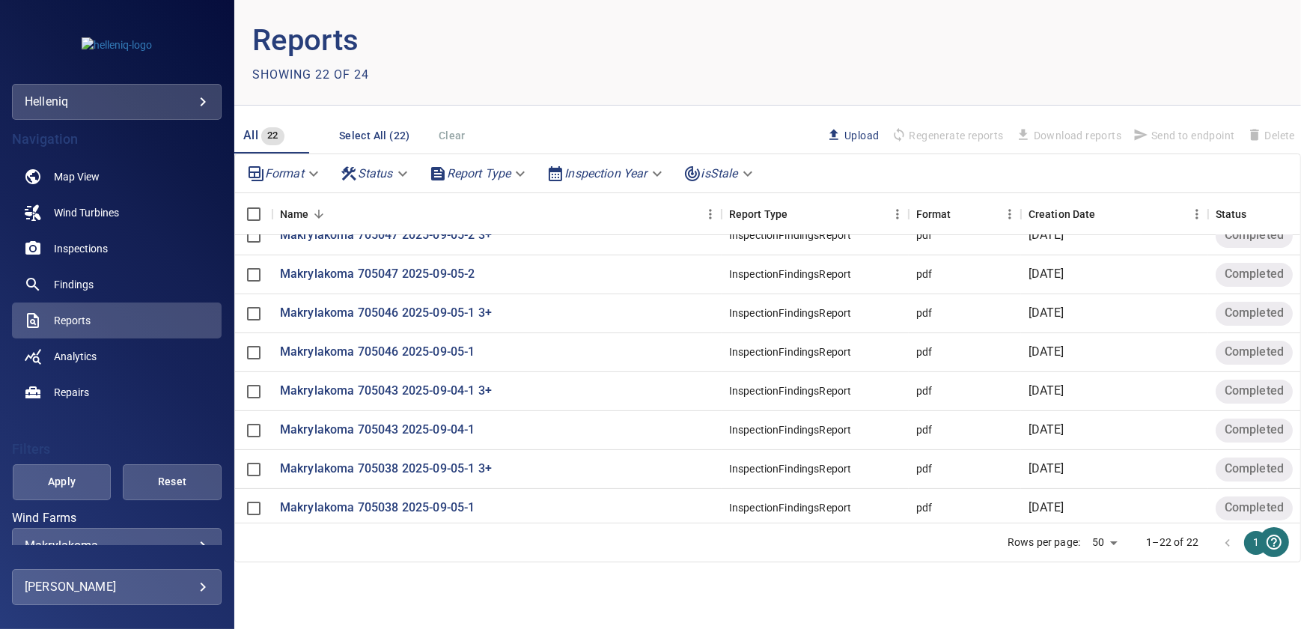
scroll to position [567, 0]
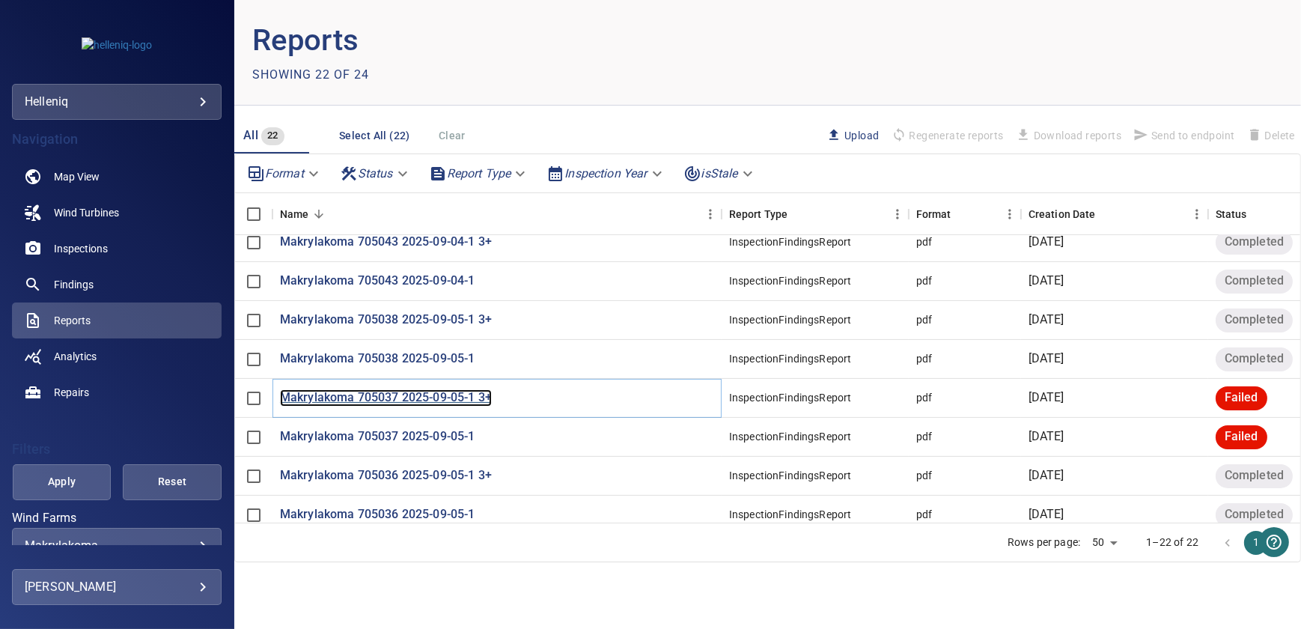
click at [402, 389] on p "Makrylakoma 705037 2025-09-05-1 3+" at bounding box center [386, 397] width 212 height 17
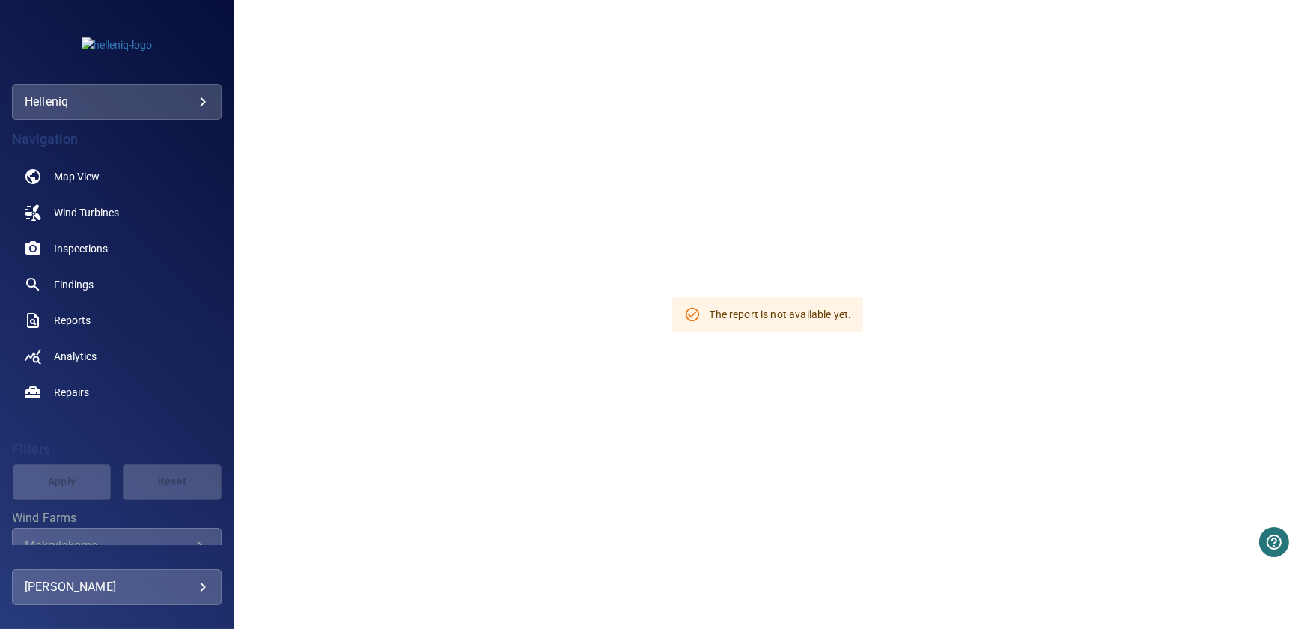
click at [771, 318] on div "The report is not available yet." at bounding box center [780, 314] width 142 height 27
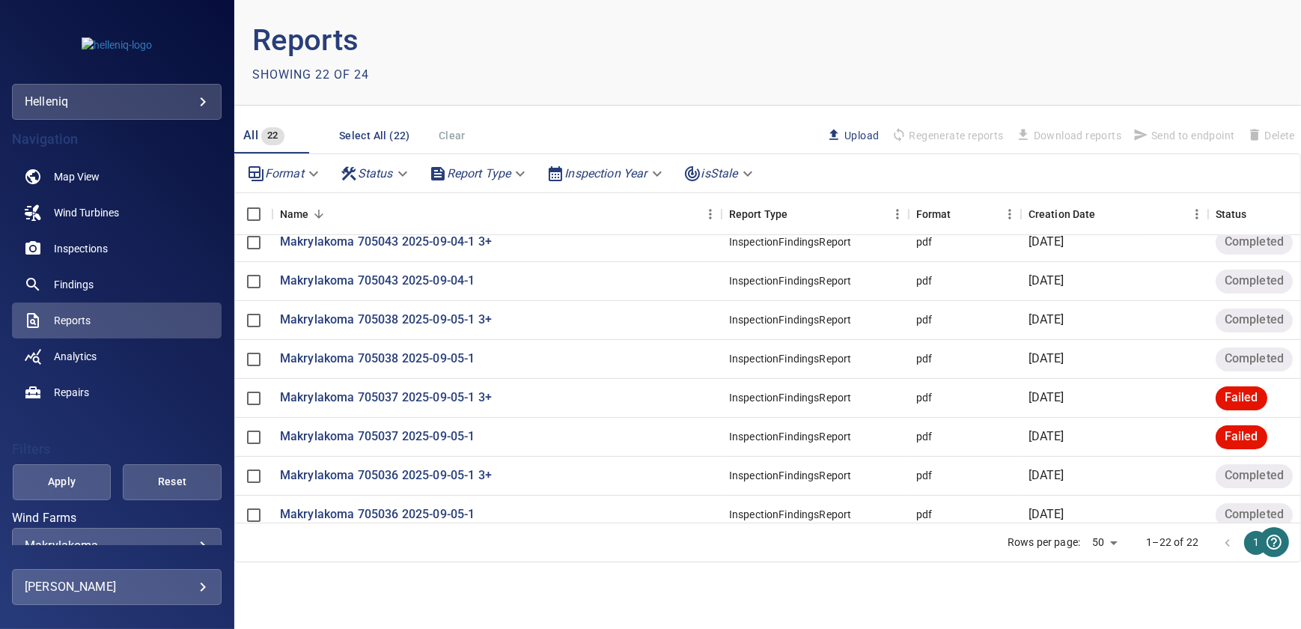
scroll to position [567, 0]
click at [412, 506] on p "Makrylakoma 705036 2025-09-05-1" at bounding box center [377, 514] width 195 height 17
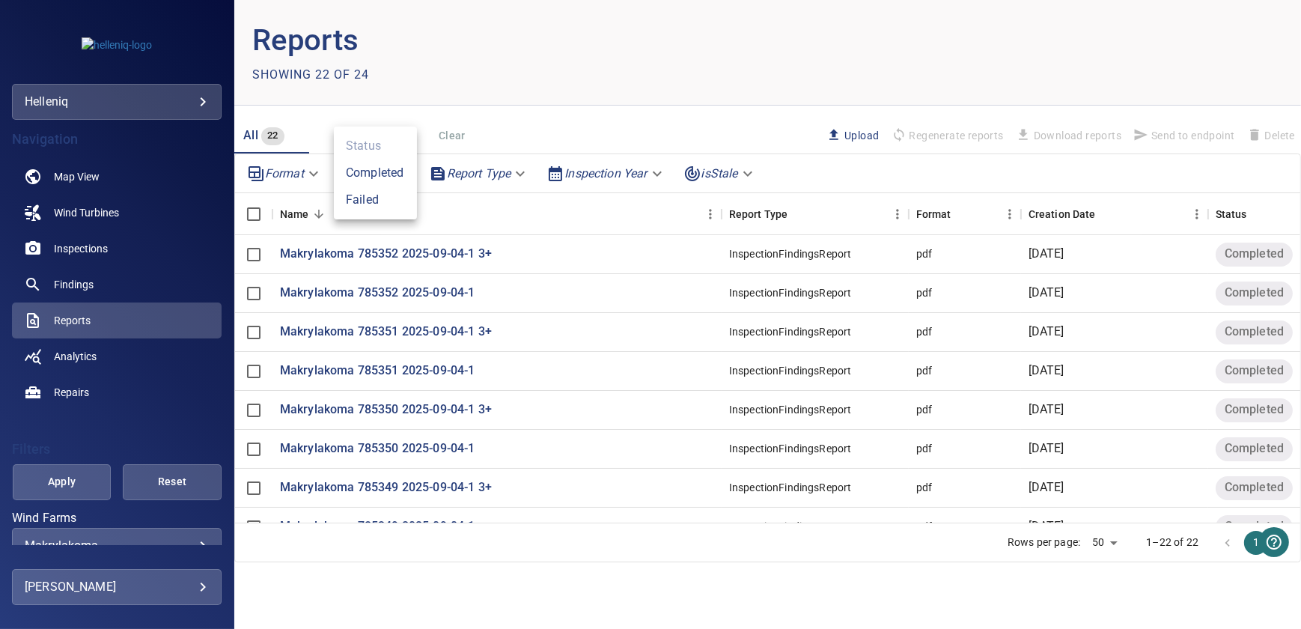
click at [399, 172] on body "**********" at bounding box center [650, 314] width 1301 height 629
click at [507, 176] on div at bounding box center [650, 314] width 1301 height 629
click at [516, 175] on body "**********" at bounding box center [650, 314] width 1301 height 629
click at [724, 129] on div at bounding box center [650, 314] width 1301 height 629
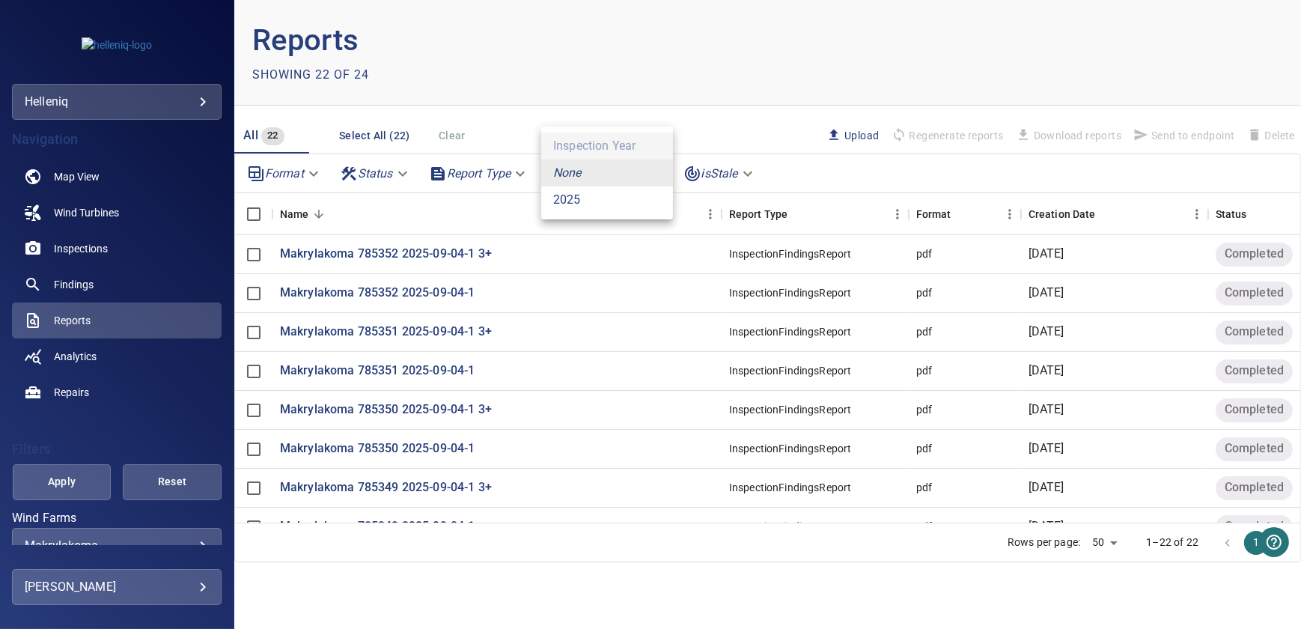
click at [650, 174] on body "**********" at bounding box center [650, 314] width 1301 height 629
click at [825, 162] on div at bounding box center [650, 314] width 1301 height 629
click at [734, 174] on body "**********" at bounding box center [650, 314] width 1301 height 629
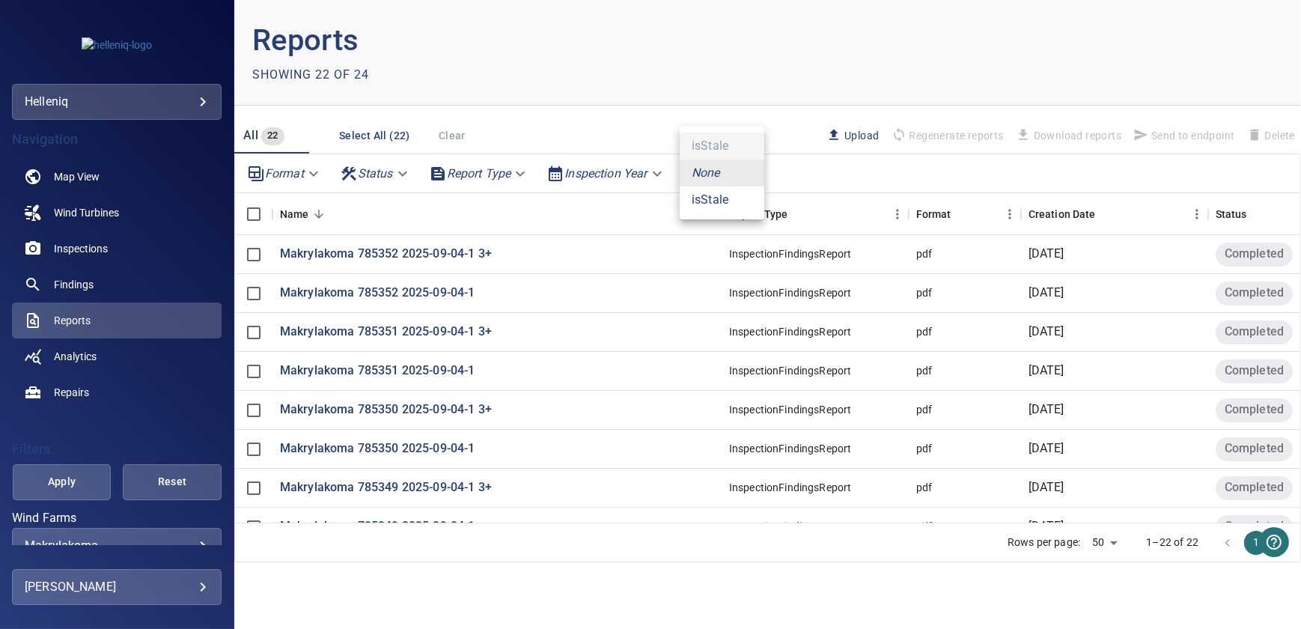
click at [823, 175] on div at bounding box center [650, 314] width 1301 height 629
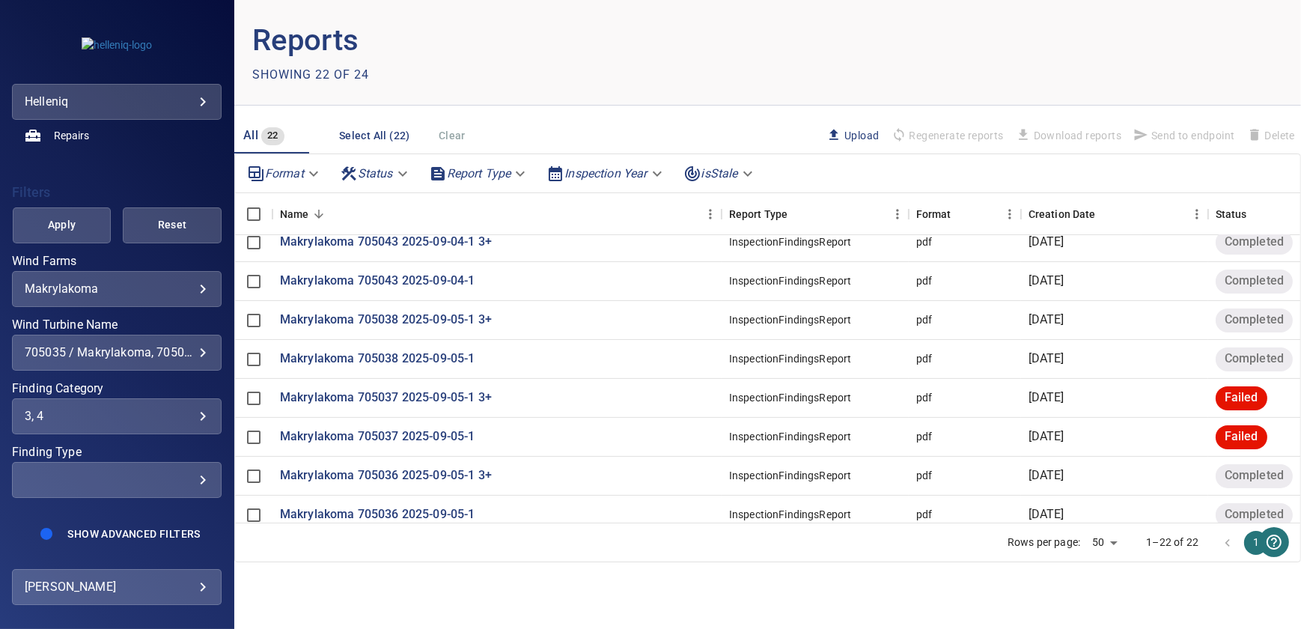
scroll to position [257, 0]
click at [190, 413] on div "3, 4" at bounding box center [117, 415] width 184 height 14
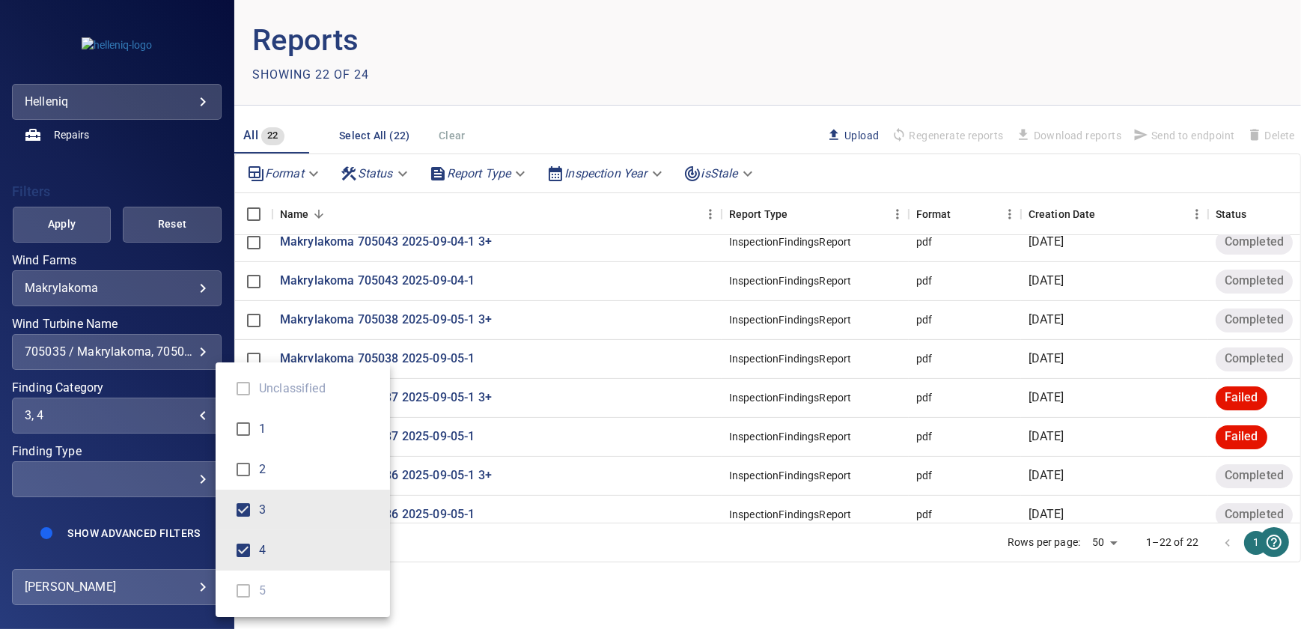
click at [273, 510] on span "3" at bounding box center [318, 510] width 119 height 18
type input "*"
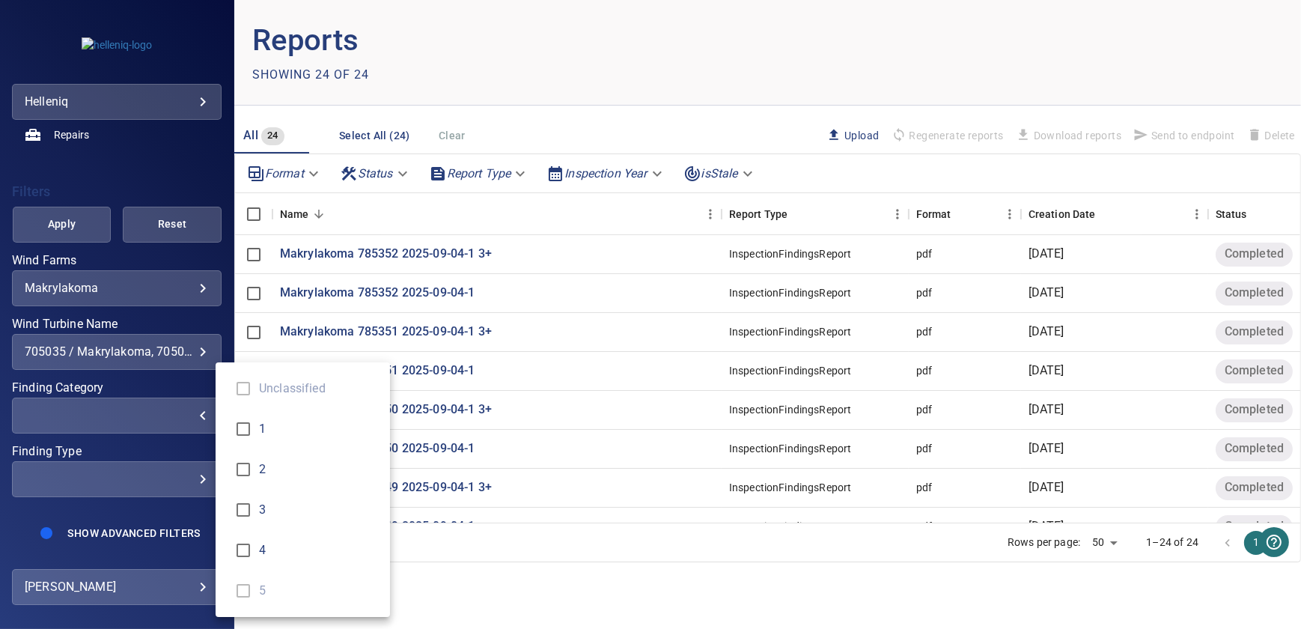
click at [525, 563] on div "Finding Category" at bounding box center [650, 314] width 1301 height 629
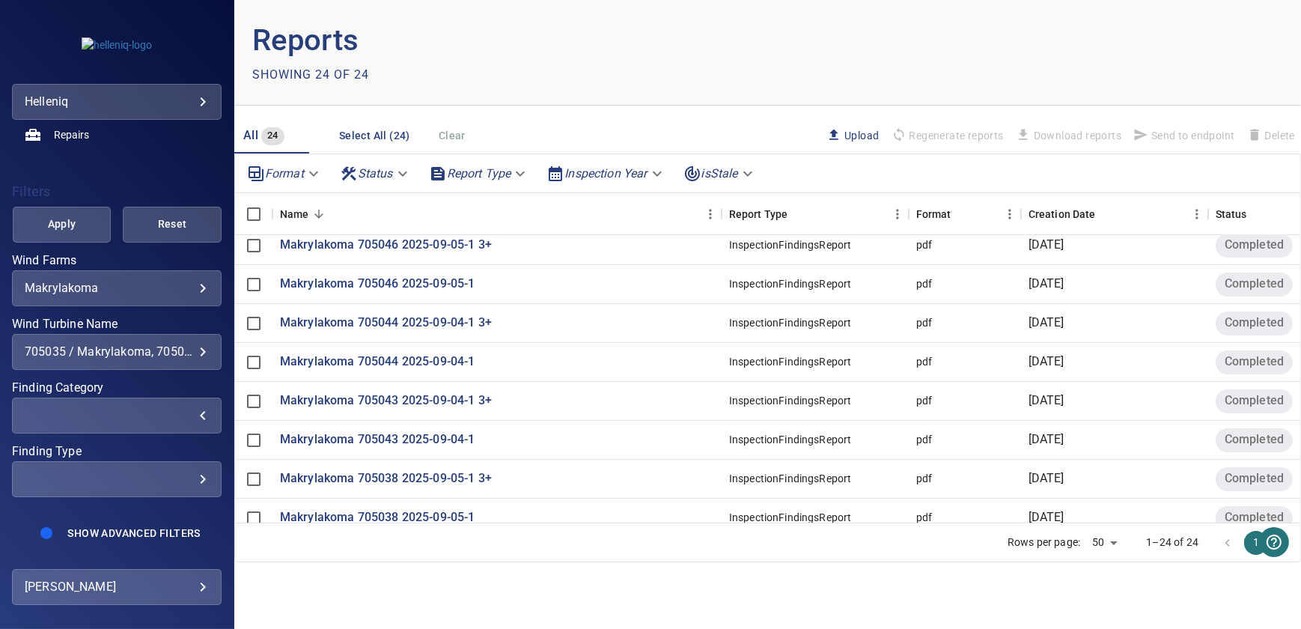
scroll to position [644, 0]
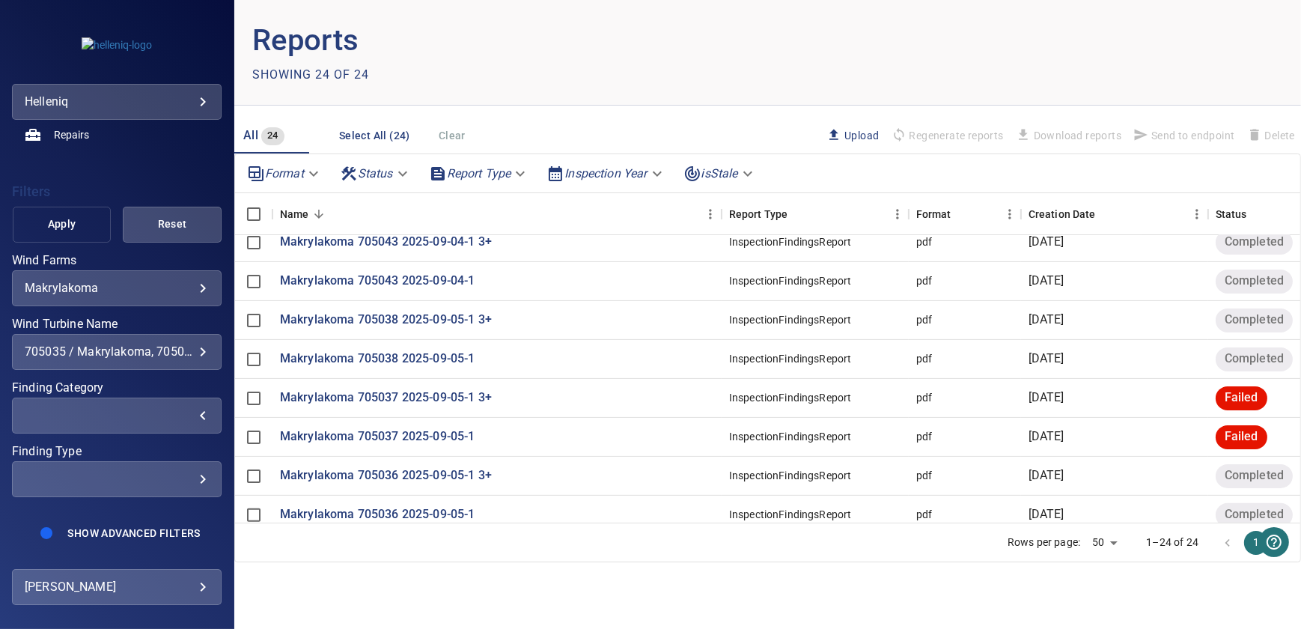
click at [74, 225] on span "Apply" at bounding box center [61, 224] width 61 height 19
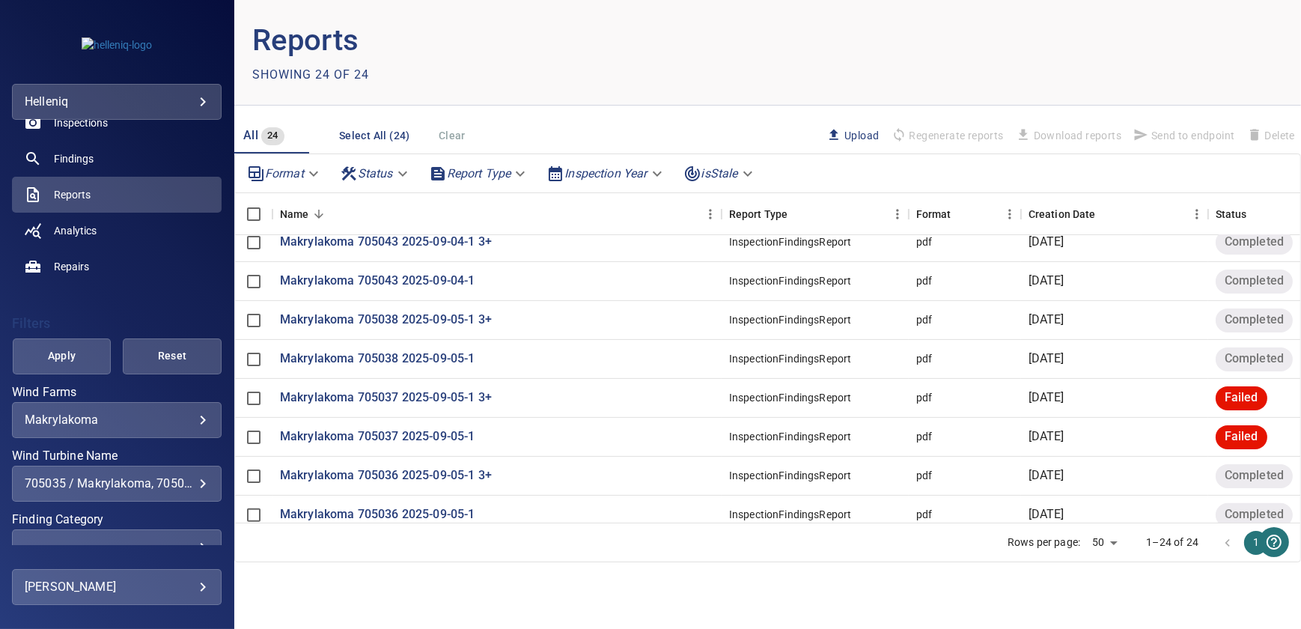
scroll to position [0, 0]
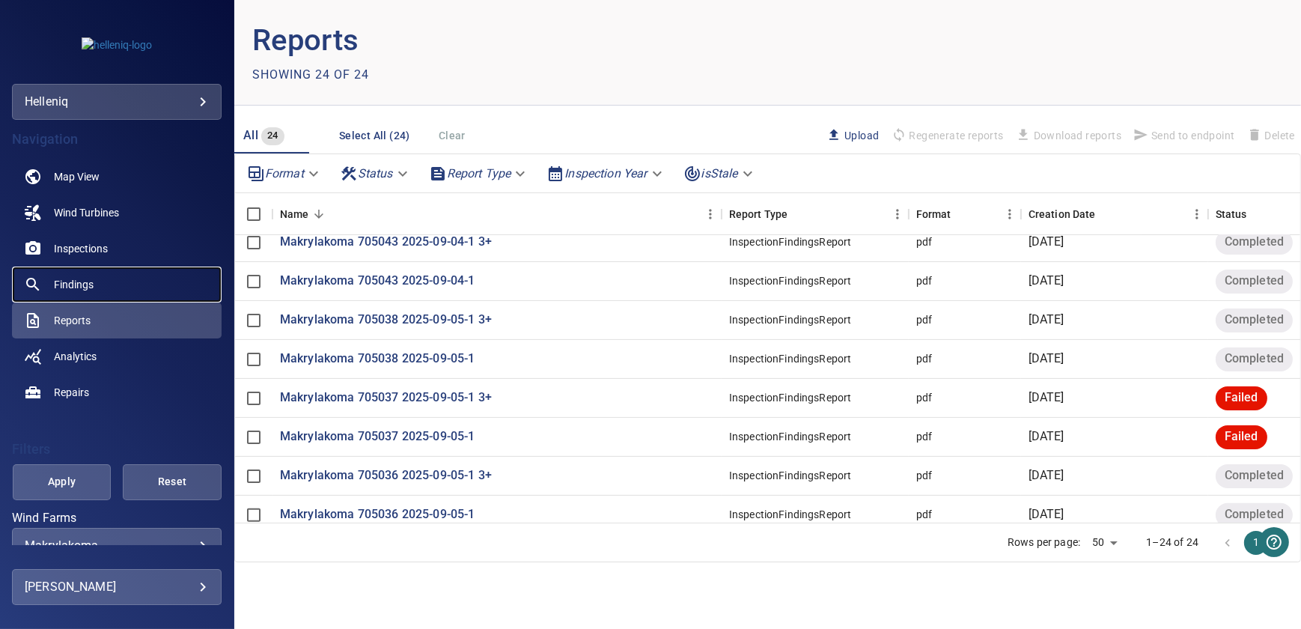
click at [76, 280] on span "Findings" at bounding box center [74, 284] width 40 height 15
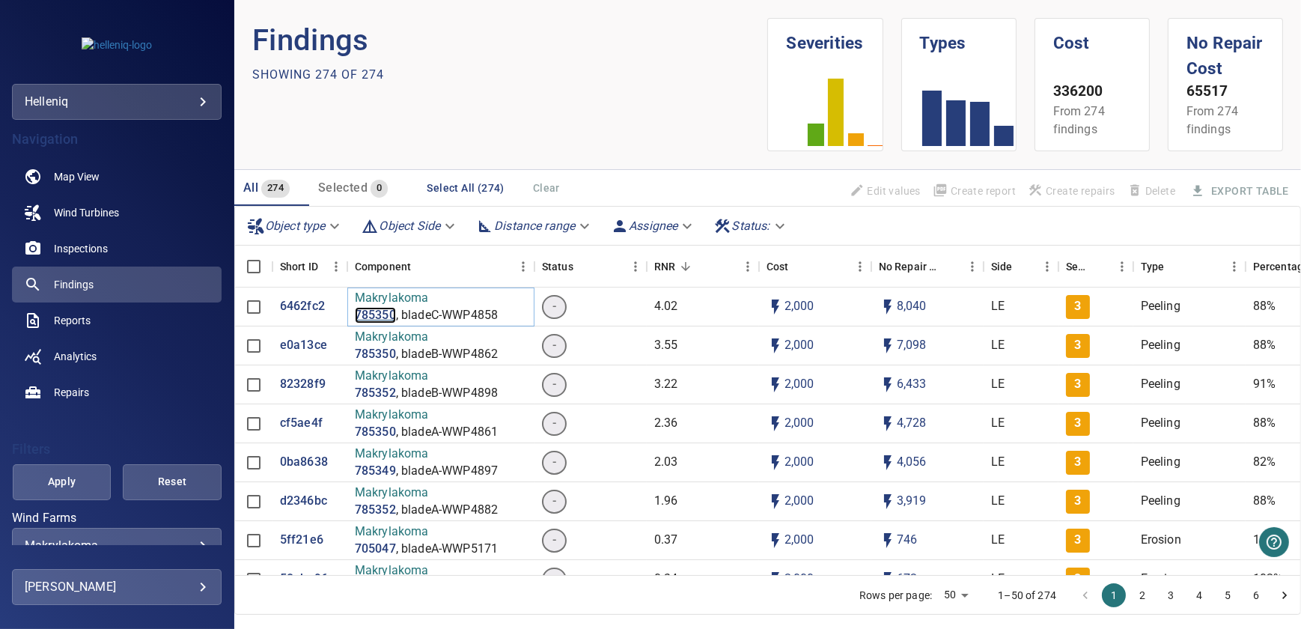
click at [376, 317] on p "785350" at bounding box center [375, 315] width 41 height 17
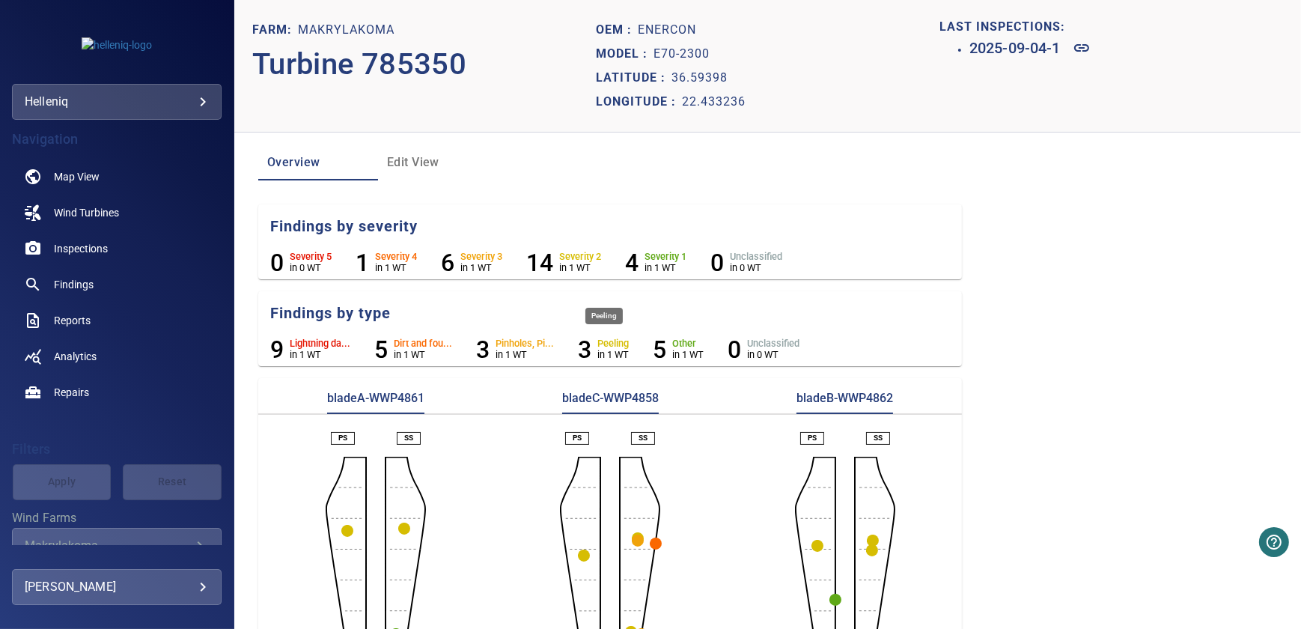
scroll to position [97, 0]
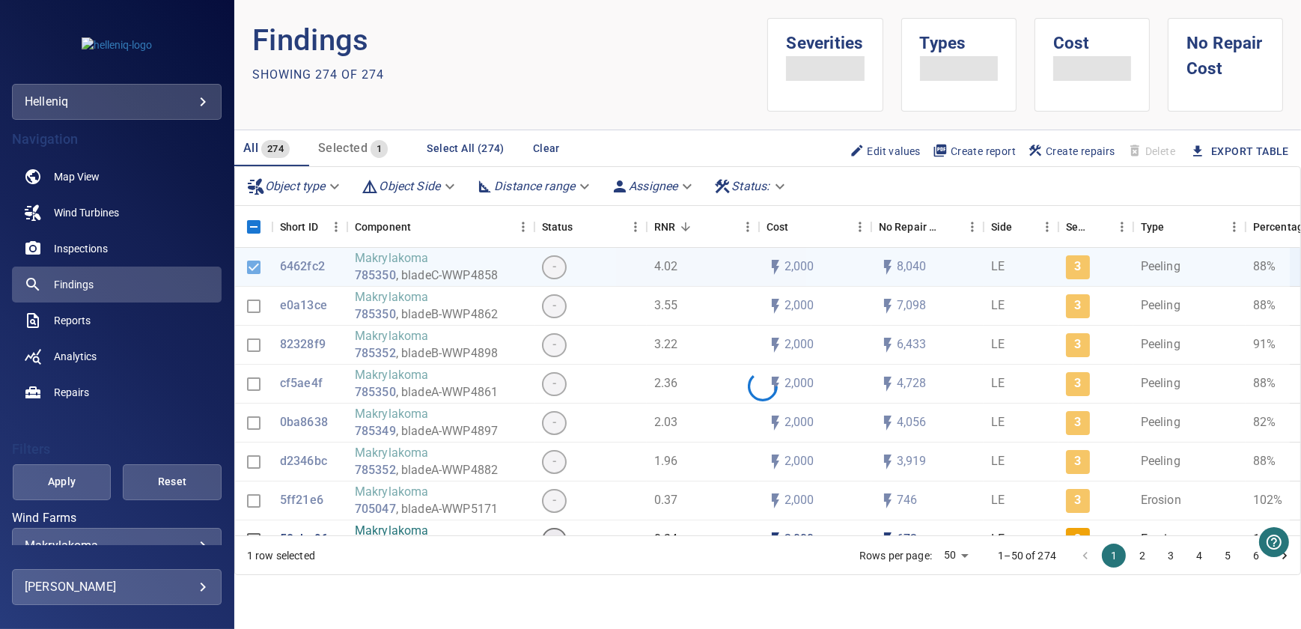
click at [303, 265] on div at bounding box center [762, 386] width 1054 height 277
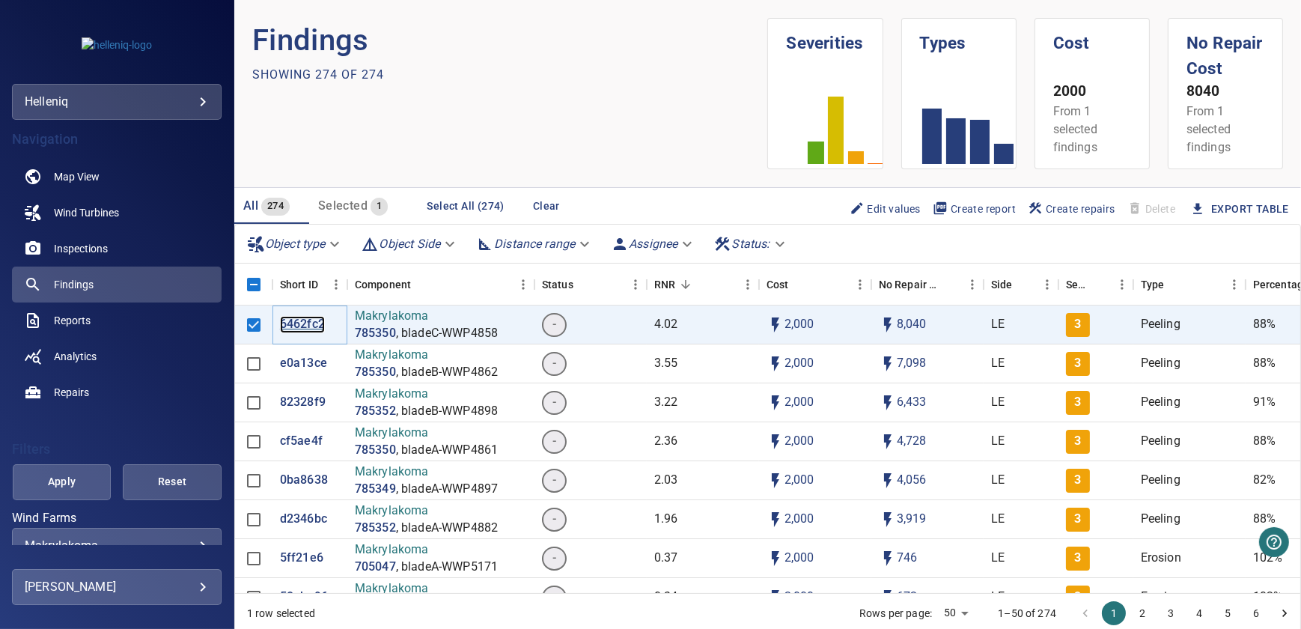
click at [300, 321] on p "6462fc2" at bounding box center [302, 324] width 45 height 17
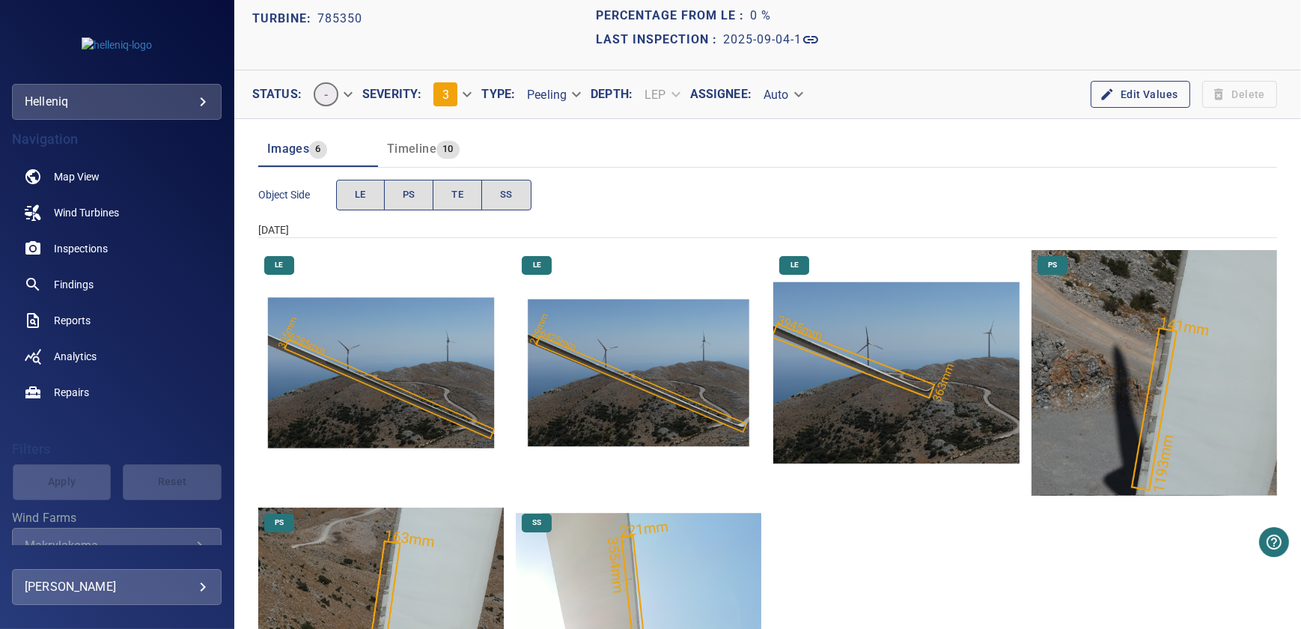
scroll to position [204, 0]
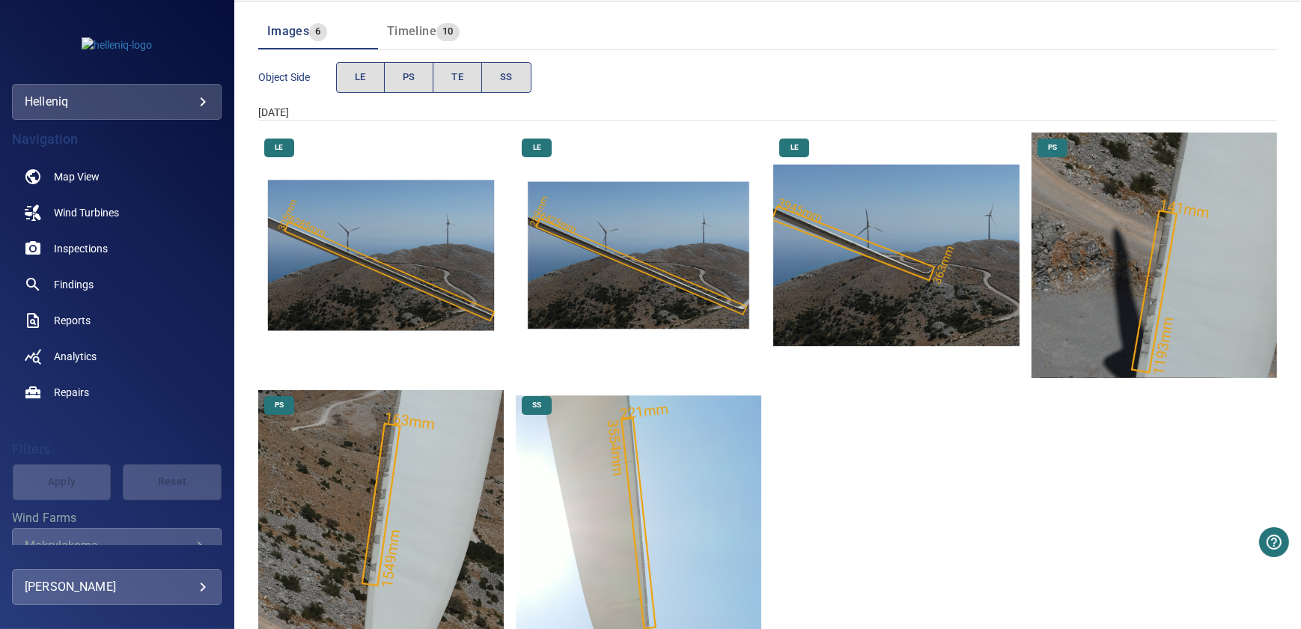
click at [397, 224] on img "Makrylakoma/785350/2025-09-04-1/2025-09-04-3/image10wp12.jpg" at bounding box center [380, 254] width 245 height 245
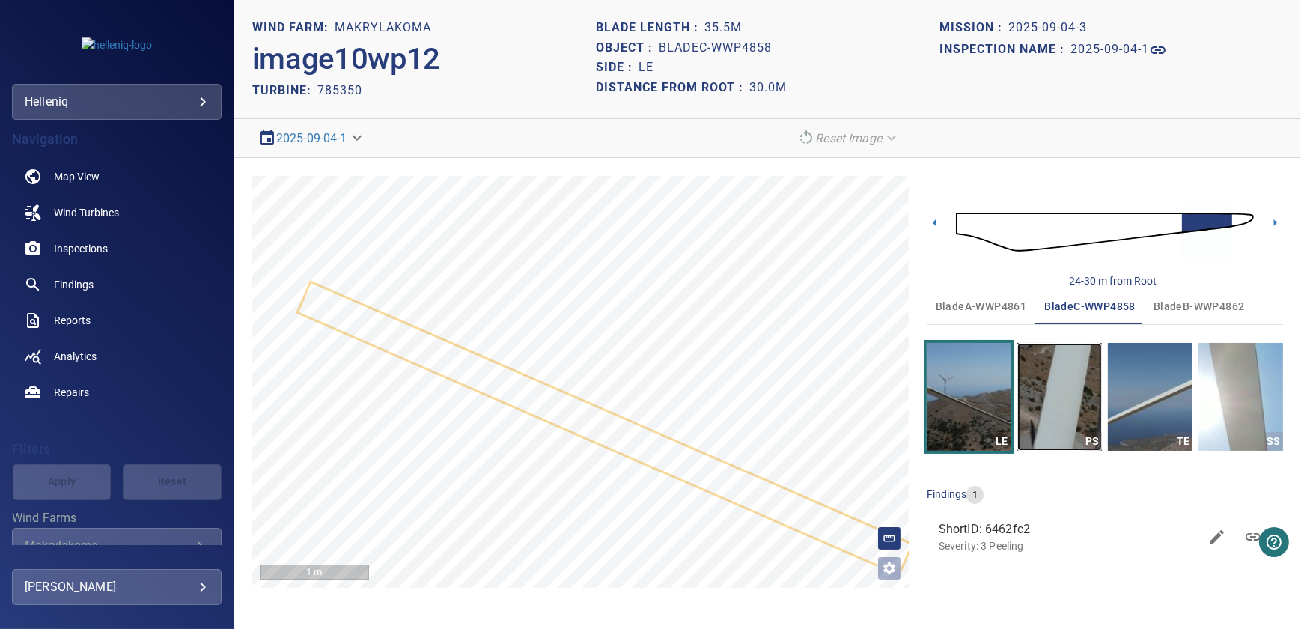
click at [1066, 390] on img "button" at bounding box center [1059, 397] width 85 height 108
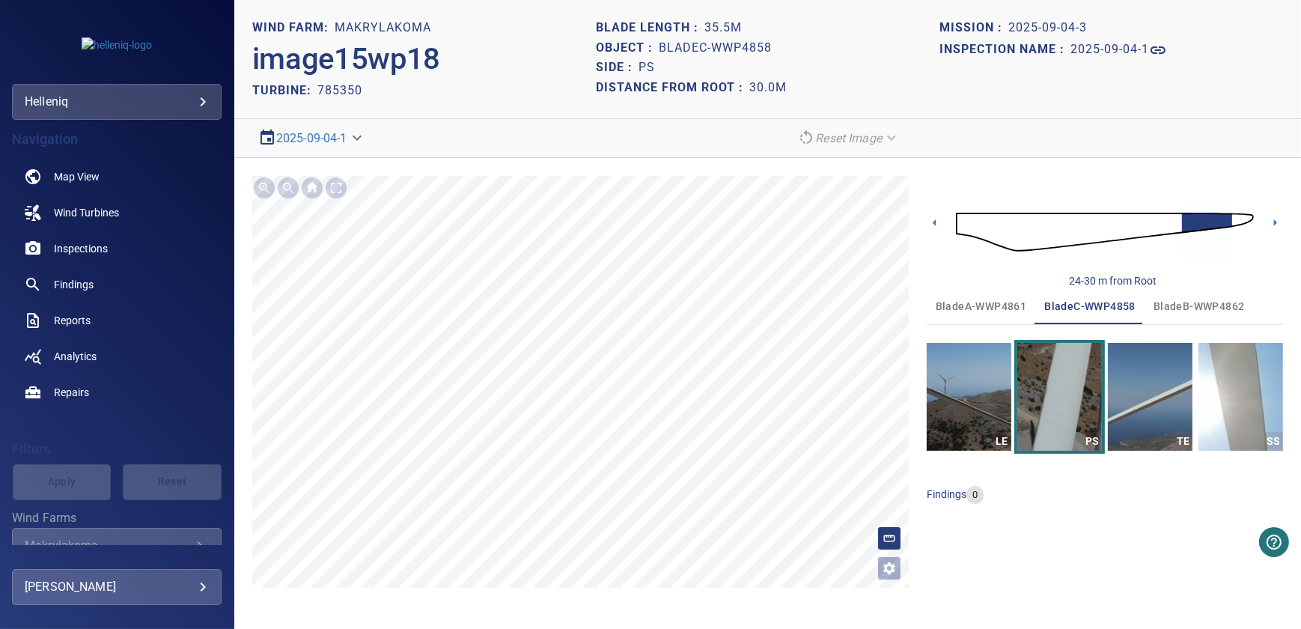
click at [1198, 305] on span "bladeB-WWP4862" at bounding box center [1198, 306] width 91 height 19
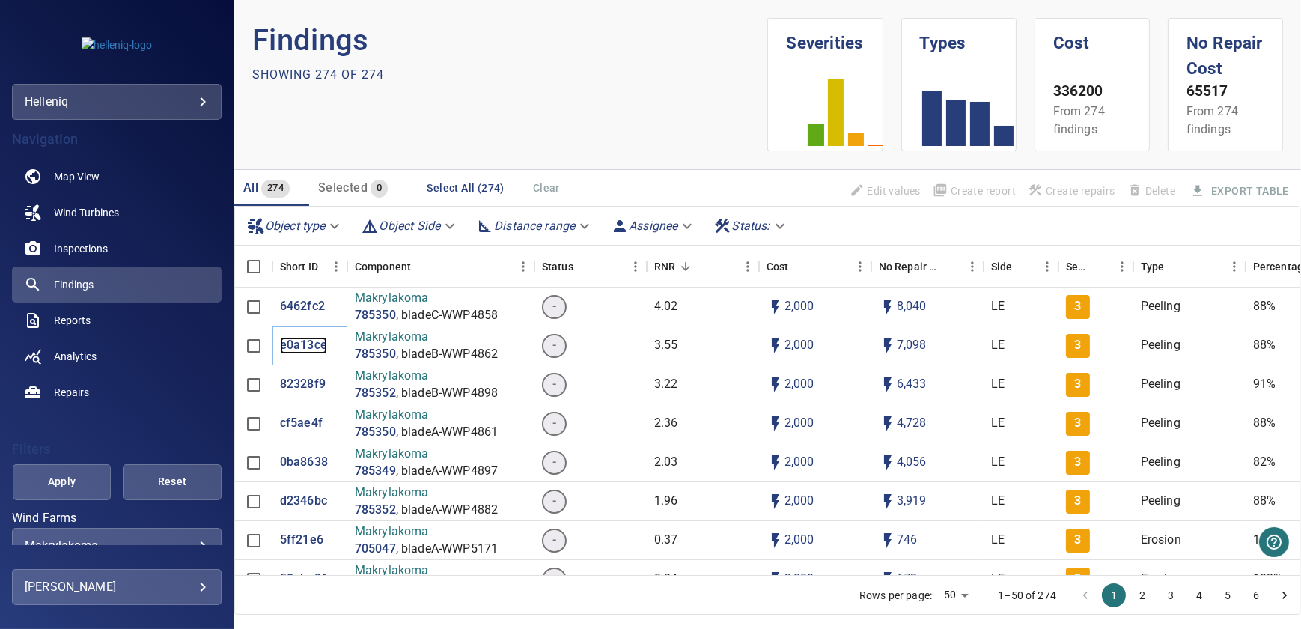
click at [306, 343] on p "e0a13ce" at bounding box center [303, 345] width 47 height 17
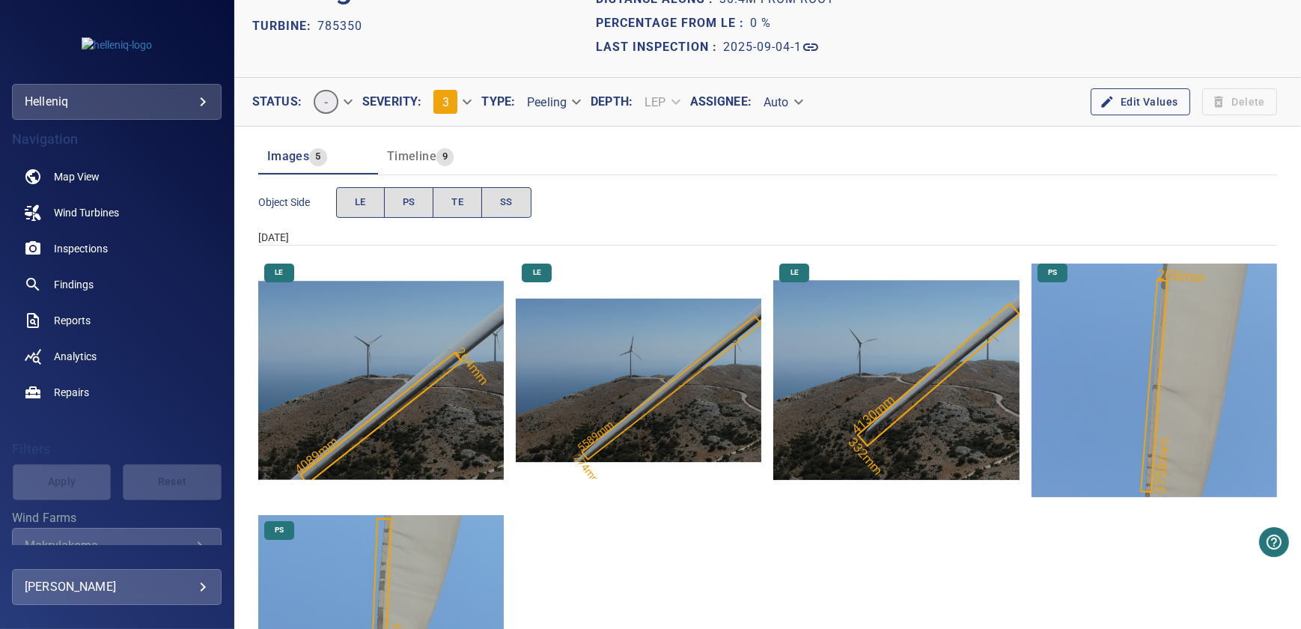
scroll to position [204, 0]
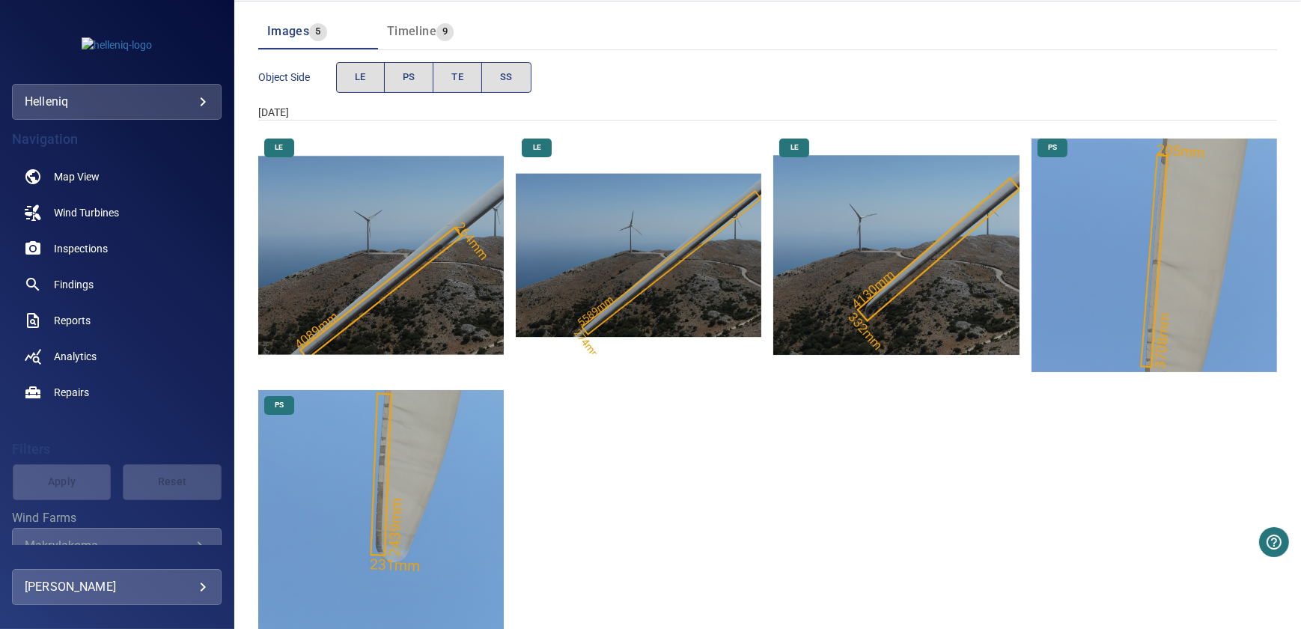
click at [405, 262] on img "Makrylakoma/785350/2025-09-04-1/2025-09-04-3/image62wp67.jpg" at bounding box center [380, 254] width 245 height 245
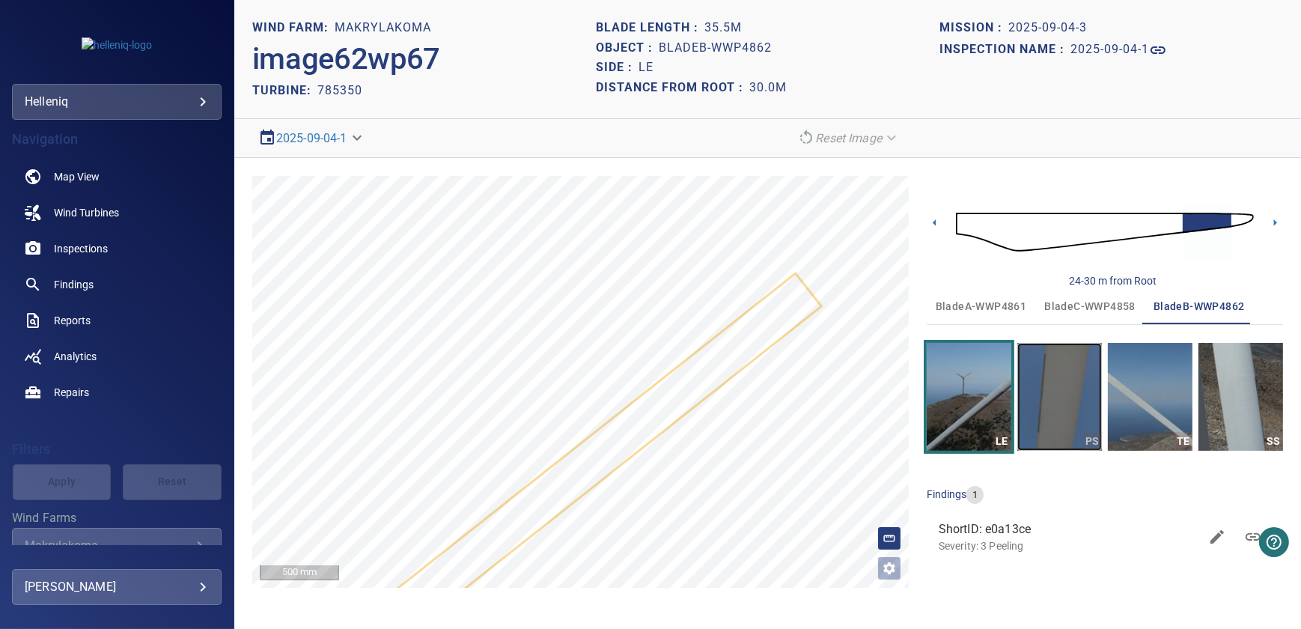
click at [1077, 396] on img "button" at bounding box center [1059, 397] width 85 height 108
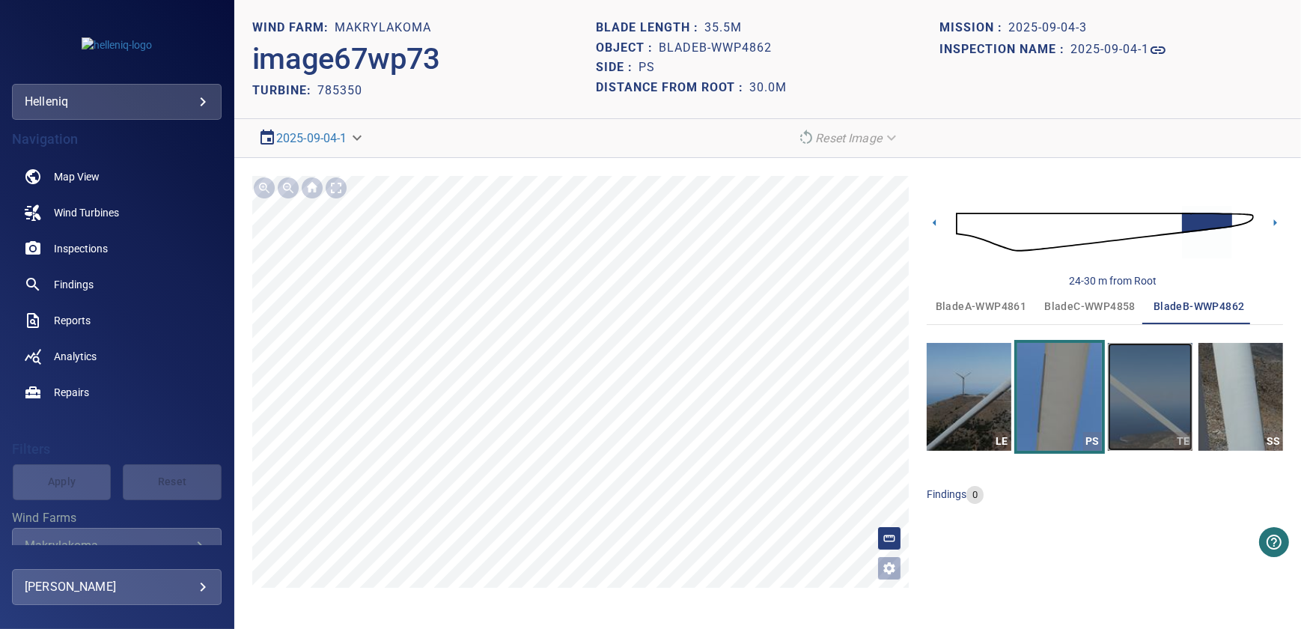
click at [1183, 412] on img "button" at bounding box center [1150, 397] width 85 height 108
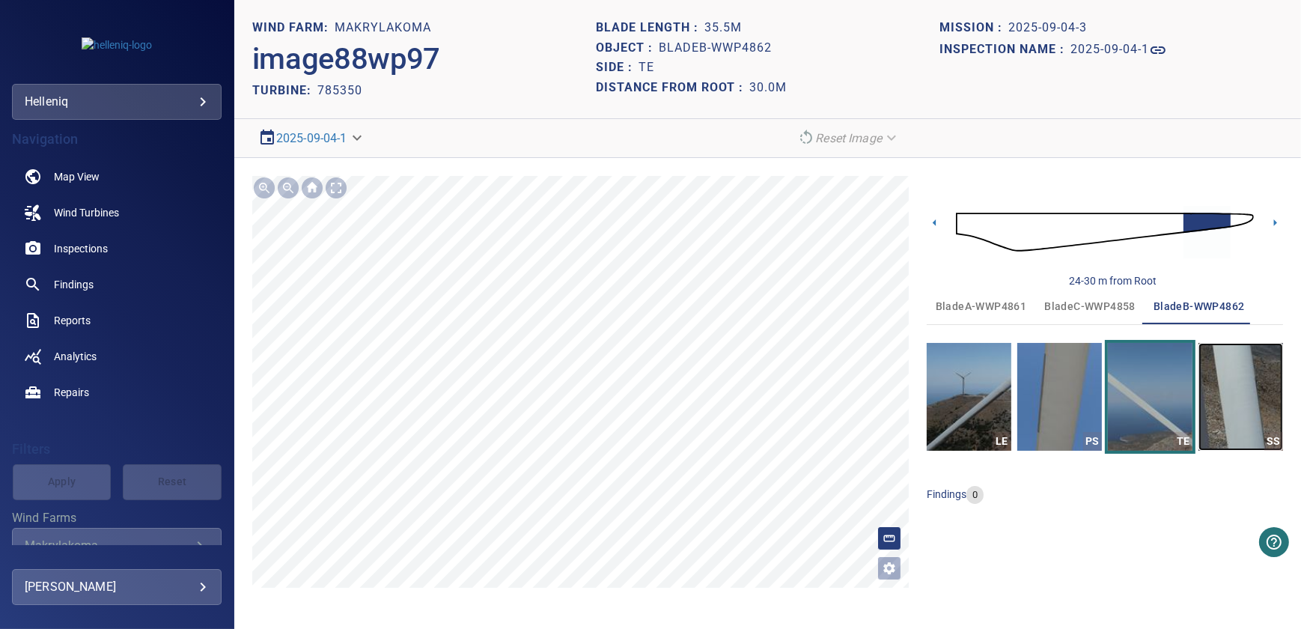
click at [1215, 400] on img "button" at bounding box center [1240, 397] width 85 height 108
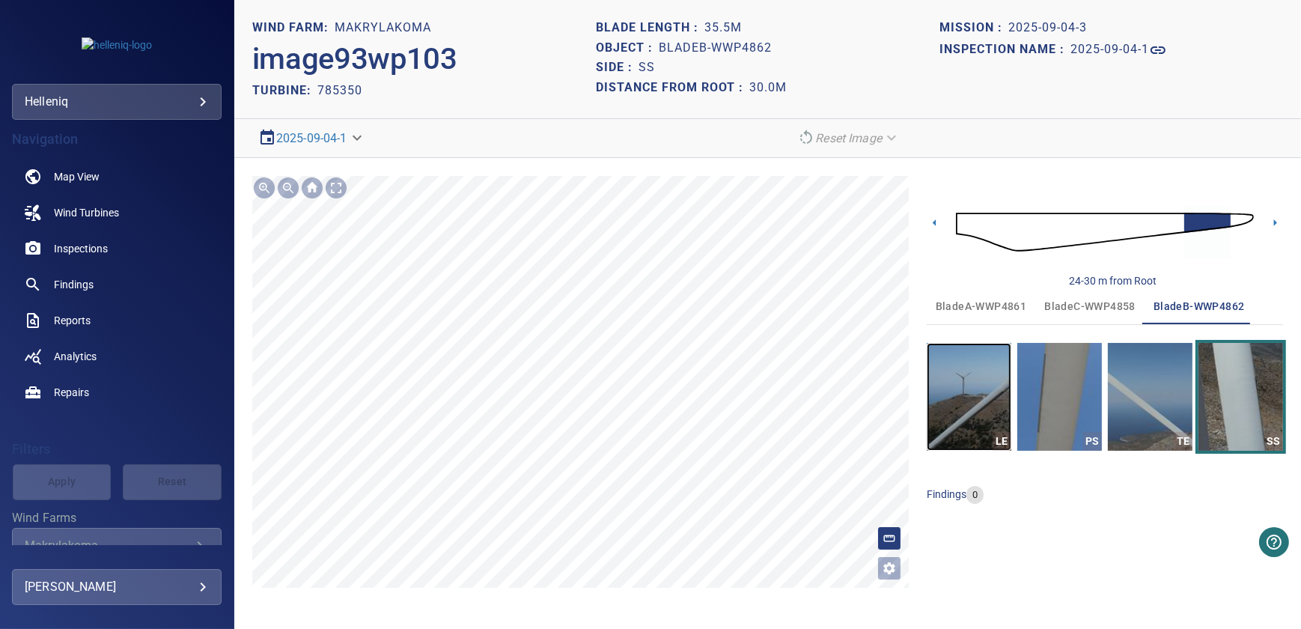
click at [944, 388] on img "button" at bounding box center [968, 397] width 85 height 108
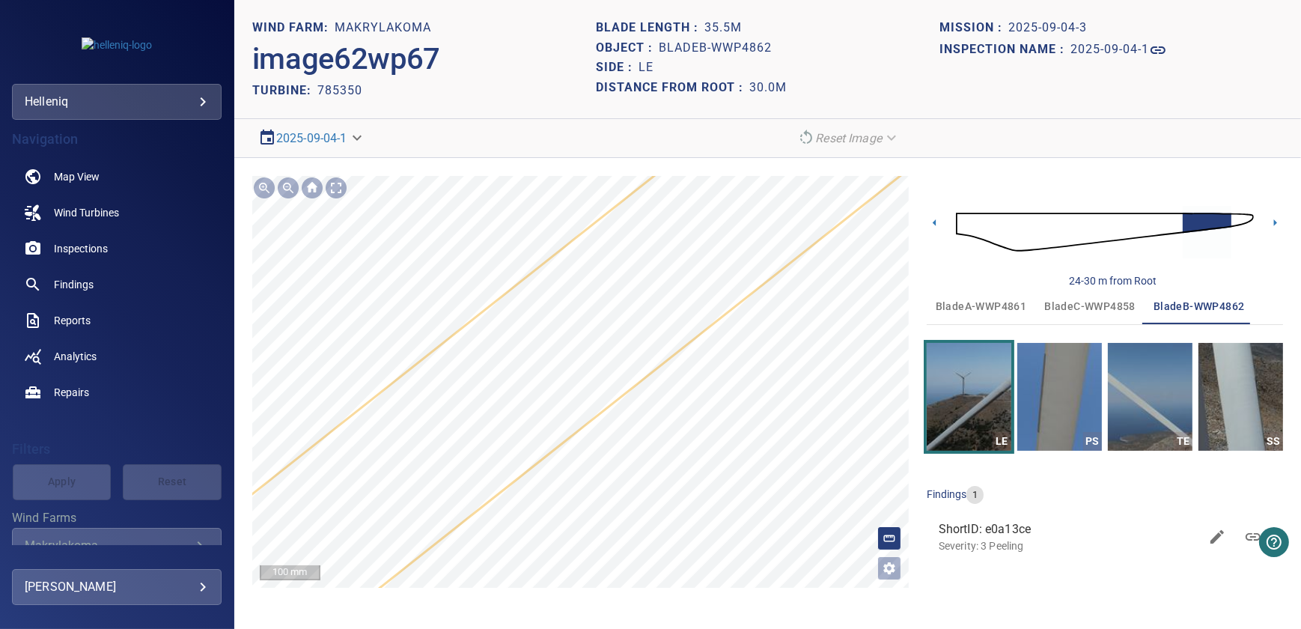
click at [827, 125] on div "Reset Image" at bounding box center [848, 138] width 115 height 26
click at [820, 142] on em "Reset Image" at bounding box center [848, 138] width 67 height 14
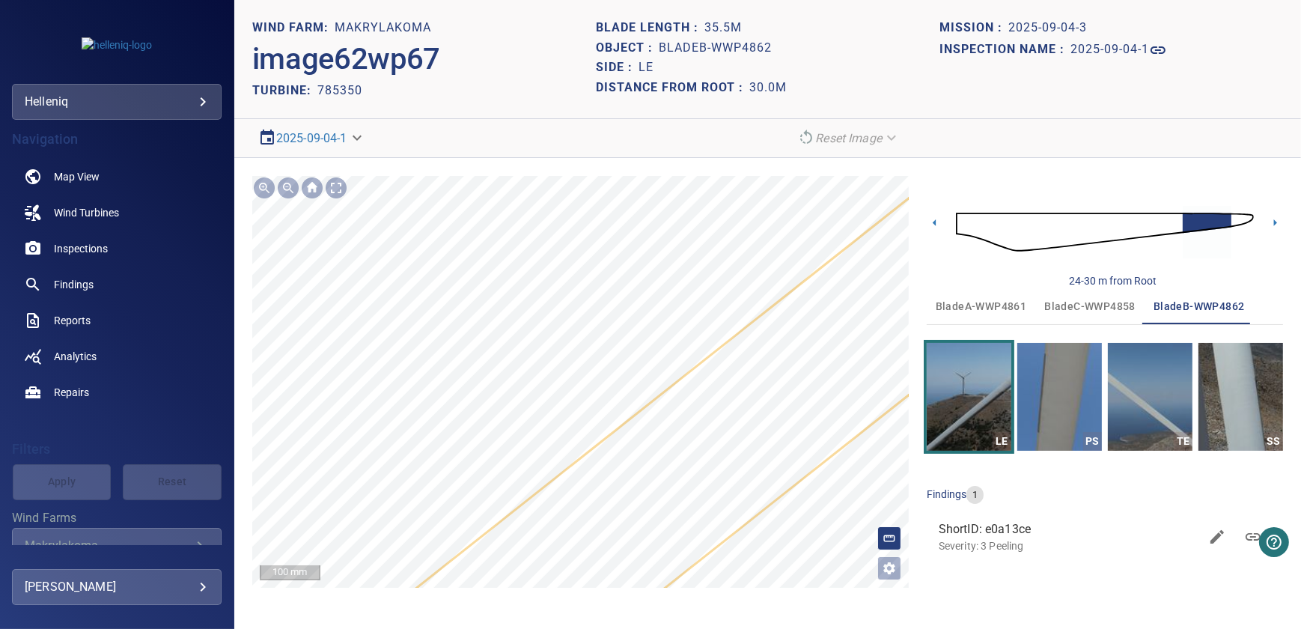
click at [589, 290] on div "Makrylakoma/785350/e0a13ce0-8cc3-11f0-9973-f504d1790140 Severity 3 Peeling" at bounding box center [580, 382] width 656 height 412
click at [503, 267] on div "Makrylakoma/785350/e0a13ce0-8cc3-11f0-9973-f504d1790140 Severity 3 Peeling" at bounding box center [580, 382] width 656 height 412
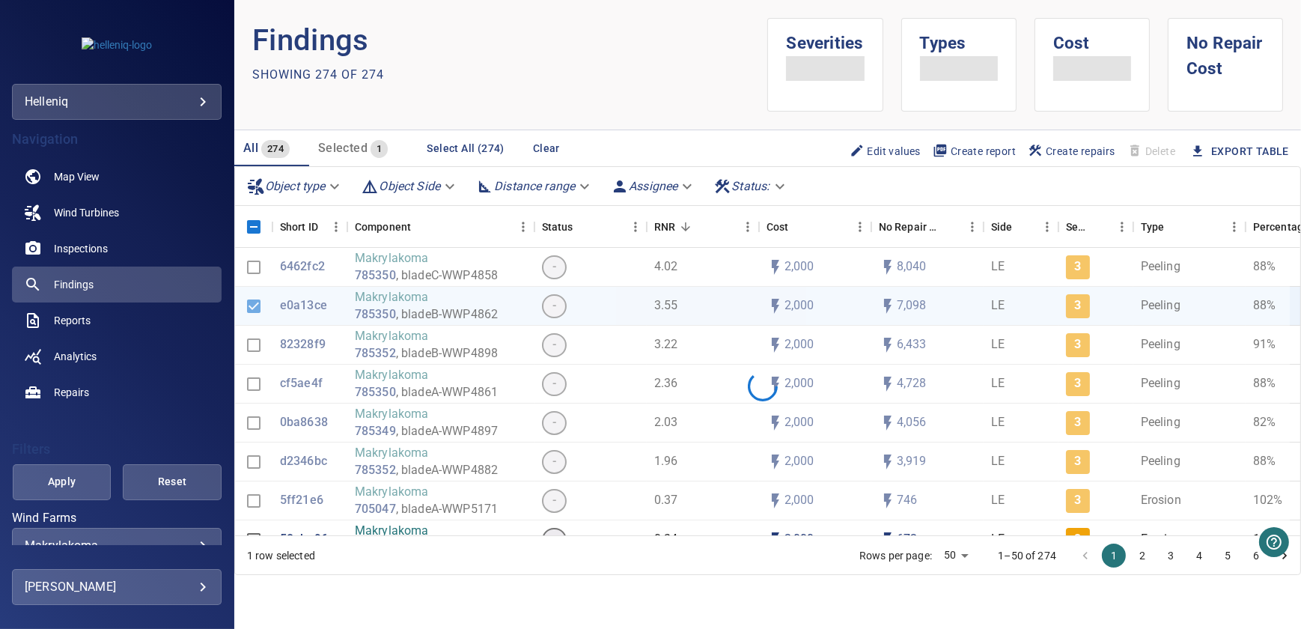
drag, startPoint x: 254, startPoint y: 308, endPoint x: 477, endPoint y: 311, distance: 222.3
click at [254, 308] on div at bounding box center [762, 386] width 1054 height 277
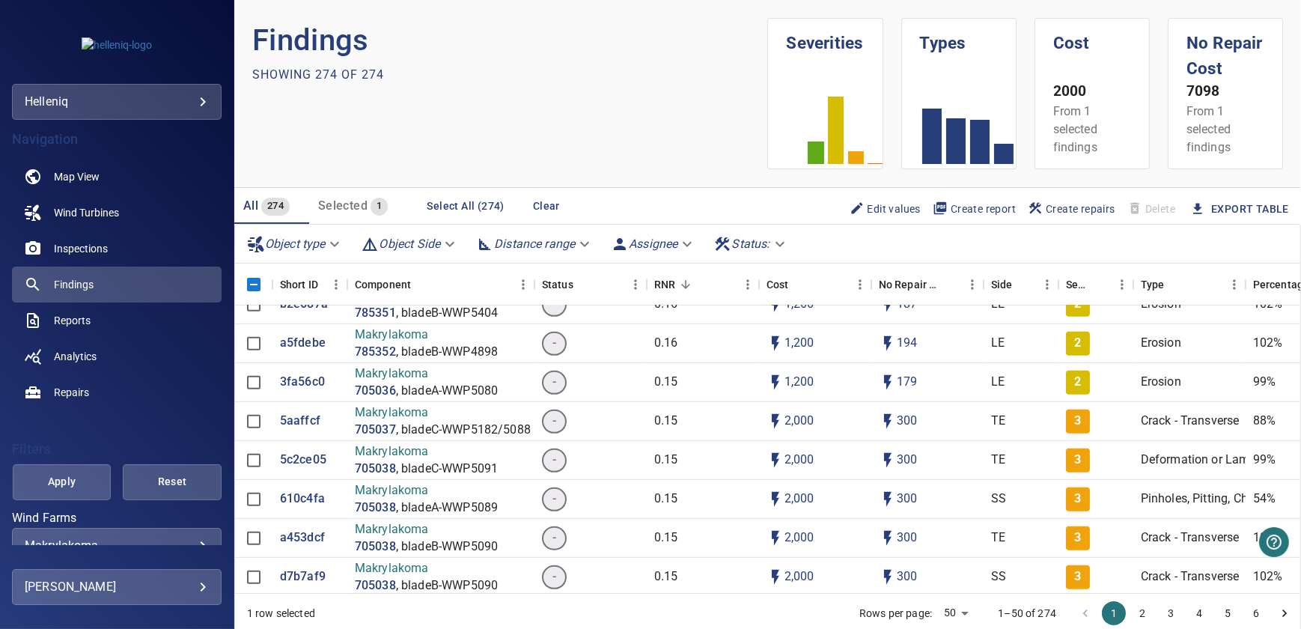
scroll to position [1088, 0]
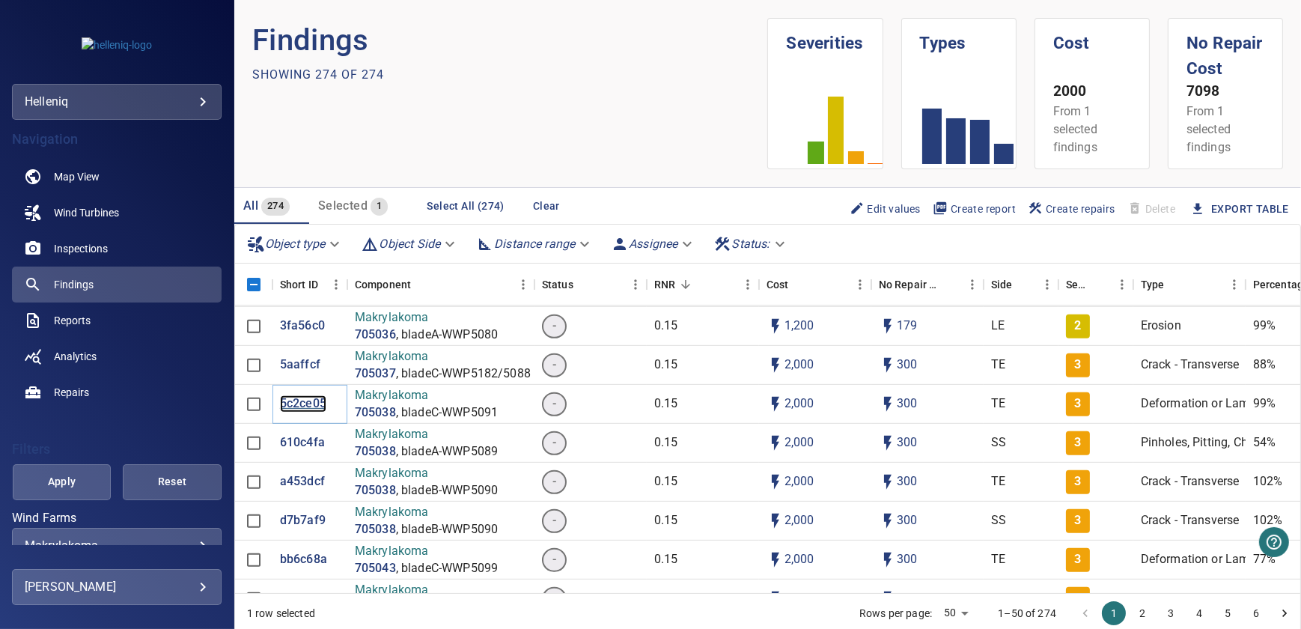
click at [303, 406] on p "5c2ce05" at bounding box center [303, 403] width 46 height 17
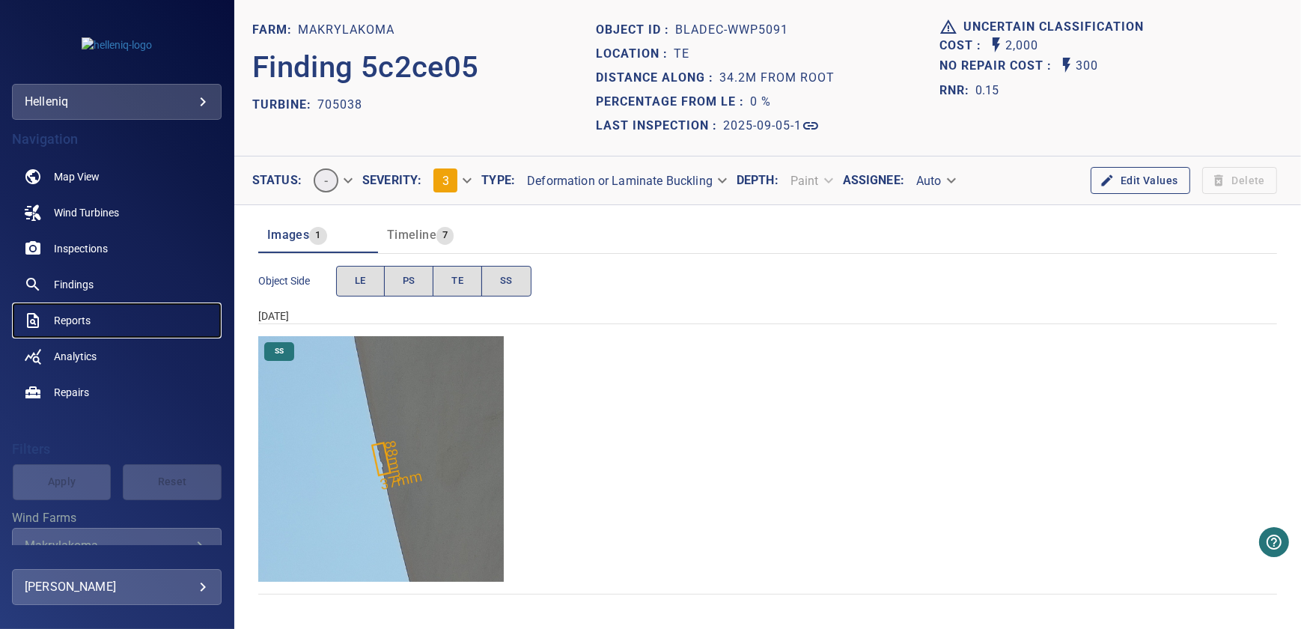
click at [57, 314] on span "Reports" at bounding box center [72, 320] width 37 height 15
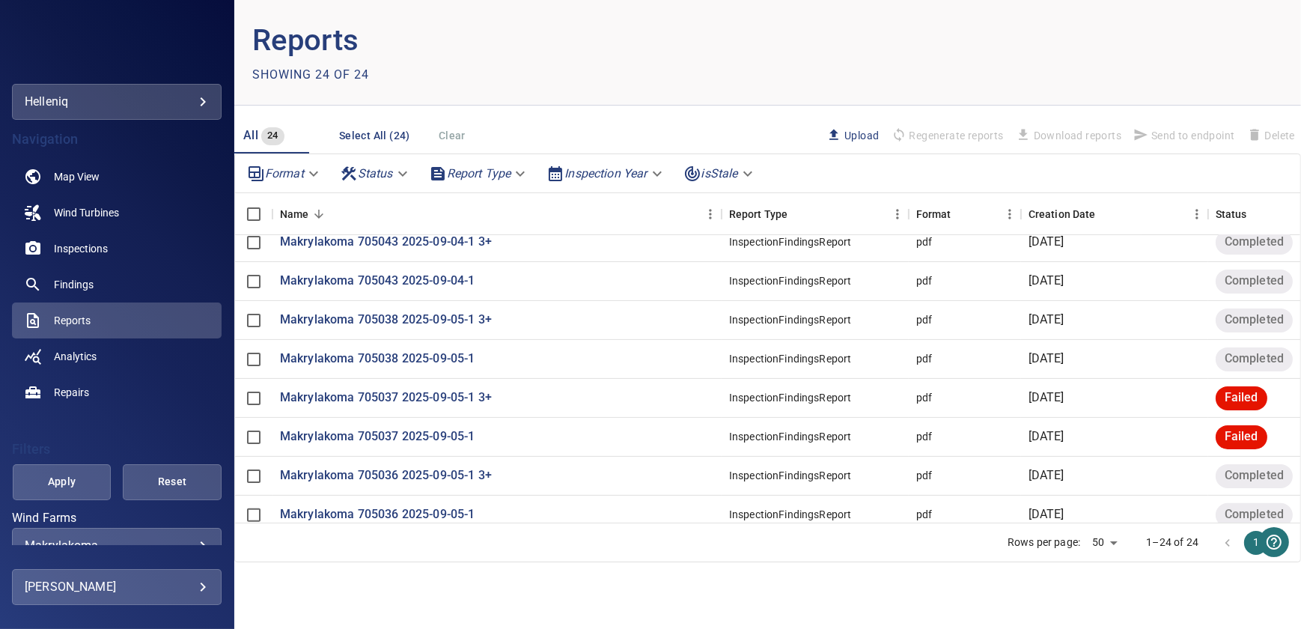
scroll to position [509, 0]
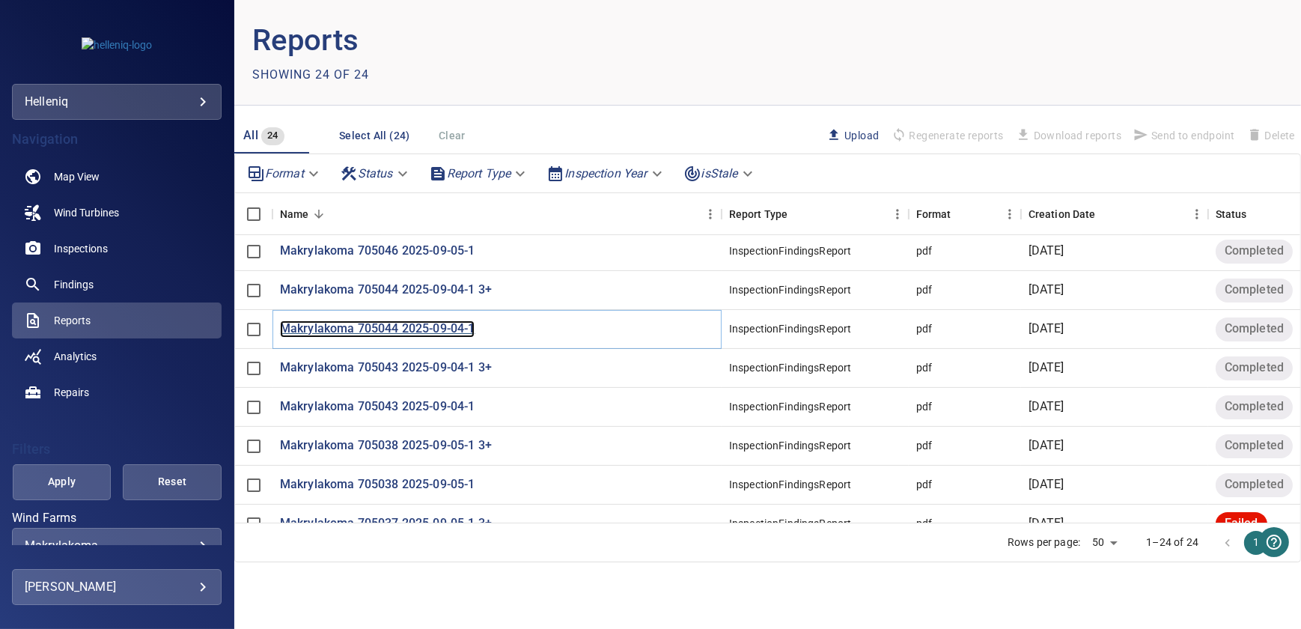
click at [428, 324] on p "Makrylakoma 705044 2025-09-04-1" at bounding box center [377, 328] width 195 height 17
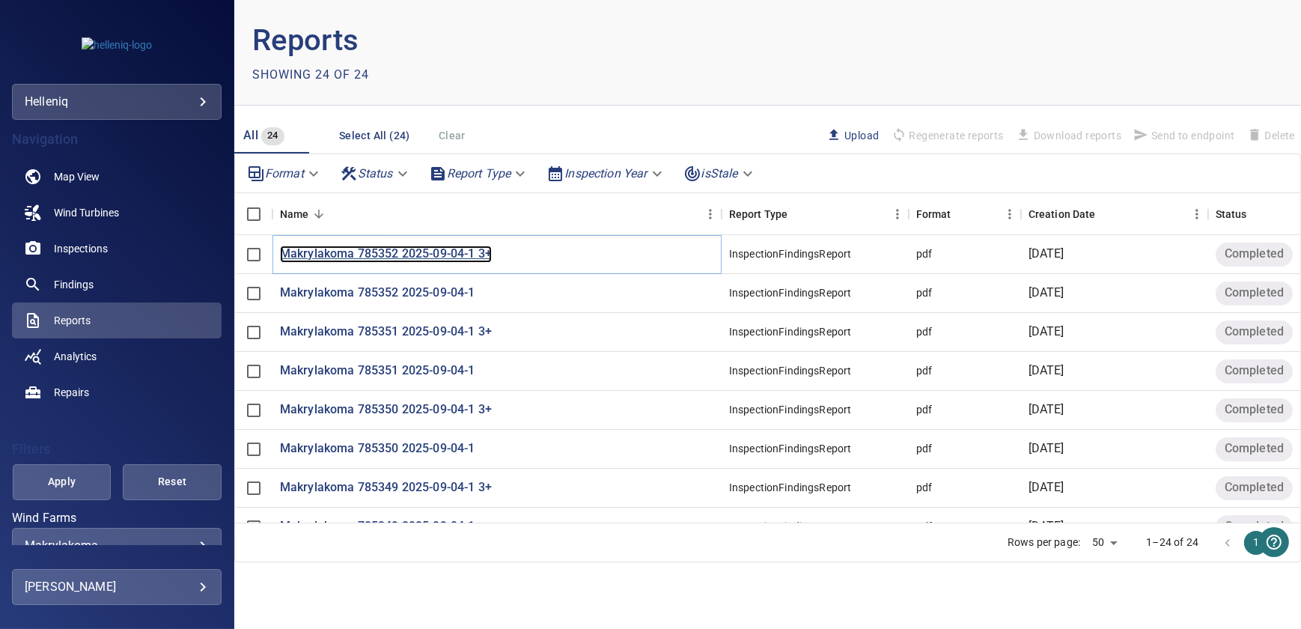
click at [415, 249] on p "Makrylakoma 785352 2025-09-04-1 3+" at bounding box center [386, 253] width 212 height 17
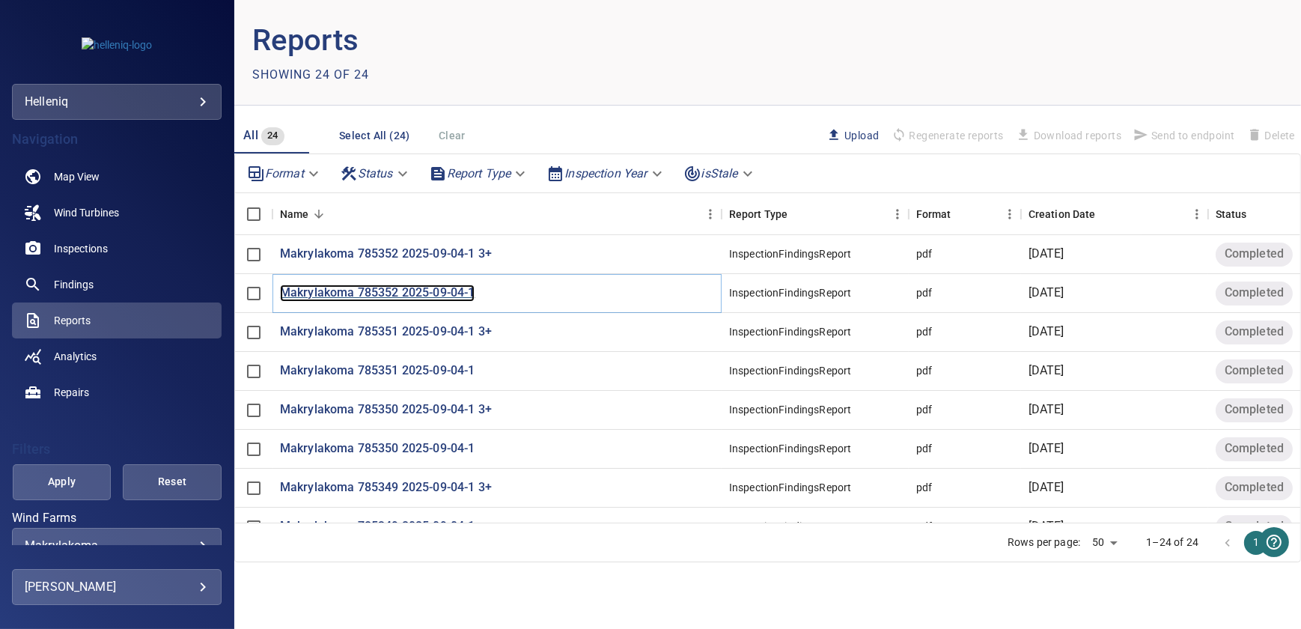
click at [436, 294] on p "Makrylakoma 785352 2025-09-04-1" at bounding box center [377, 292] width 195 height 17
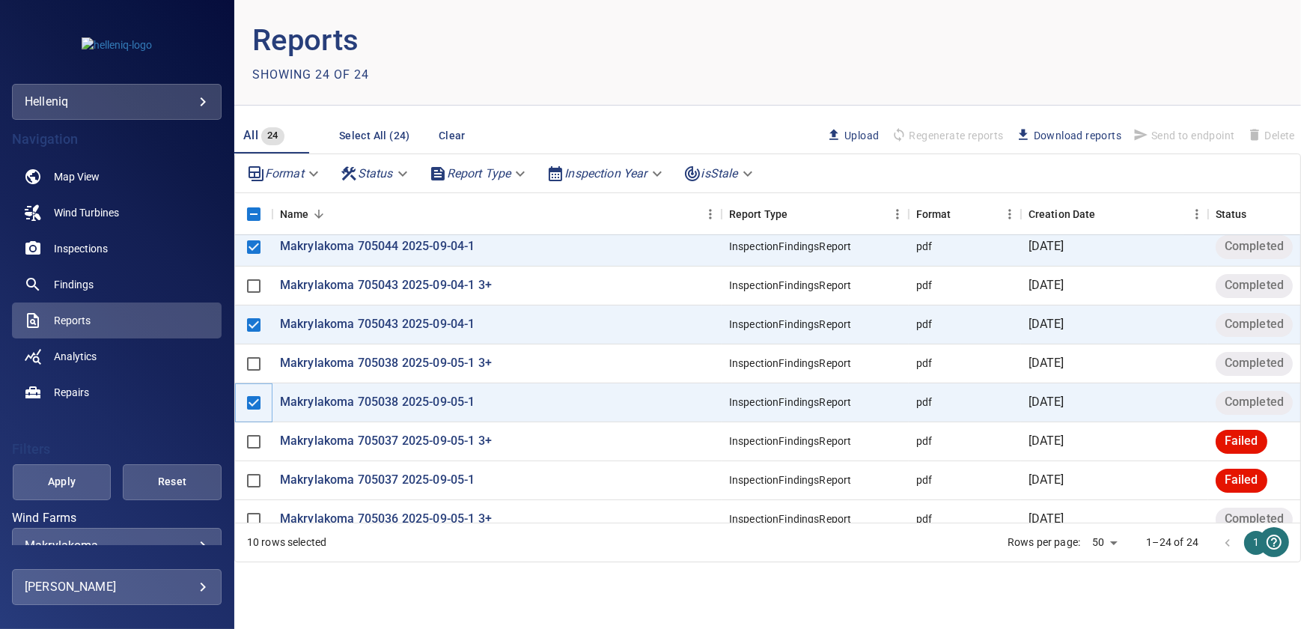
scroll to position [644, 0]
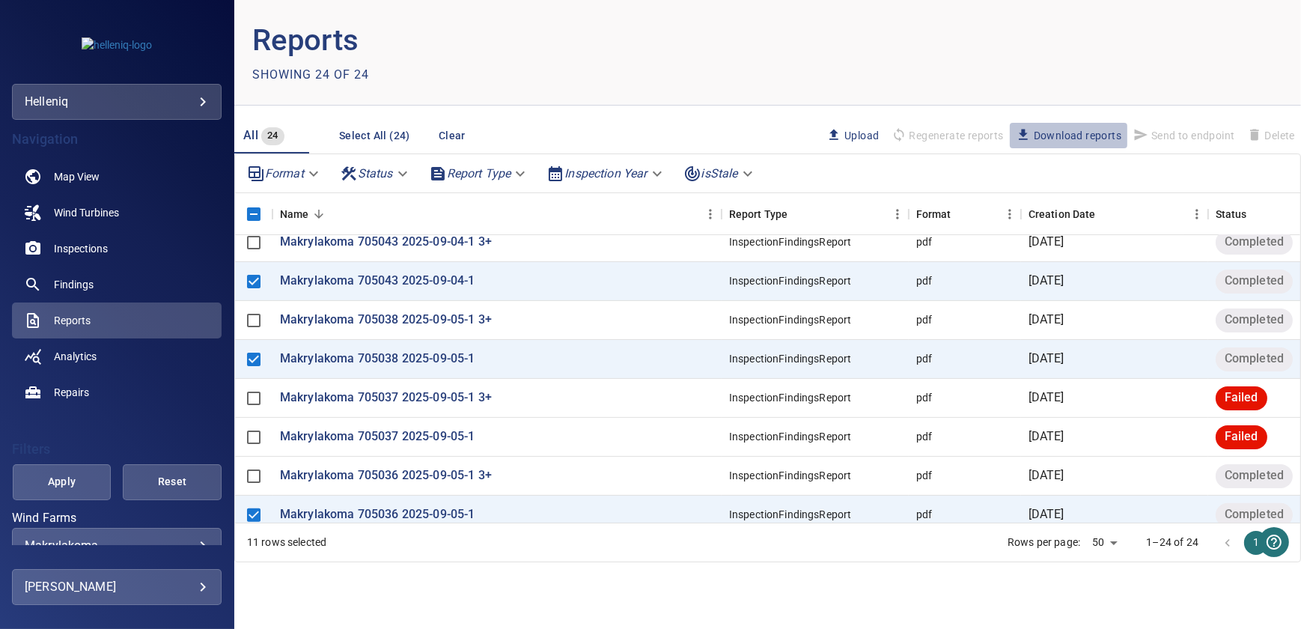
click at [1060, 132] on span "Download reports" at bounding box center [1069, 135] width 106 height 16
click at [92, 218] on span "Wind Turbines" at bounding box center [86, 212] width 65 height 15
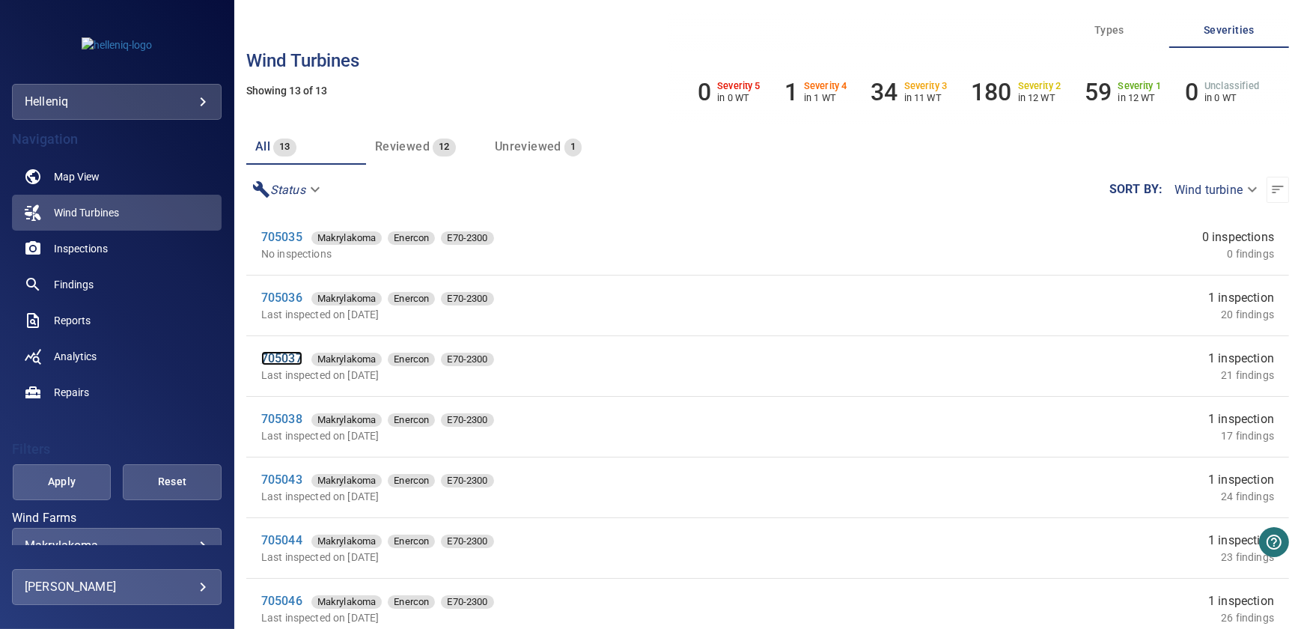
click at [277, 354] on link "705037" at bounding box center [281, 358] width 41 height 14
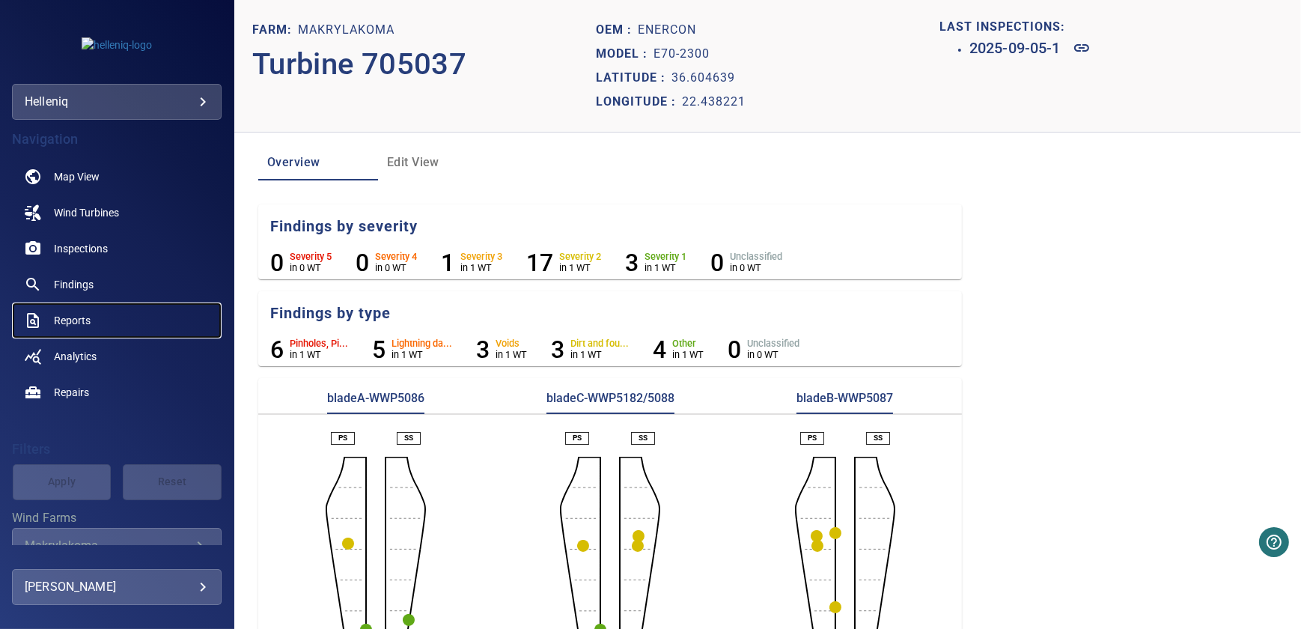
click at [106, 322] on link "Reports" at bounding box center [117, 320] width 210 height 36
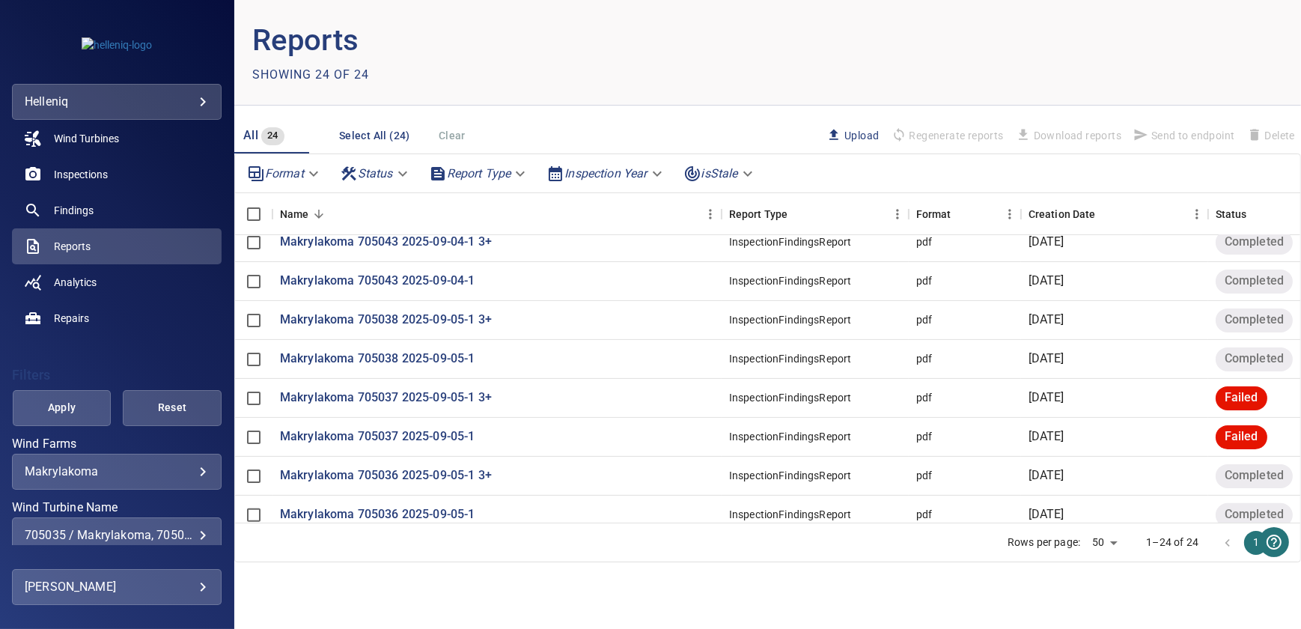
scroll to position [257, 0]
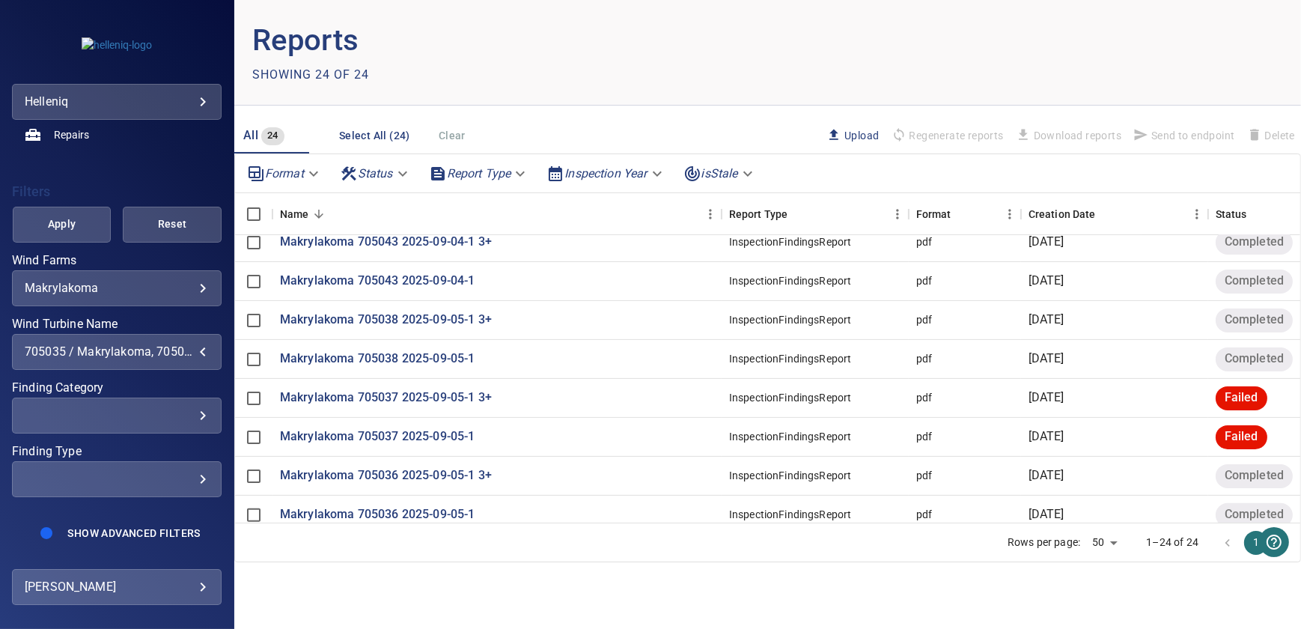
click at [197, 349] on div "705035 / Makrylakoma, 705036 / Makrylakoma, 705037 / Makrylakoma, 705038 / Makr…" at bounding box center [117, 351] width 184 height 14
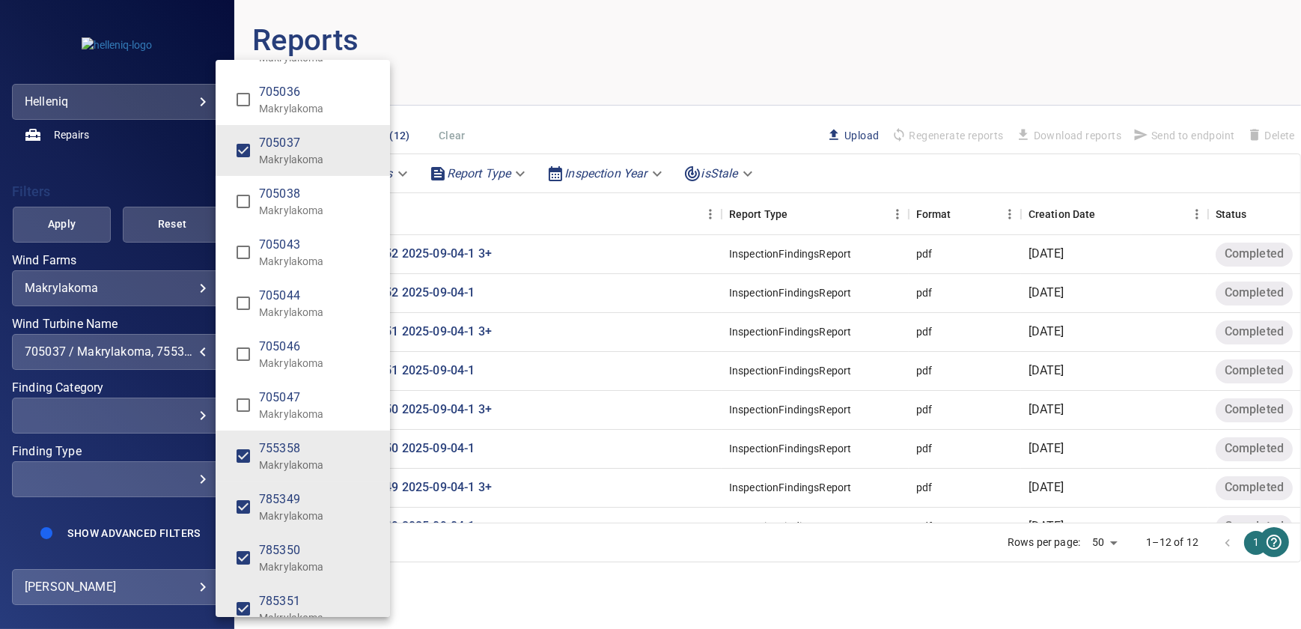
scroll to position [117, 0]
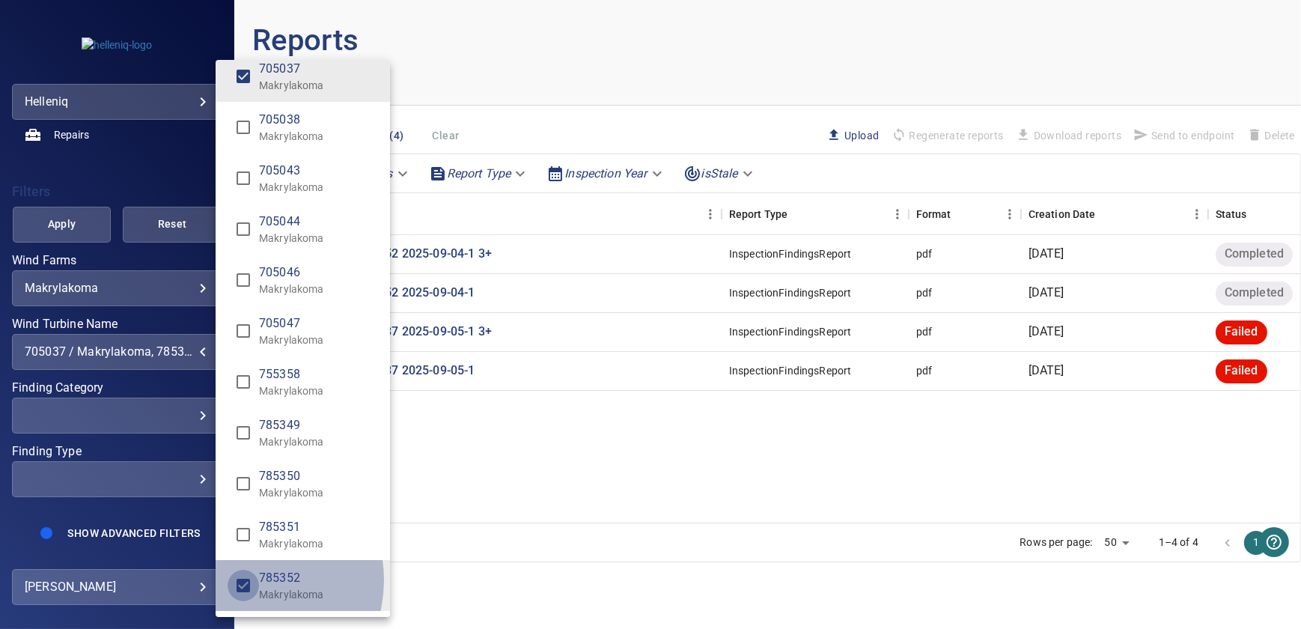
type input "**********"
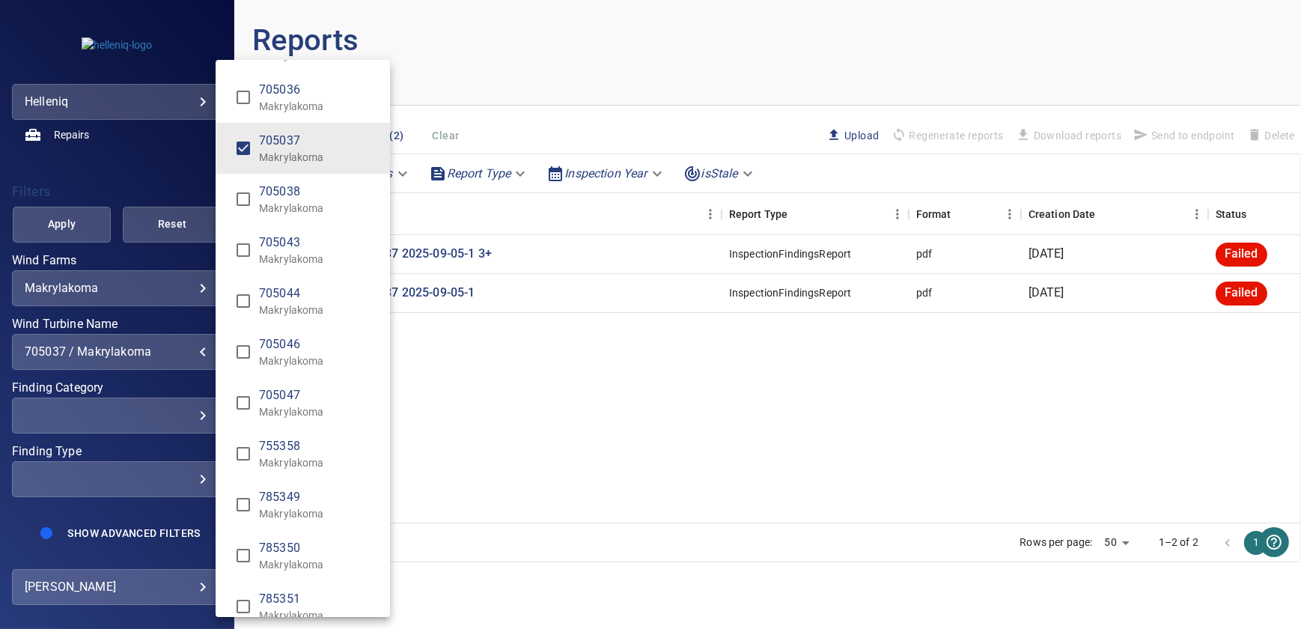
scroll to position [0, 0]
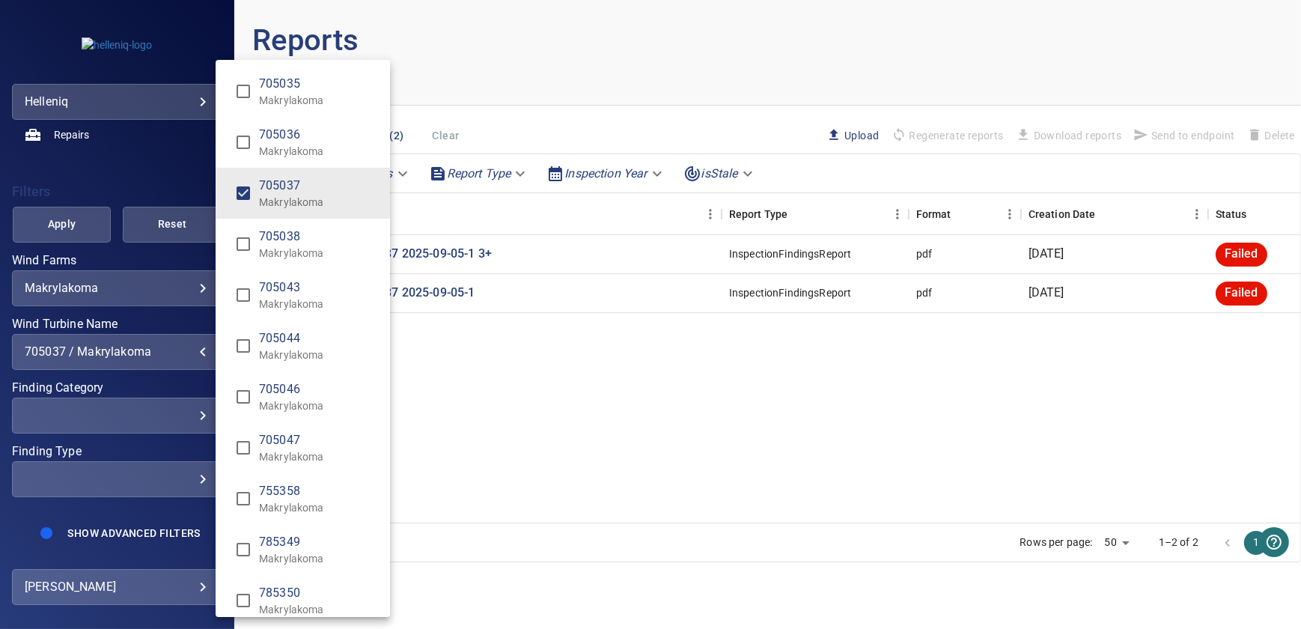
click at [686, 475] on div "Wind Turbine Name" at bounding box center [650, 314] width 1301 height 629
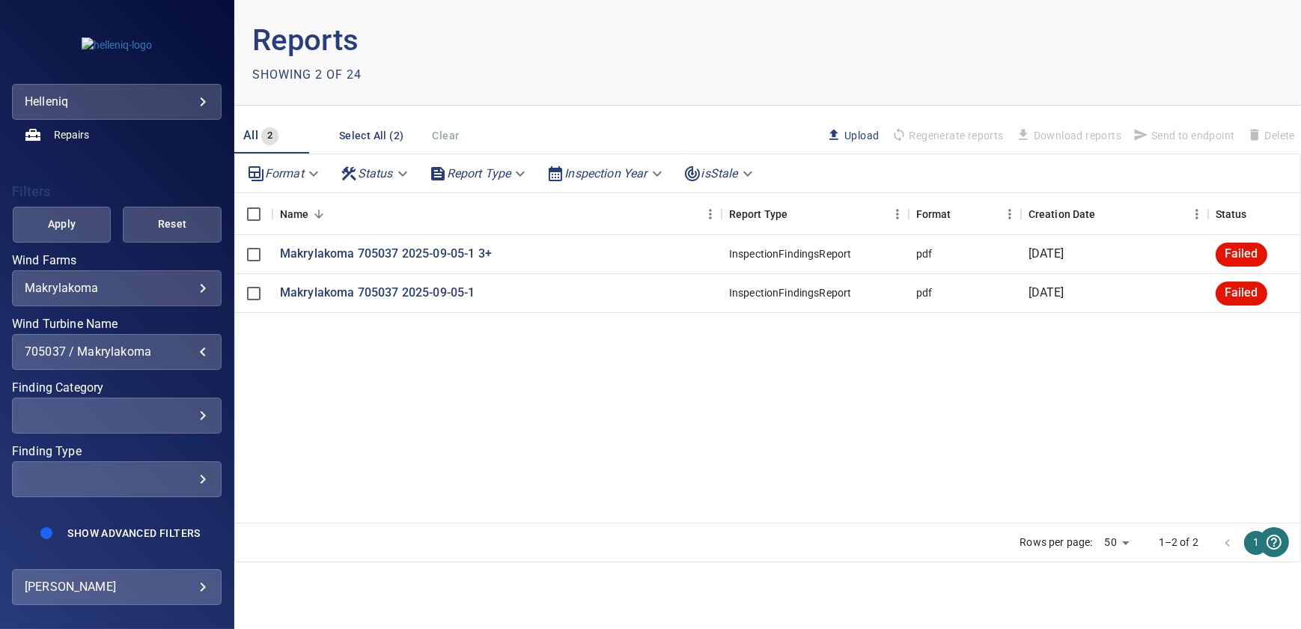
click at [72, 222] on span "Apply" at bounding box center [61, 224] width 61 height 19
click at [86, 109] on body "**********" at bounding box center [650, 314] width 1301 height 629
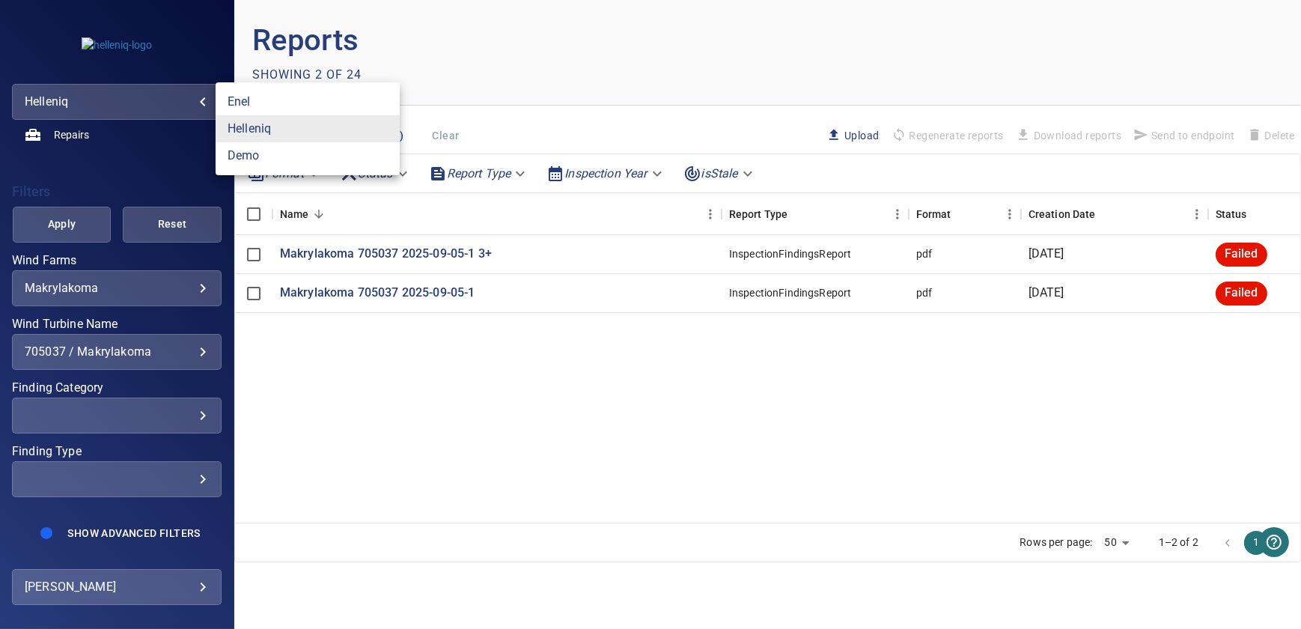
click at [517, 50] on div at bounding box center [650, 314] width 1301 height 629
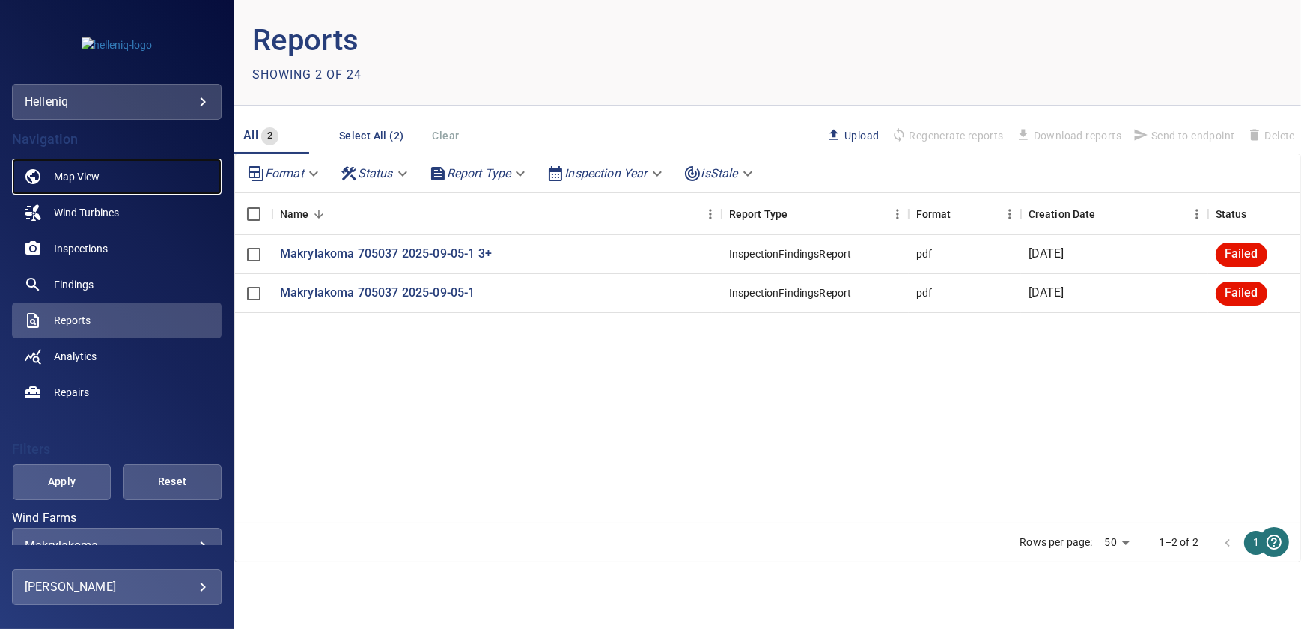
click at [70, 171] on span "Map View" at bounding box center [77, 176] width 46 height 15
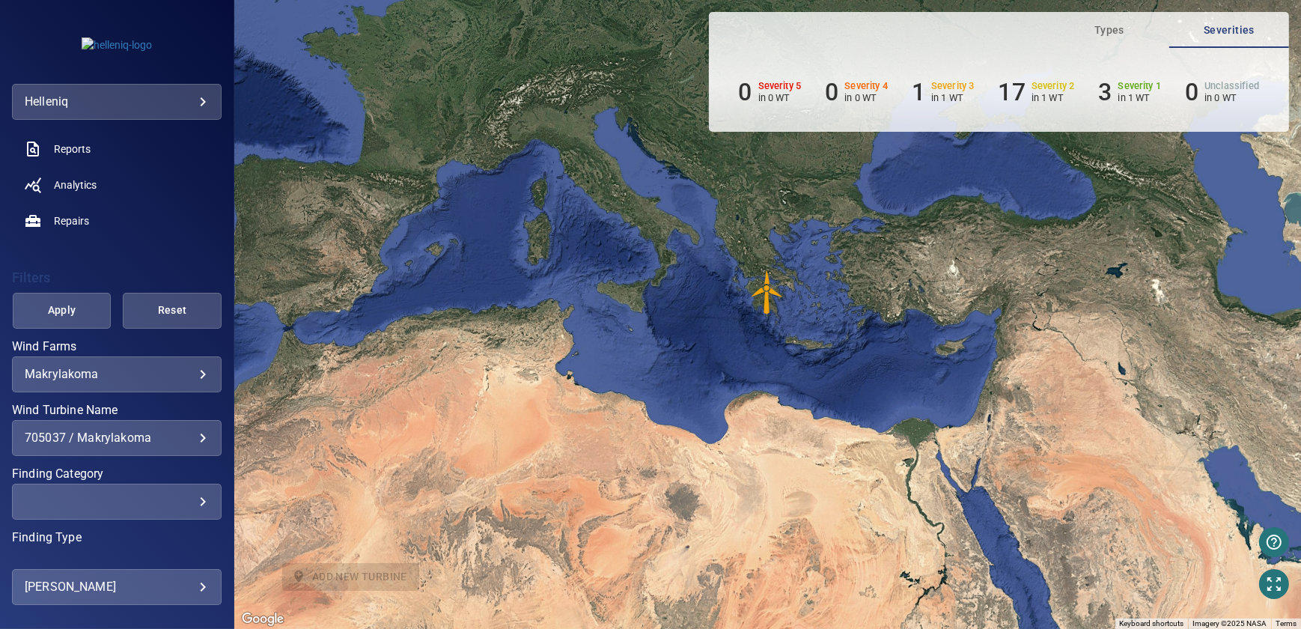
scroll to position [257, 0]
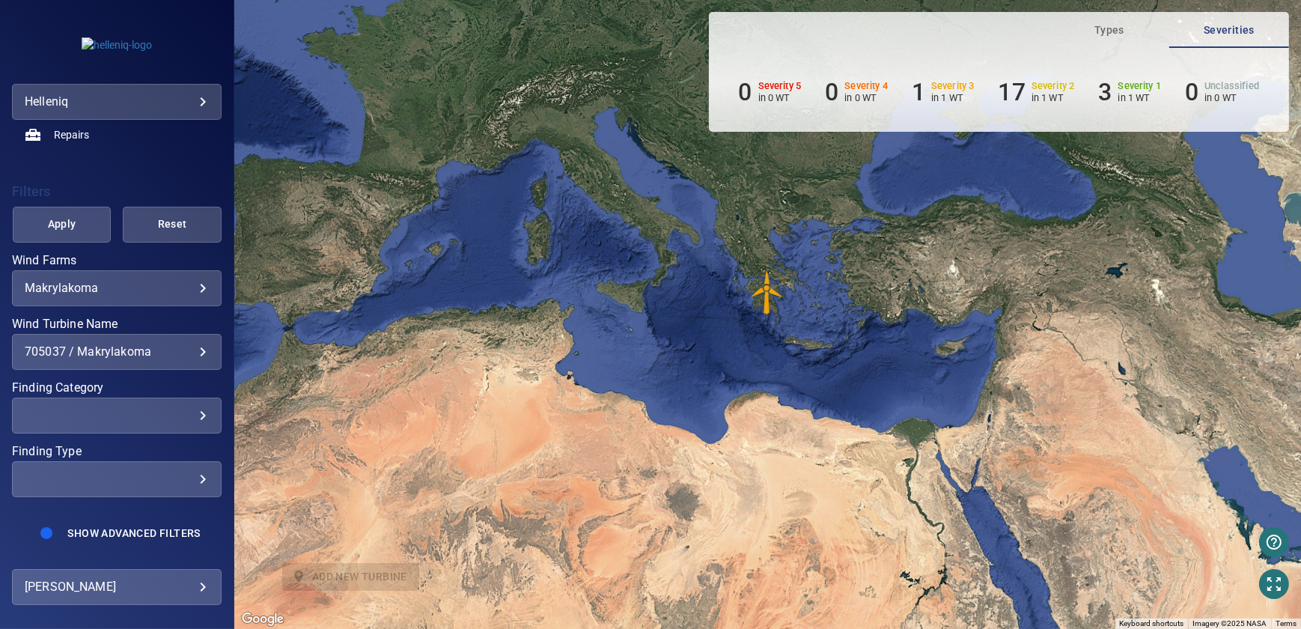
click at [769, 297] on img "705037" at bounding box center [767, 291] width 45 height 45
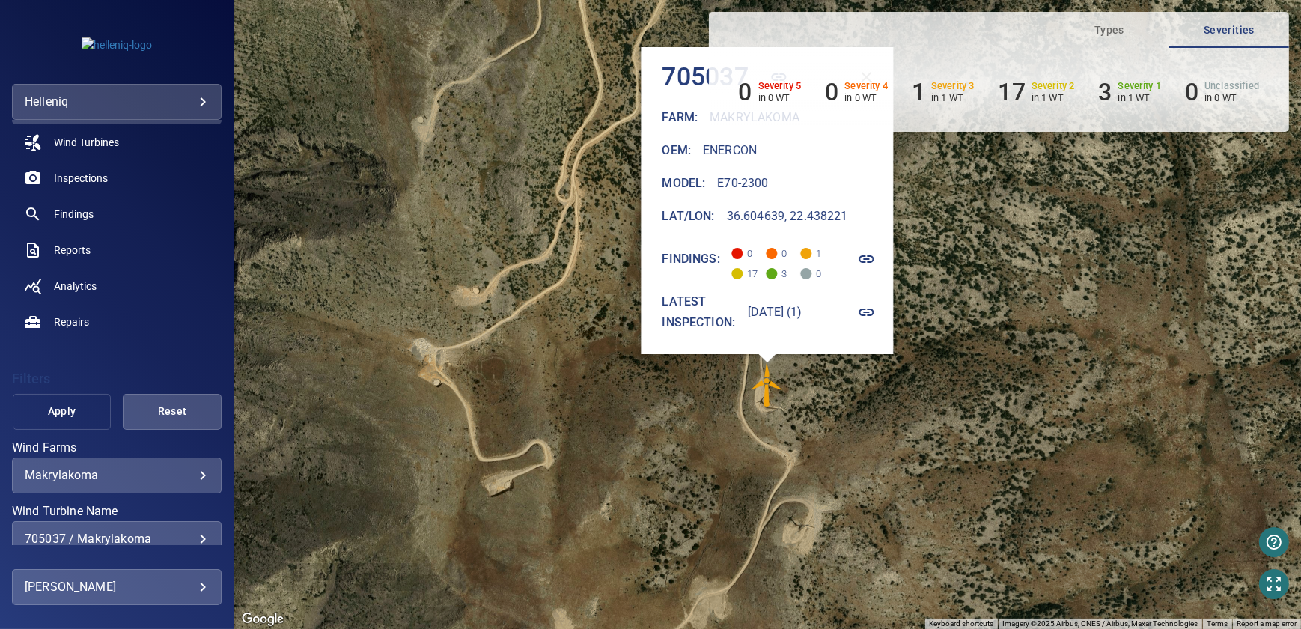
scroll to position [0, 0]
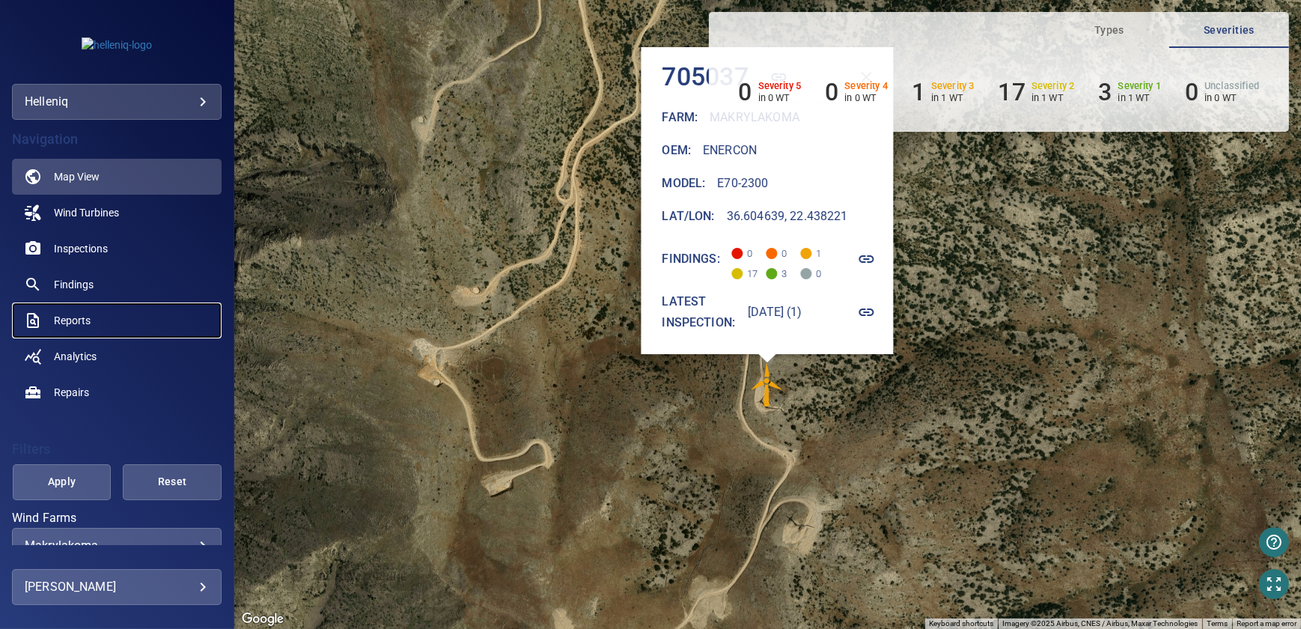
click at [75, 323] on span "Reports" at bounding box center [72, 320] width 37 height 15
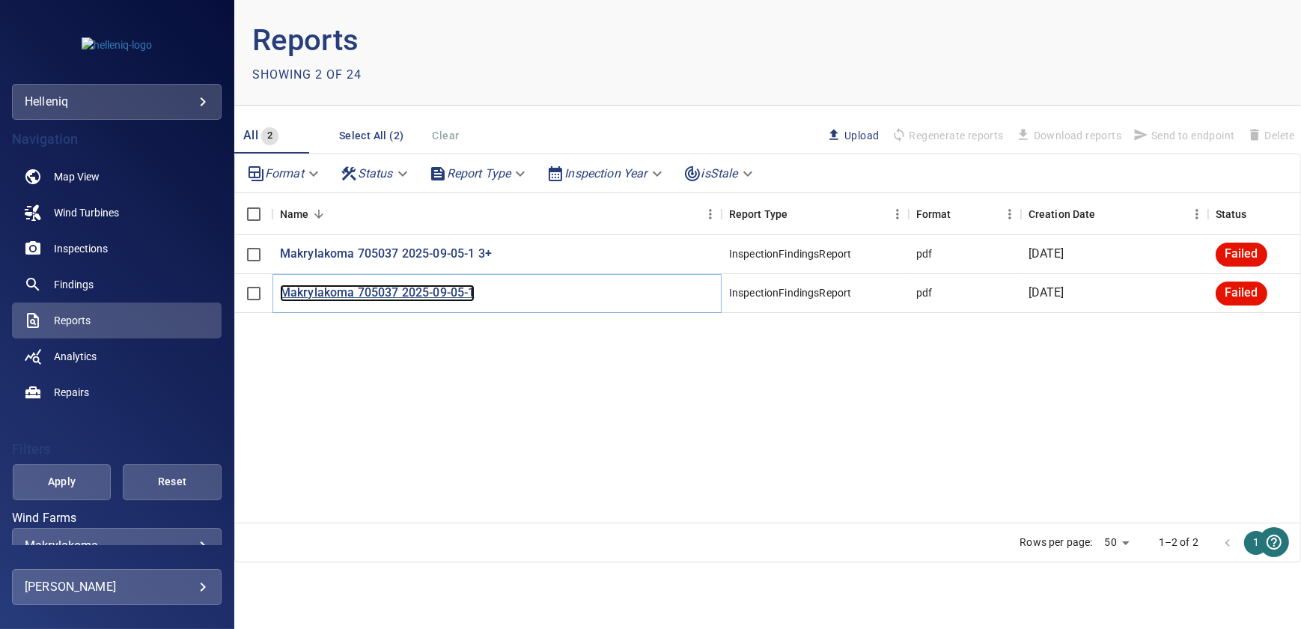
click at [412, 290] on p "Makrylakoma 705037 2025-09-05-1" at bounding box center [377, 292] width 195 height 17
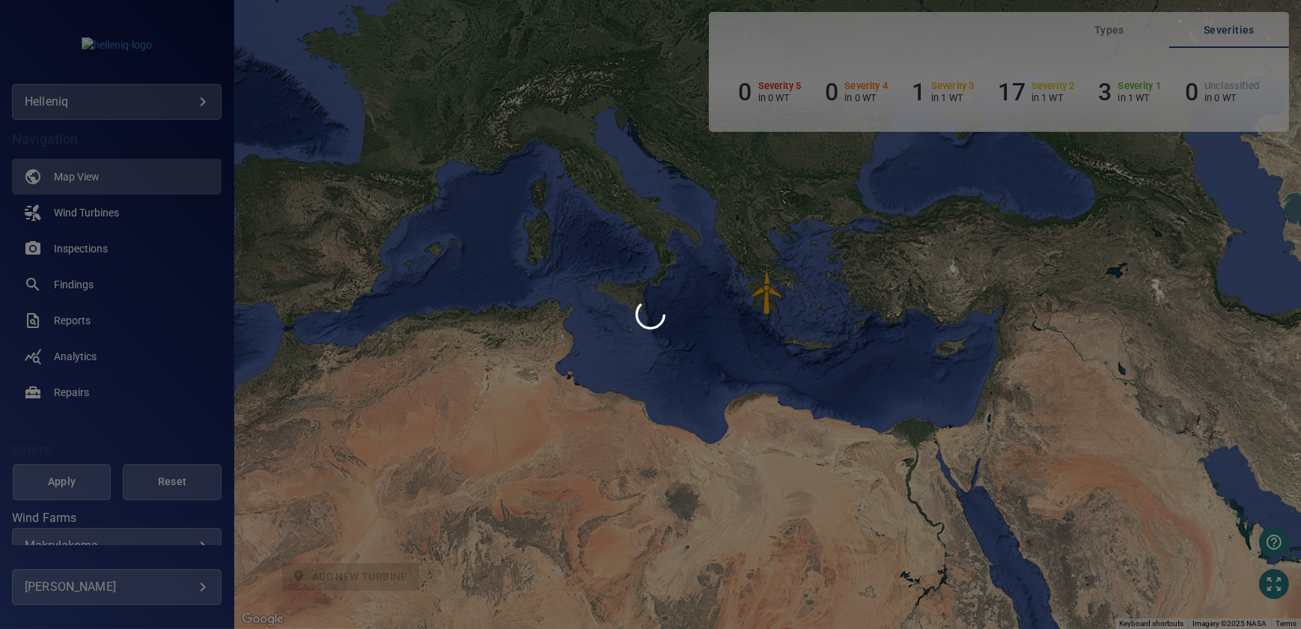
click at [766, 293] on div at bounding box center [650, 314] width 1301 height 629
click at [718, 326] on div at bounding box center [650, 314] width 1301 height 629
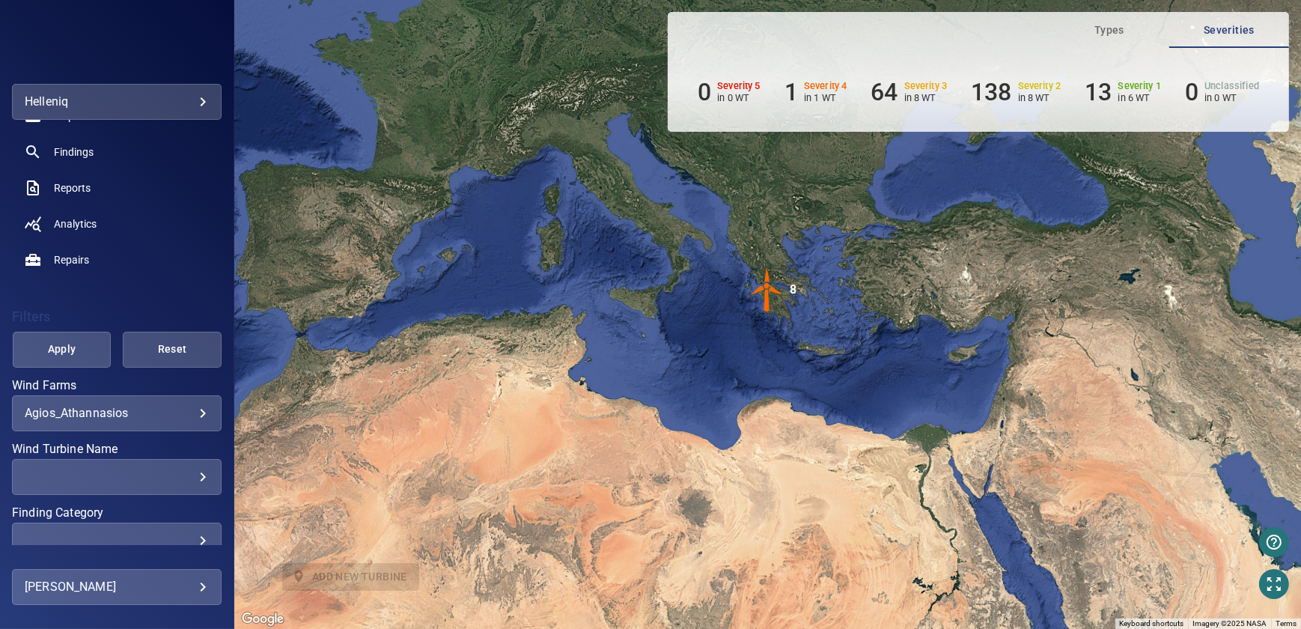
scroll to position [257, 0]
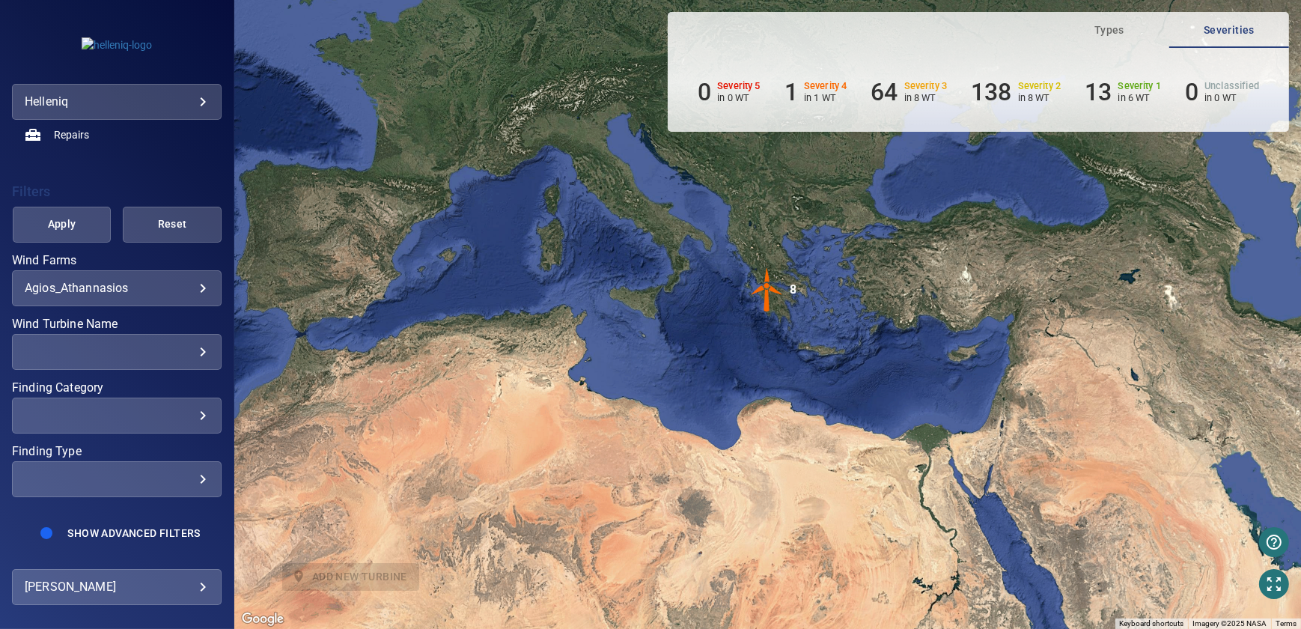
click at [168, 293] on body "**********" at bounding box center [650, 314] width 1301 height 629
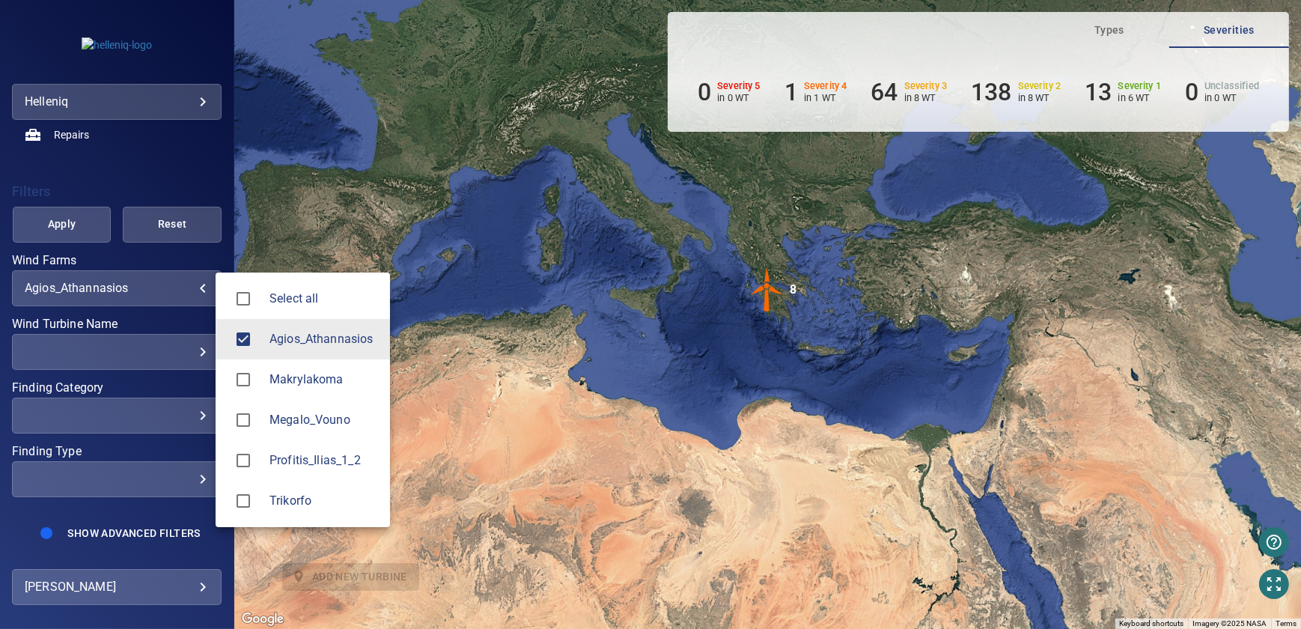
click at [281, 340] on span "Agios_Athannasios" at bounding box center [323, 339] width 109 height 18
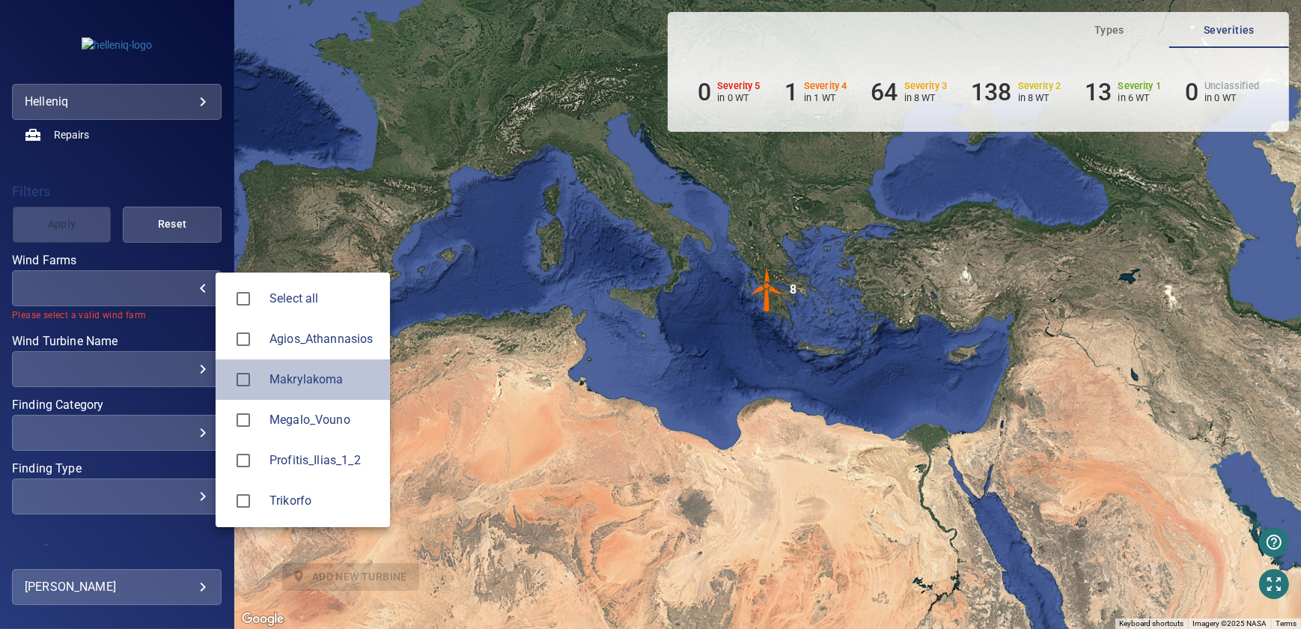
click at [291, 373] on span "Makrylakoma" at bounding box center [323, 379] width 109 height 18
type input "**********"
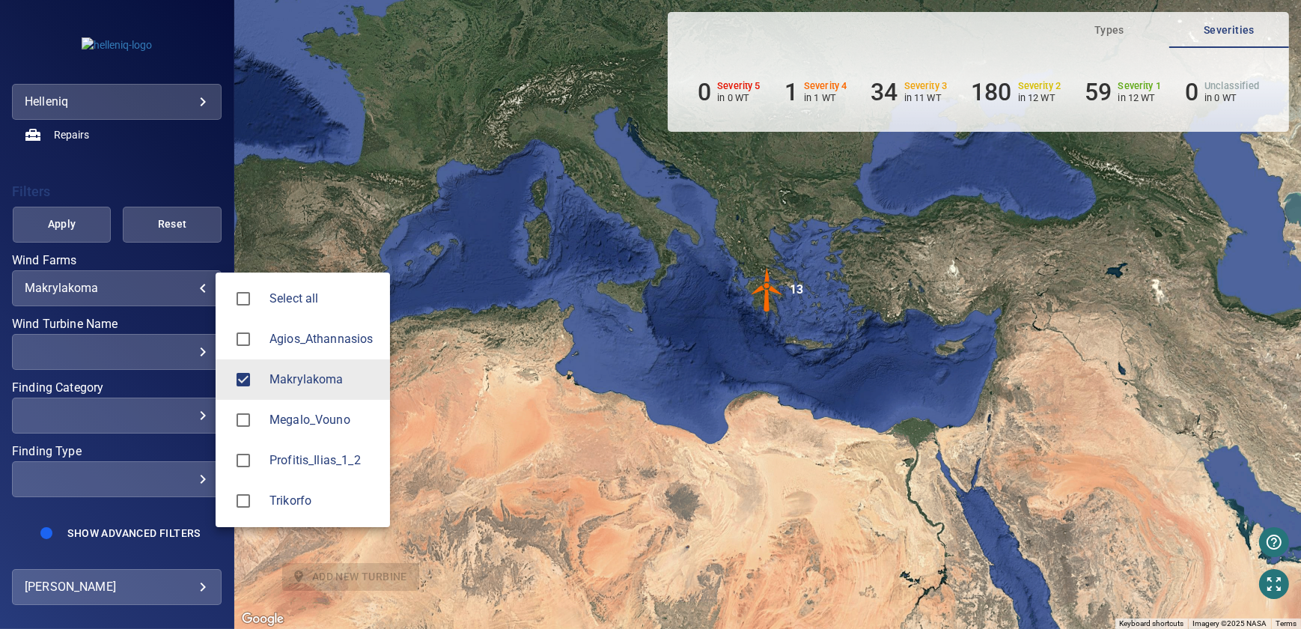
click at [155, 346] on div at bounding box center [650, 314] width 1301 height 629
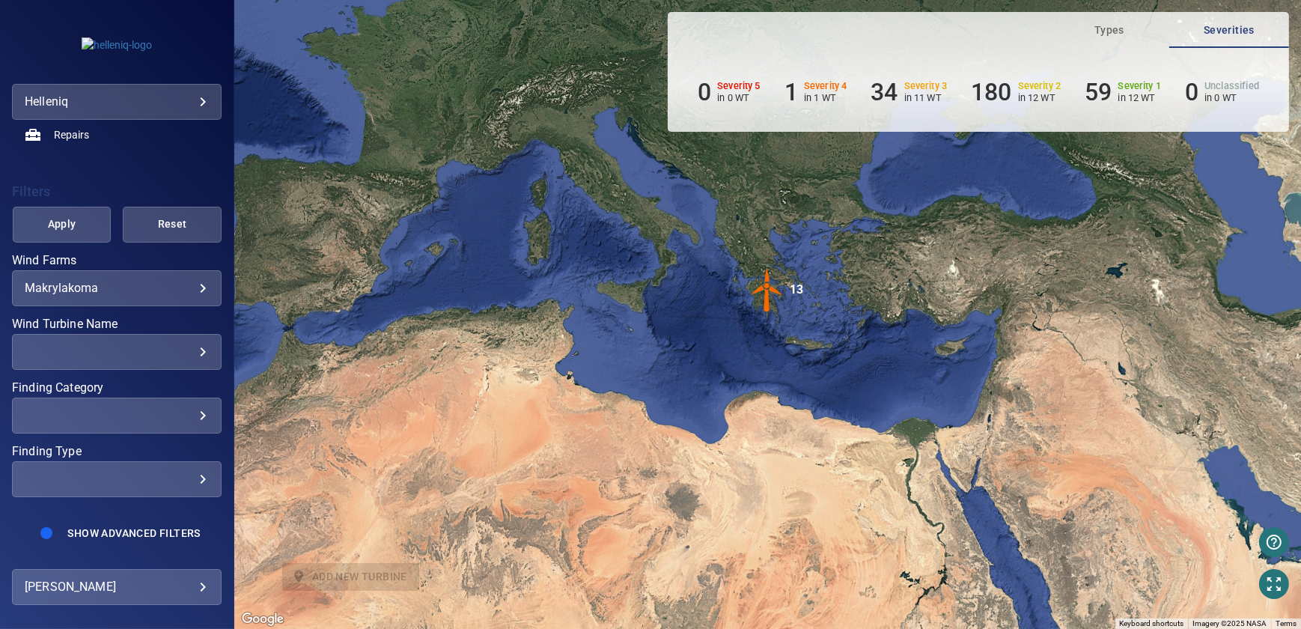
click at [196, 348] on div "​" at bounding box center [117, 351] width 184 height 14
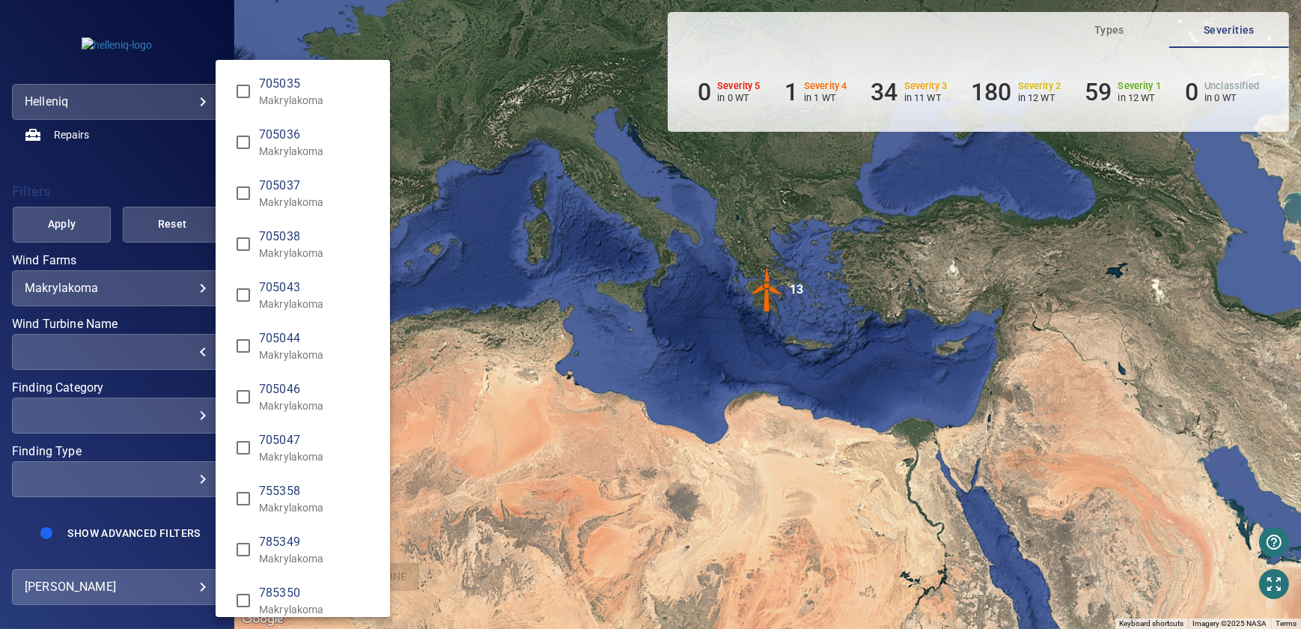
type input "**********"
click at [662, 326] on div "Wind Turbine Name" at bounding box center [650, 314] width 1301 height 629
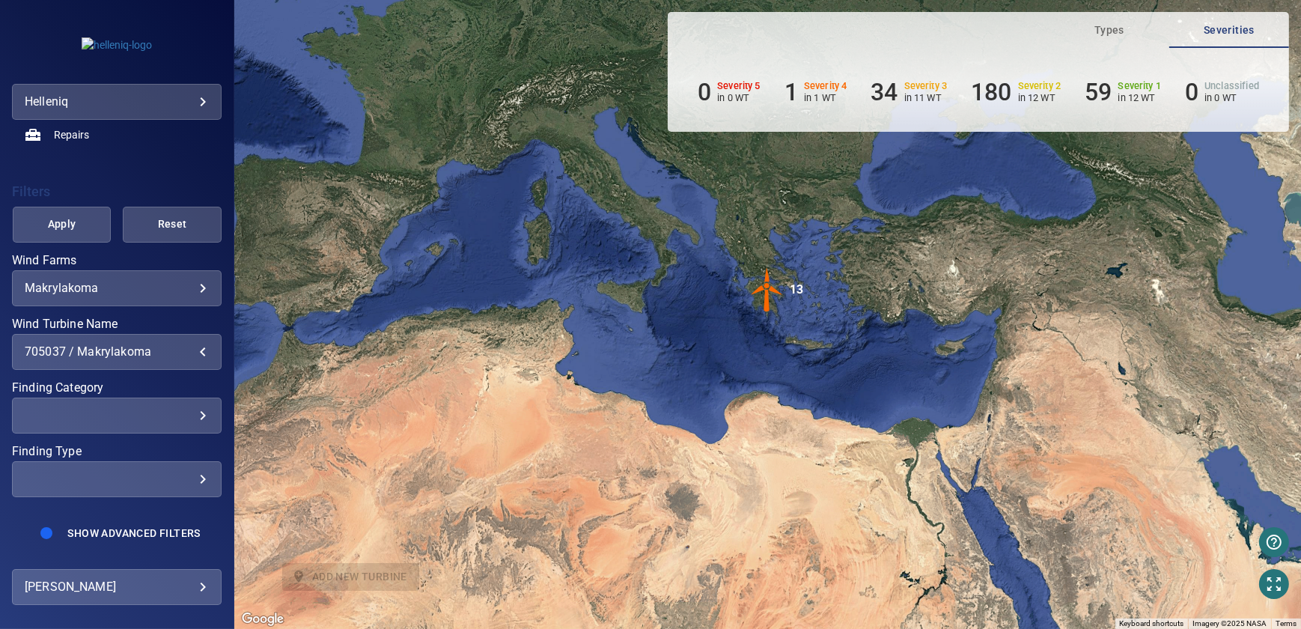
click at [67, 218] on span "Apply" at bounding box center [61, 224] width 61 height 19
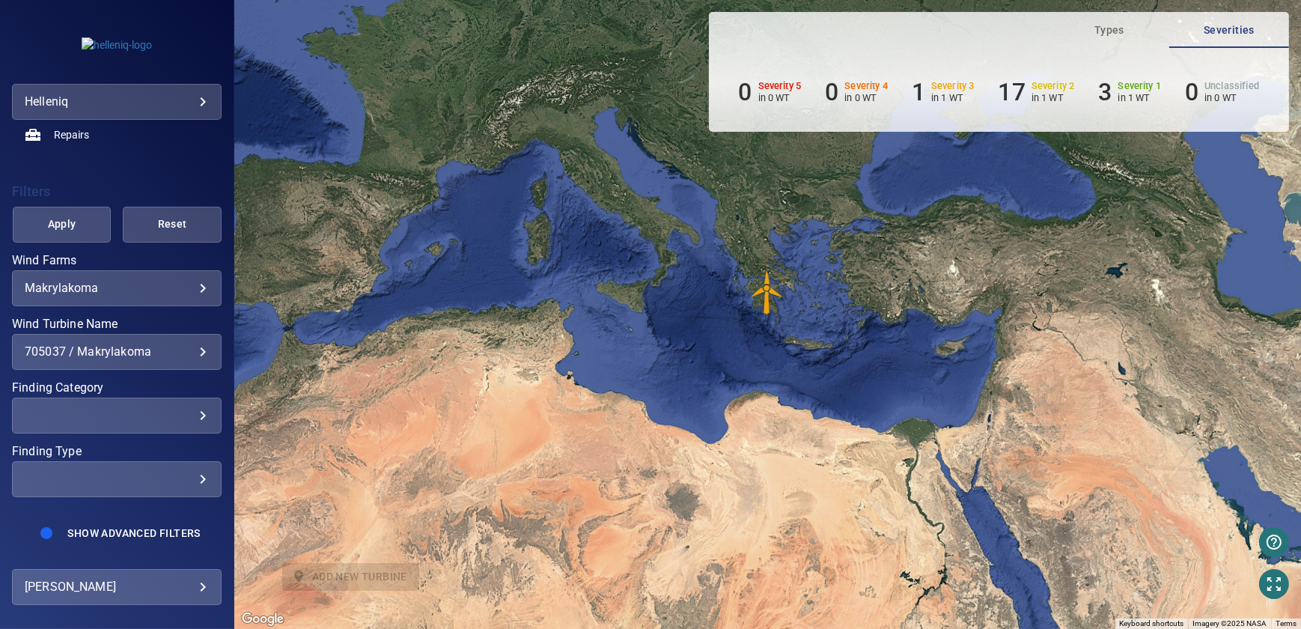
click at [761, 287] on img "705037" at bounding box center [767, 291] width 45 height 45
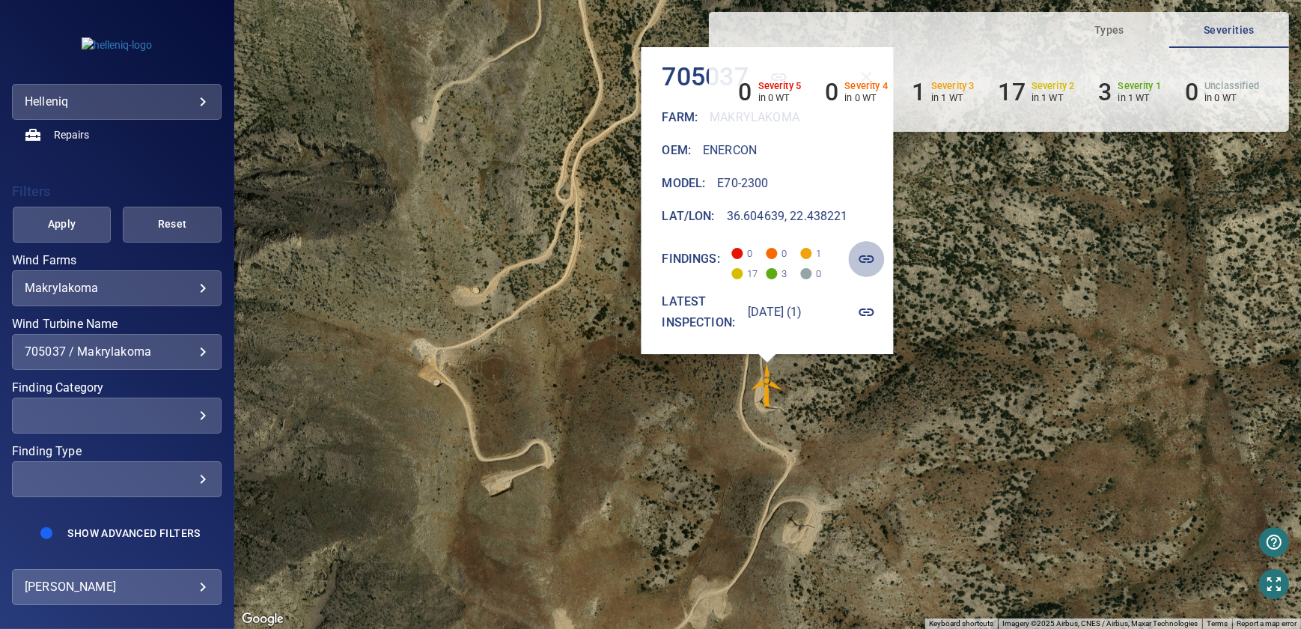
click at [874, 258] on icon "button" at bounding box center [866, 258] width 15 height 7
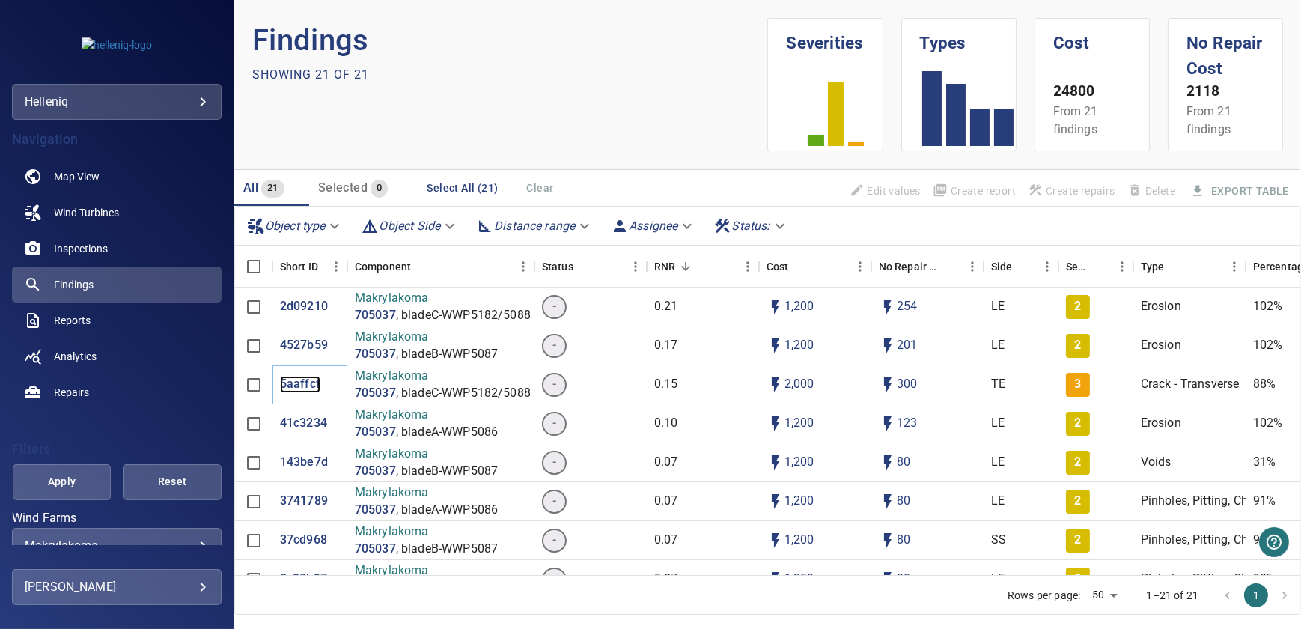
click at [307, 382] on p "5aaffcf" at bounding box center [300, 384] width 40 height 17
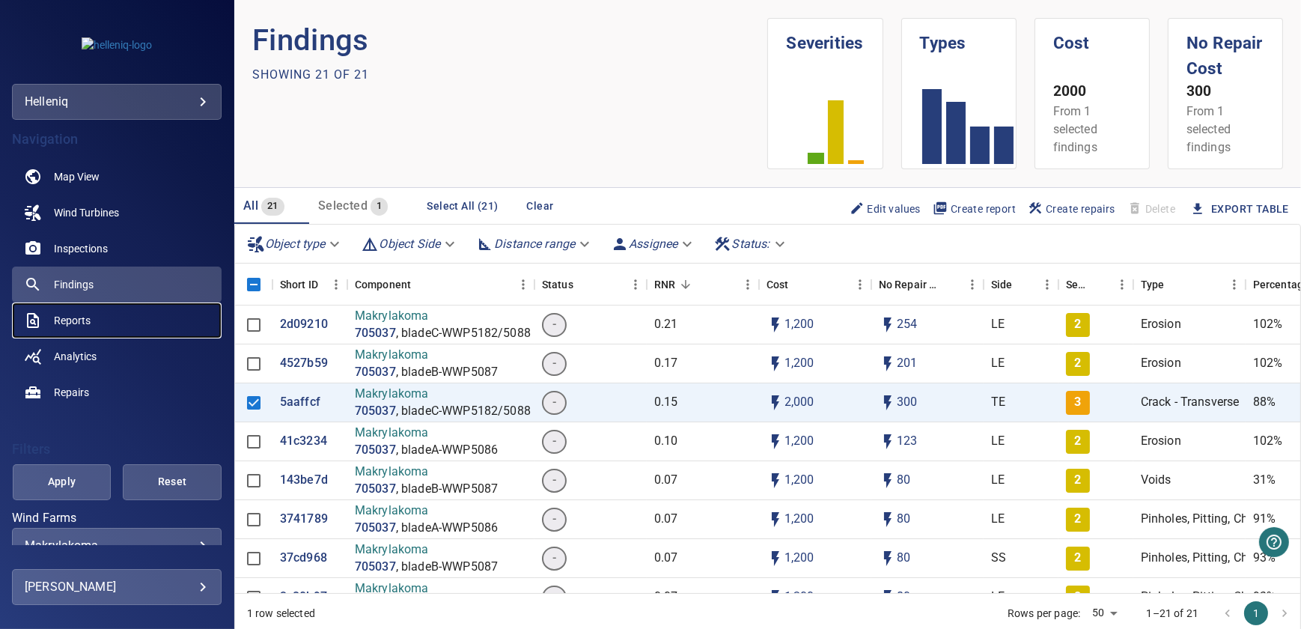
click at [111, 318] on link "Reports" at bounding box center [117, 320] width 210 height 36
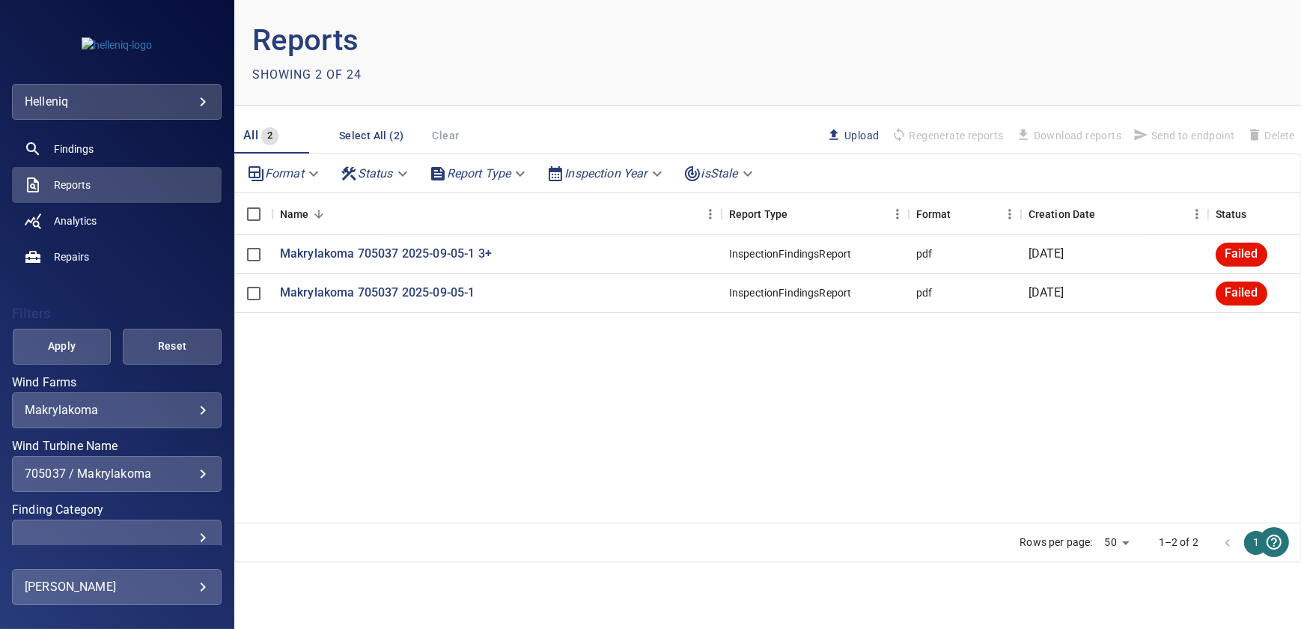
scroll to position [257, 0]
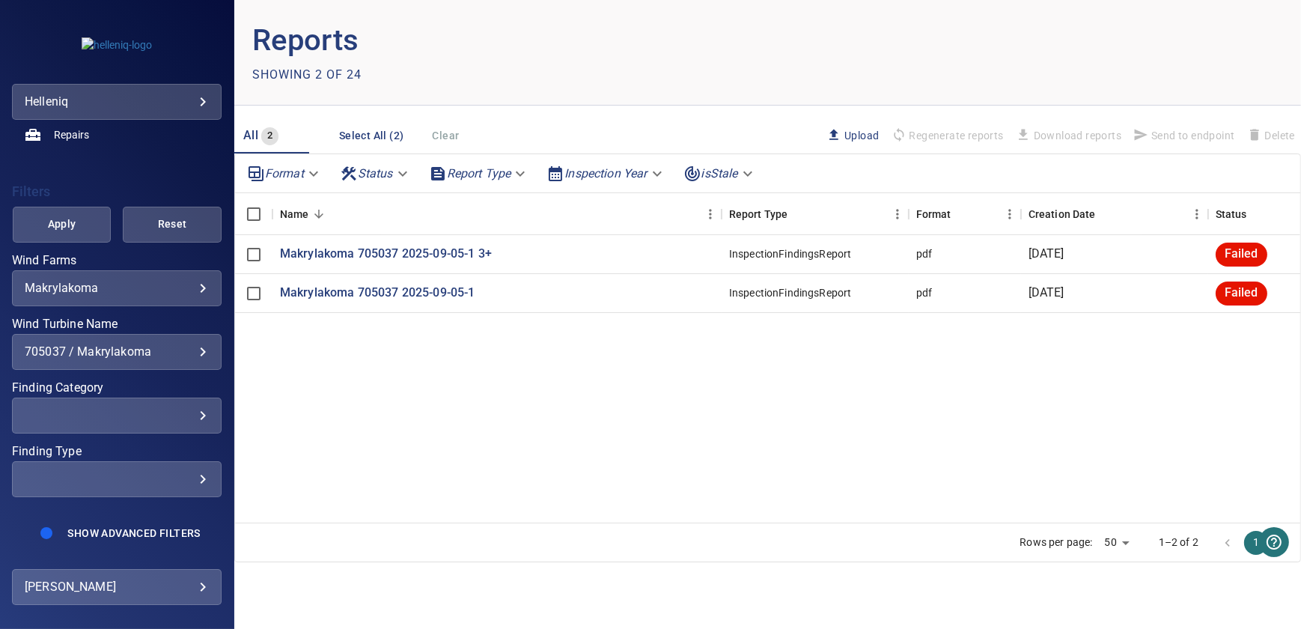
click at [187, 281] on body "**********" at bounding box center [650, 314] width 1301 height 629
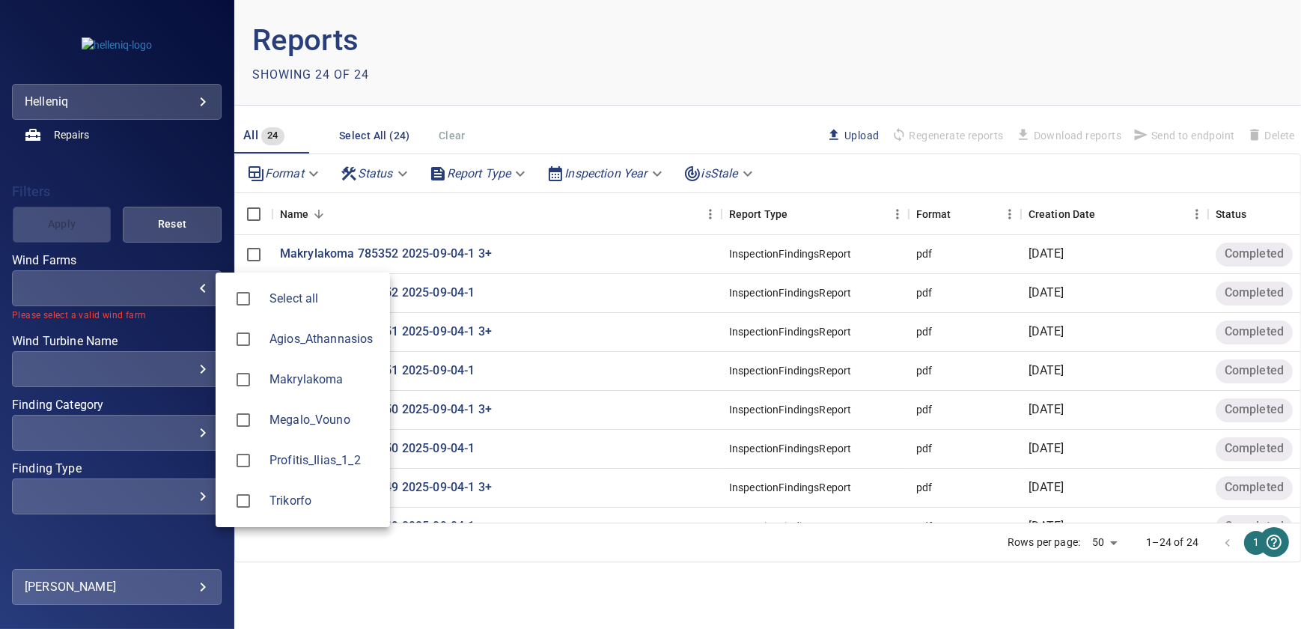
click at [293, 466] on span "Profitis_Ilias_1_2" at bounding box center [323, 460] width 109 height 18
type input "**********"
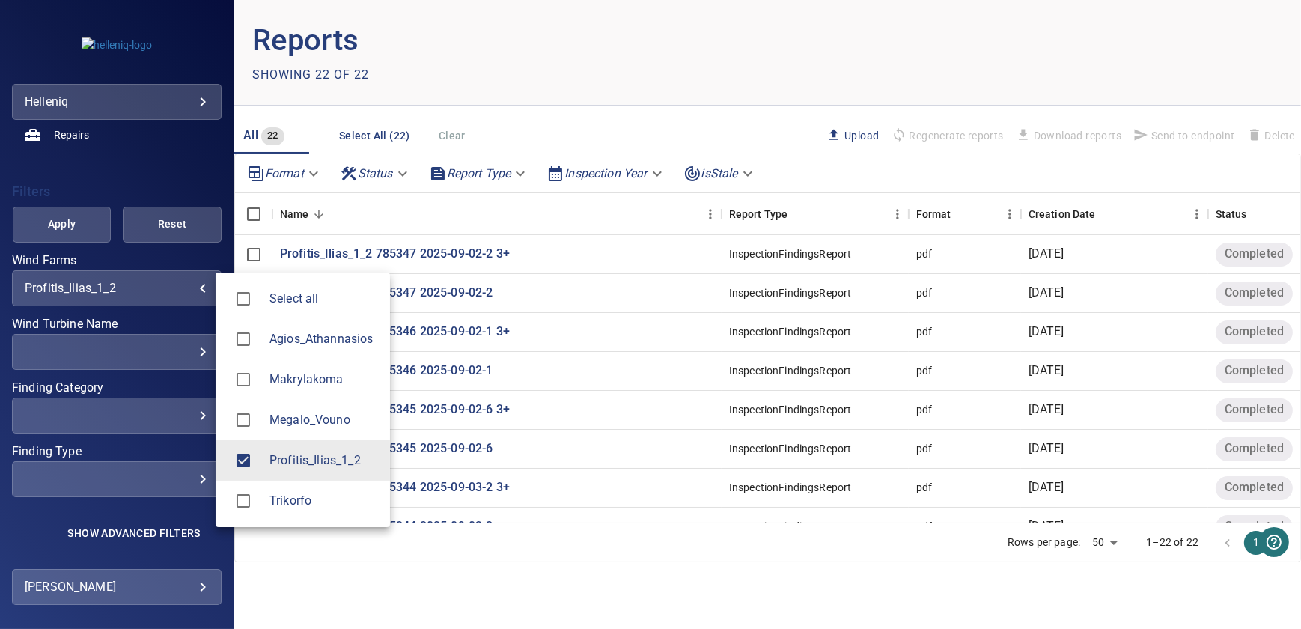
click at [63, 227] on div at bounding box center [650, 314] width 1301 height 629
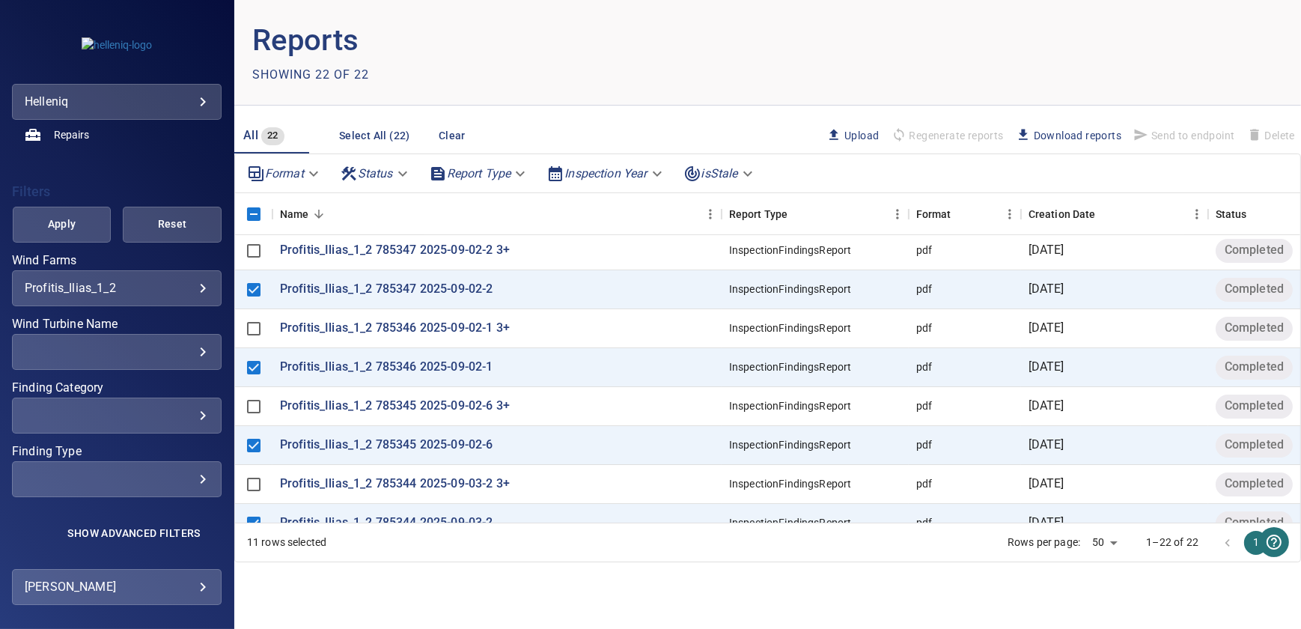
scroll to position [0, 0]
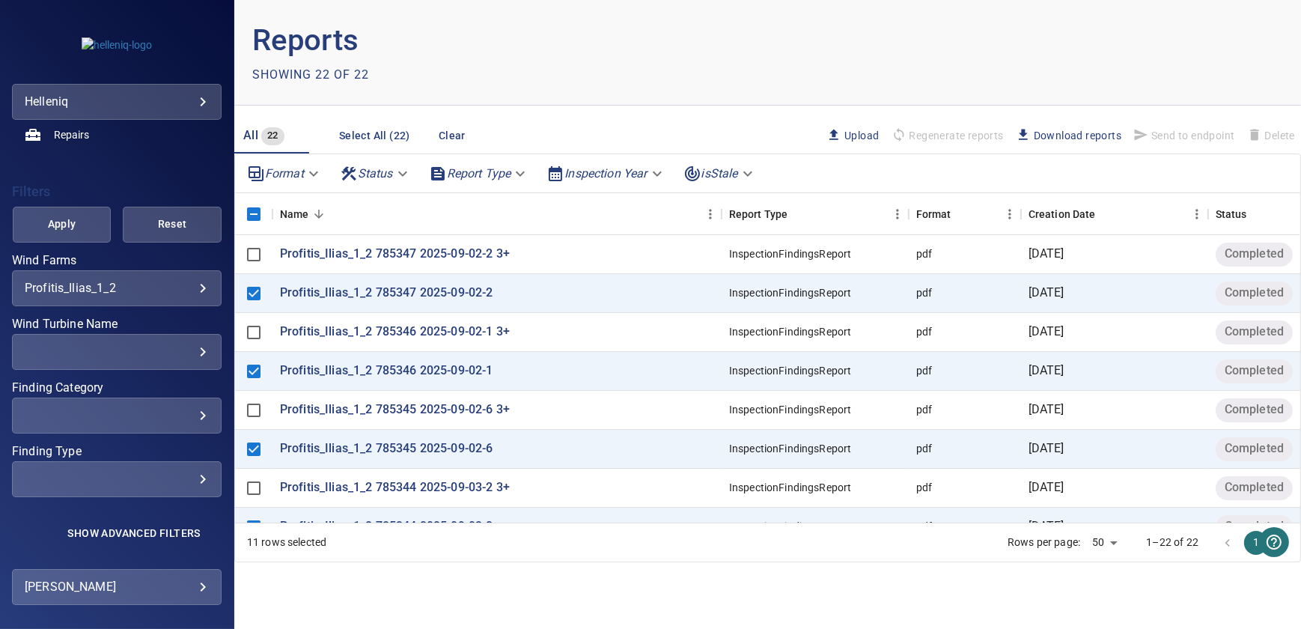
click at [1090, 133] on span "Download reports" at bounding box center [1069, 135] width 106 height 16
